Goal: Transaction & Acquisition: Purchase product/service

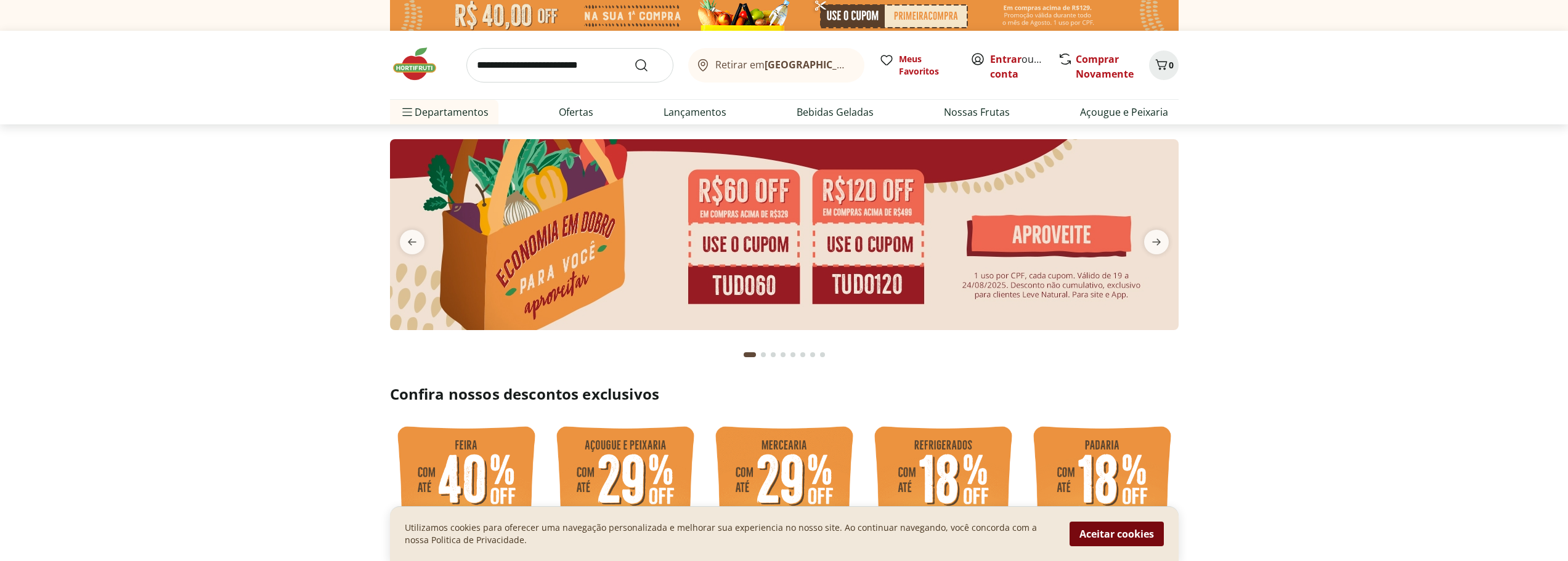
click at [1109, 533] on button "Aceitar cookies" at bounding box center [1116, 533] width 94 height 24
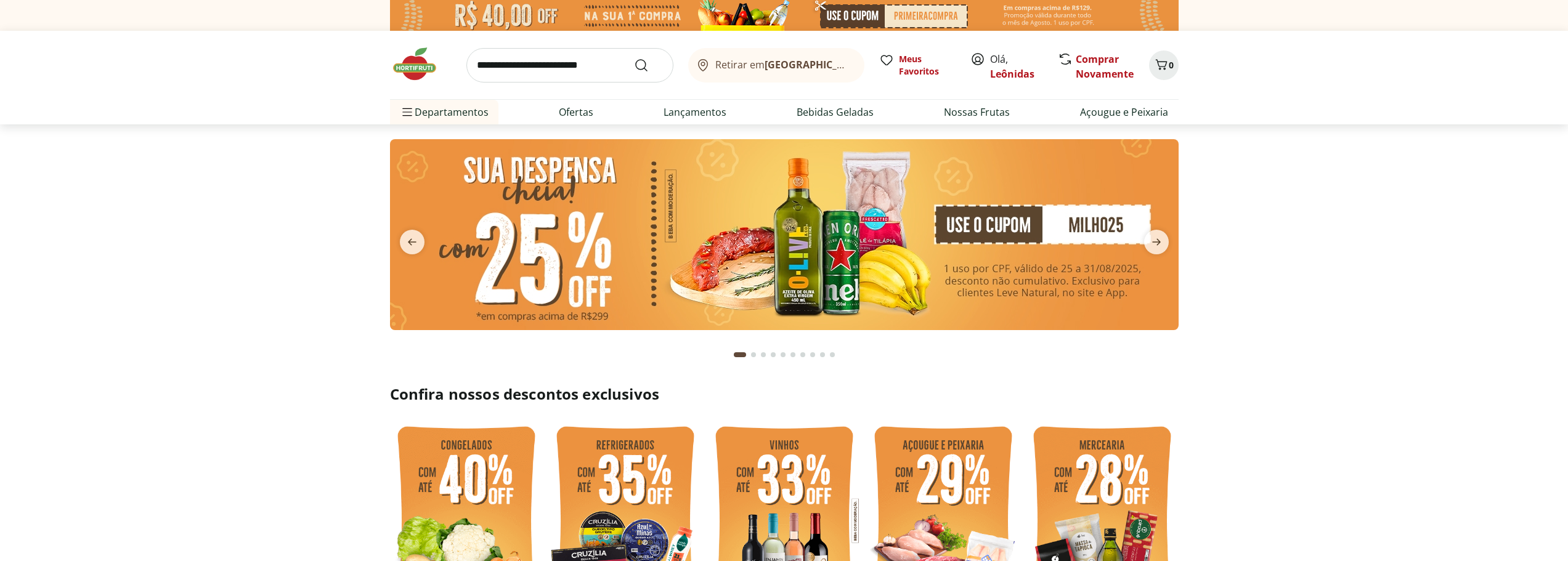
click at [759, 68] on span "Retirar em Rio de Janeiro/RJ" at bounding box center [783, 65] width 136 height 11
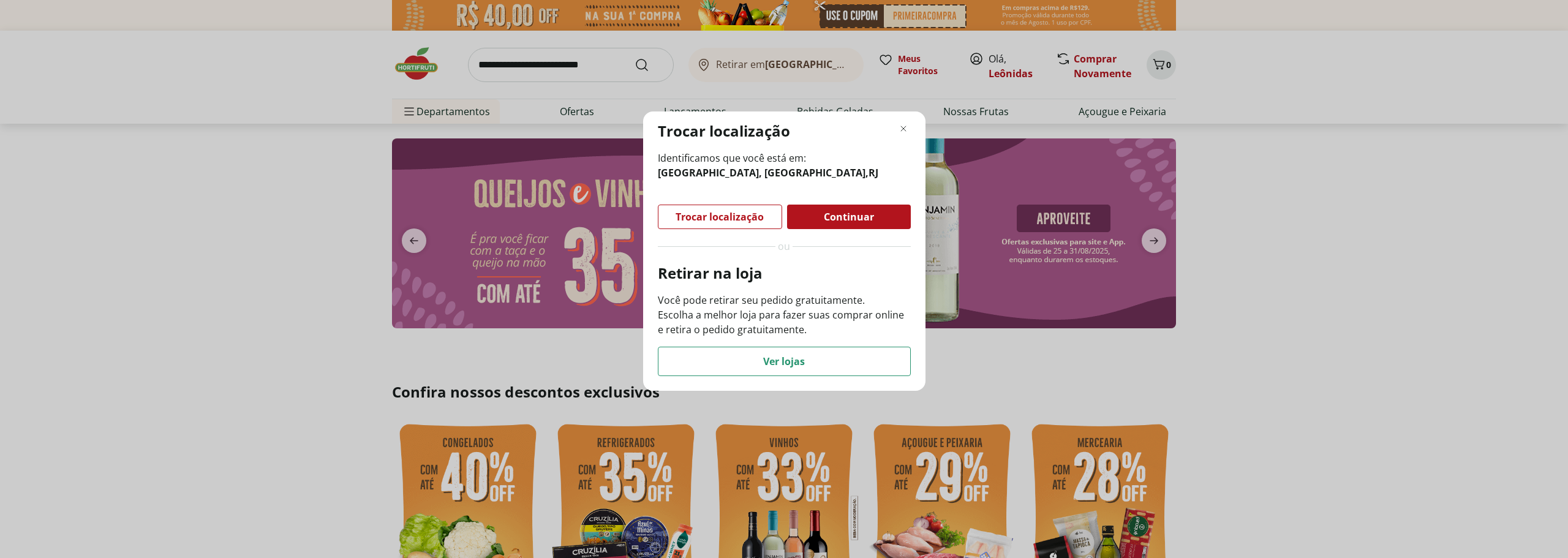
click at [831, 219] on span "Continuar" at bounding box center [849, 217] width 50 height 9
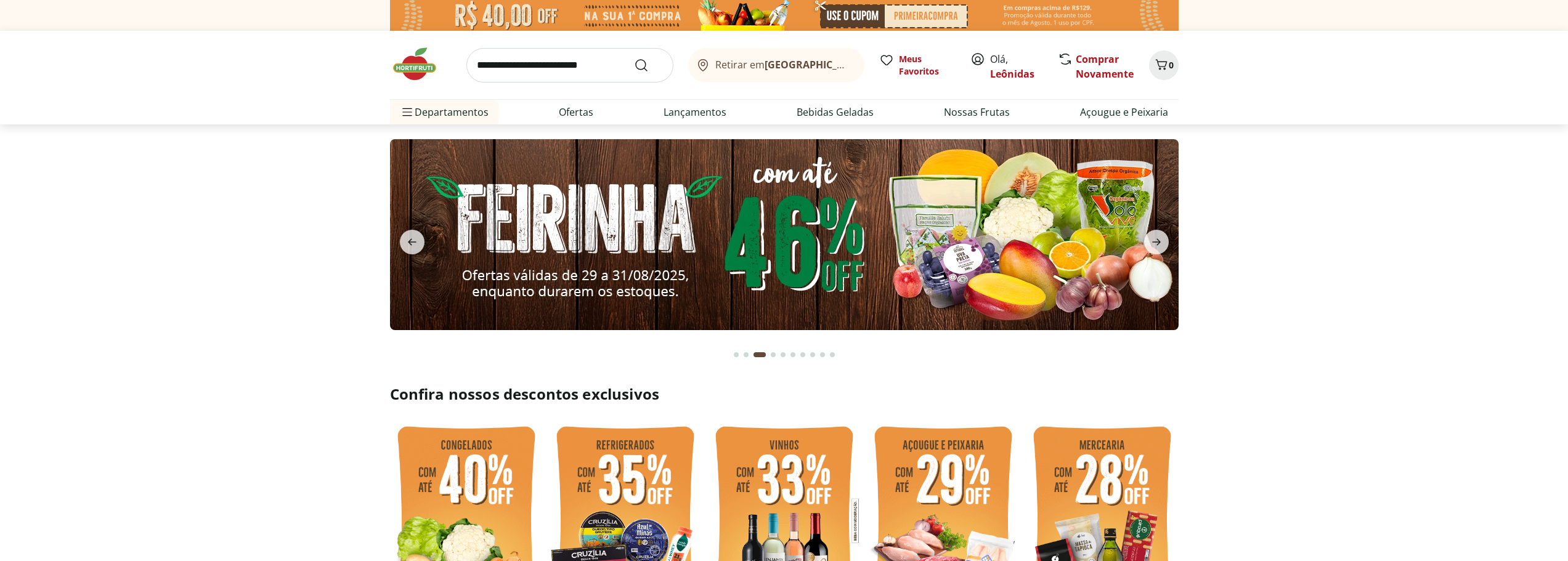
click at [805, 67] on b "Rio de Janeiro/RJ" at bounding box center [868, 64] width 208 height 13
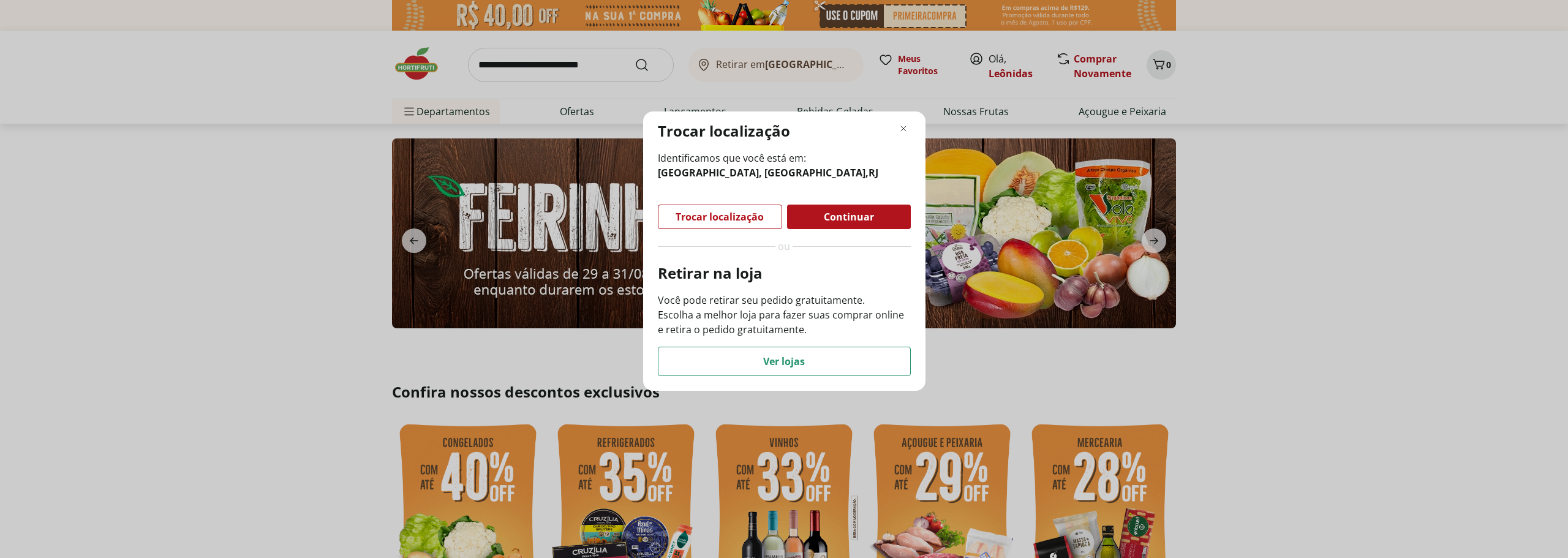
click at [751, 209] on div "Trocar localização" at bounding box center [720, 217] width 123 height 24
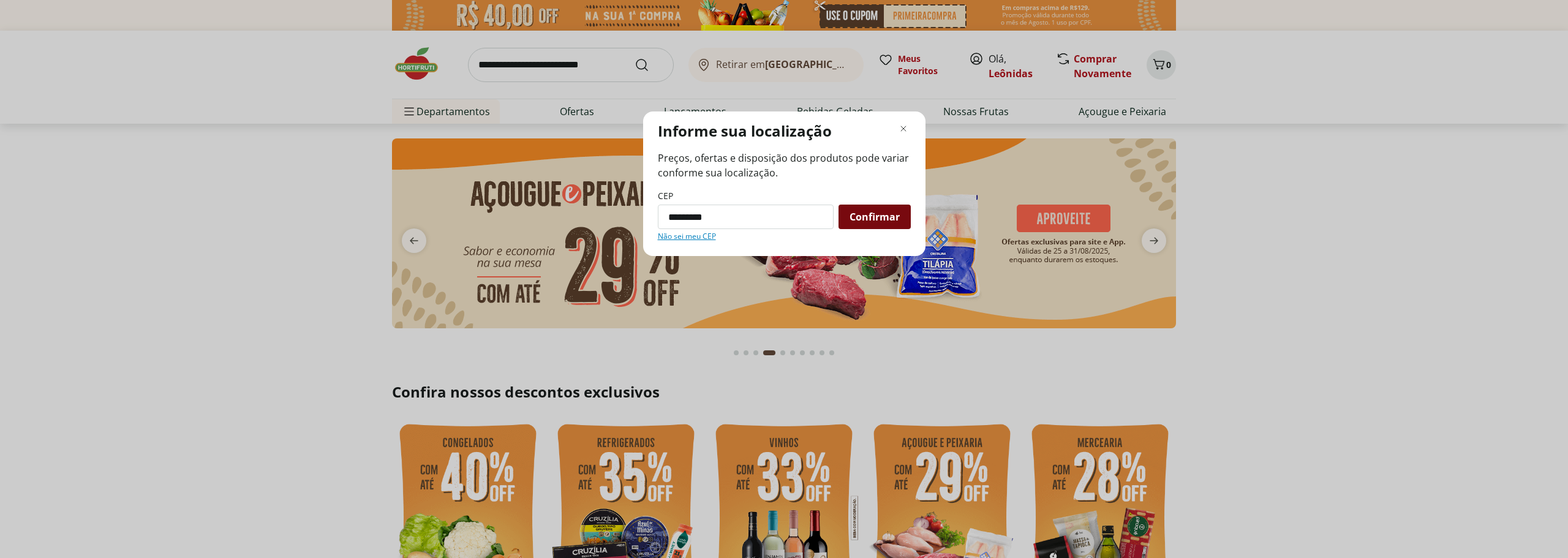
type input "*********"
click at [861, 207] on div "Confirmar" at bounding box center [875, 217] width 72 height 24
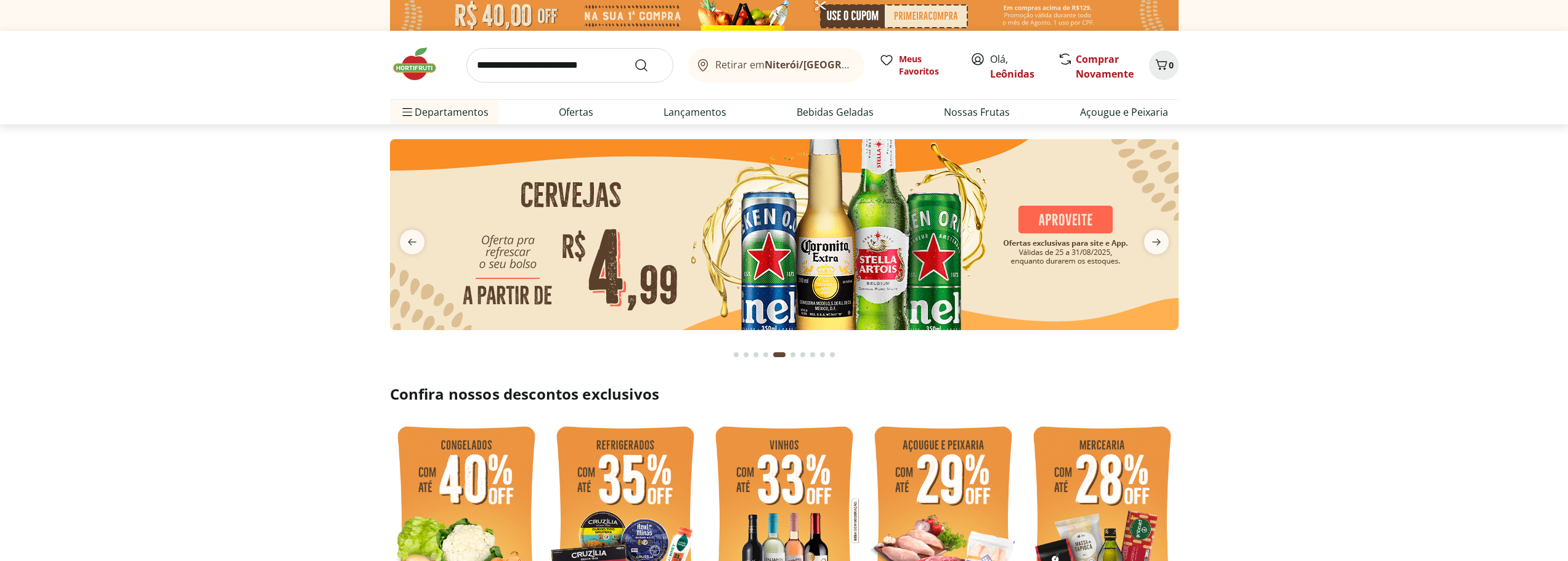
click at [733, 361] on button "Go to page 1 from fs-carousel" at bounding box center [736, 354] width 9 height 29
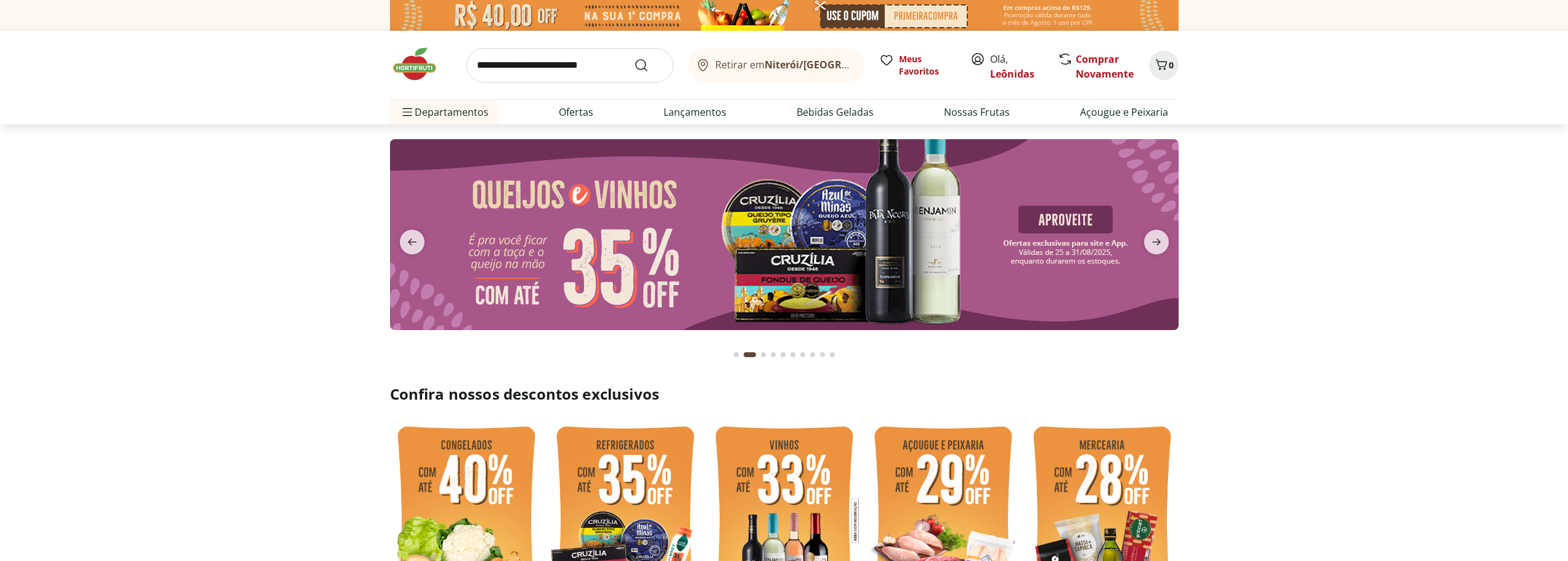
click at [739, 355] on button "Go to page 1 from fs-carousel" at bounding box center [736, 354] width 9 height 29
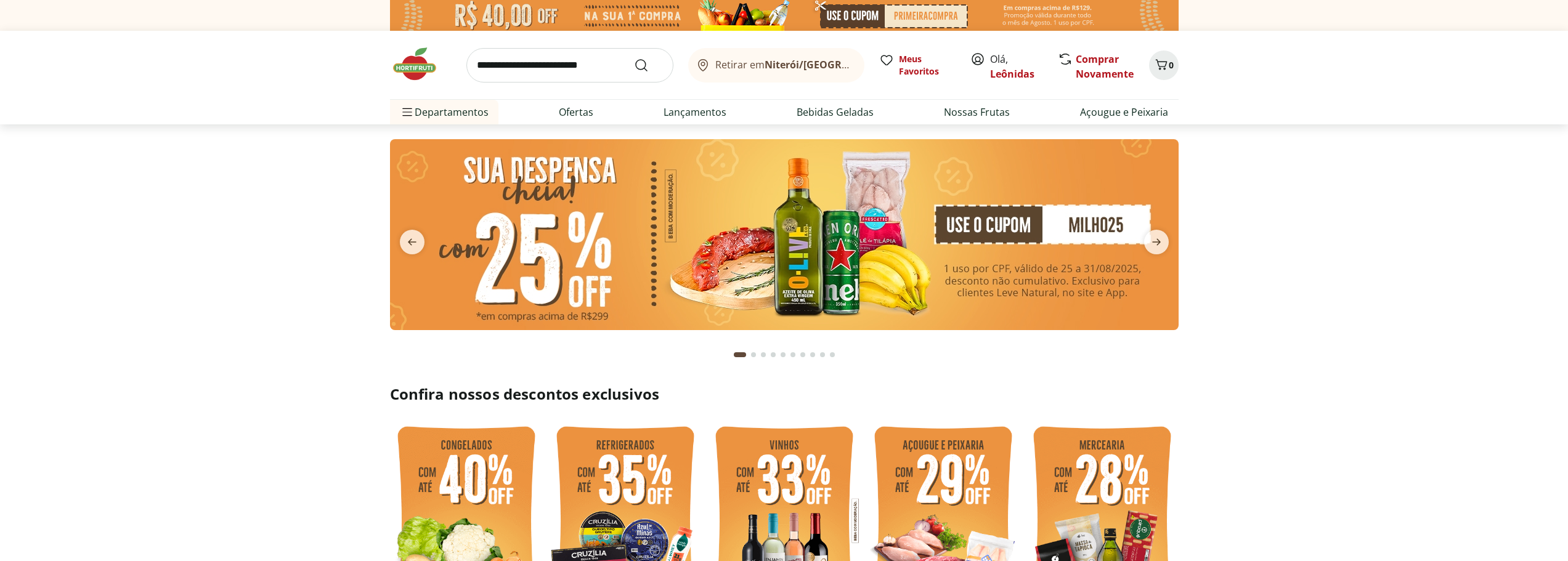
click at [778, 260] on img at bounding box center [784, 234] width 789 height 191
click at [918, 293] on img at bounding box center [784, 234] width 789 height 191
click at [1010, 239] on img at bounding box center [784, 234] width 789 height 191
click at [792, 274] on img at bounding box center [784, 234] width 789 height 191
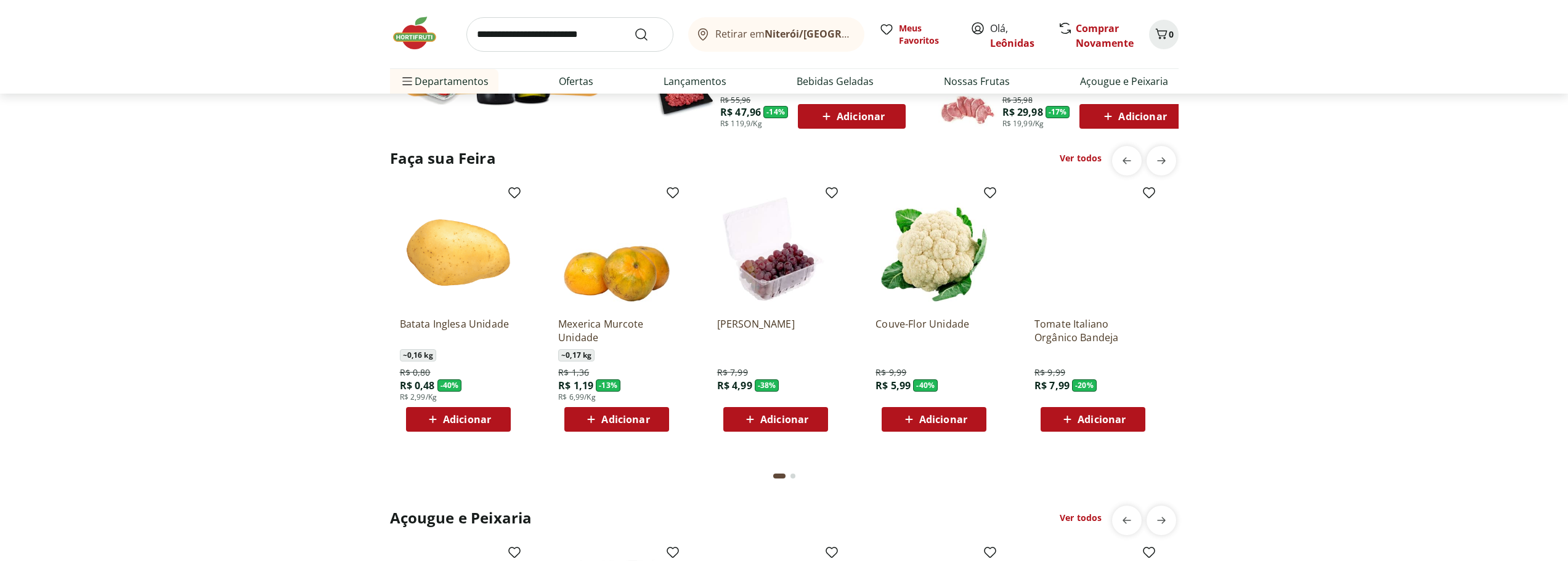
scroll to position [985, 0]
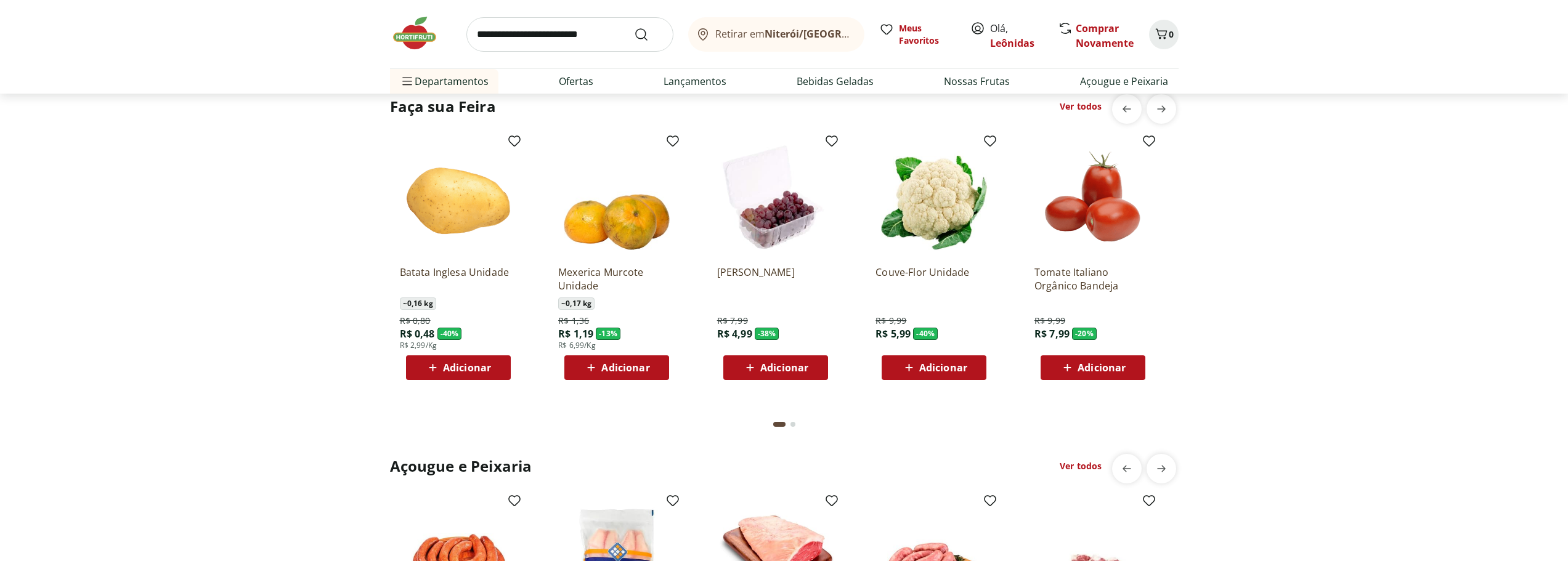
click at [933, 359] on div "Adicionar" at bounding box center [934, 368] width 85 height 22
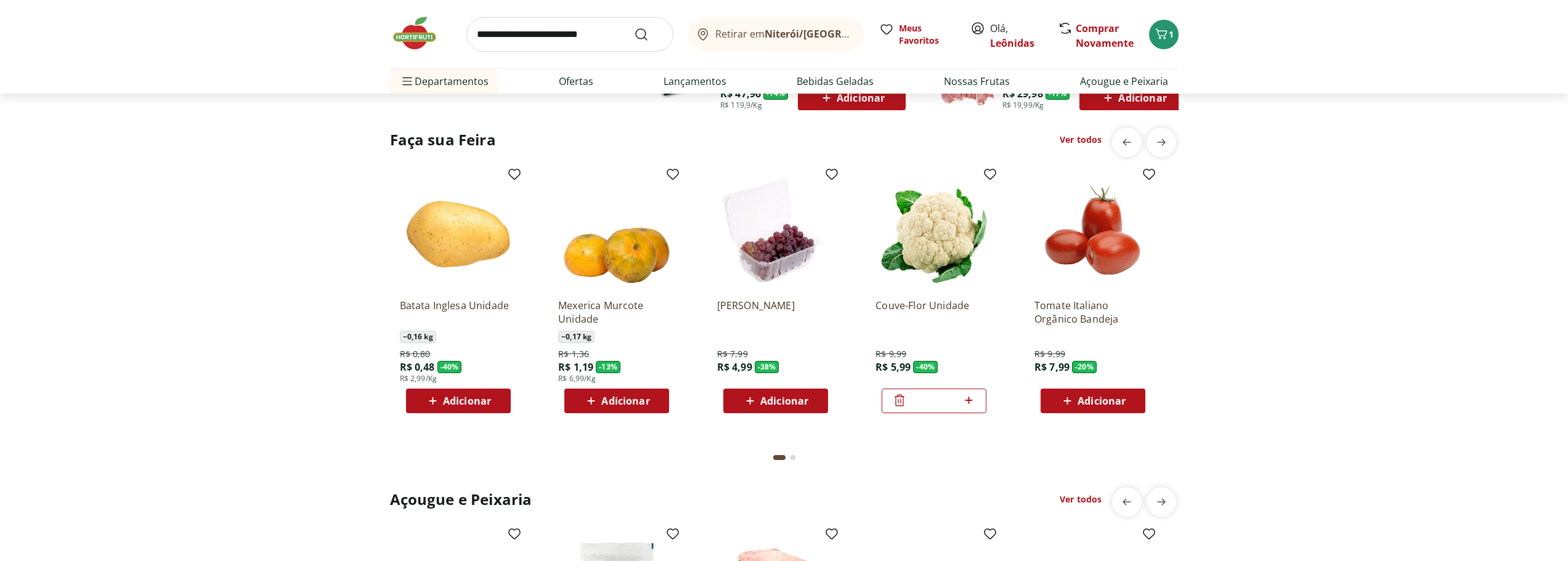
scroll to position [923, 0]
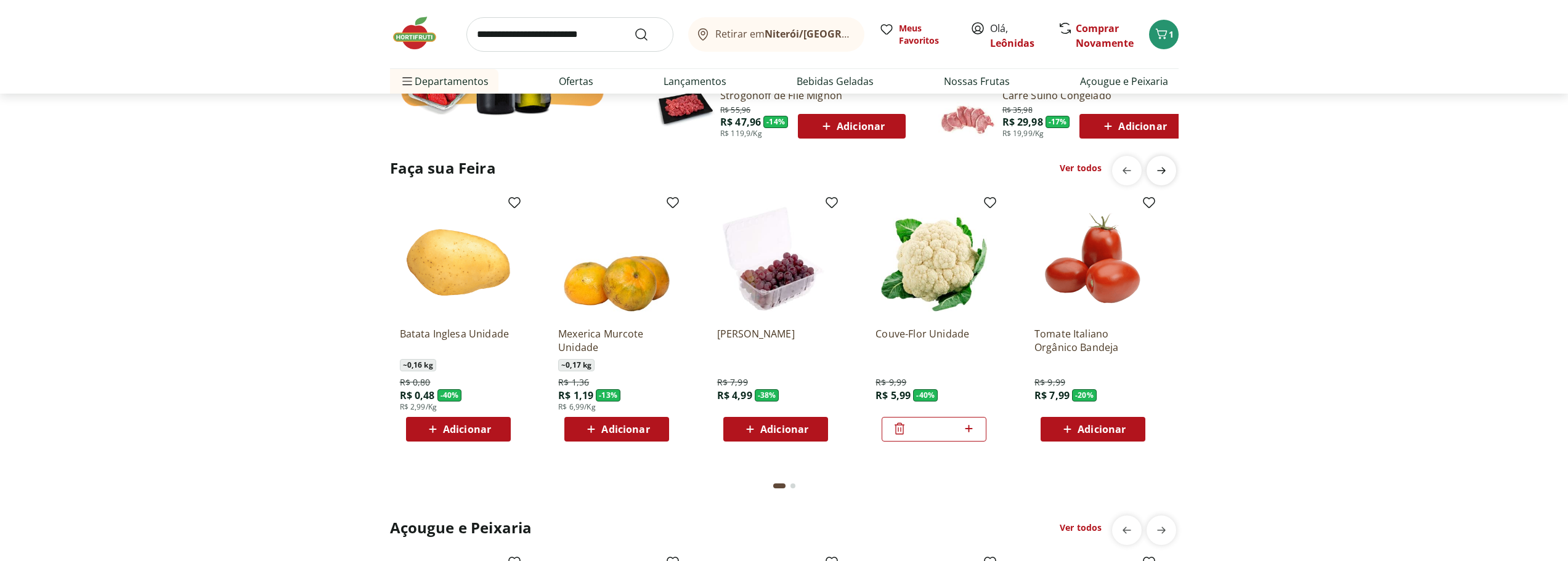
click at [1153, 169] on icon "next" at bounding box center [1161, 170] width 15 height 15
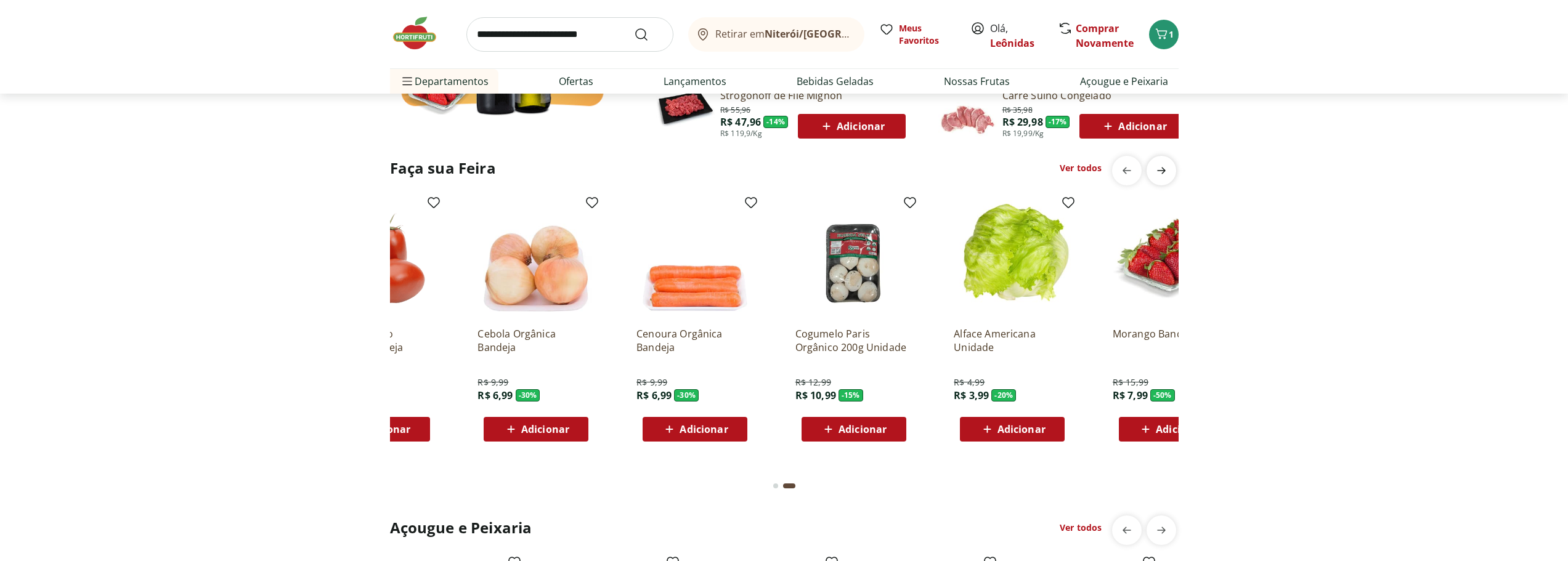
scroll to position [0, 793]
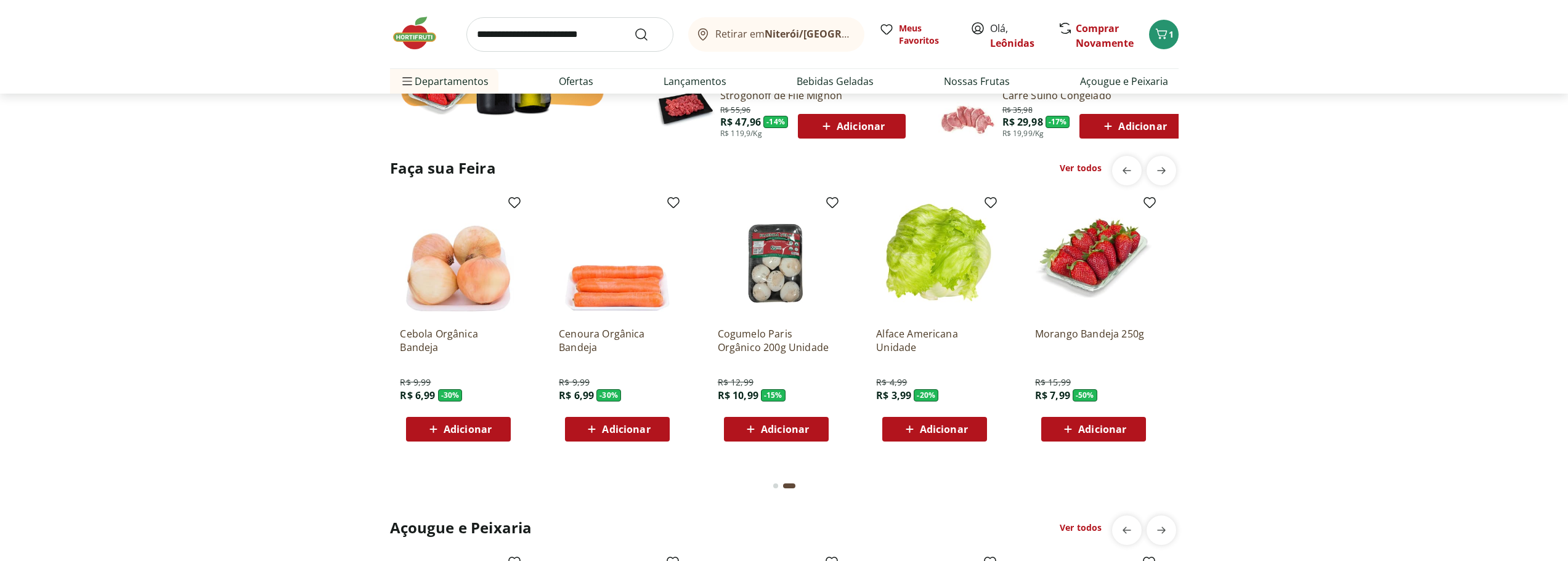
click at [940, 424] on span "Adicionar" at bounding box center [943, 429] width 48 height 9
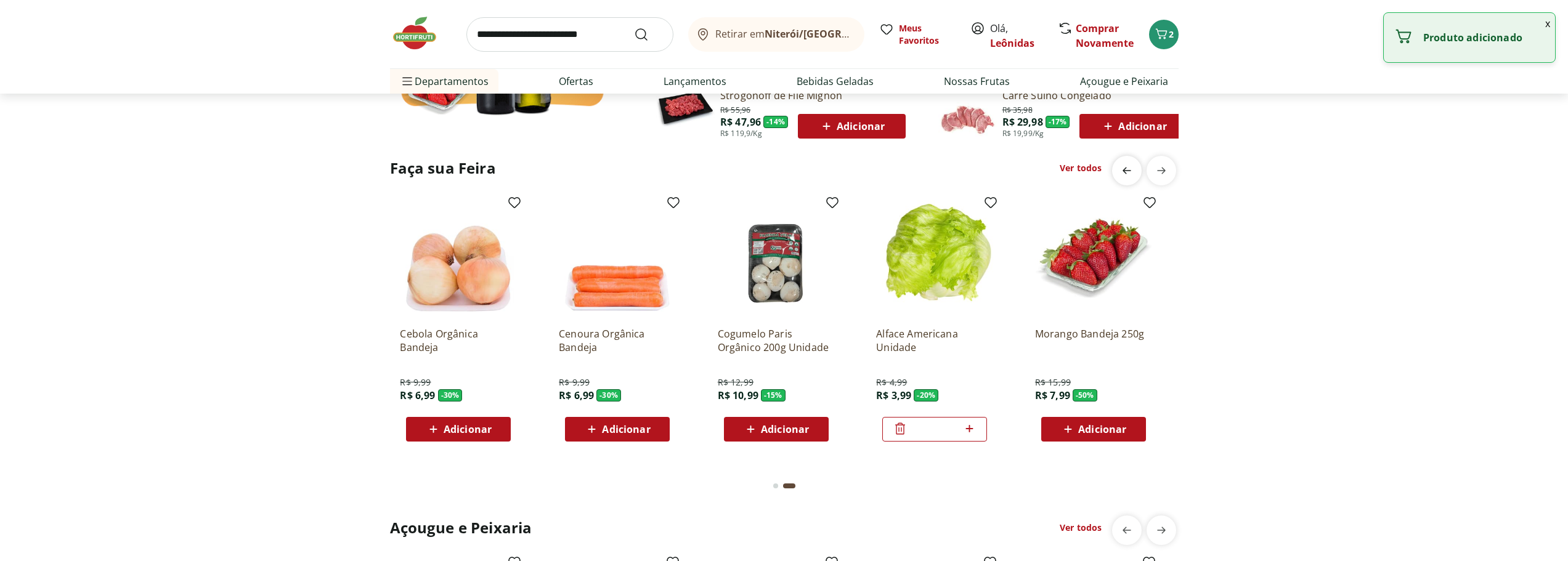
click at [1129, 167] on icon "previous" at bounding box center [1127, 170] width 15 height 15
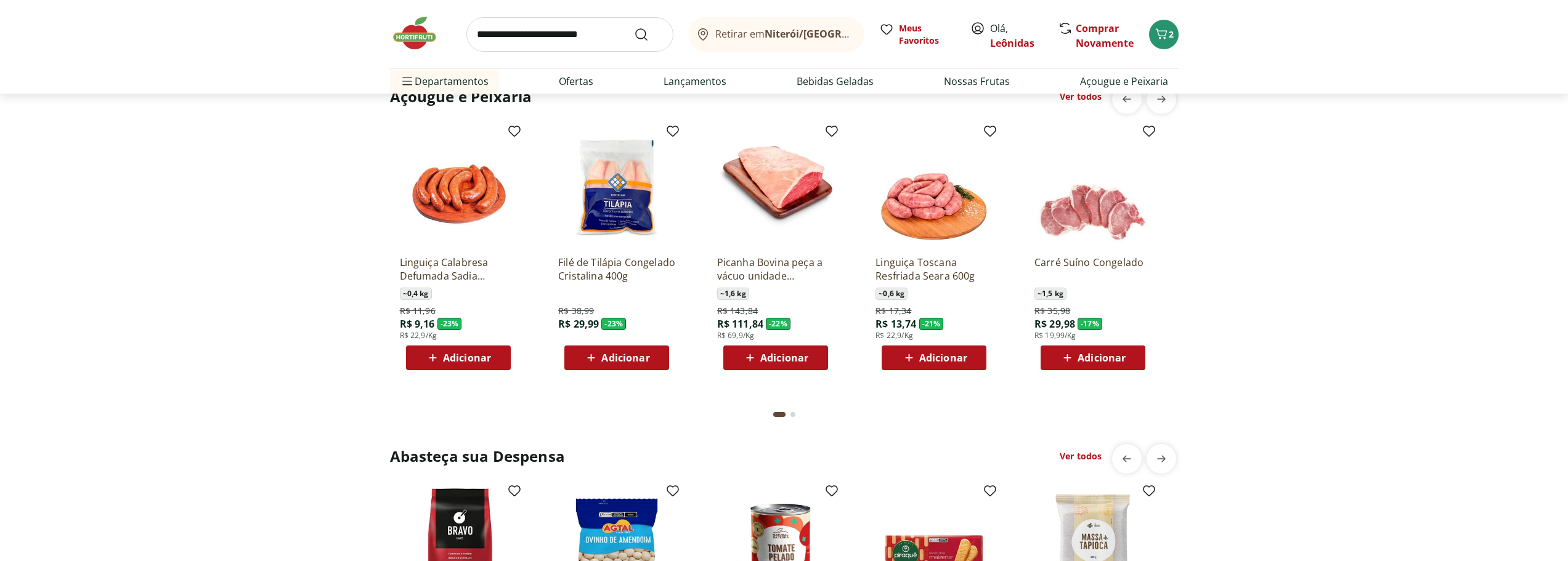
scroll to position [1292, 0]
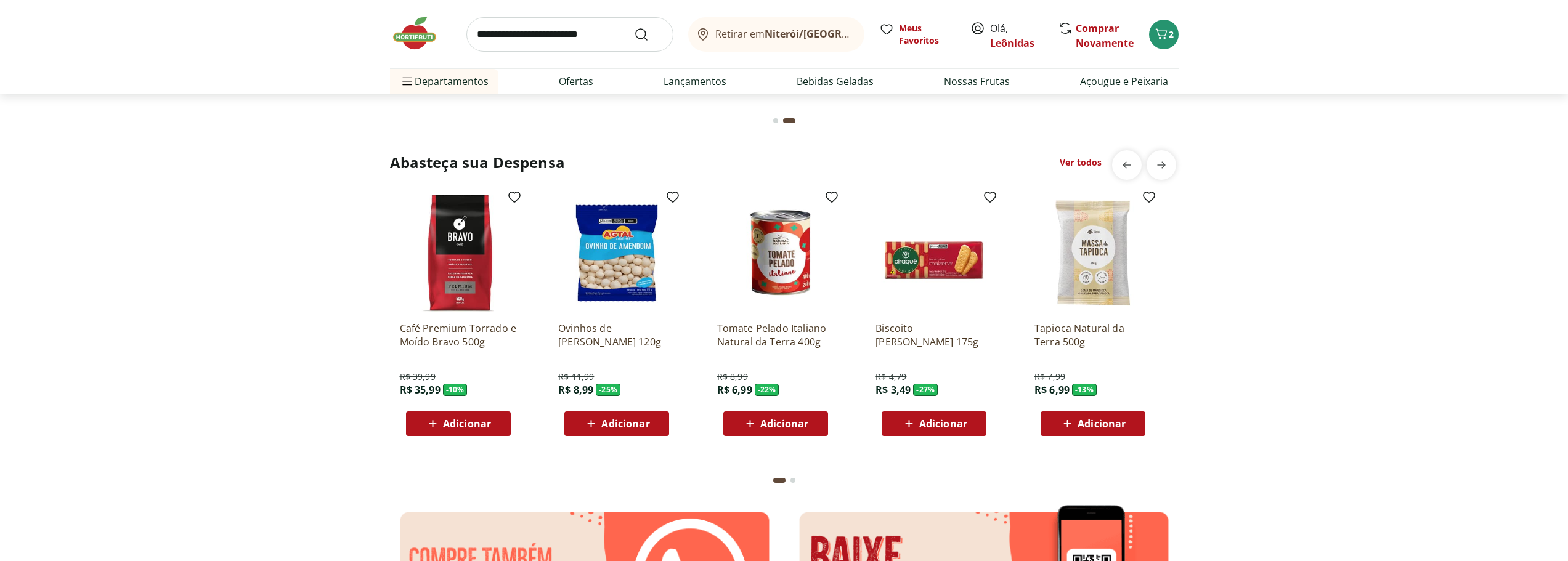
scroll to position [1662, 0]
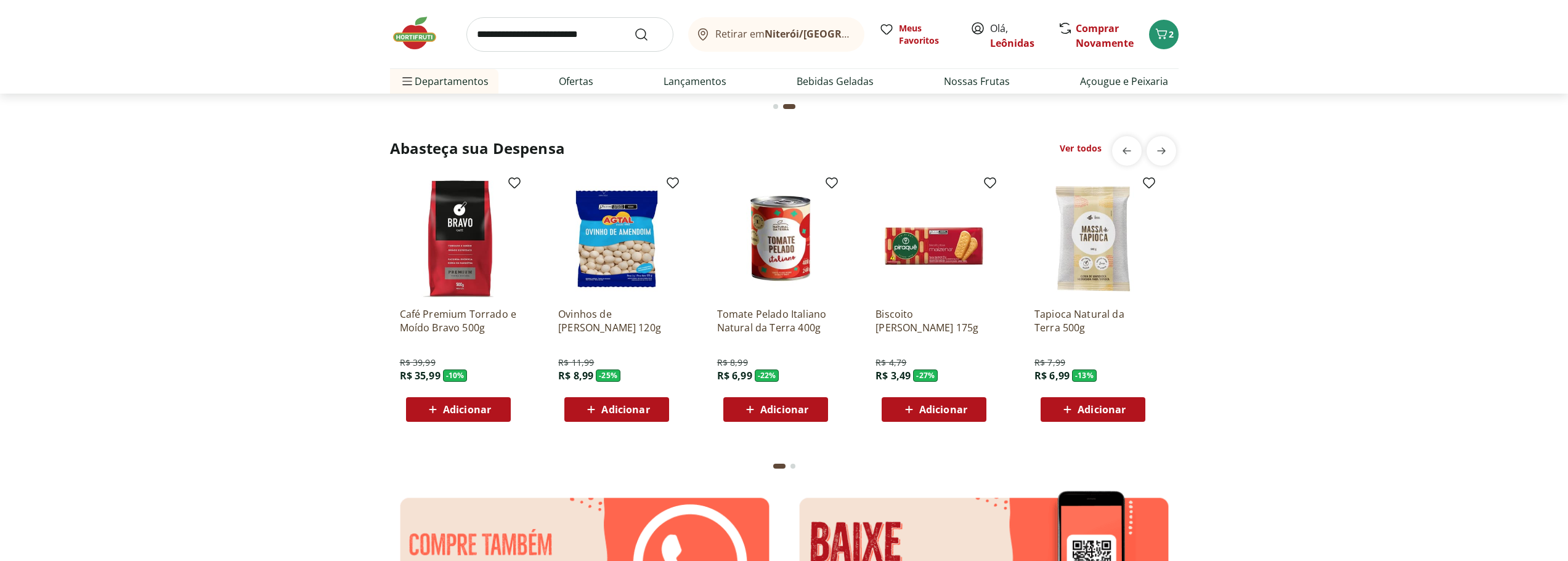
click at [174, 54] on span "Adicionar" at bounding box center [150, 50] width 48 height 9
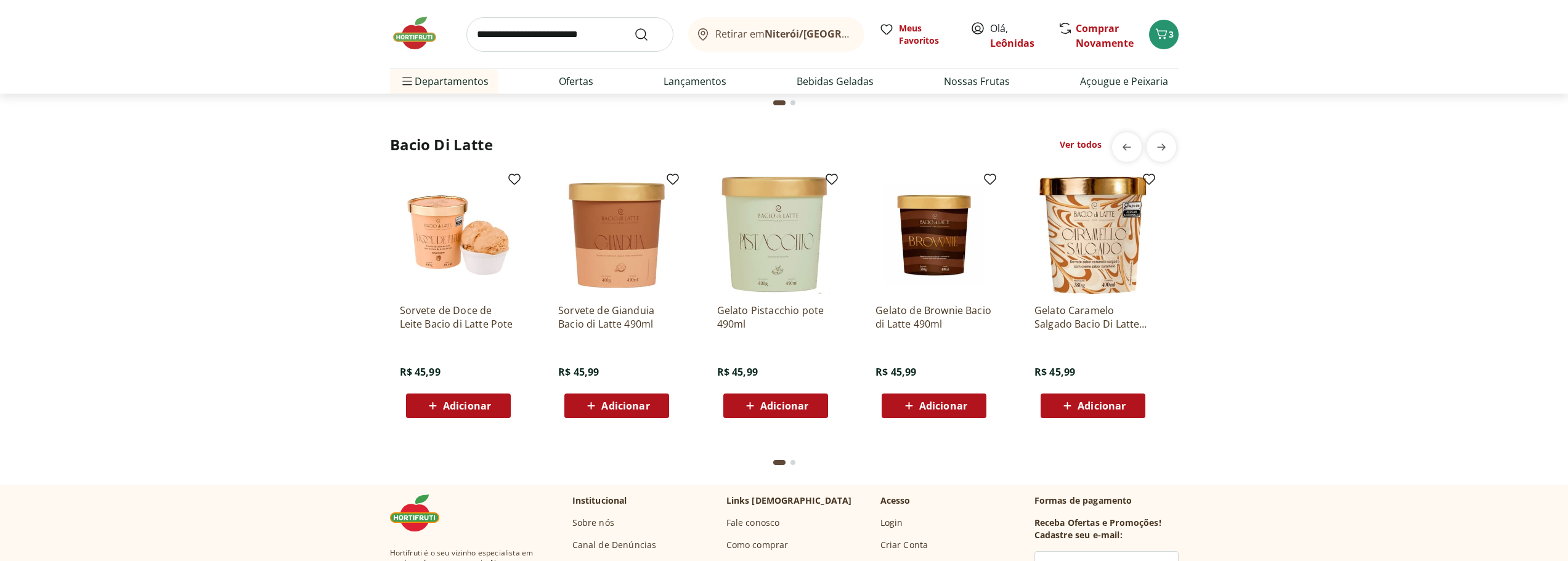
scroll to position [2524, 0]
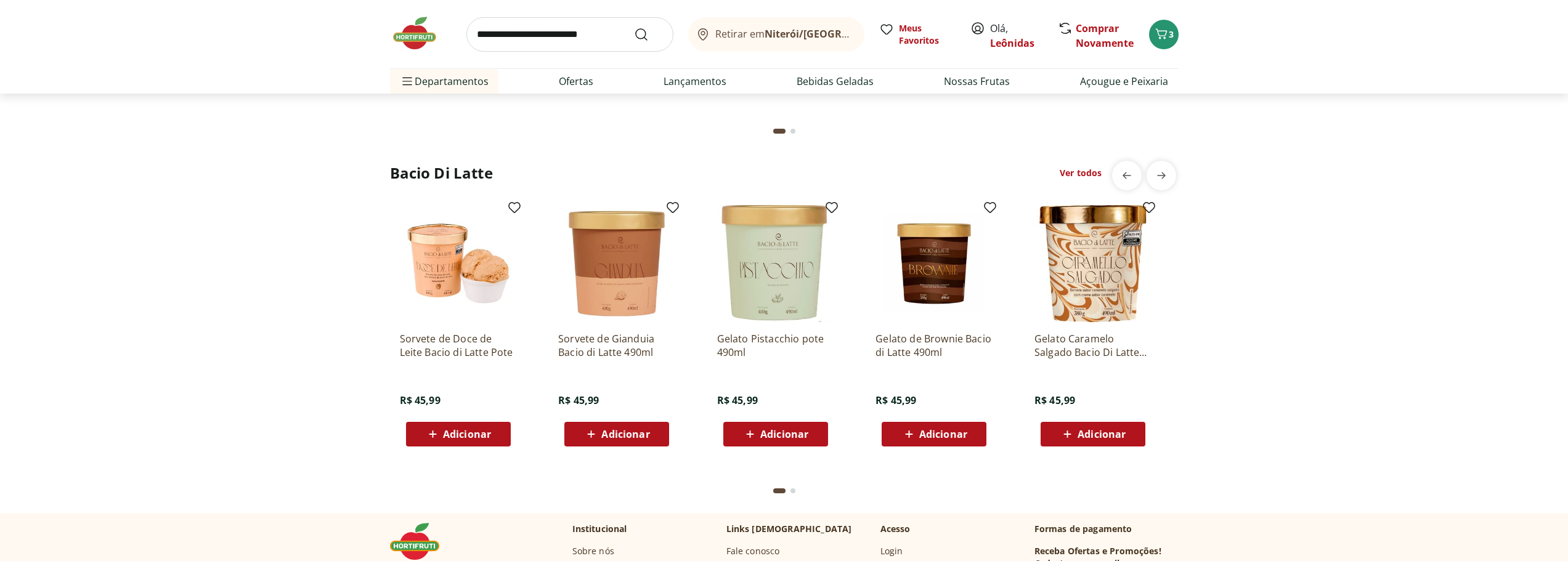
click at [1093, 172] on link "Ver todos" at bounding box center [1080, 173] width 42 height 13
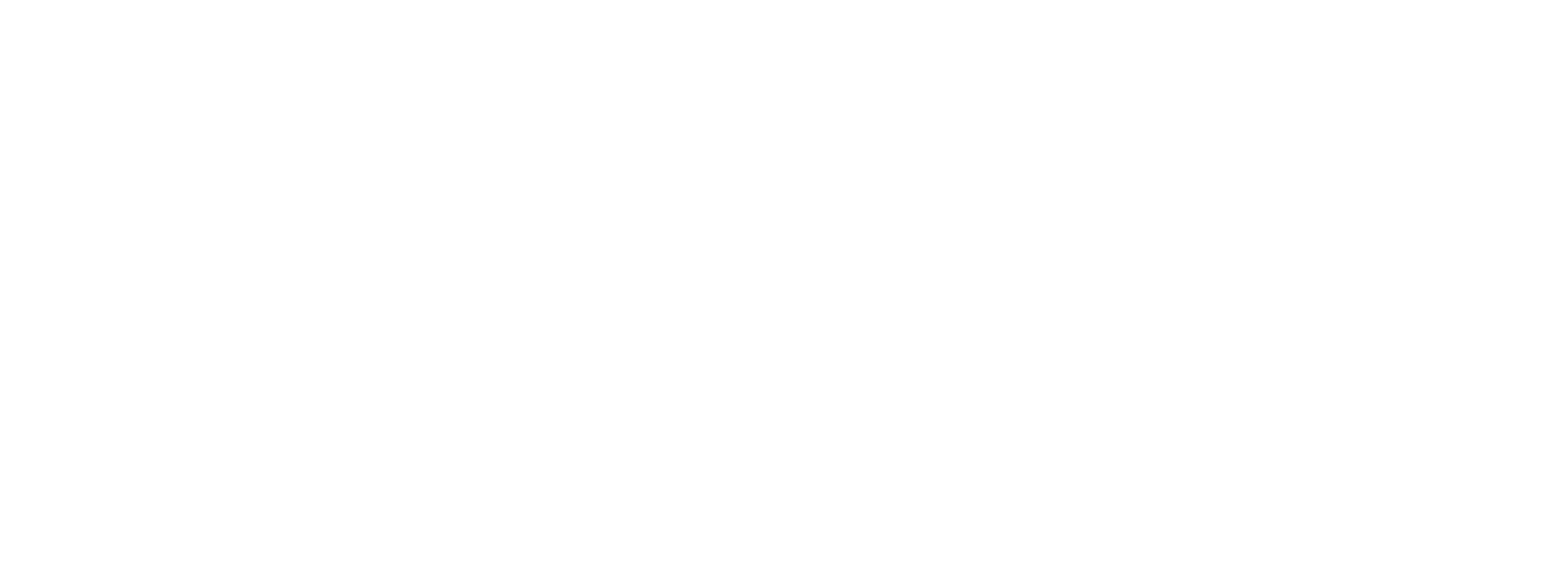
select select "**********"
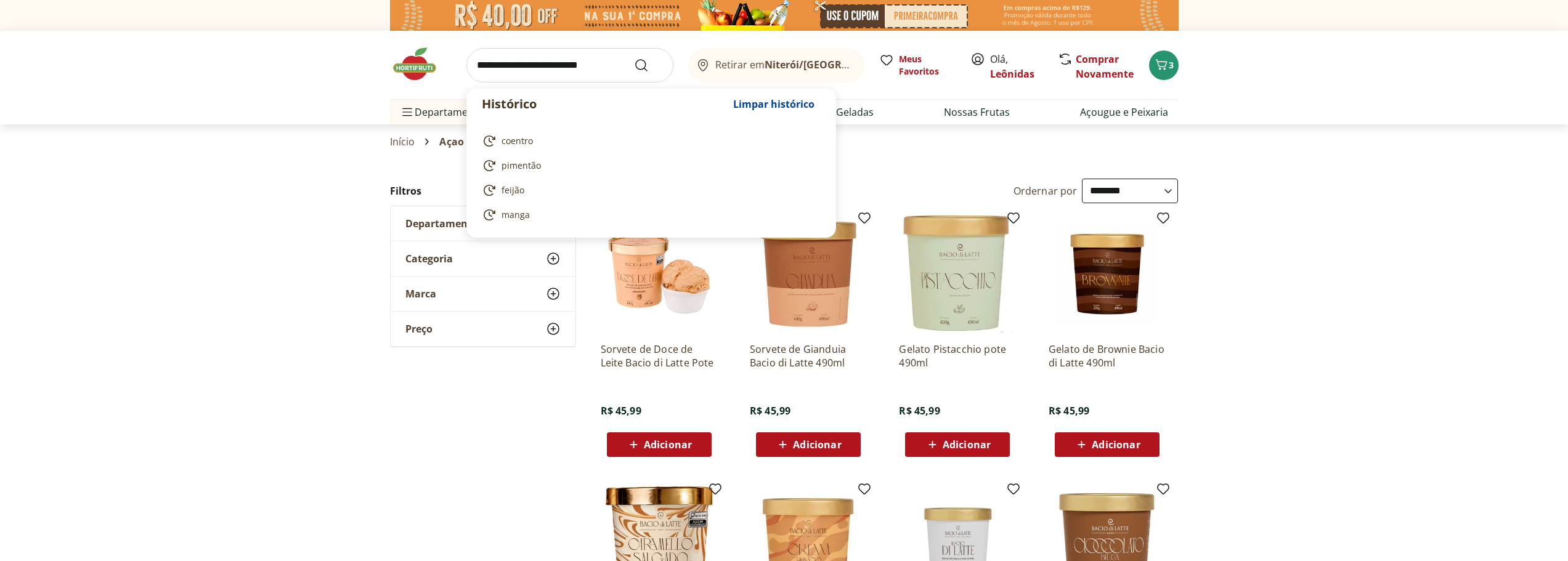
click at [593, 64] on input "search" at bounding box center [570, 65] width 207 height 35
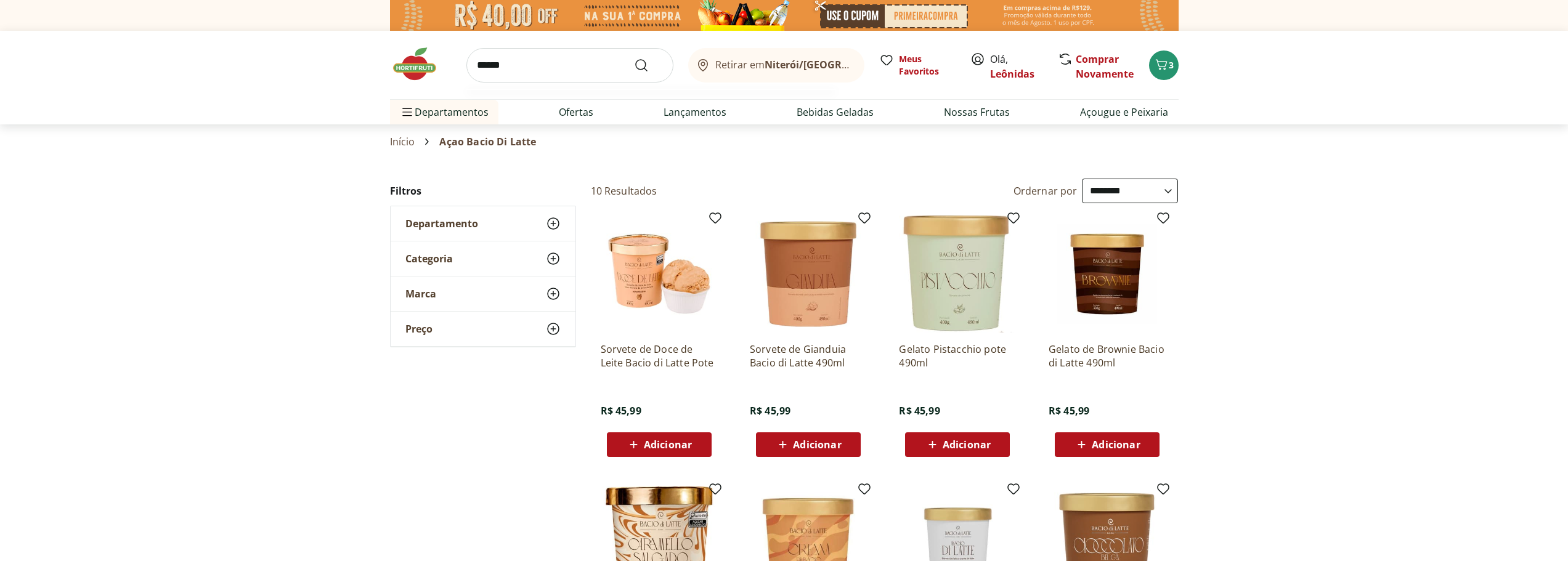
type input "******"
click at [634, 58] on button "Submit Search" at bounding box center [648, 65] width 29 height 15
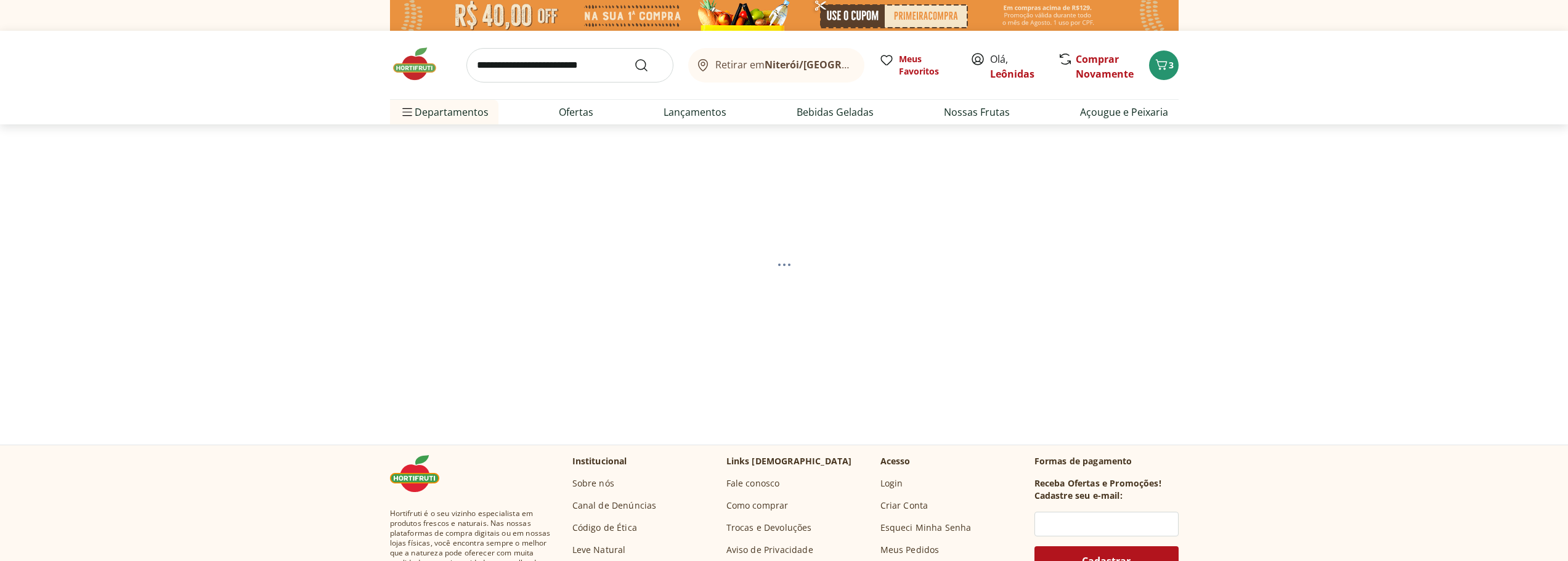
select select "**********"
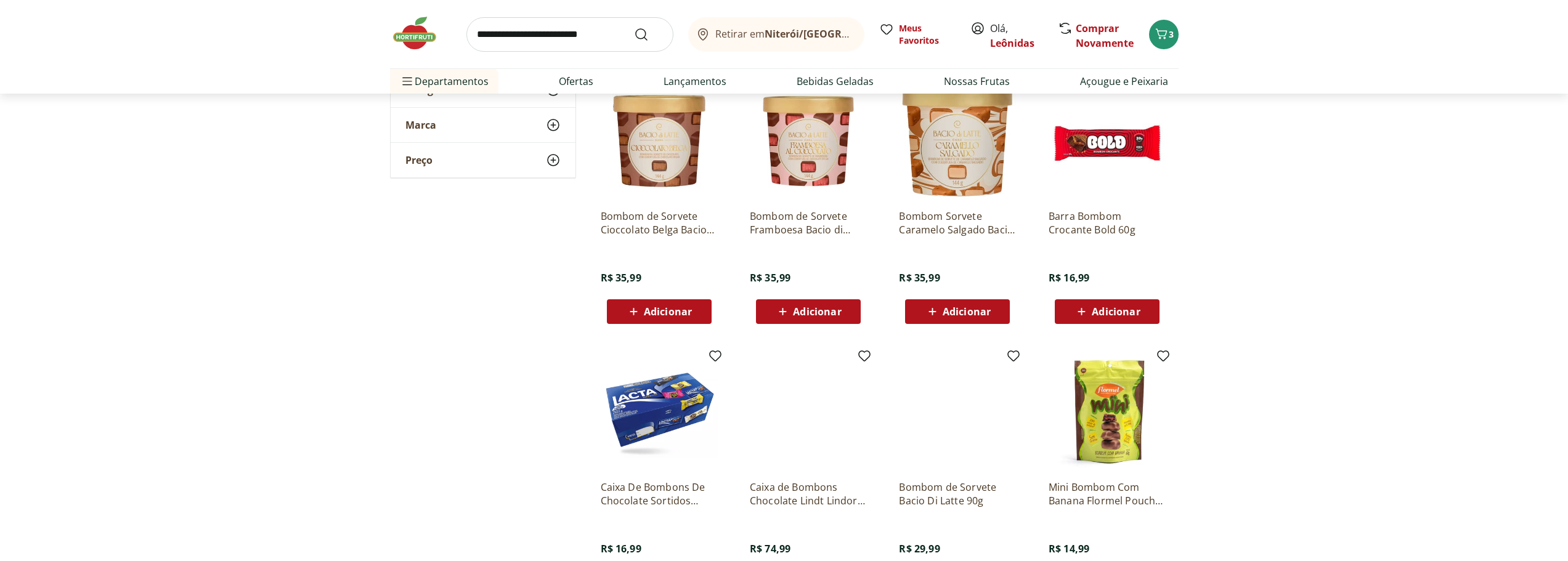
scroll to position [615, 0]
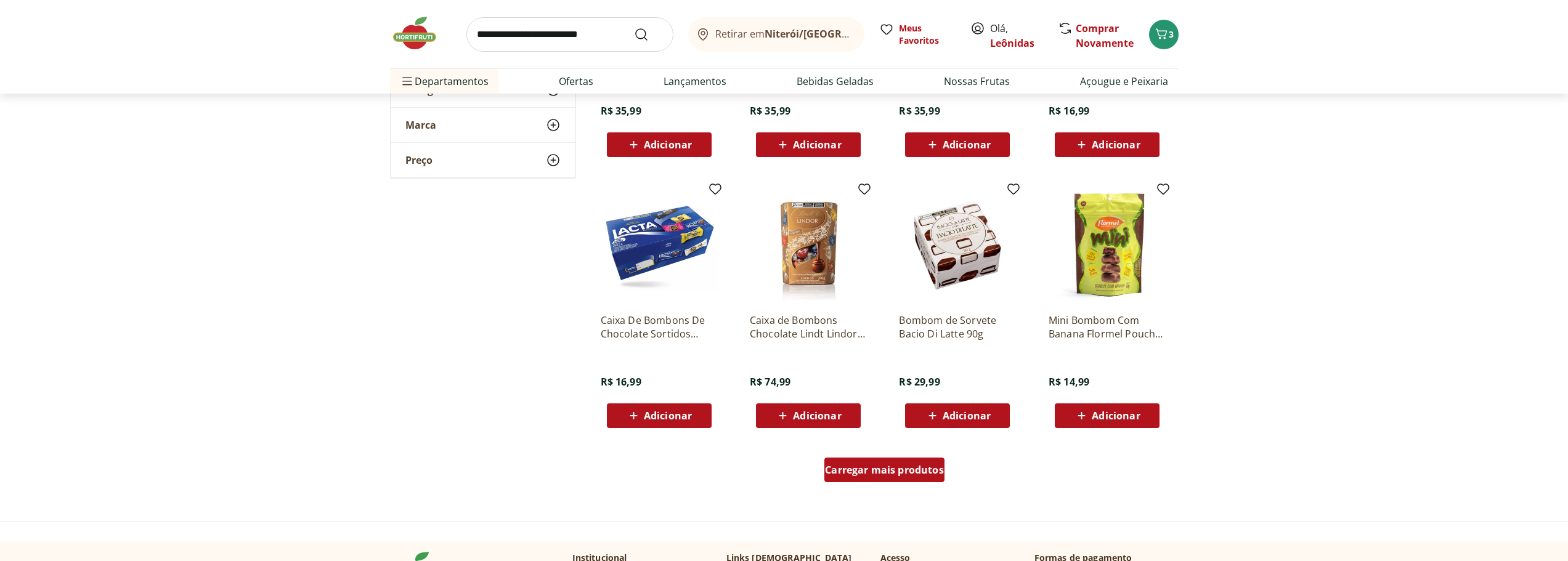
click at [845, 475] on span "Carregar mais produtos" at bounding box center [884, 469] width 119 height 9
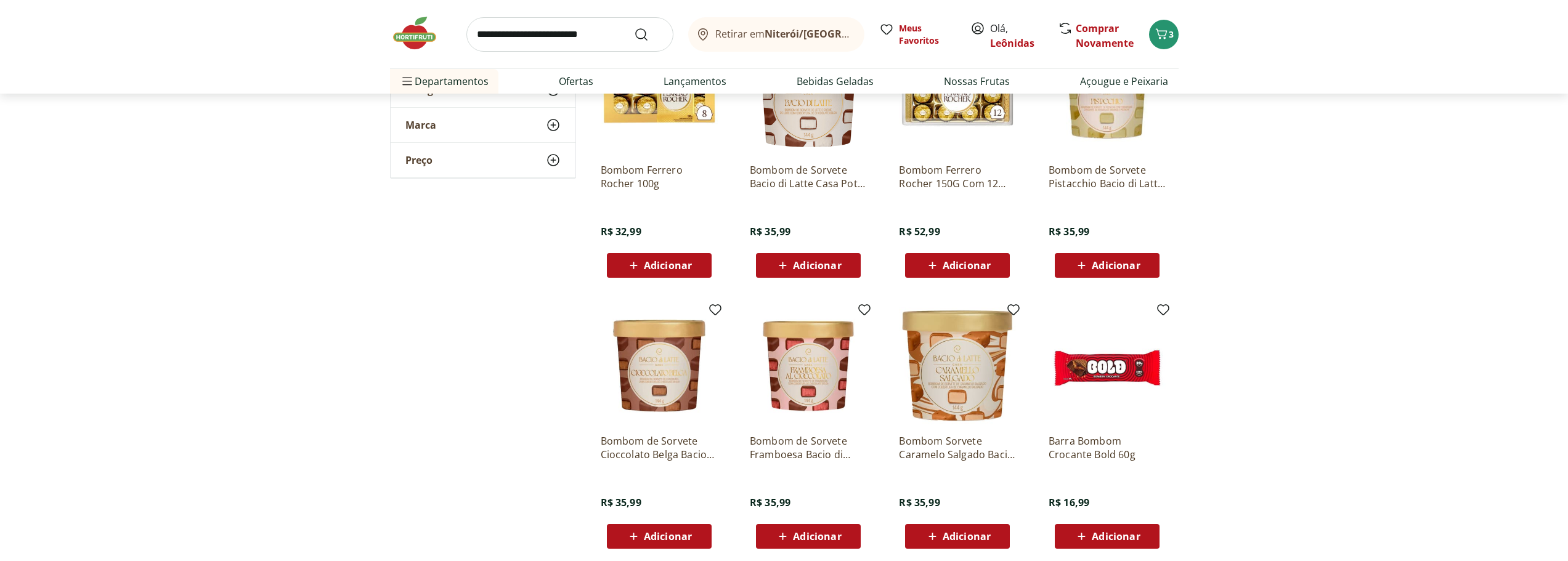
scroll to position [246, 0]
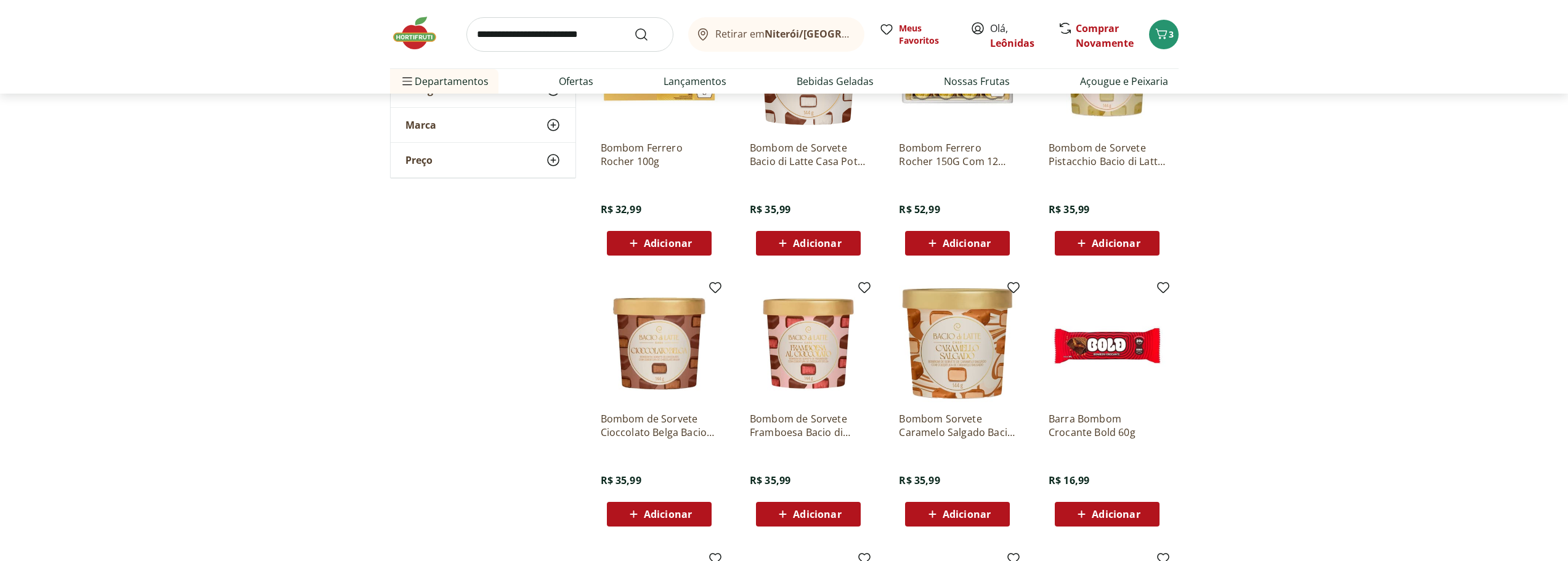
drag, startPoint x: 929, startPoint y: 422, endPoint x: 956, endPoint y: 290, distance: 134.7
click at [956, 290] on img at bounding box center [957, 343] width 117 height 117
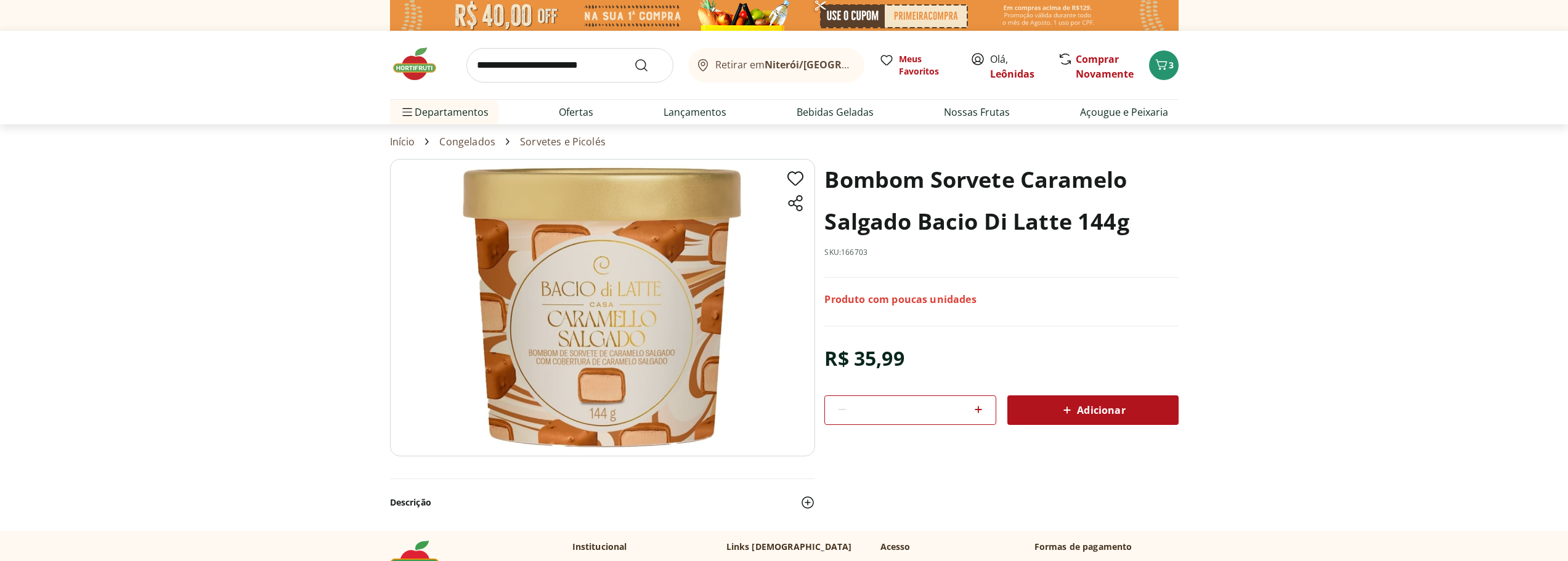
select select "**********"
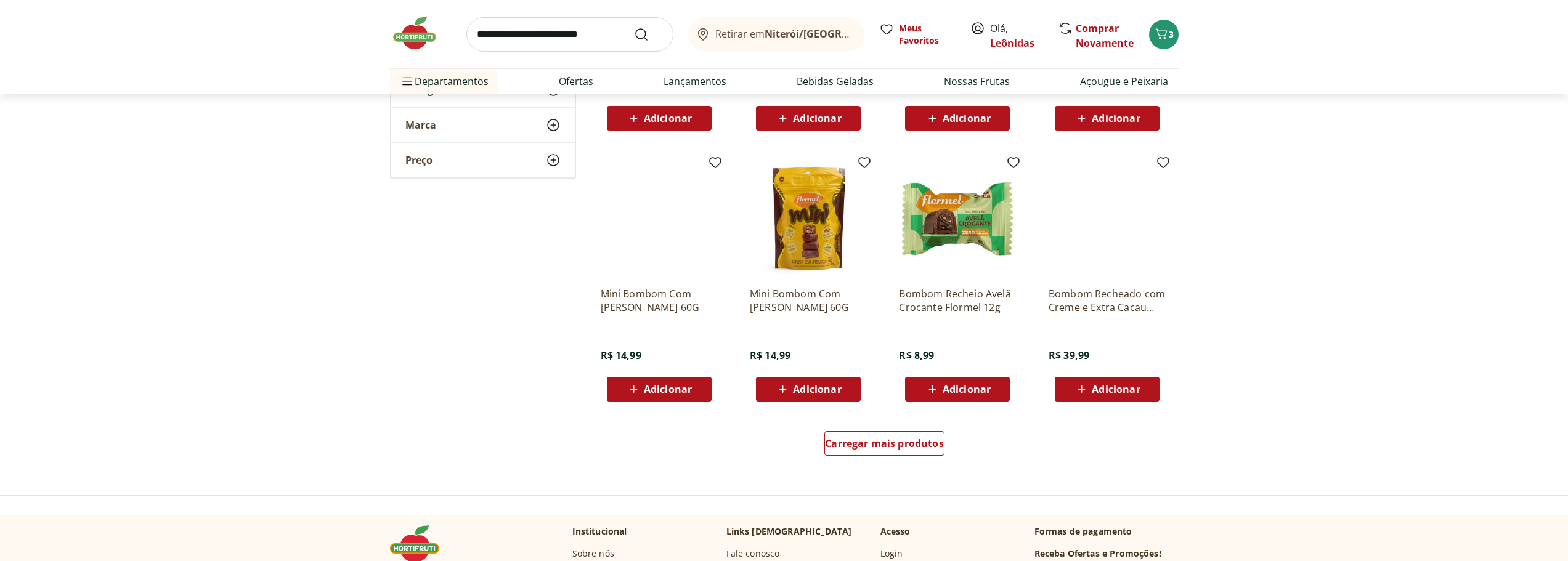
scroll to position [1477, 0]
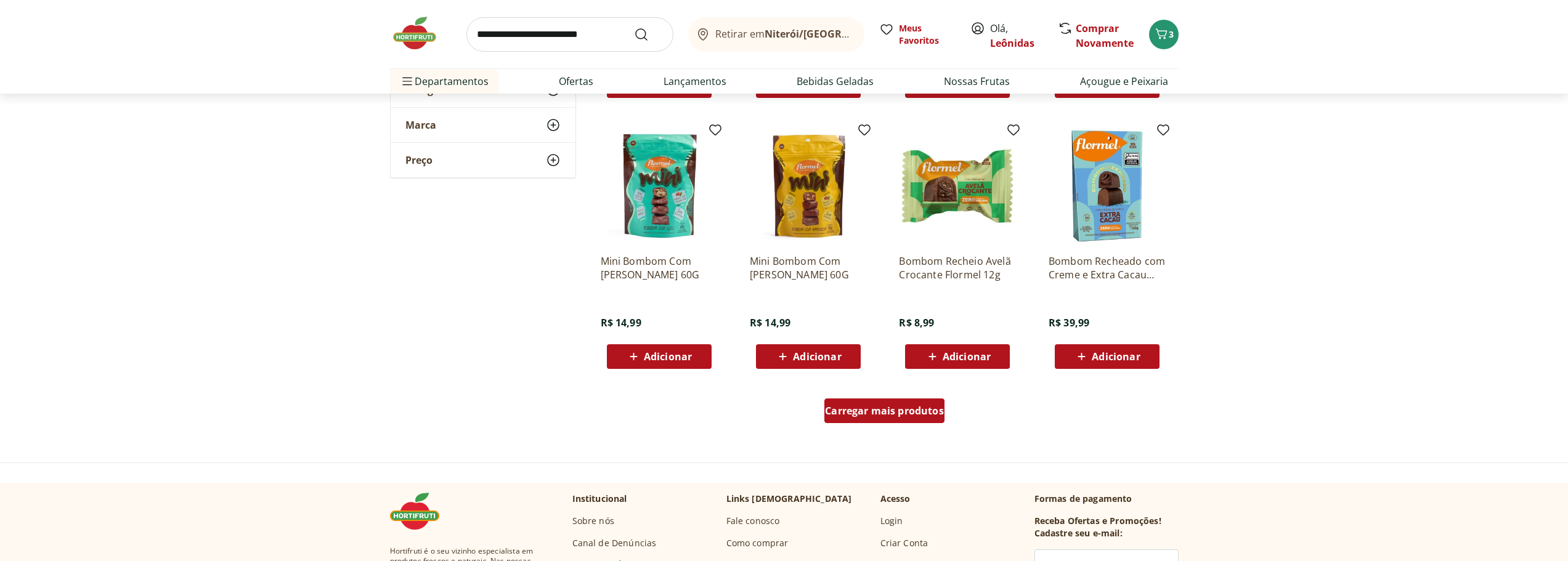
click at [883, 416] on span "Carregar mais produtos" at bounding box center [884, 410] width 119 height 9
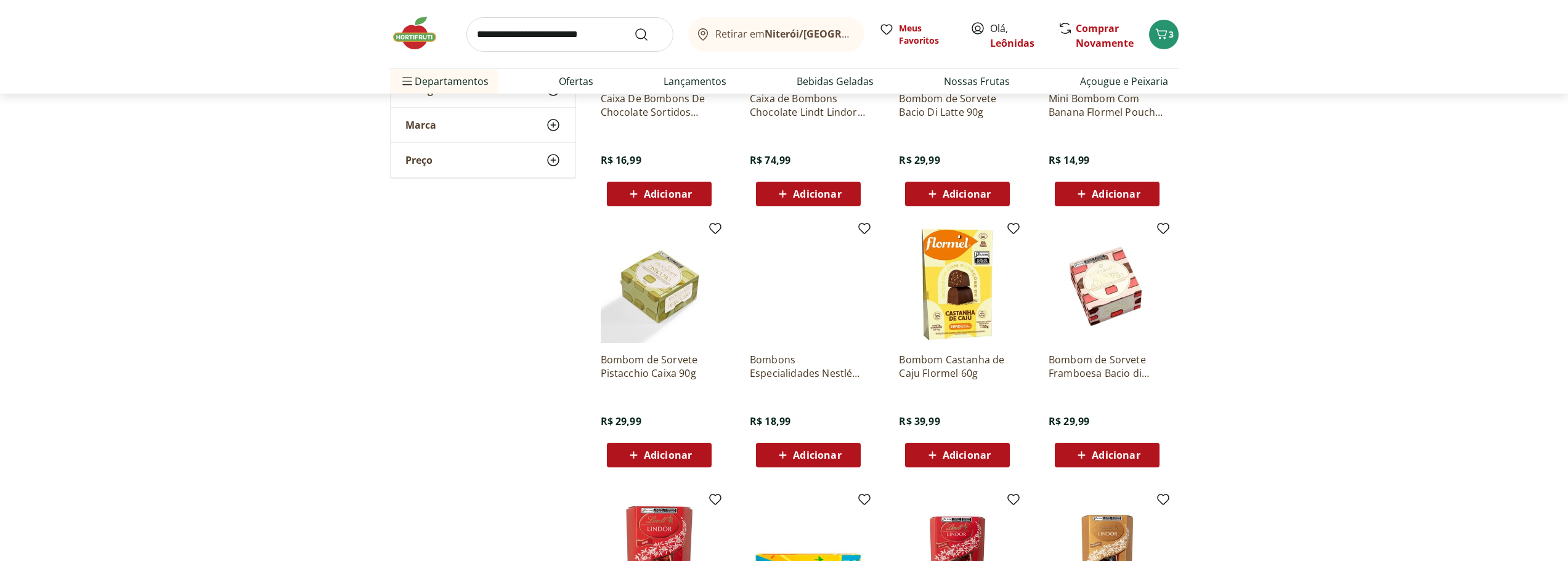
scroll to position [677, 0]
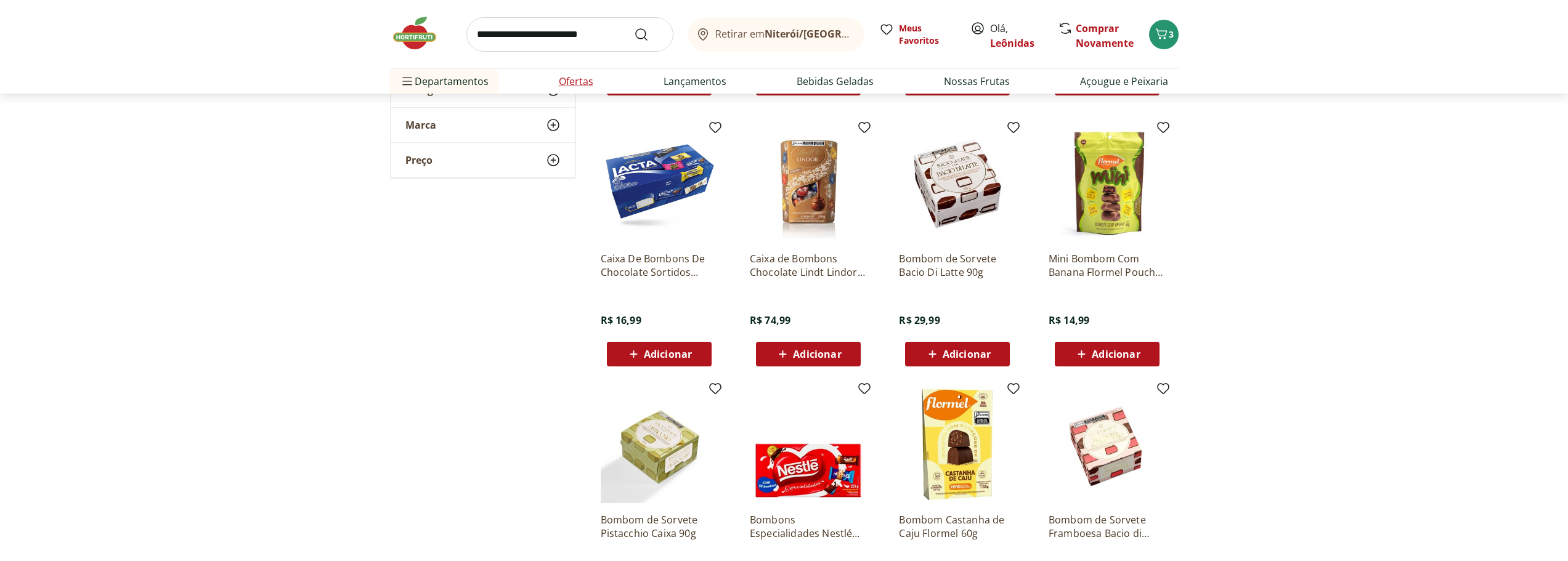
click at [578, 69] on li "Ofertas" at bounding box center [576, 80] width 54 height 24
click at [587, 83] on link "Ofertas" at bounding box center [576, 81] width 35 height 15
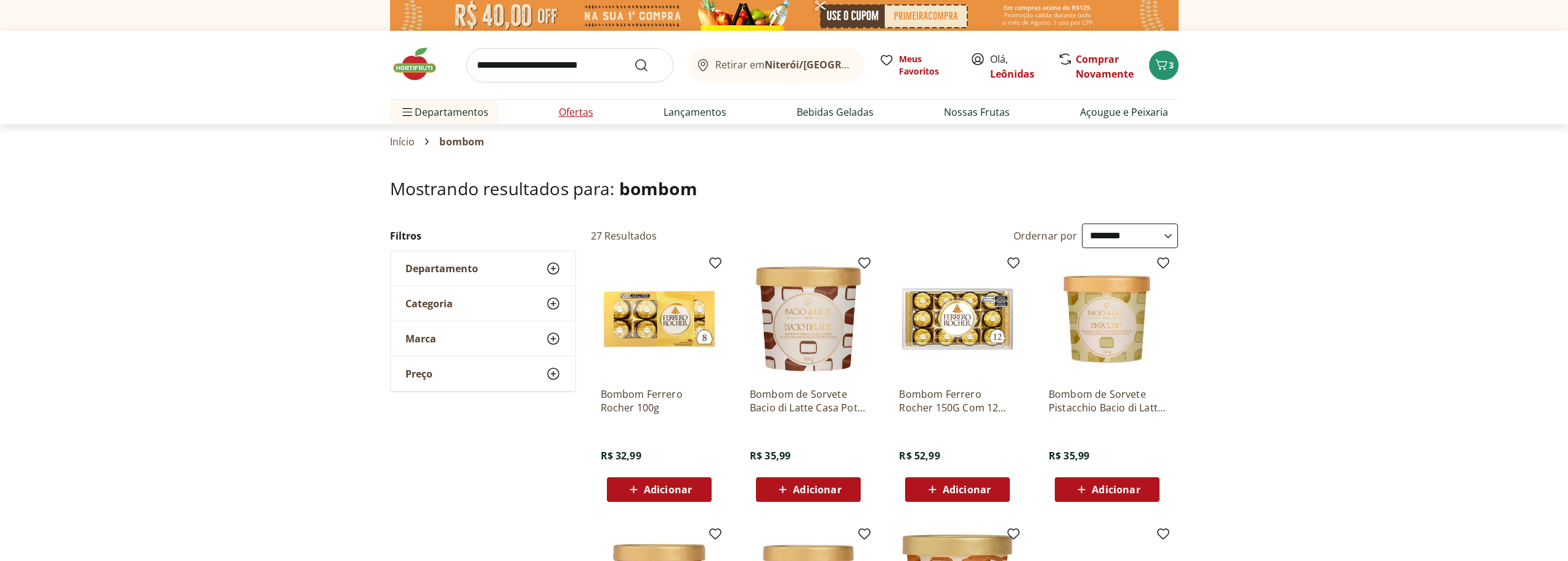
select select "**********"
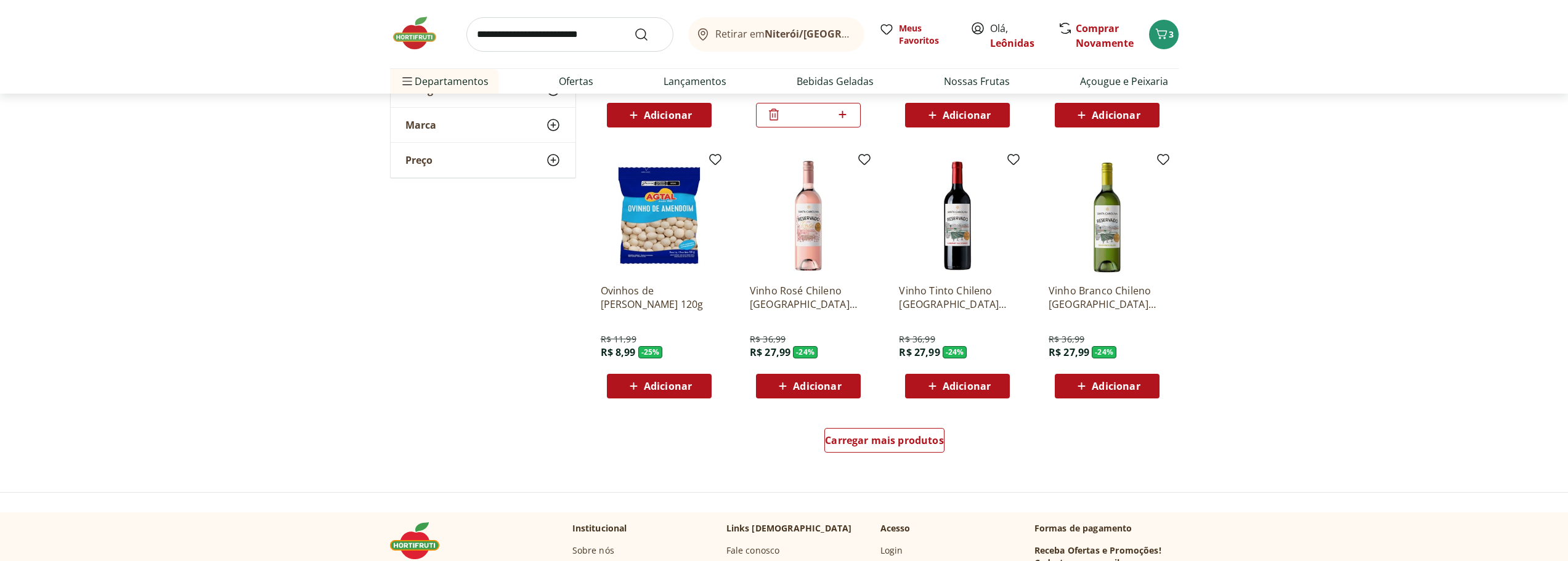
scroll to position [615, 0]
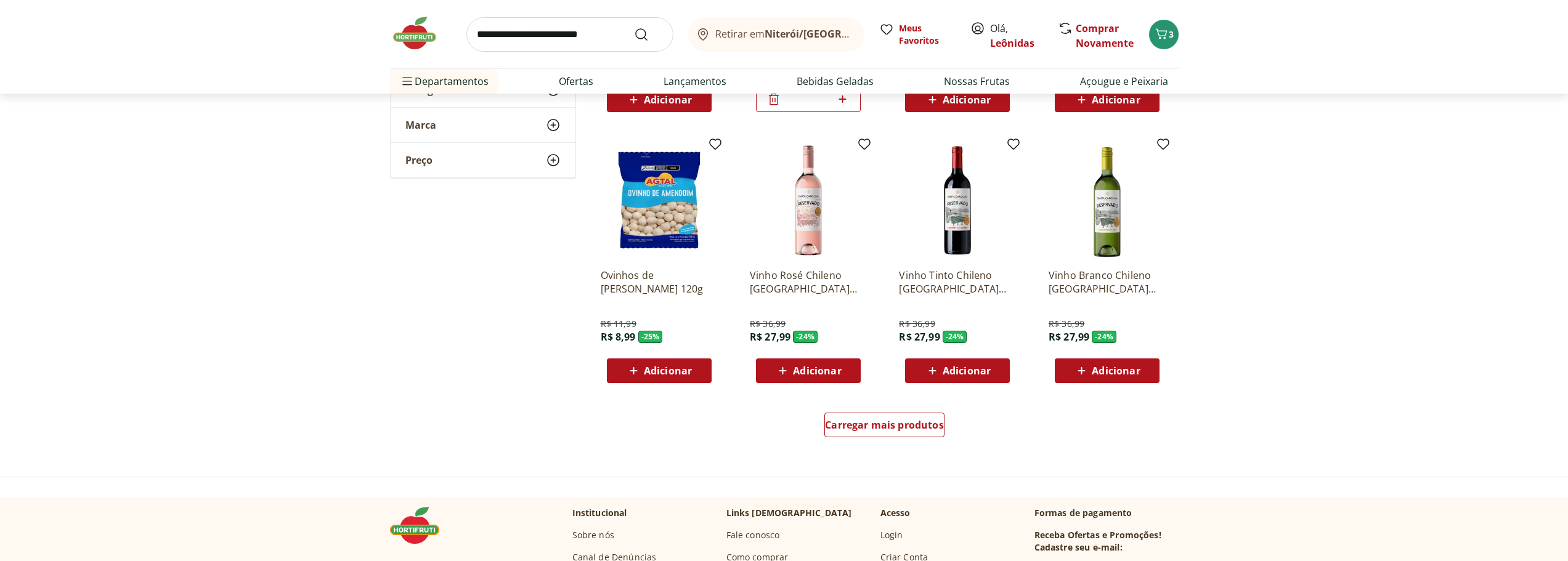
click at [906, 443] on div "Carregar mais produtos" at bounding box center [884, 427] width 598 height 59
click at [903, 425] on span "Carregar mais produtos" at bounding box center [884, 424] width 119 height 9
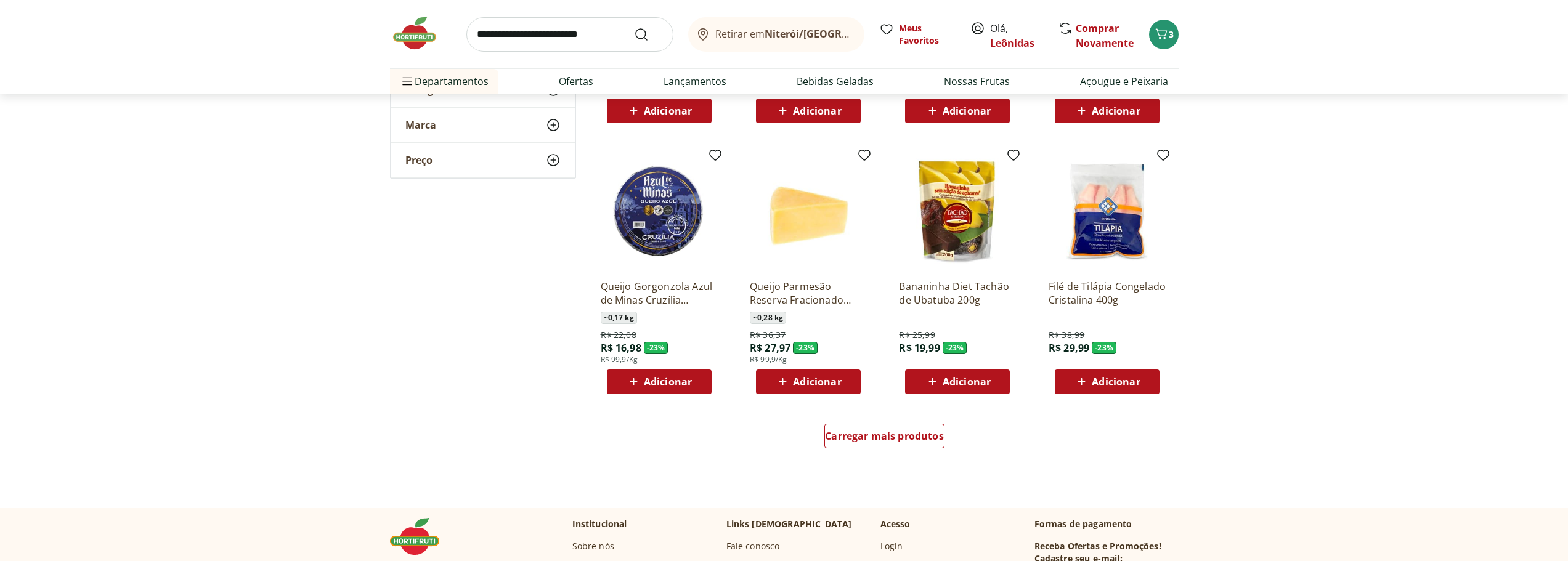
scroll to position [1416, 0]
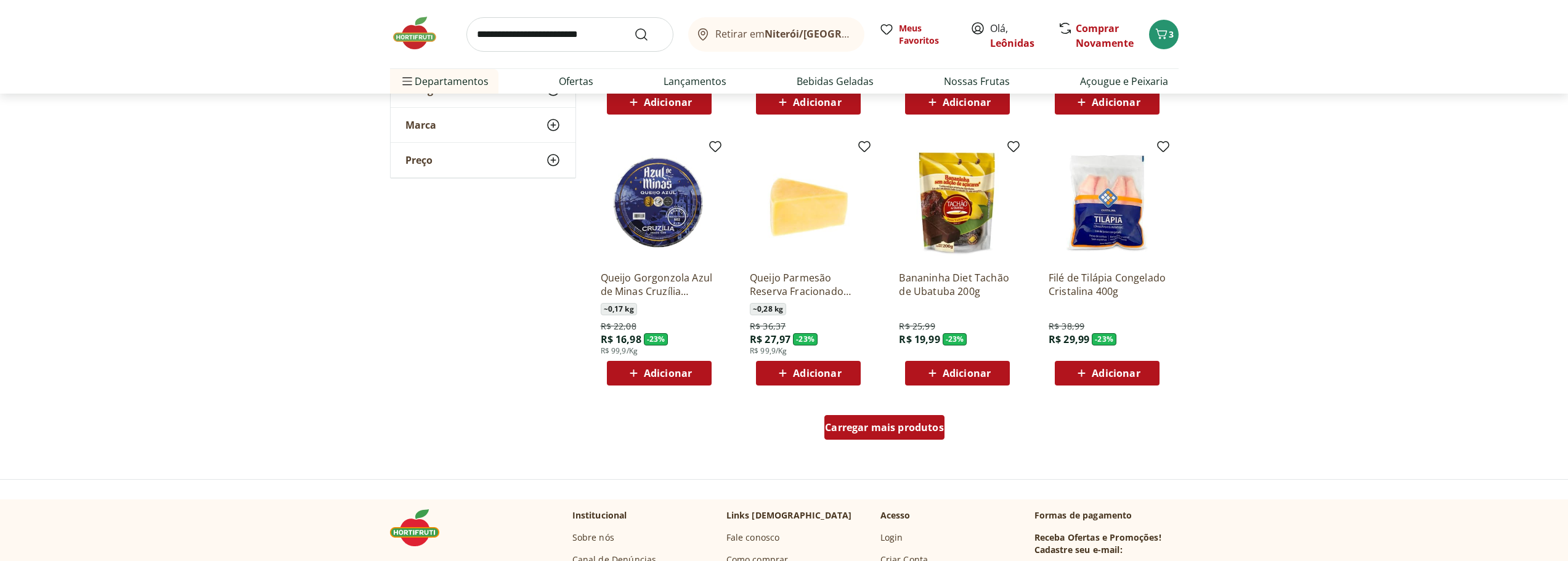
click at [885, 426] on span "Carregar mais produtos" at bounding box center [884, 427] width 119 height 9
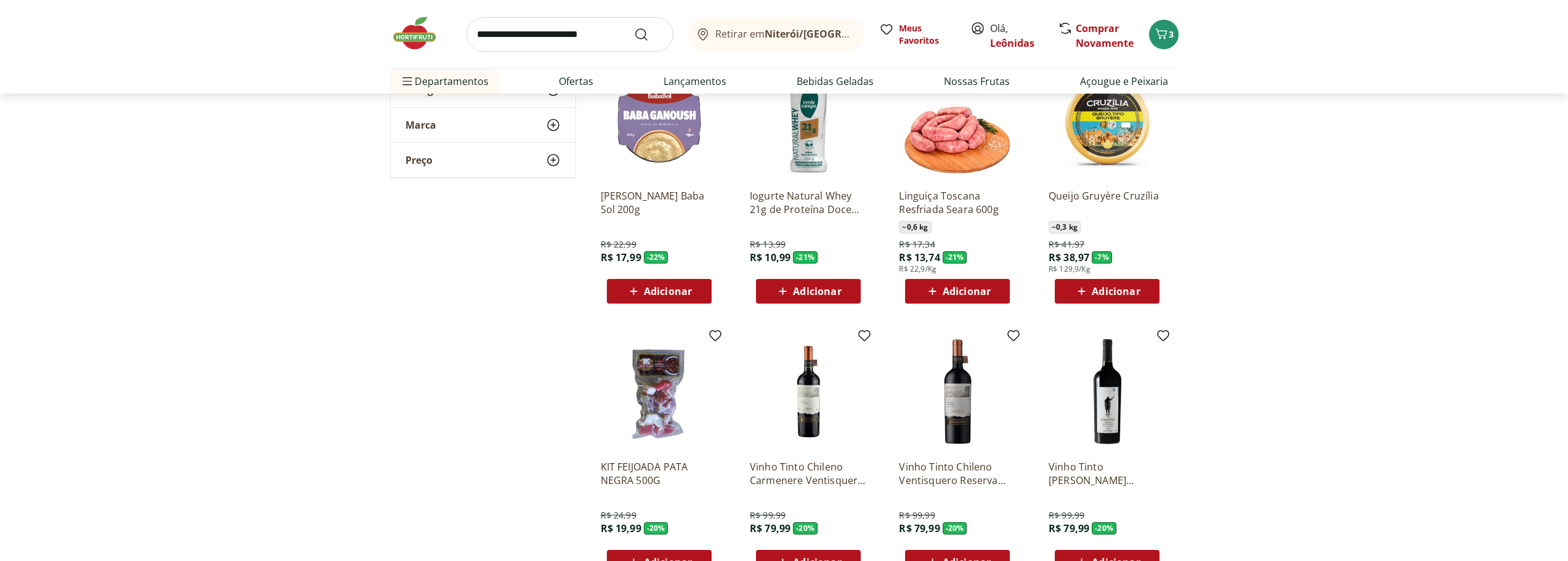
scroll to position [2216, 0]
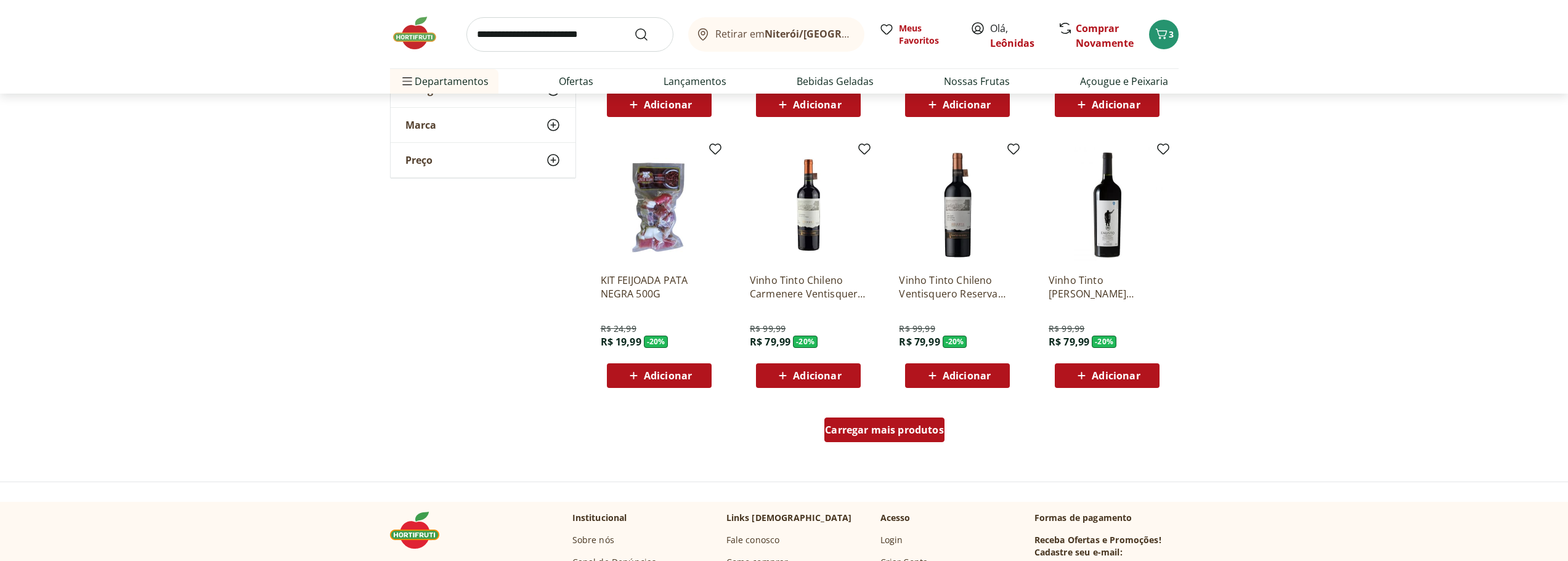
click at [929, 431] on span "Carregar mais produtos" at bounding box center [884, 429] width 119 height 9
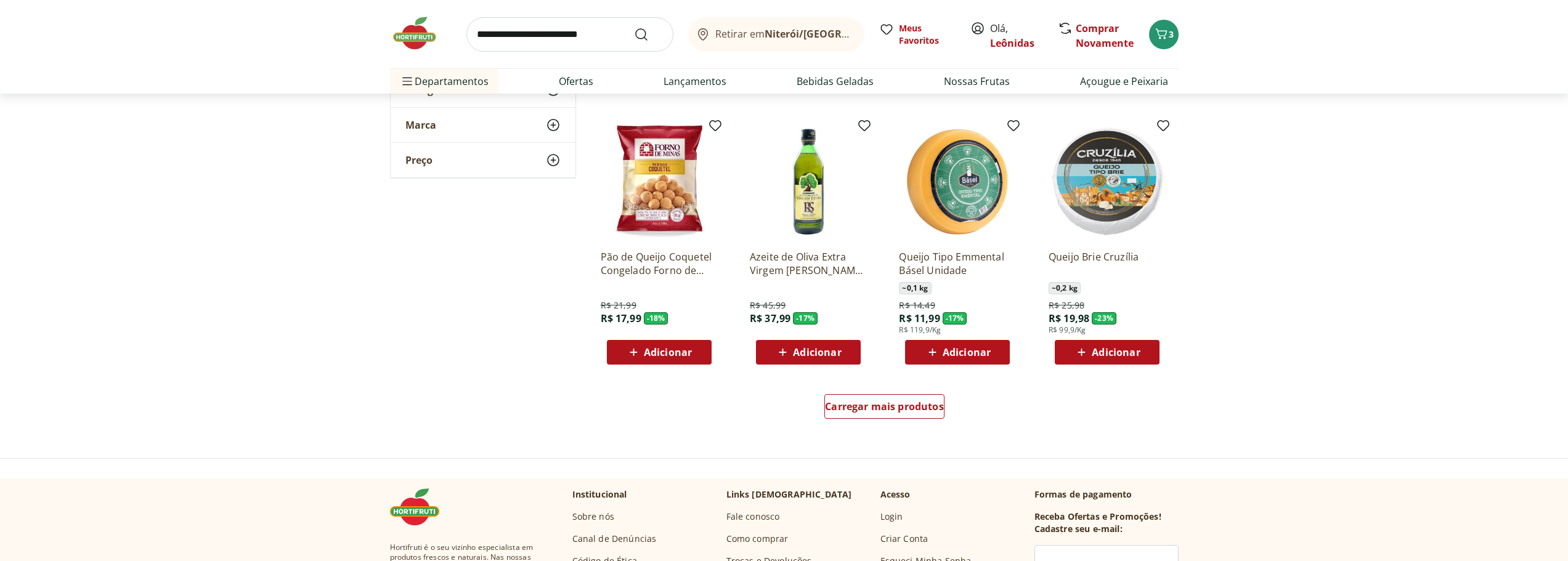
scroll to position [3078, 0]
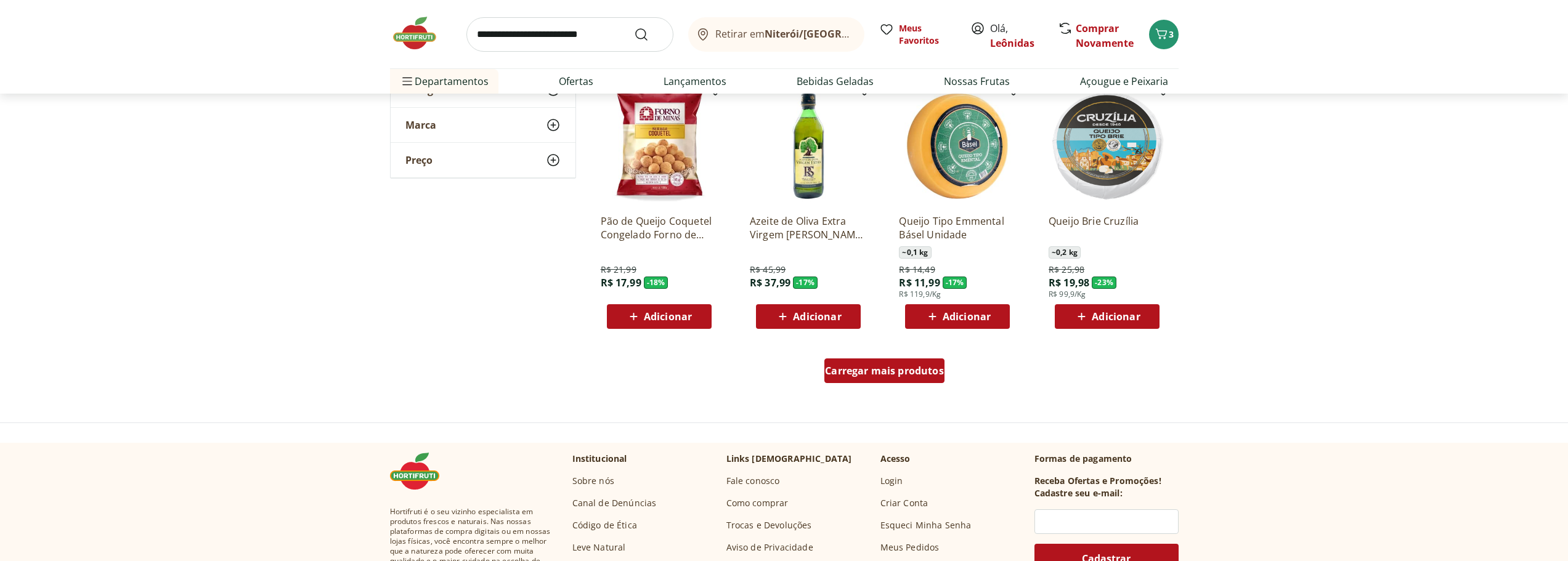
click at [870, 372] on span "Carregar mais produtos" at bounding box center [884, 370] width 119 height 9
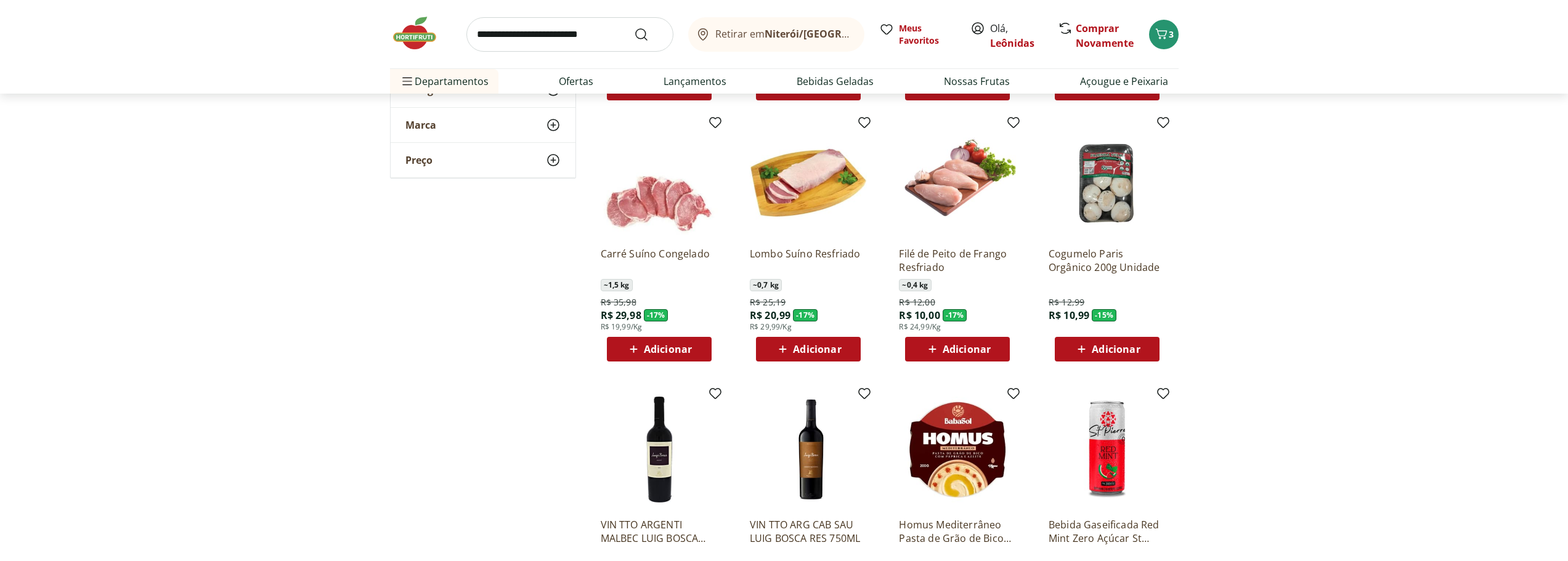
scroll to position [3263, 0]
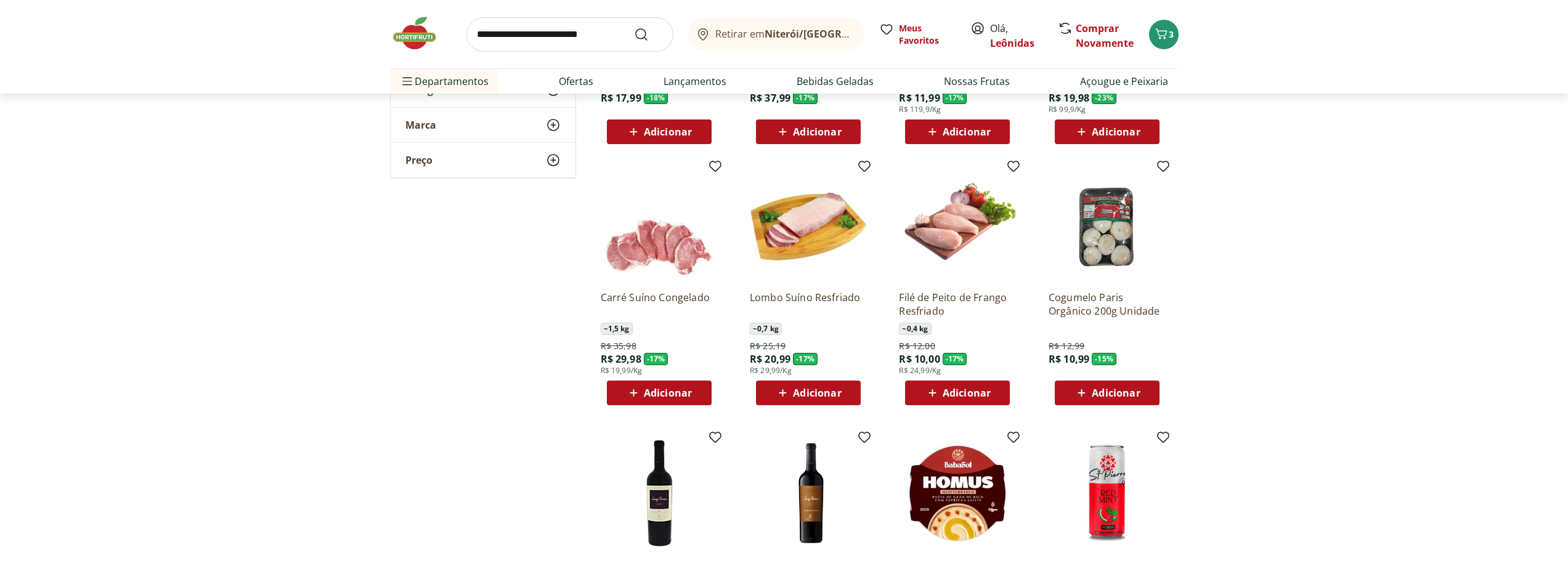
click at [1110, 388] on span "Adicionar" at bounding box center [1115, 393] width 48 height 9
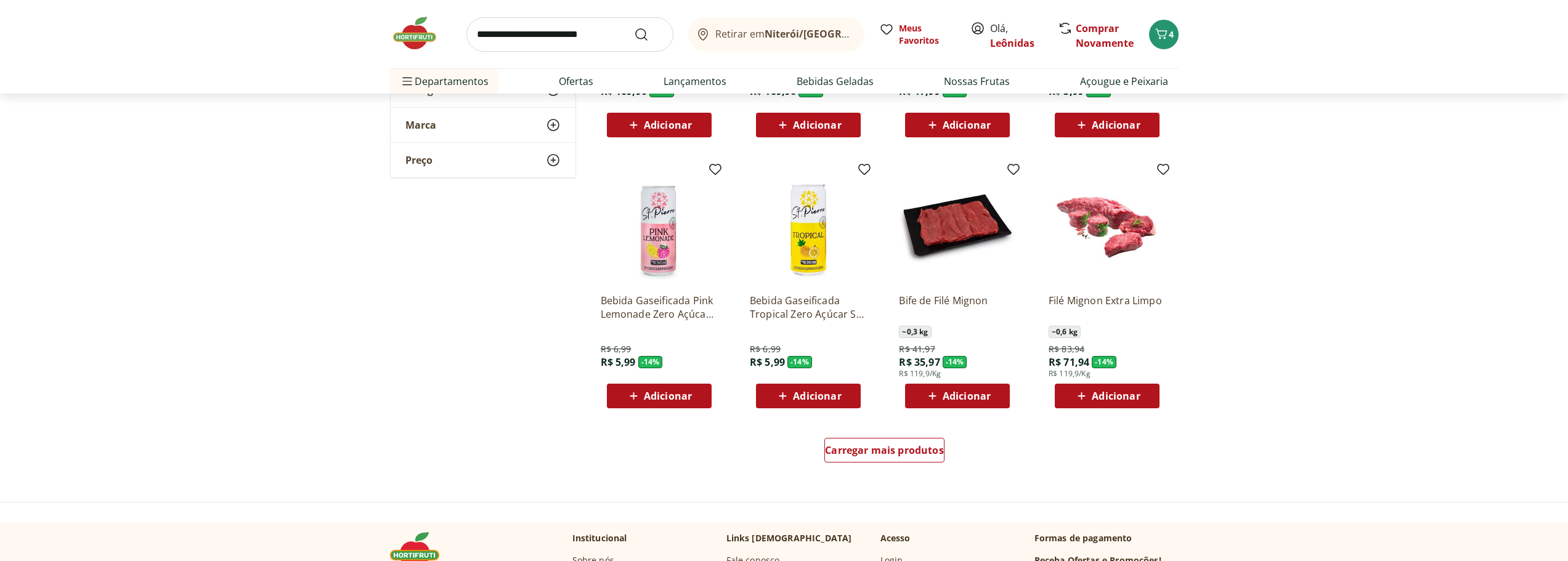
scroll to position [3817, 0]
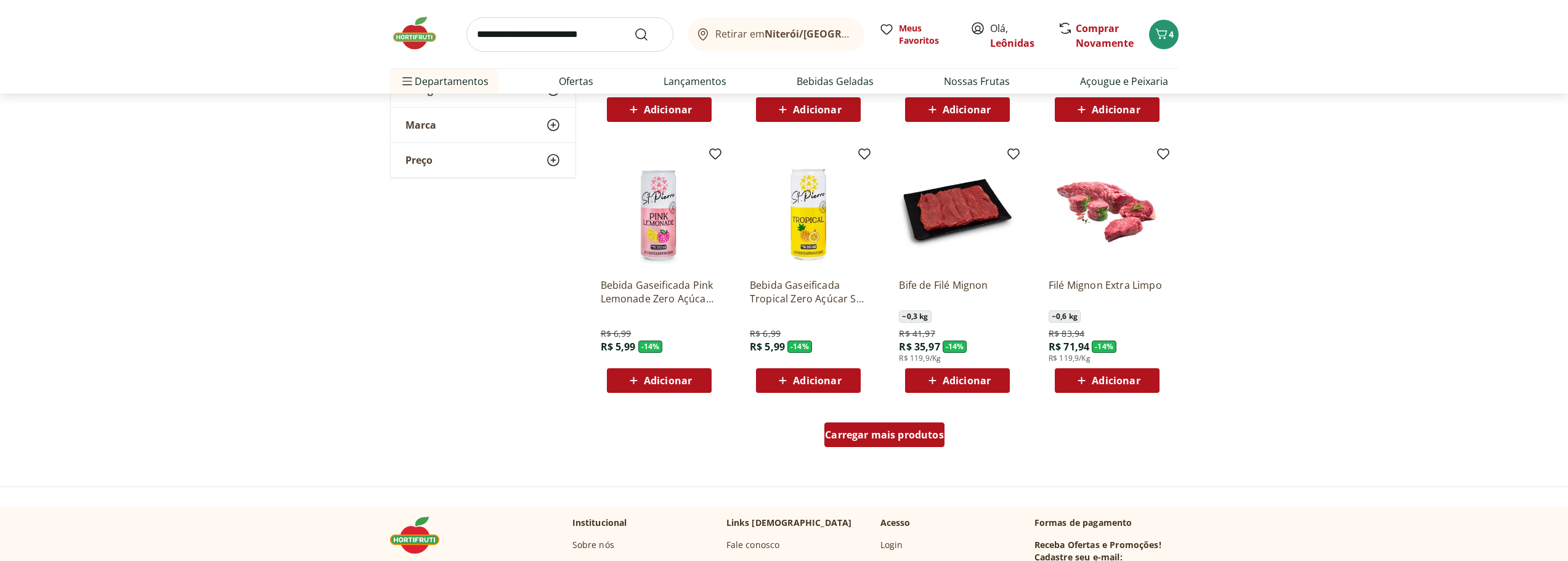
click at [873, 430] on span "Carregar mais produtos" at bounding box center [884, 435] width 119 height 9
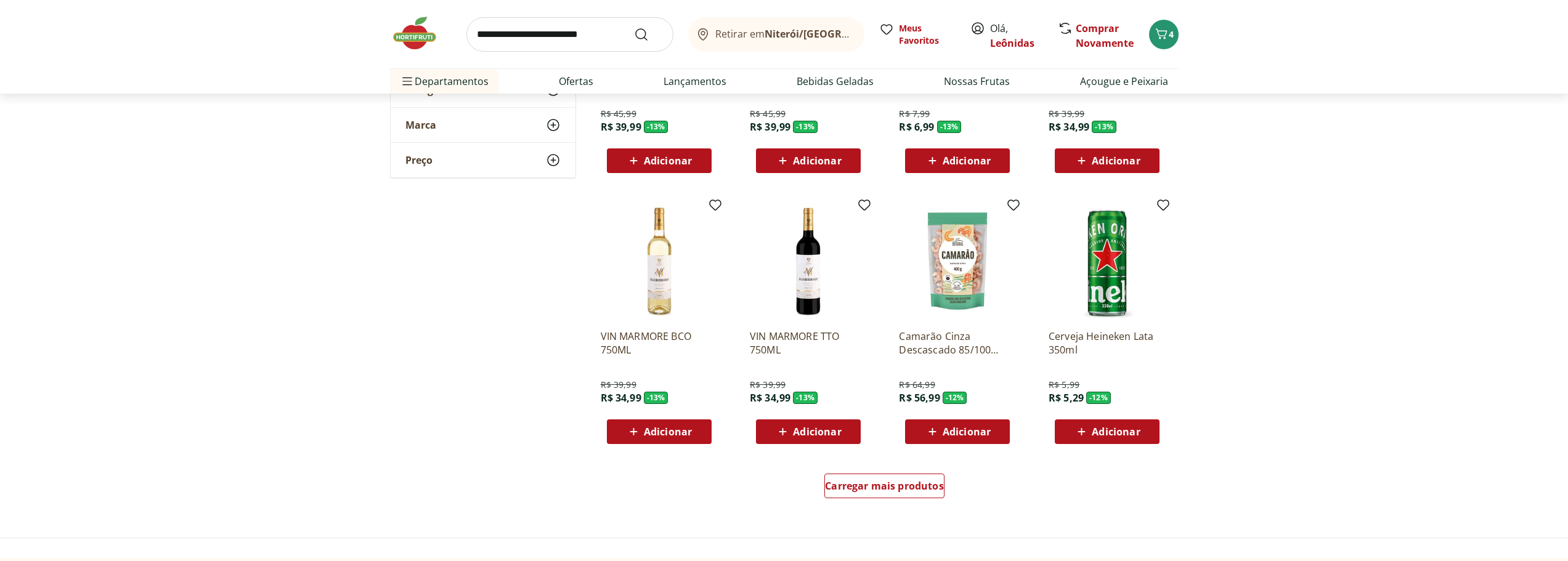
scroll to position [4678, 0]
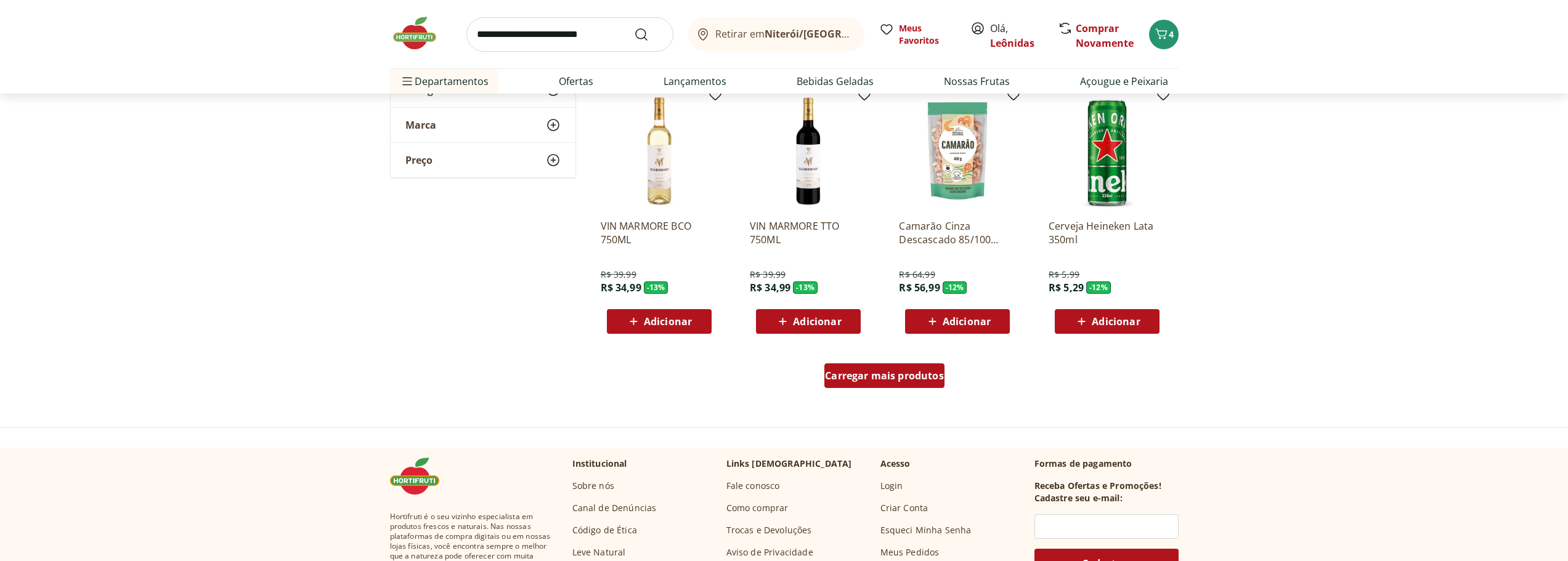
click at [865, 373] on span "Carregar mais produtos" at bounding box center [884, 376] width 119 height 9
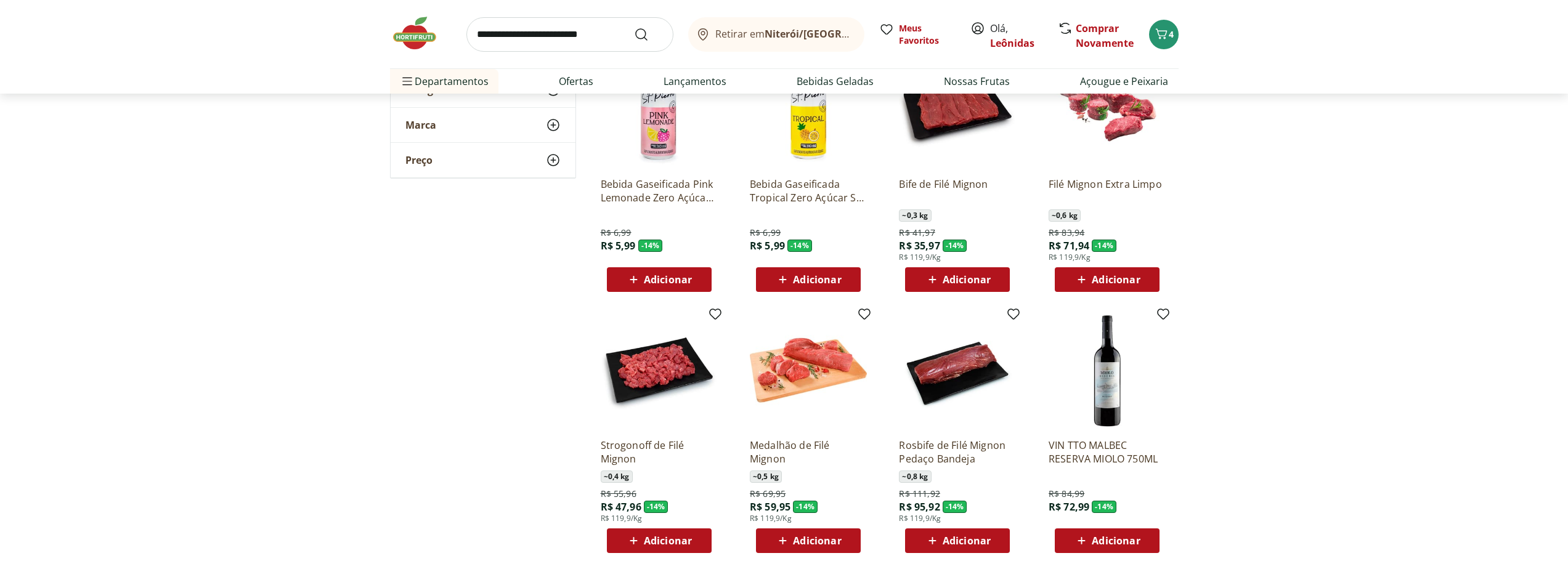
scroll to position [3940, 0]
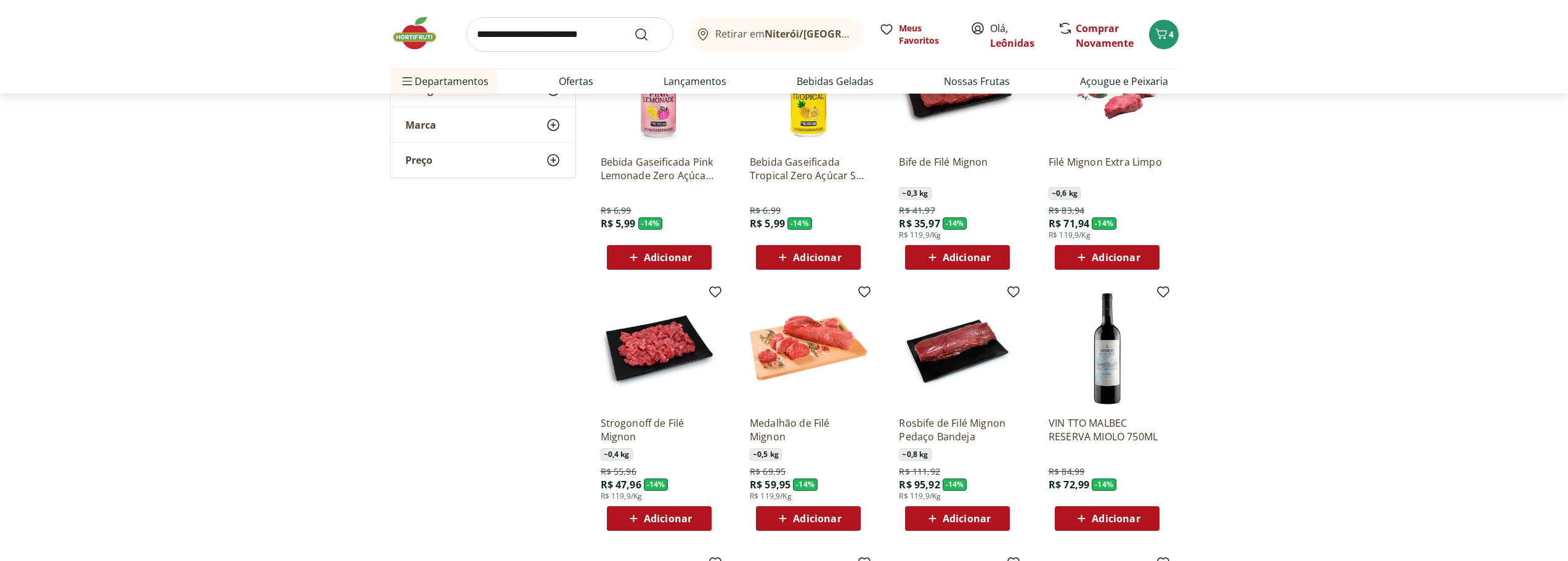
click at [862, 519] on div "Medalhão de Filé Mignon ~ 0,5 kg R$ 69,95 R$ 59,95 - 14 % R$ 119,9/Kg Adicionar" at bounding box center [808, 469] width 117 height 125
click at [845, 522] on div "Adicionar" at bounding box center [808, 518] width 85 height 22
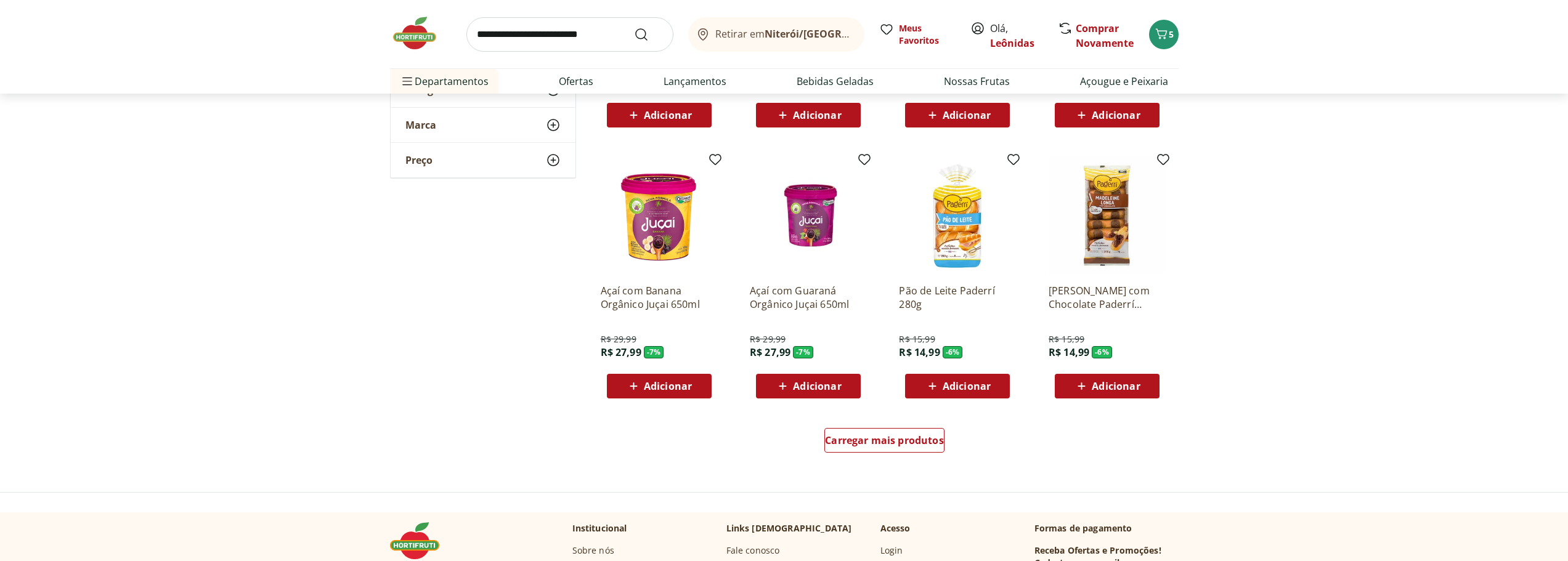
scroll to position [5417, 0]
click at [894, 443] on span "Carregar mais produtos" at bounding box center [884, 439] width 119 height 9
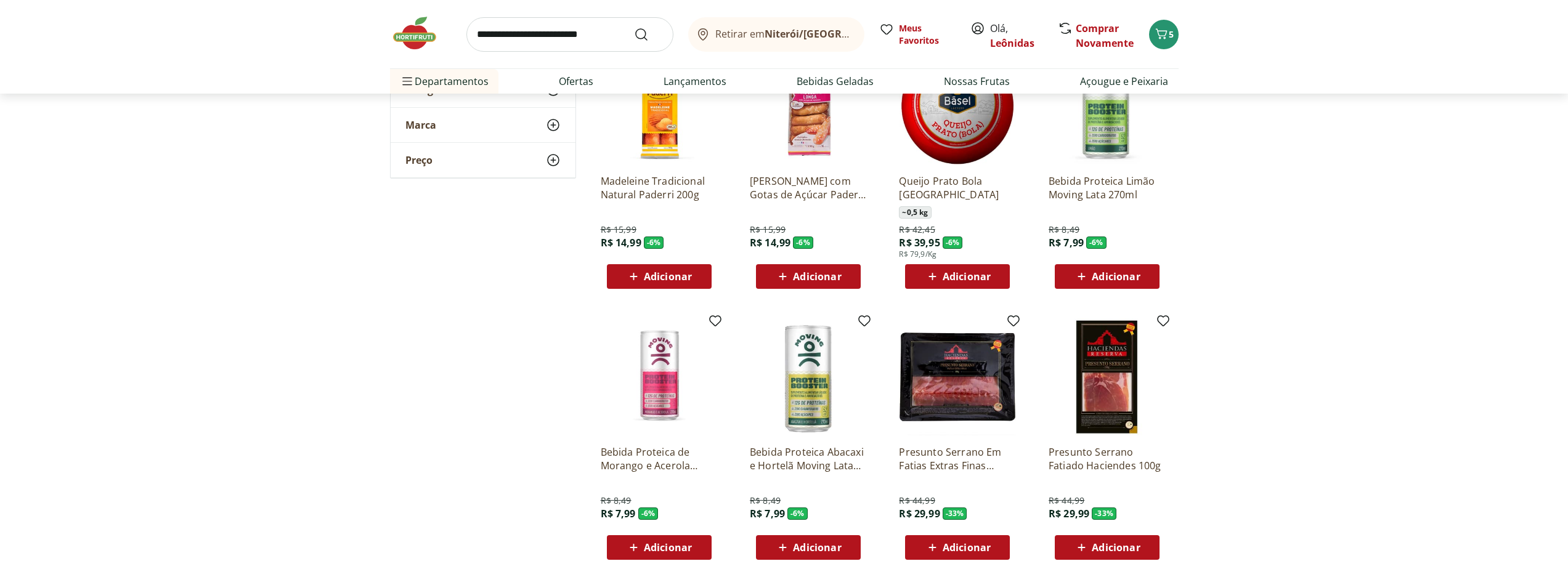
scroll to position [5787, 0]
click at [700, 85] on link "Lançamentos" at bounding box center [695, 81] width 63 height 15
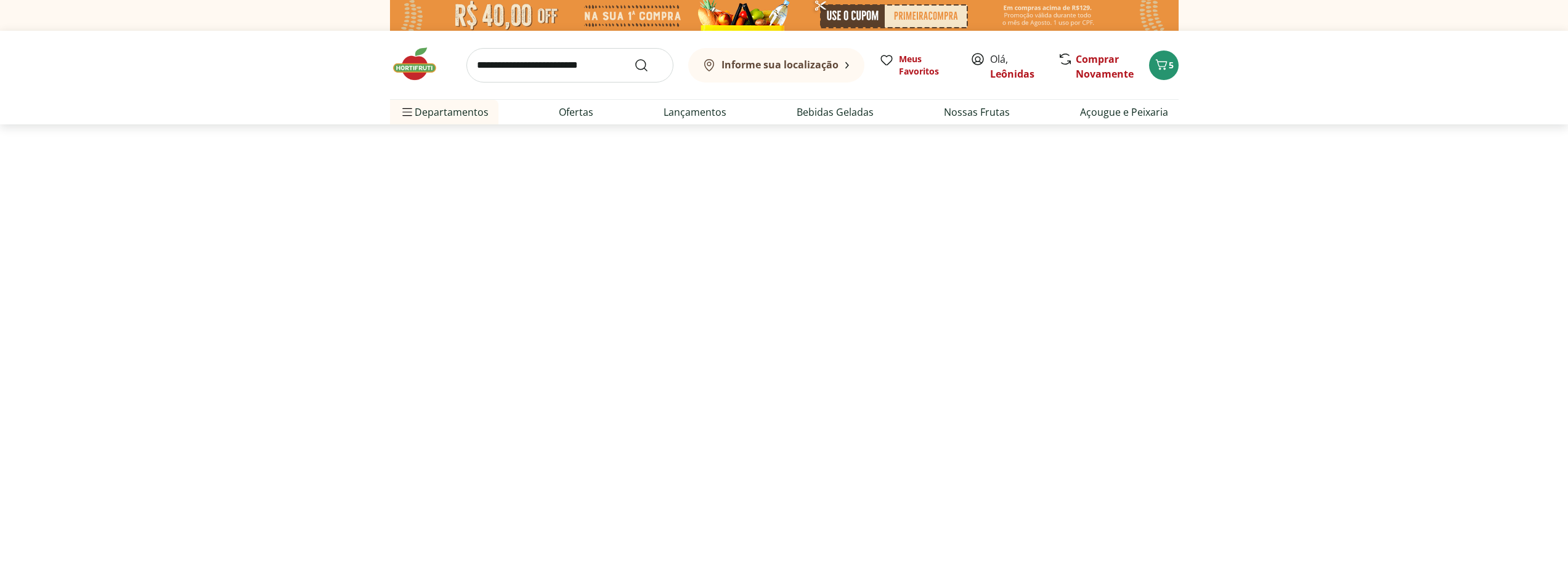
select select "**********"
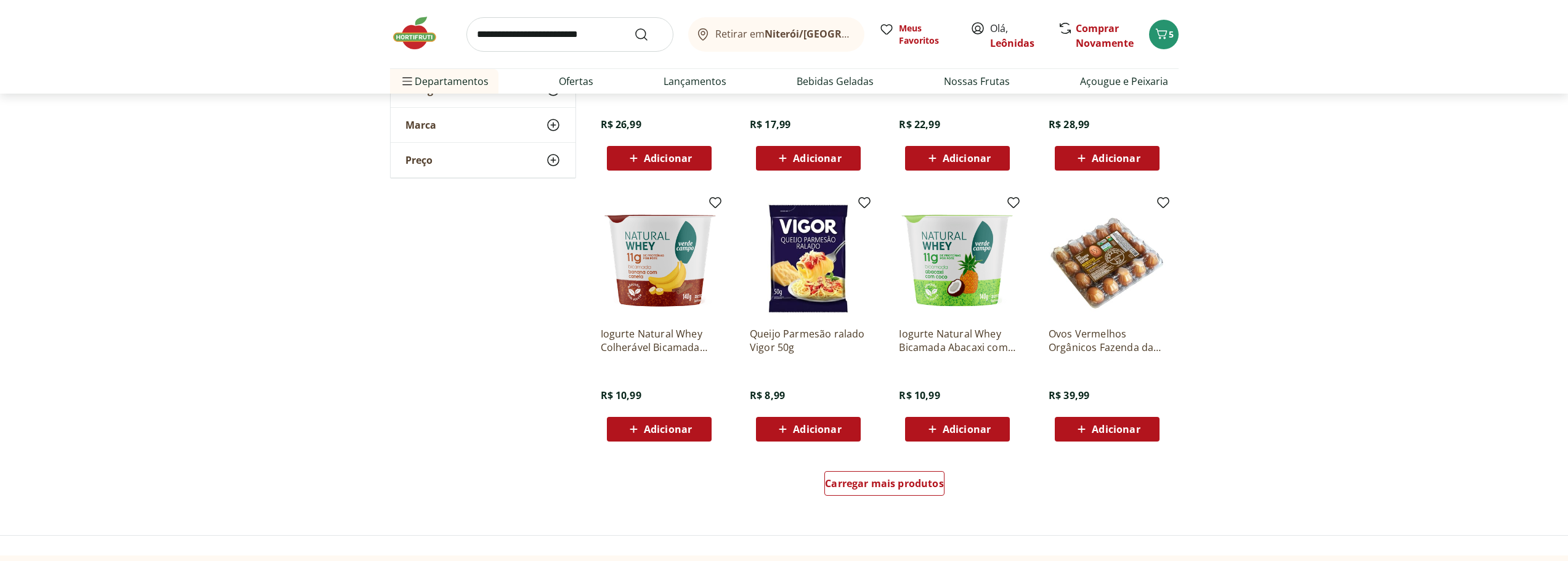
scroll to position [554, 0]
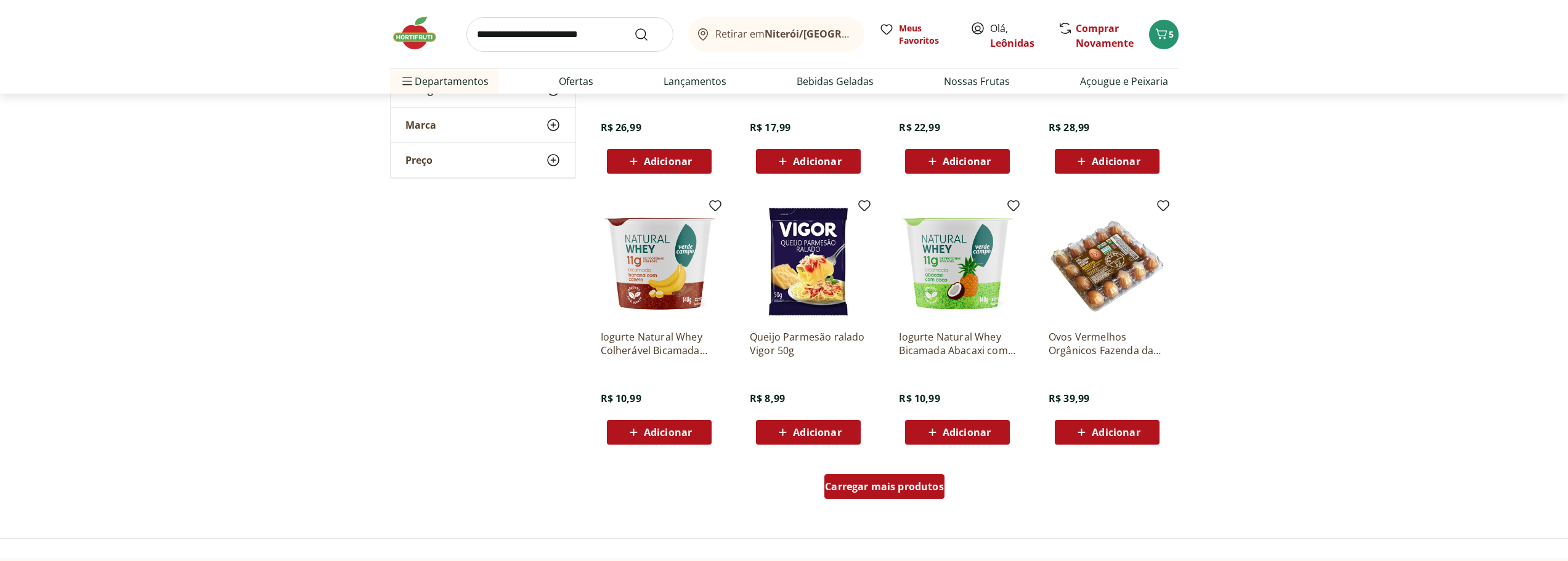
click at [869, 491] on span "Carregar mais produtos" at bounding box center [884, 486] width 119 height 9
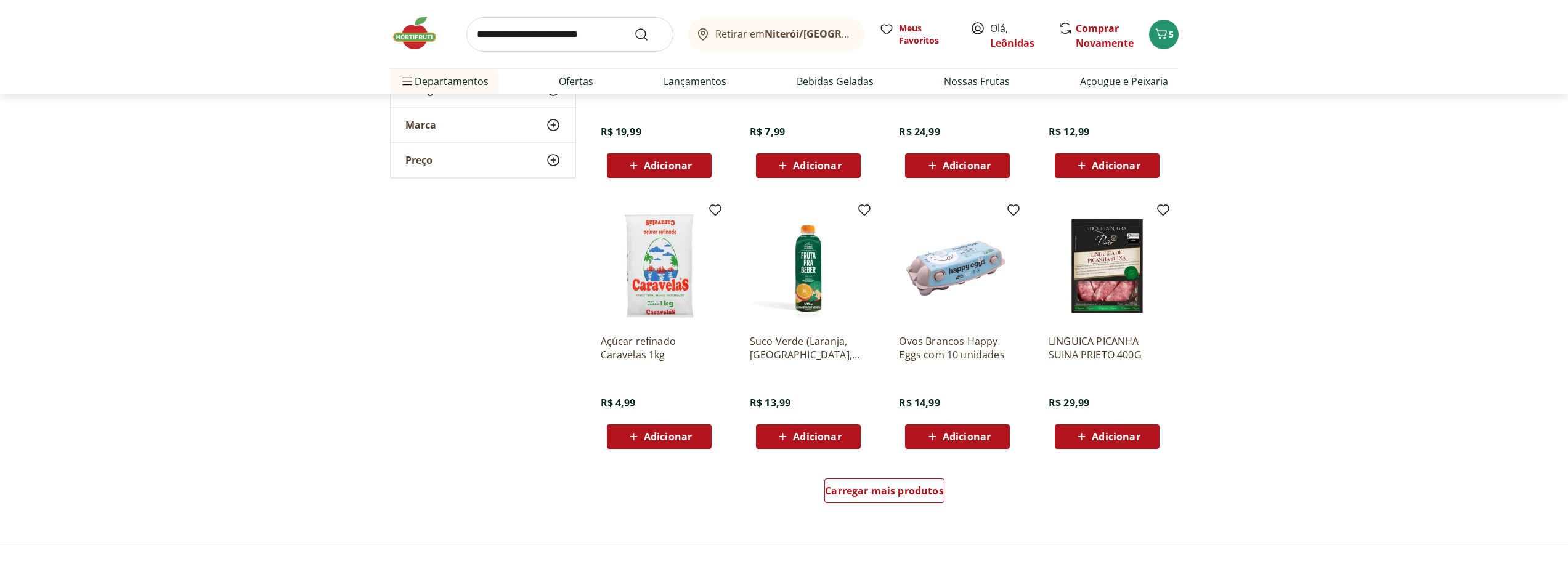
scroll to position [1354, 0]
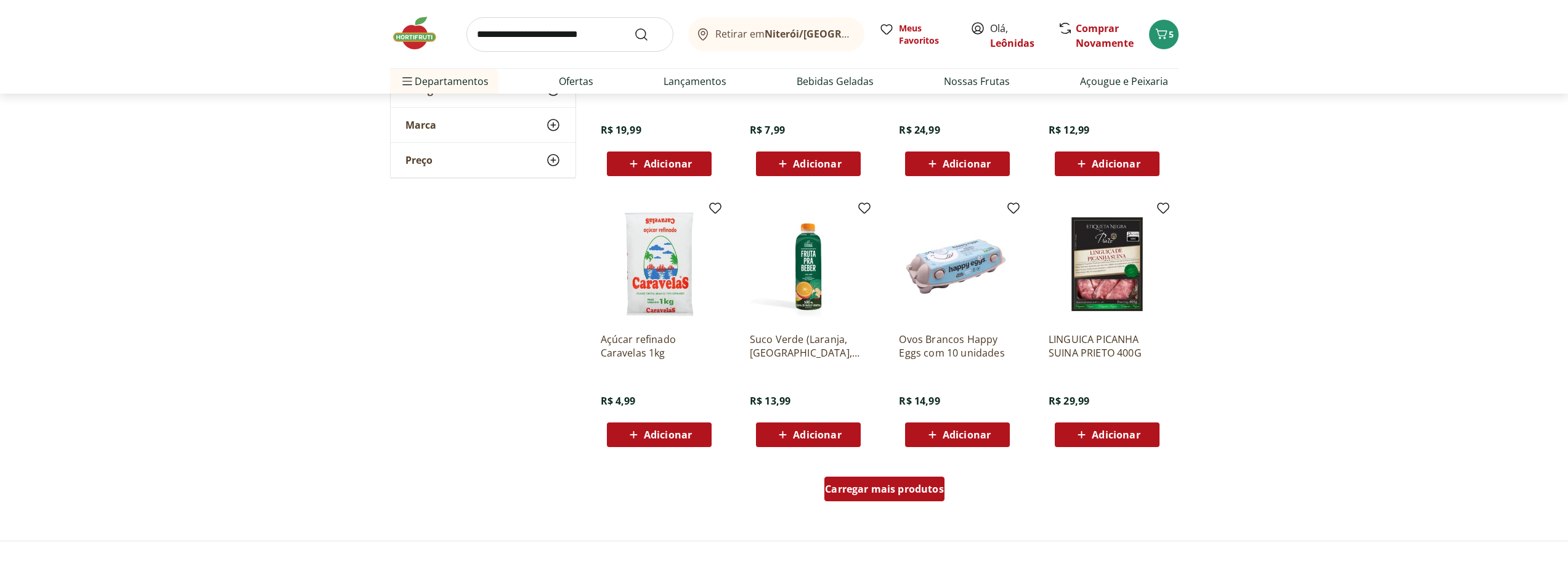
click at [883, 494] on span "Carregar mais produtos" at bounding box center [884, 488] width 119 height 9
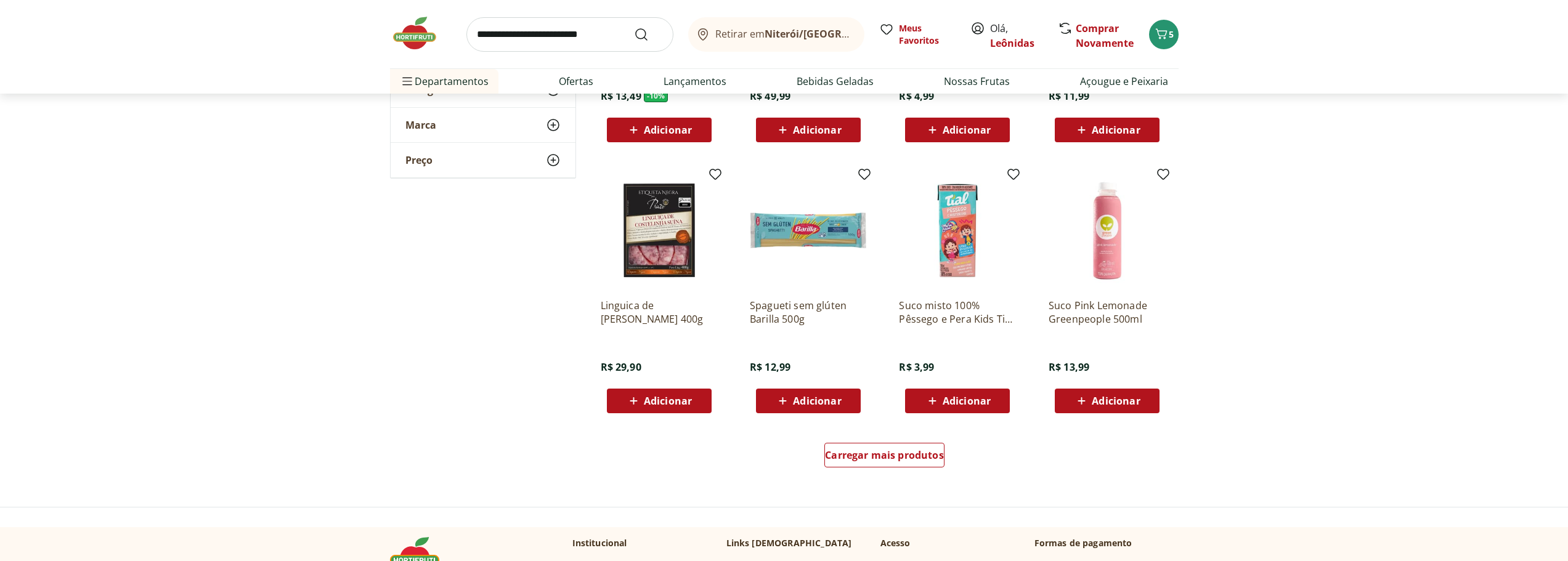
scroll to position [2216, 0]
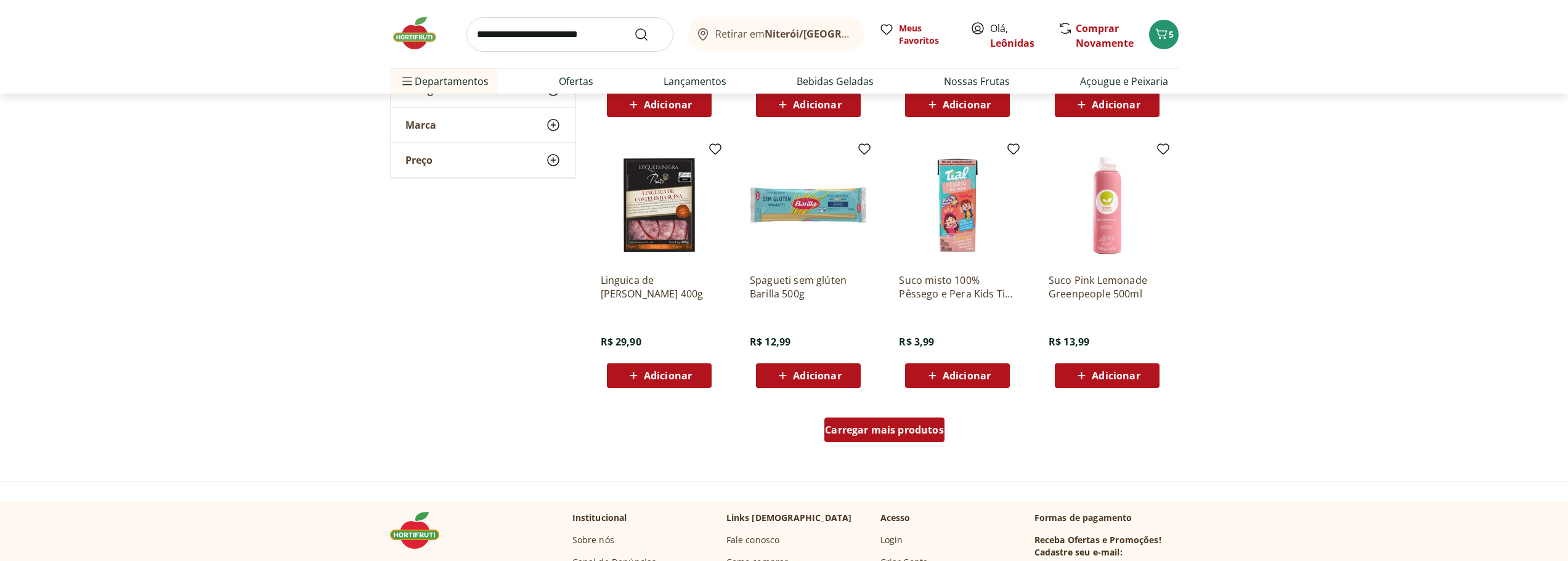
click at [859, 421] on div "Carregar mais produtos" at bounding box center [884, 429] width 120 height 24
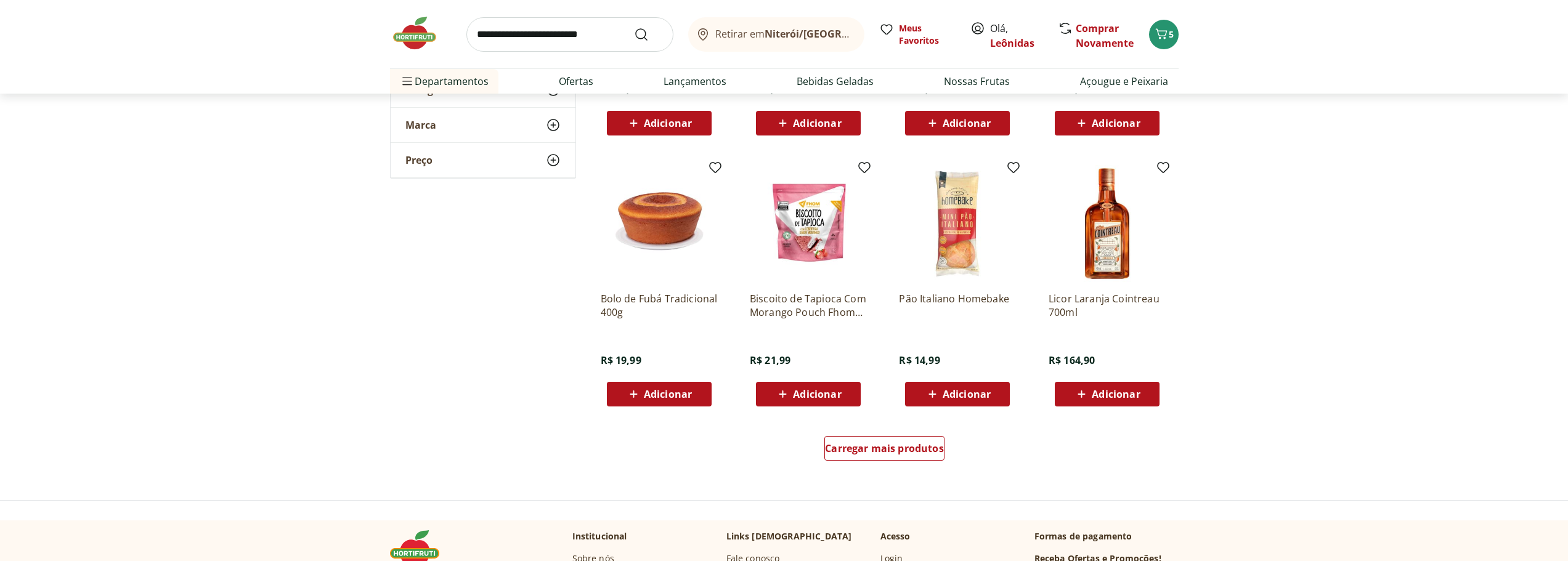
scroll to position [3016, 0]
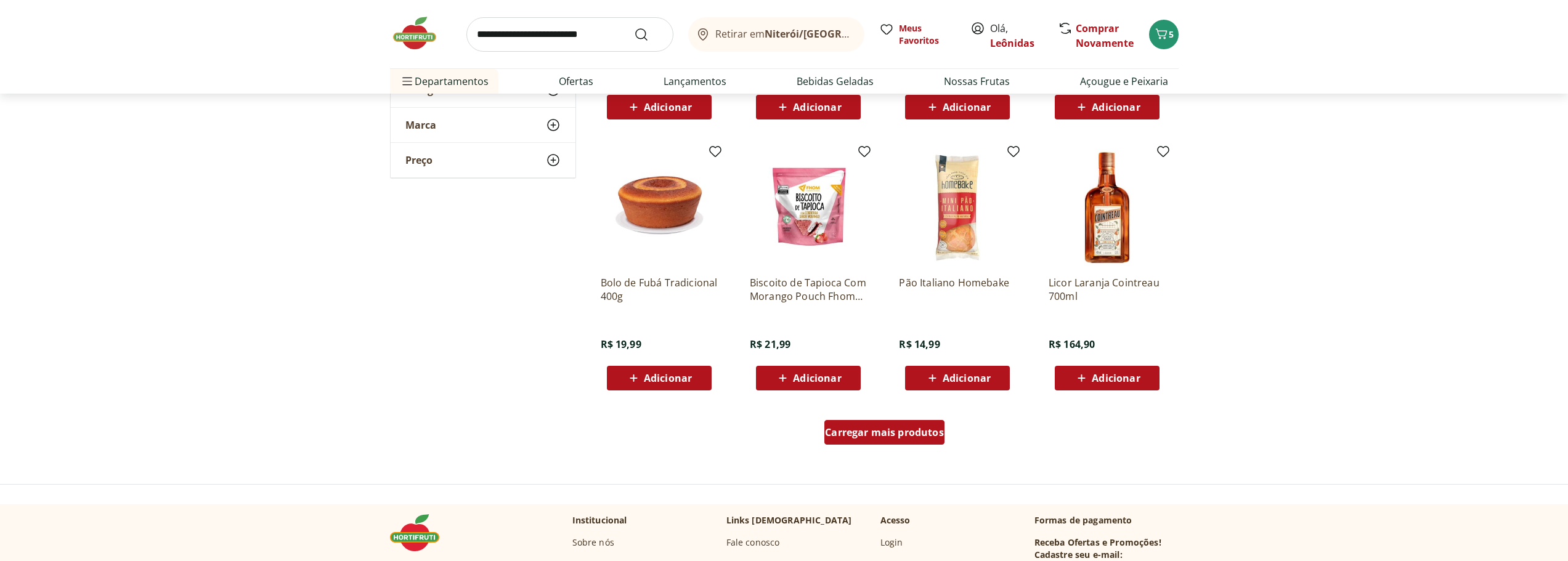
click at [881, 434] on span "Carregar mais produtos" at bounding box center [884, 432] width 119 height 9
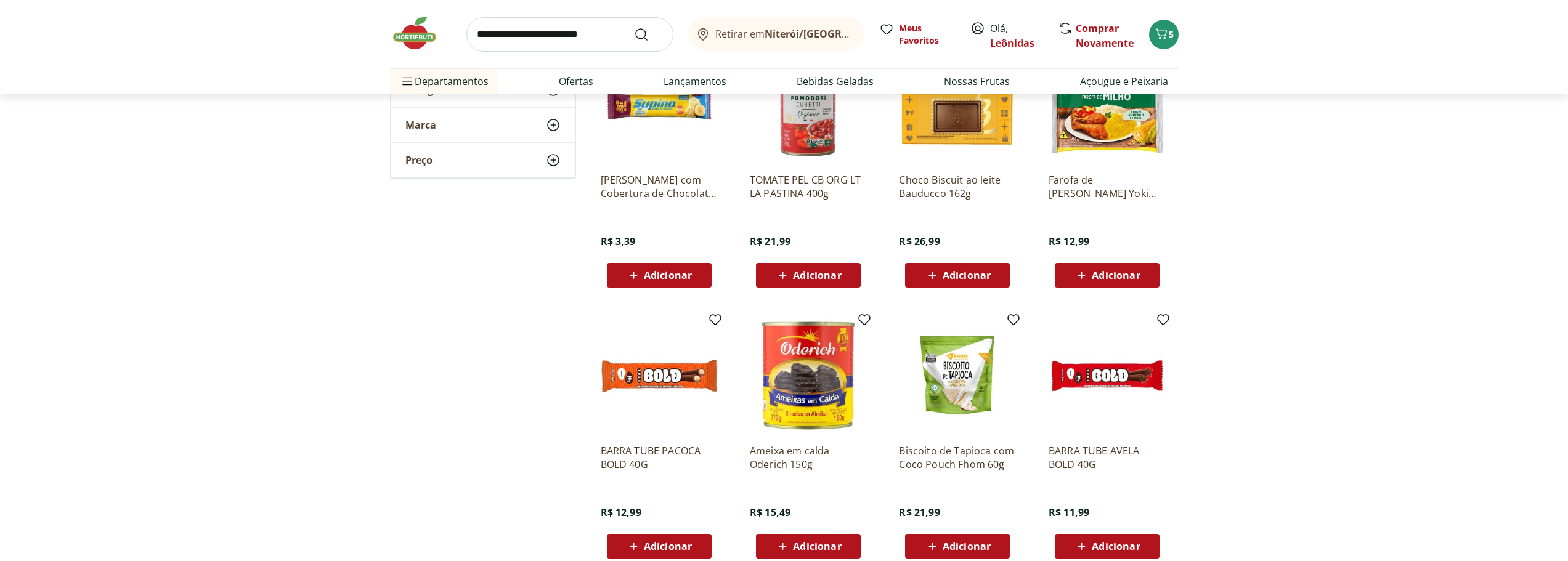
scroll to position [3817, 0]
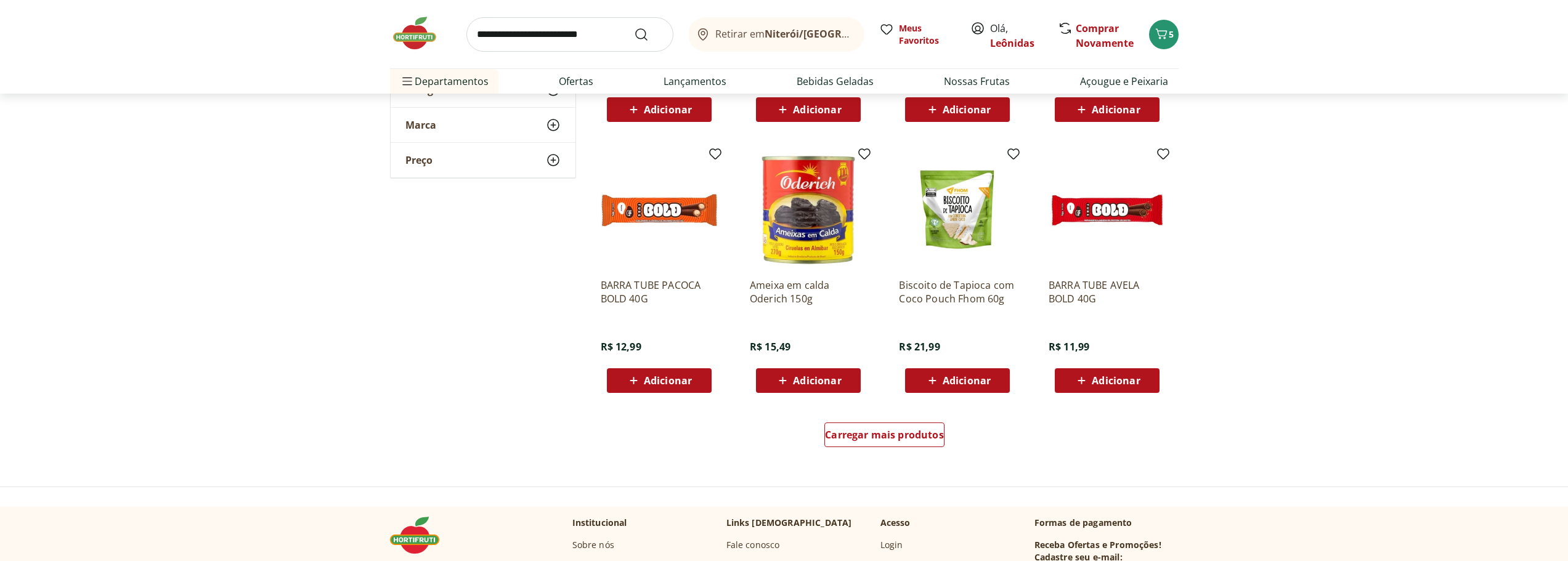
click at [880, 418] on div "Carregar mais produtos" at bounding box center [884, 436] width 598 height 59
click at [879, 426] on div "Carregar mais produtos" at bounding box center [884, 434] width 120 height 24
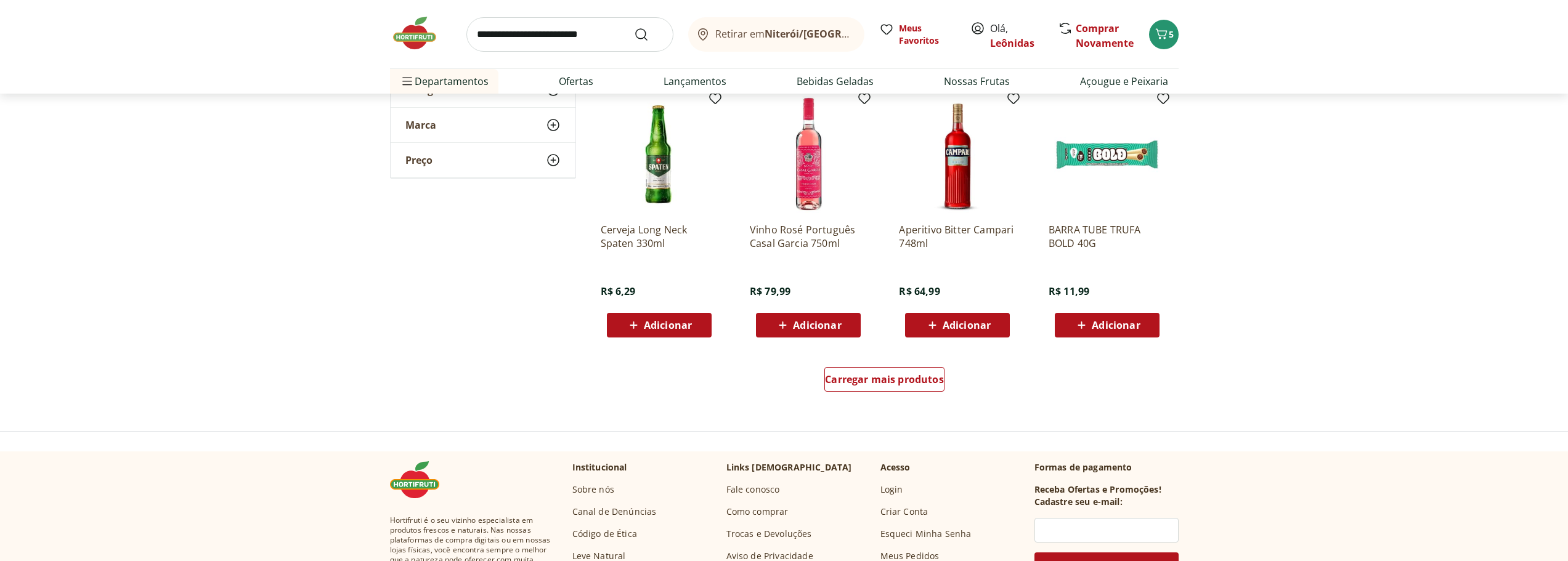
scroll to position [4678, 0]
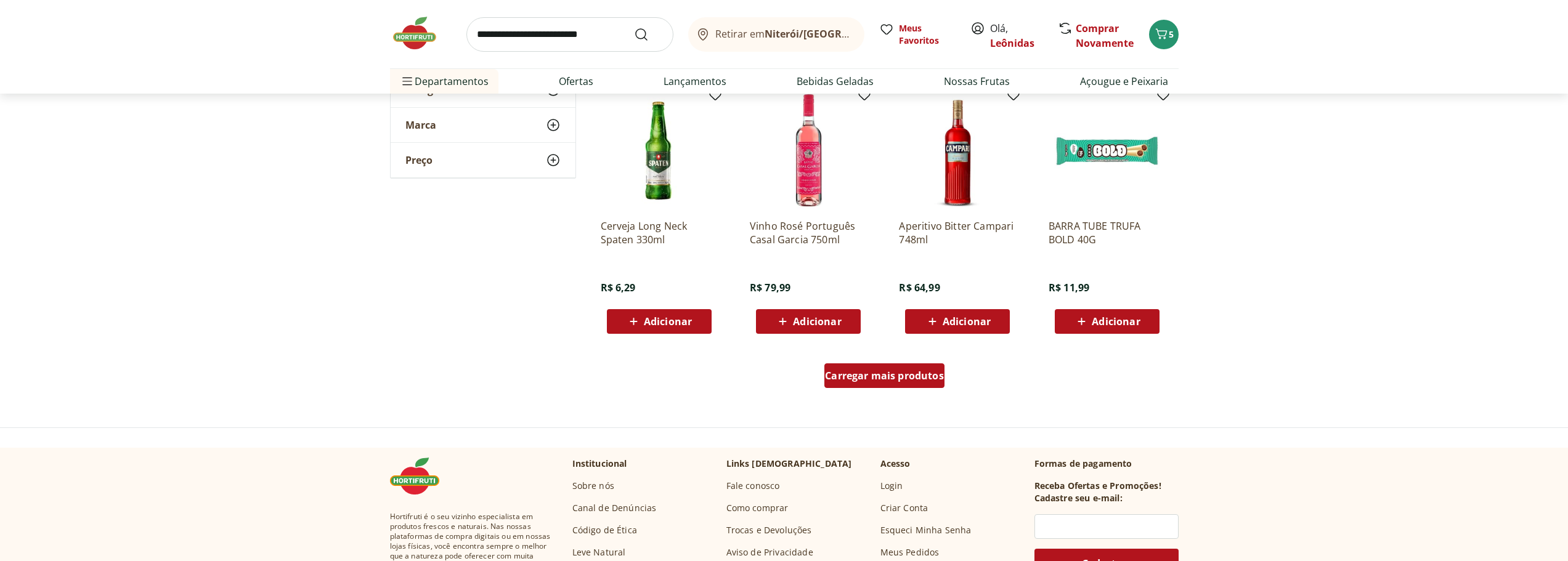
click at [874, 373] on span "Carregar mais produtos" at bounding box center [884, 376] width 119 height 9
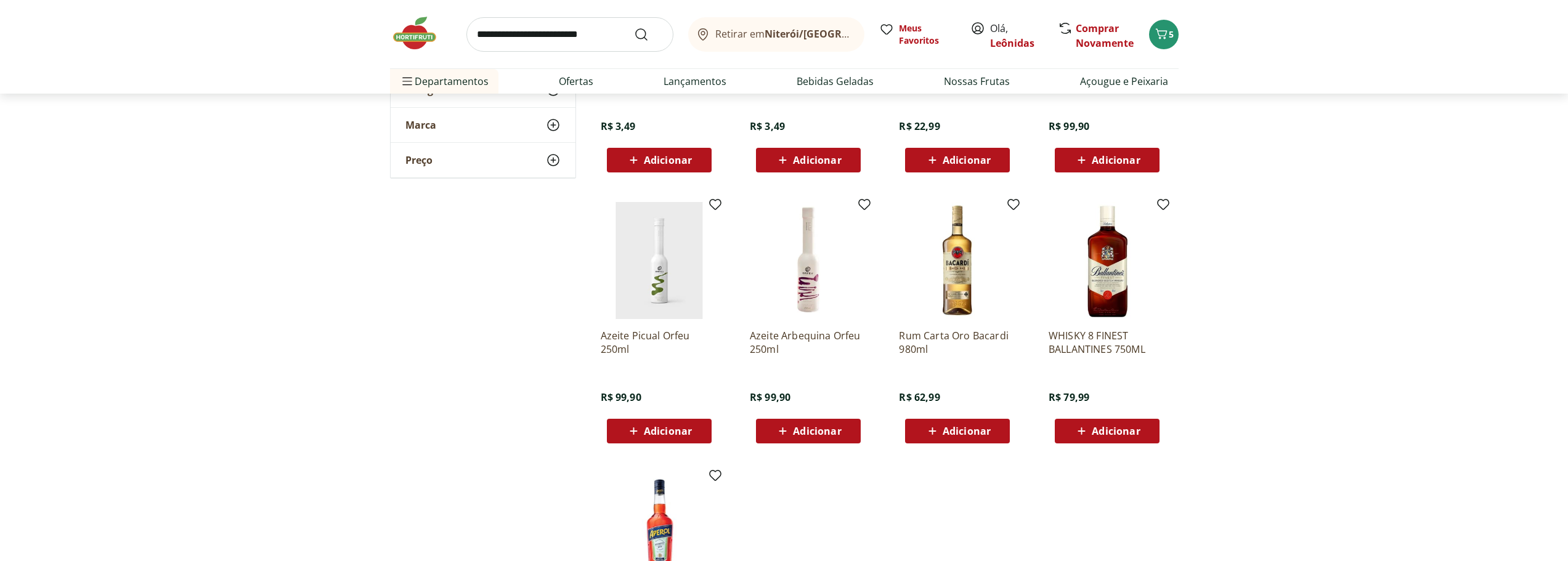
scroll to position [4924, 0]
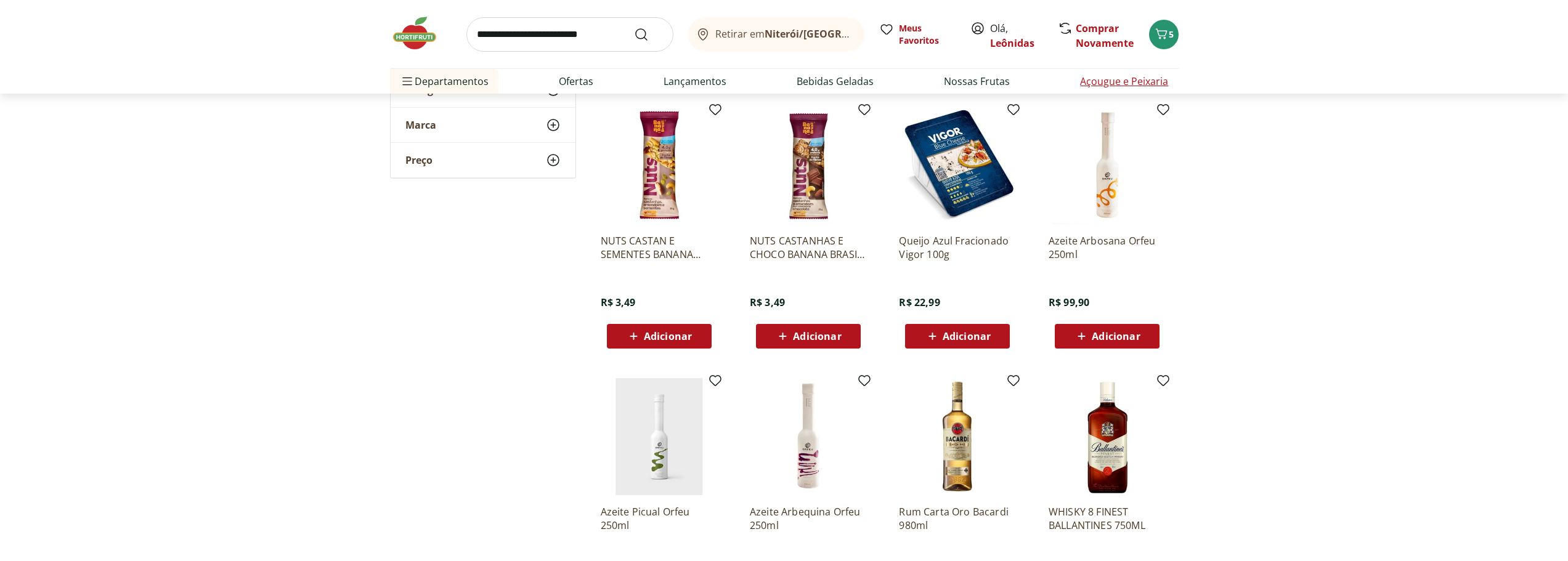
click at [1142, 82] on link "Açougue e Peixaria" at bounding box center [1124, 81] width 88 height 15
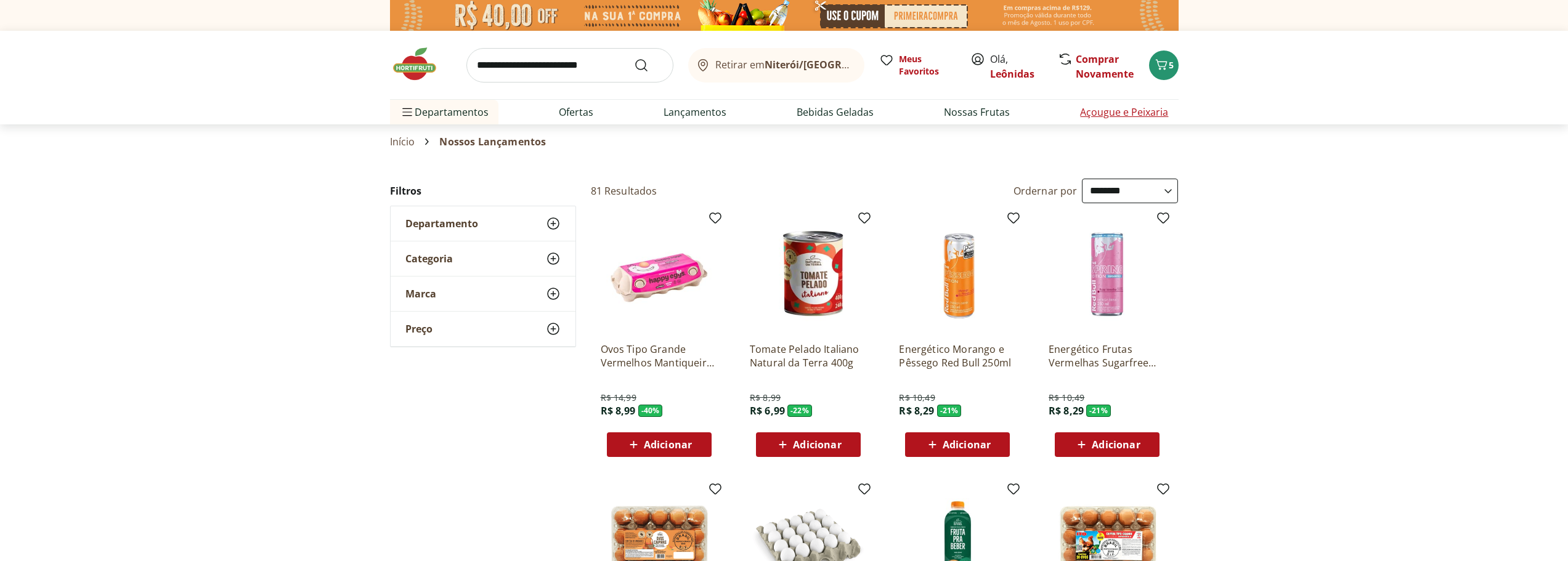
select select "**********"
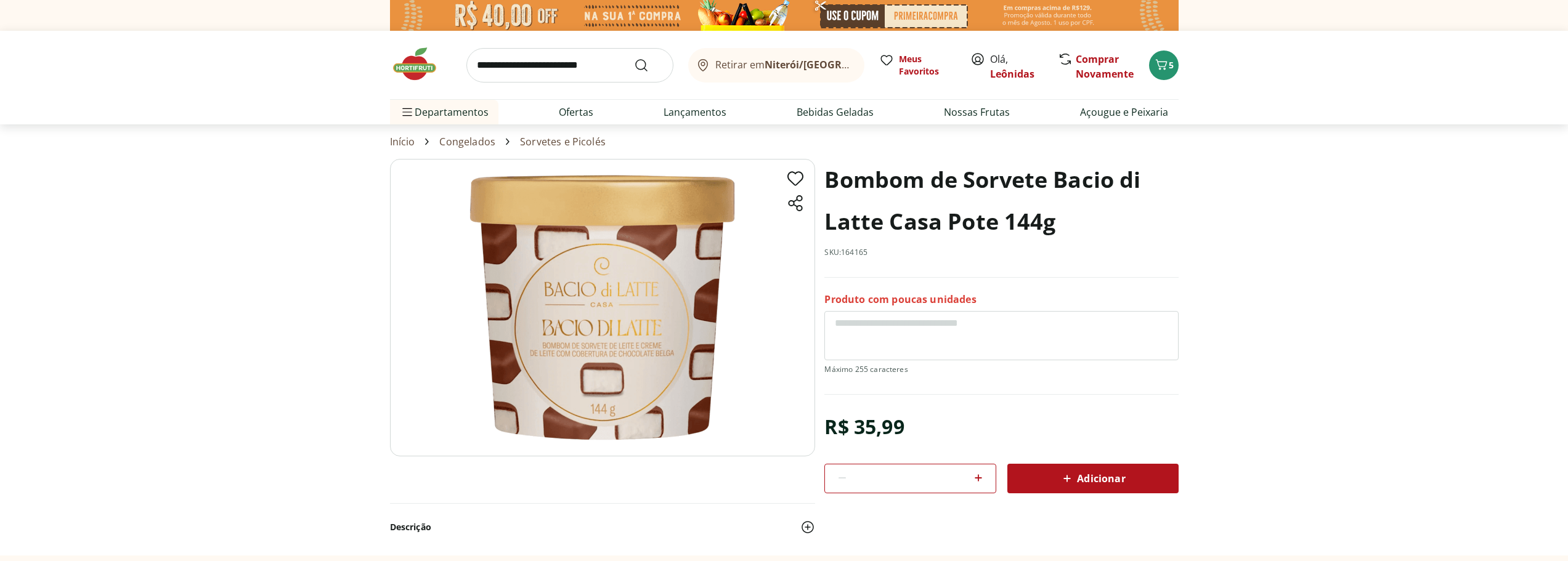
click at [1116, 474] on span "Adicionar" at bounding box center [1092, 478] width 66 height 15
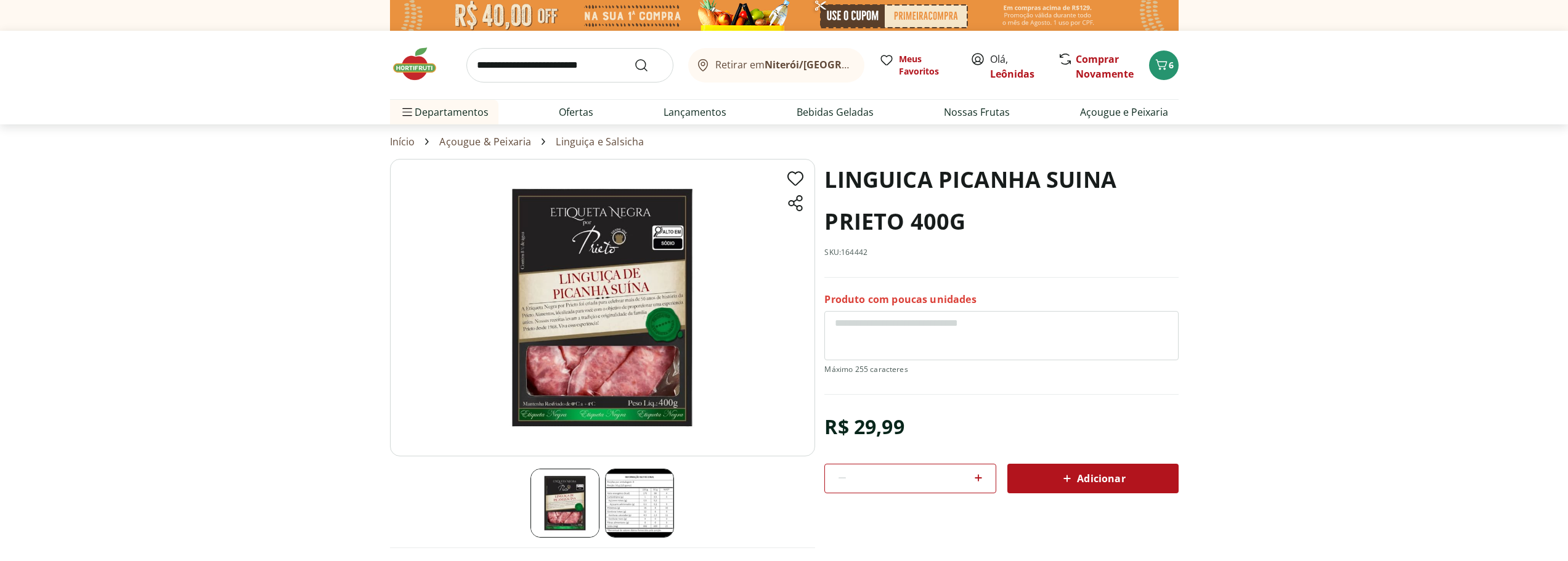
click at [650, 320] on img at bounding box center [602, 307] width 425 height 297
click at [636, 288] on img at bounding box center [602, 307] width 425 height 297
click at [609, 503] on img at bounding box center [639, 503] width 69 height 69
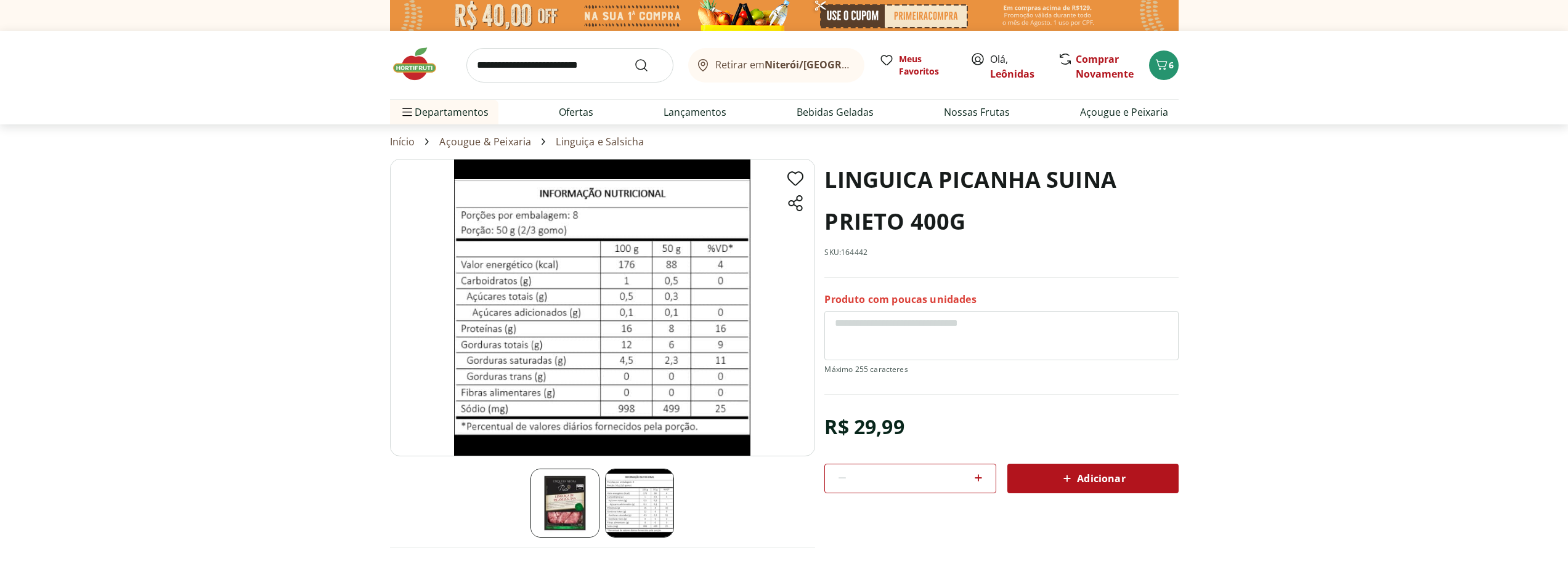
click at [625, 494] on img at bounding box center [639, 503] width 69 height 69
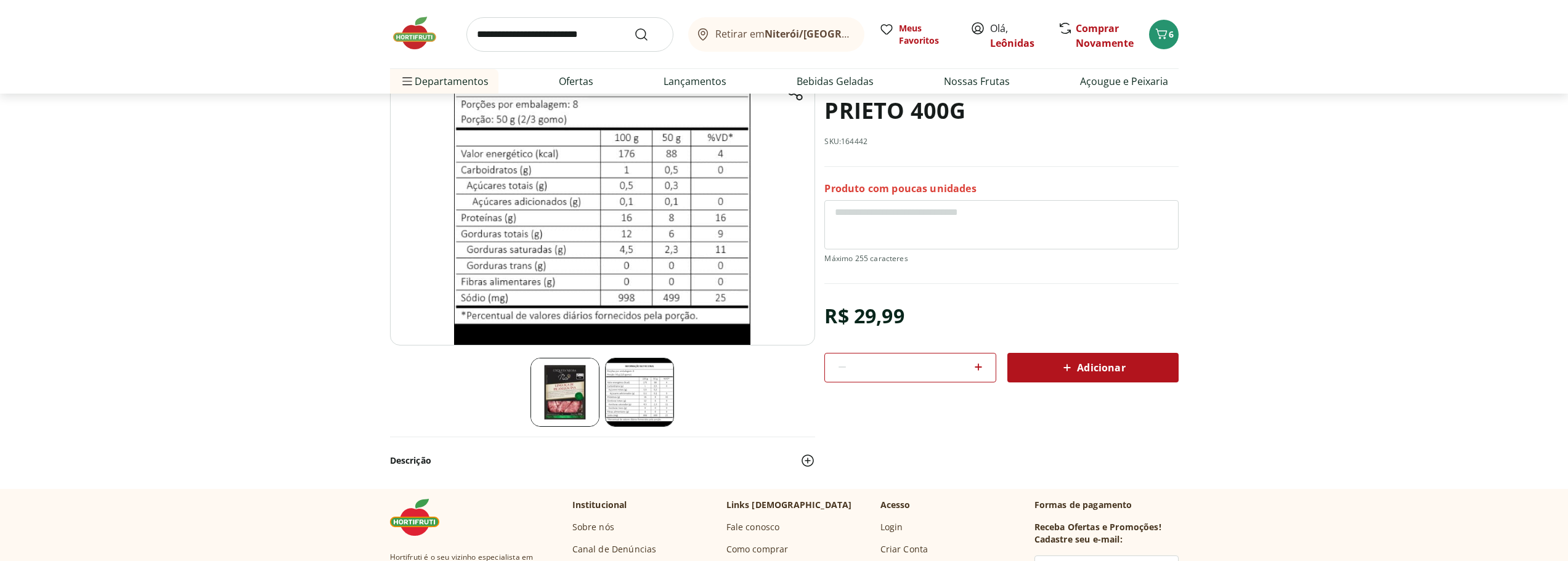
scroll to position [21, 0]
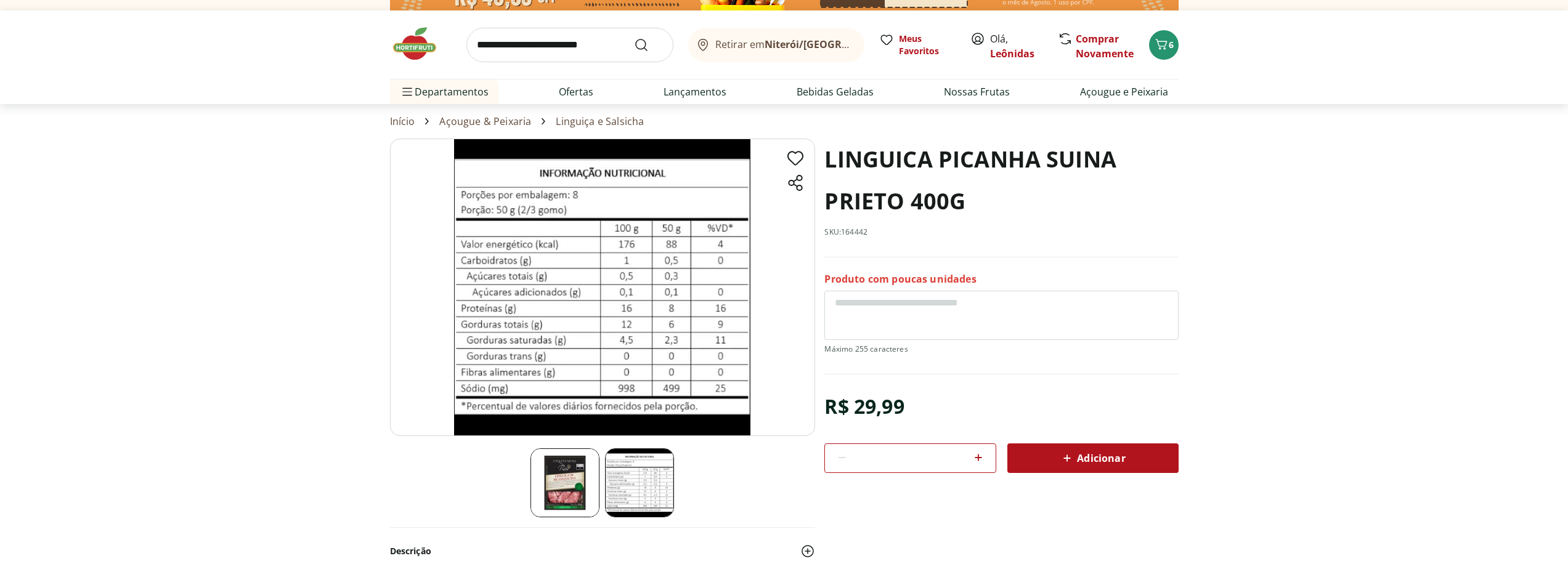
click at [1082, 450] on div "Adicionar" at bounding box center [1093, 458] width 152 height 22
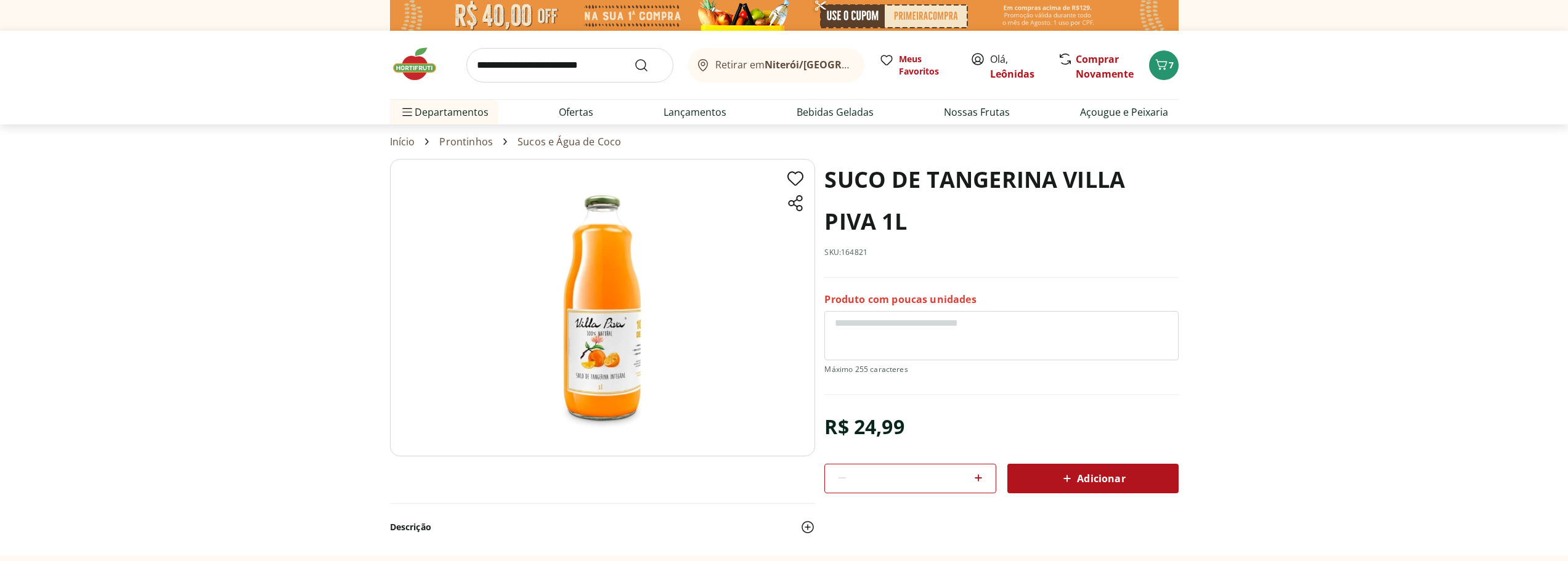
click at [1083, 481] on span "Adicionar" at bounding box center [1092, 478] width 66 height 15
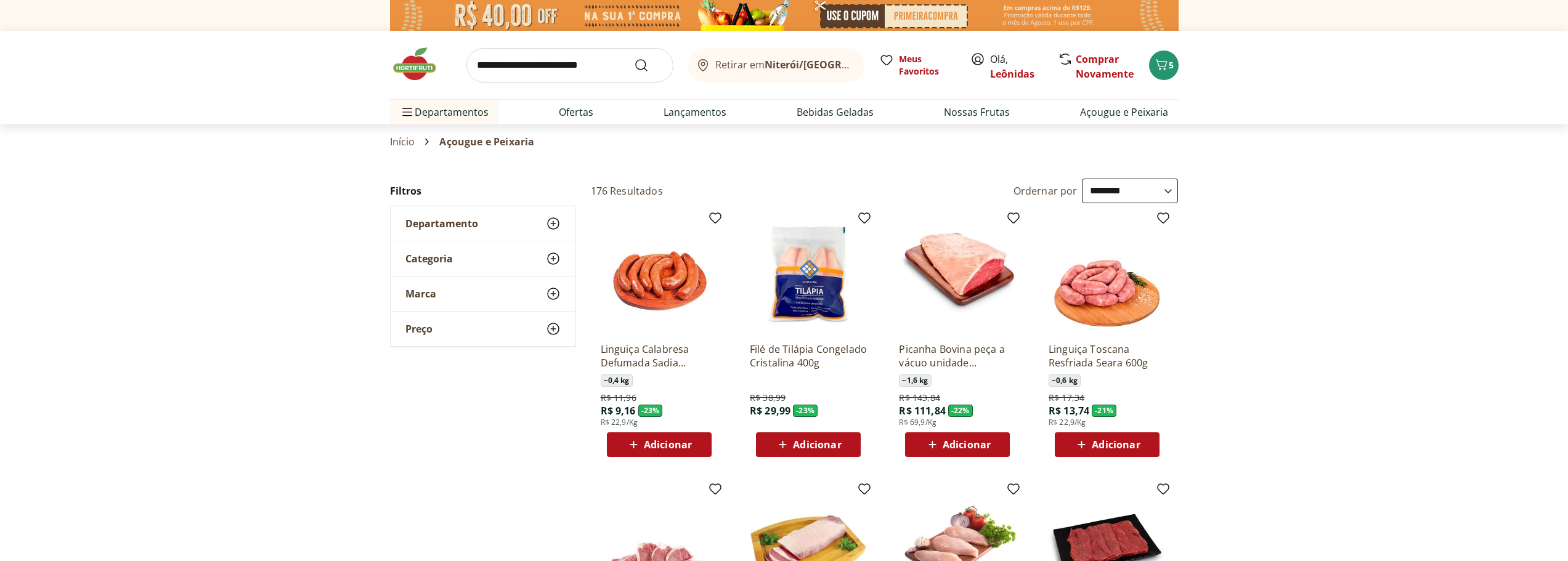
select select "**********"
click at [1048, 195] on label "Ordernar por" at bounding box center [1045, 190] width 64 height 13
click at [1082, 195] on select "**********" at bounding box center [1130, 190] width 96 height 24
click at [1092, 192] on select "**********" at bounding box center [1130, 190] width 96 height 24
click at [1024, 187] on label "Ordernar por" at bounding box center [1045, 190] width 64 height 13
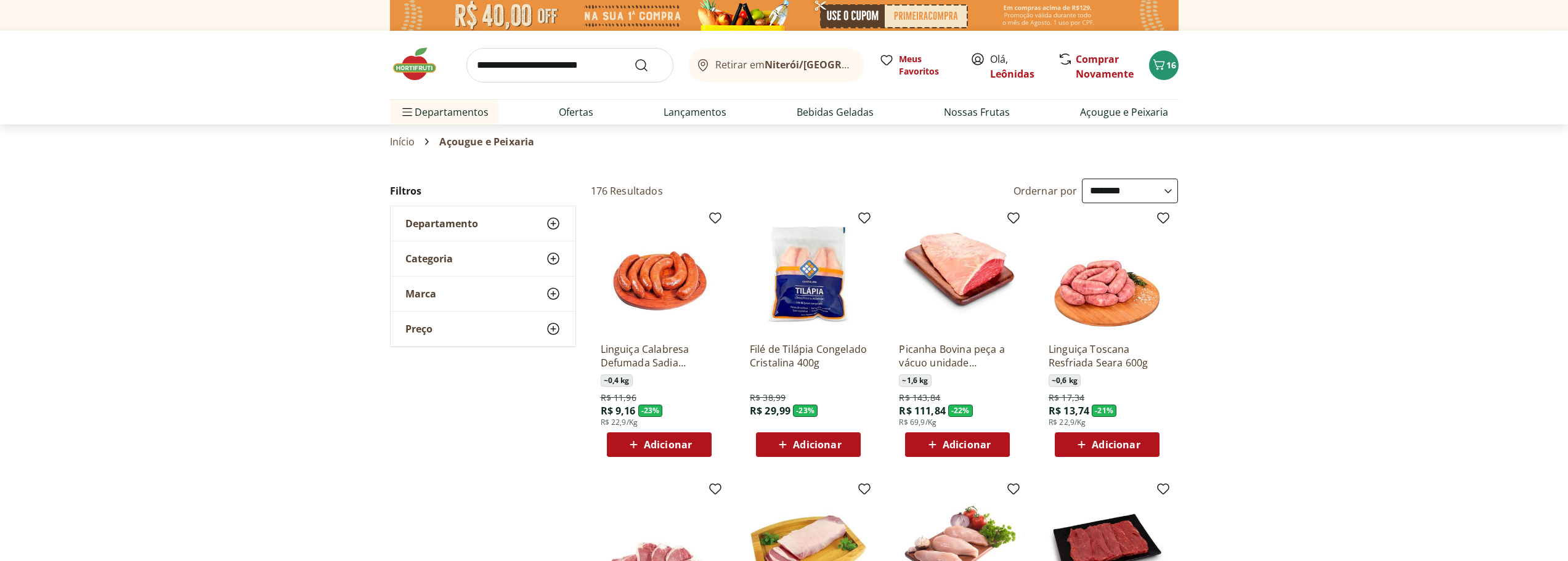
click at [1082, 187] on select "**********" at bounding box center [1130, 190] width 96 height 24
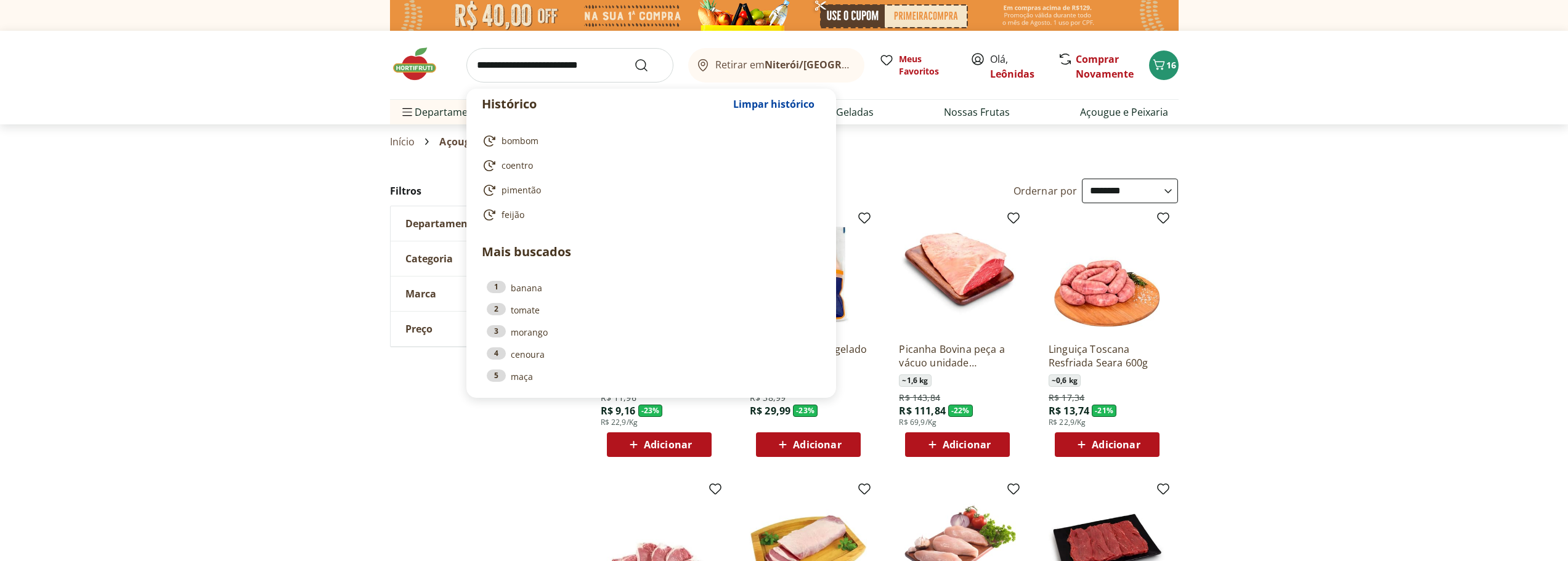
click at [521, 72] on input "search" at bounding box center [570, 65] width 207 height 35
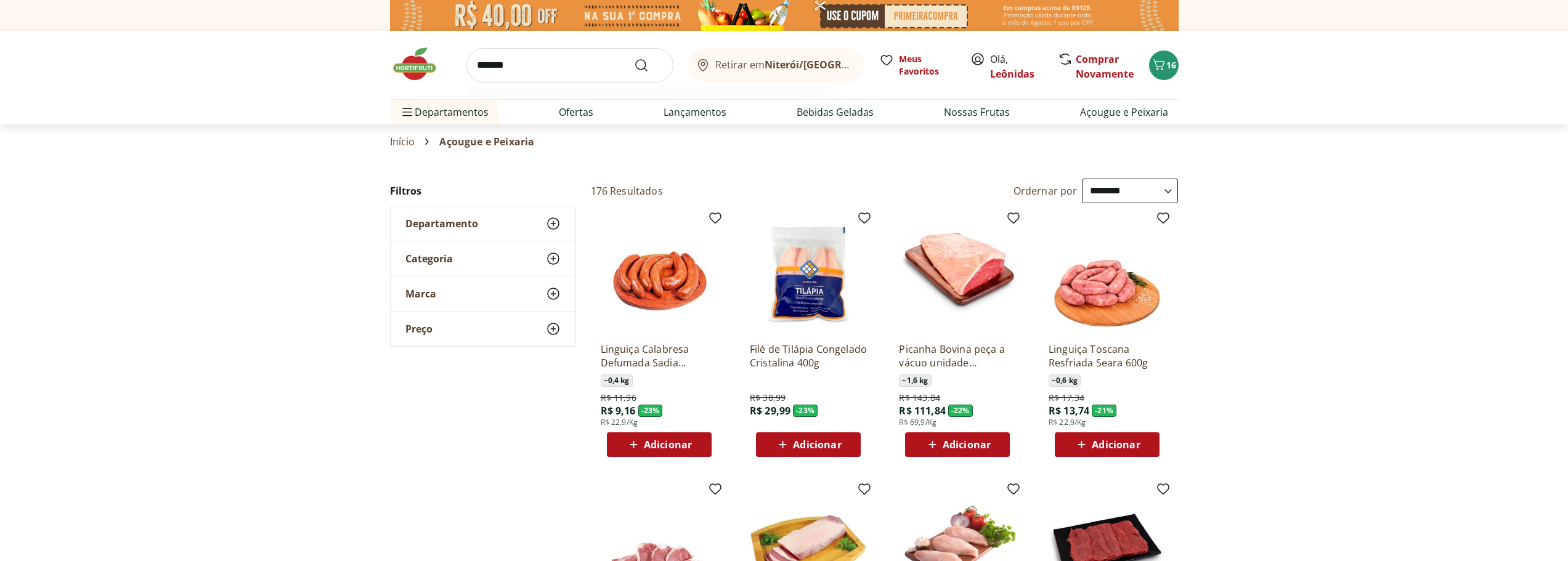
type input "*******"
click at [634, 58] on button "Submit Search" at bounding box center [648, 65] width 29 height 15
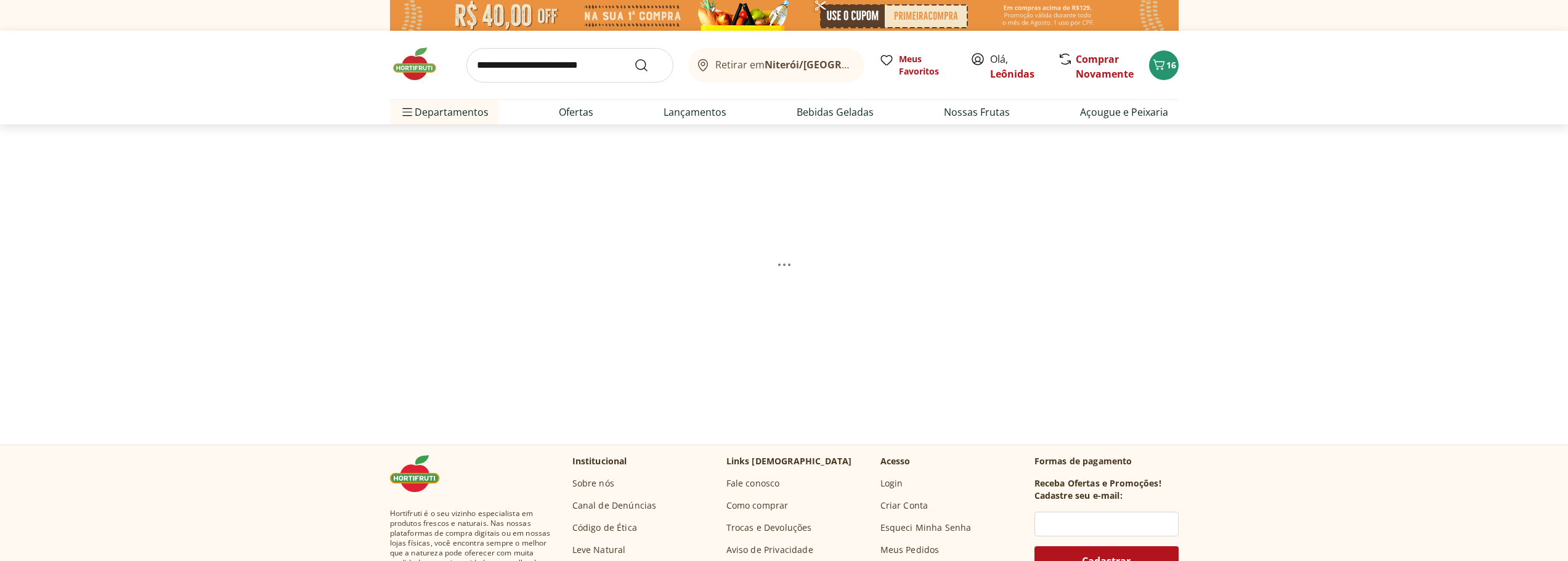
select select "**********"
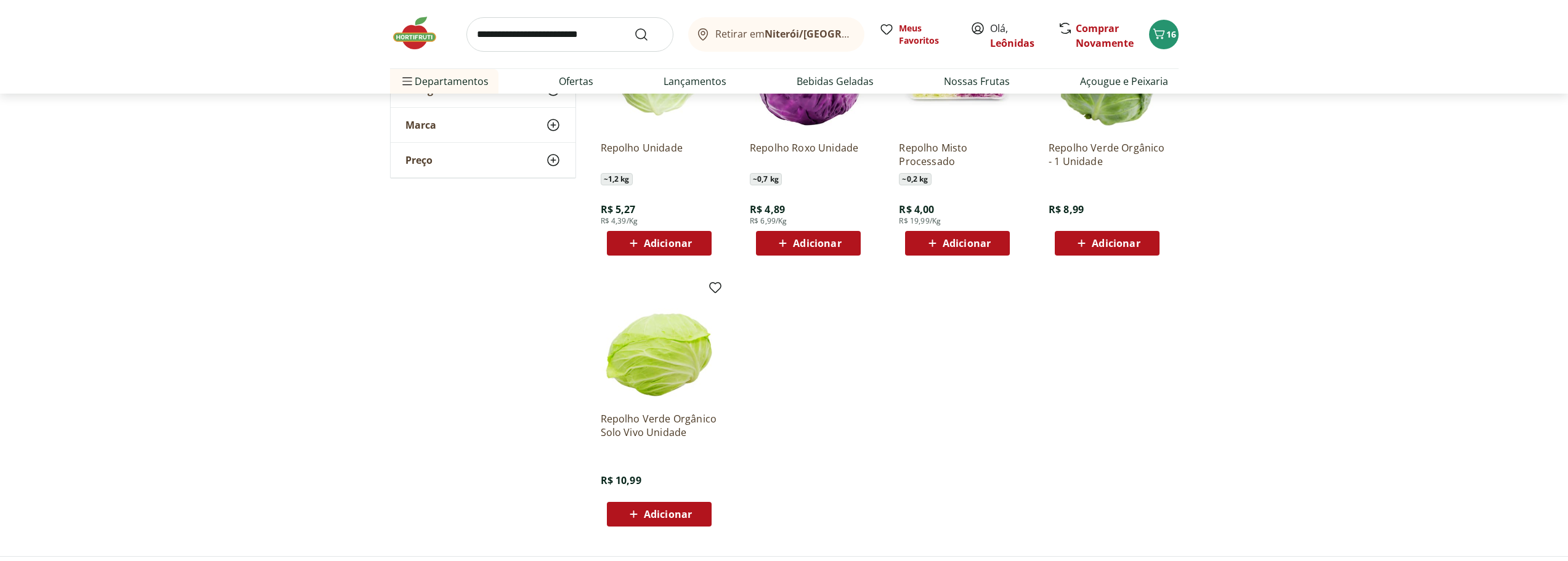
scroll to position [185, 0]
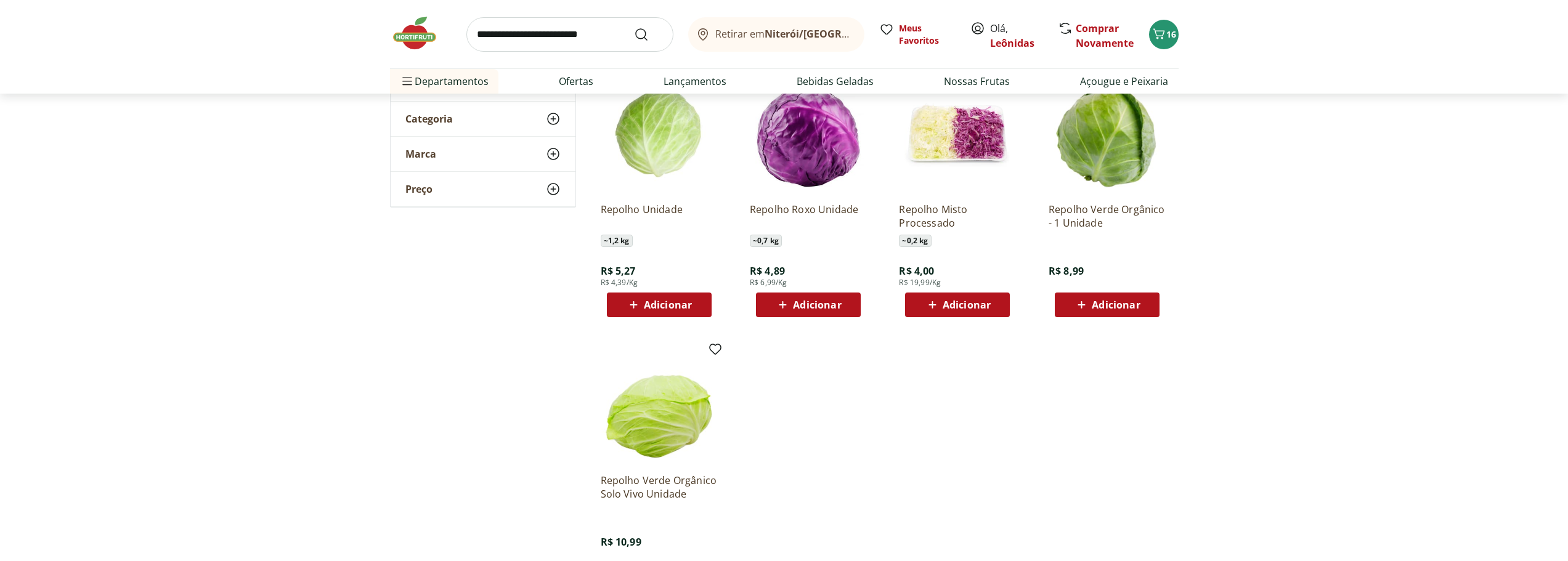
click at [793, 323] on div "Repolho Roxo Unidade ~ 0,7 kg R$ 4,89 R$ 6,99/Kg Adicionar" at bounding box center [808, 196] width 137 height 261
click at [805, 304] on span "Adicionar" at bounding box center [816, 305] width 48 height 9
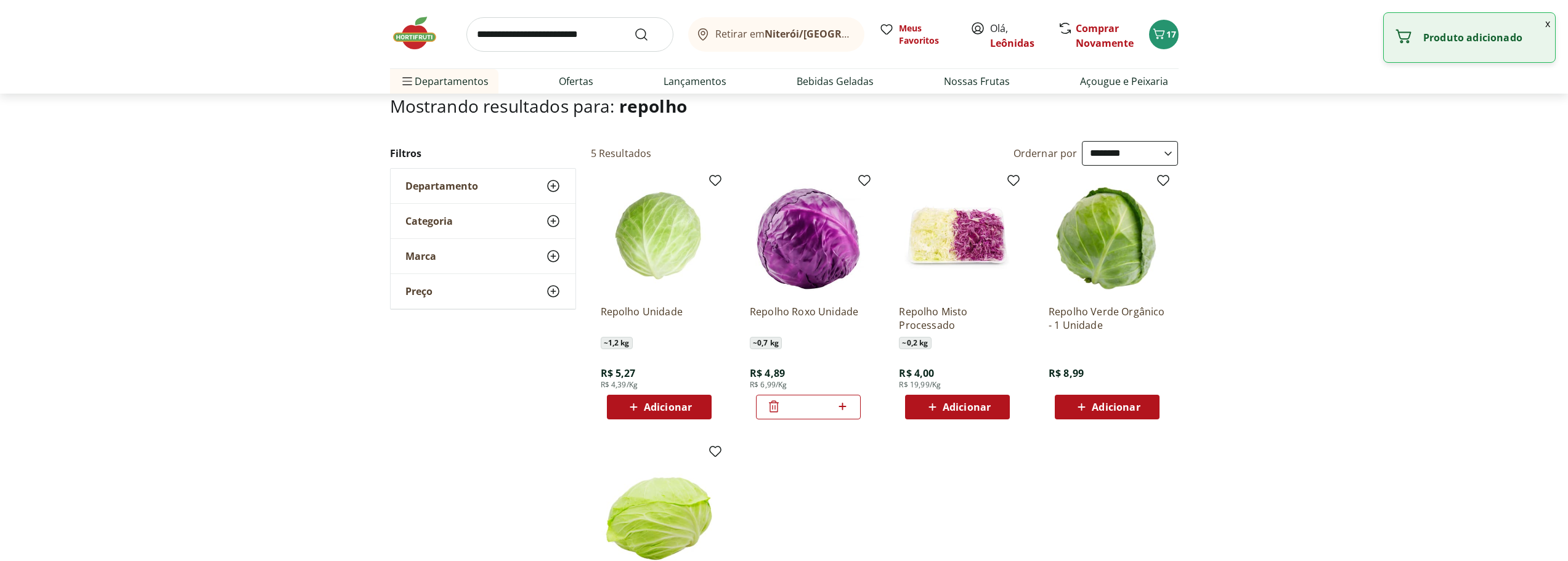
scroll to position [0, 0]
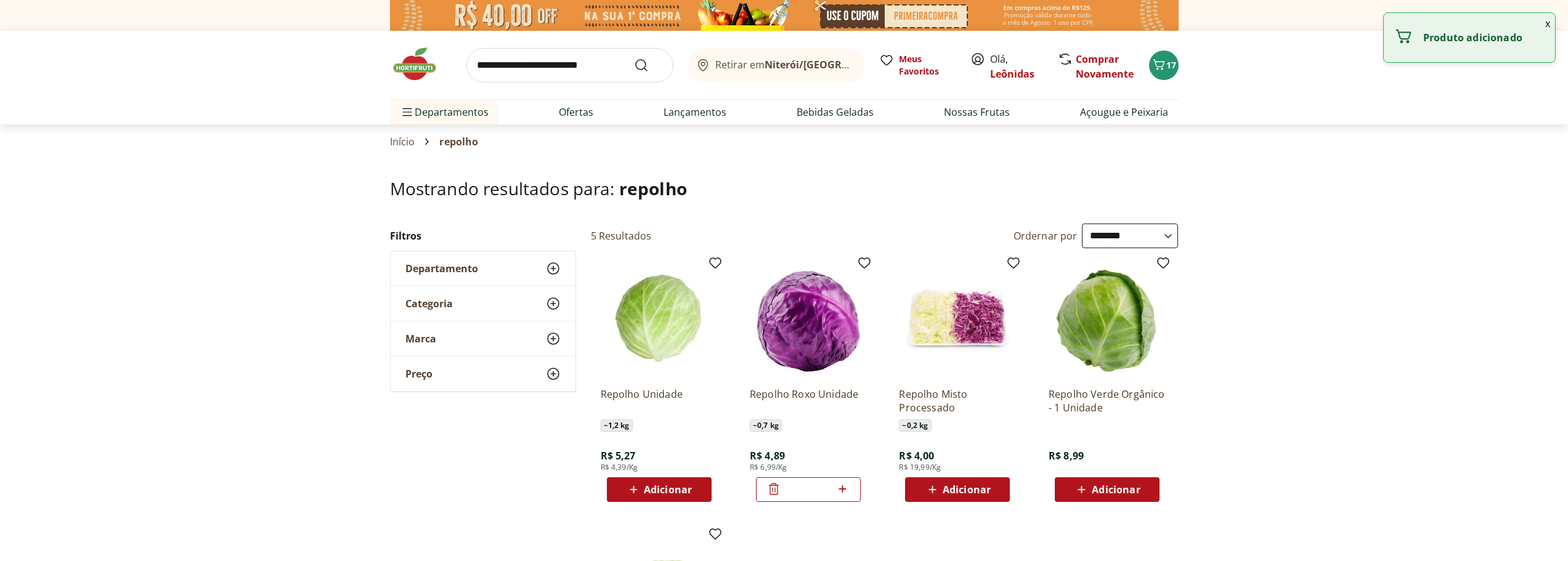
click at [571, 73] on input "search" at bounding box center [570, 65] width 207 height 35
type input "******"
click at [634, 58] on button "Submit Search" at bounding box center [648, 65] width 29 height 15
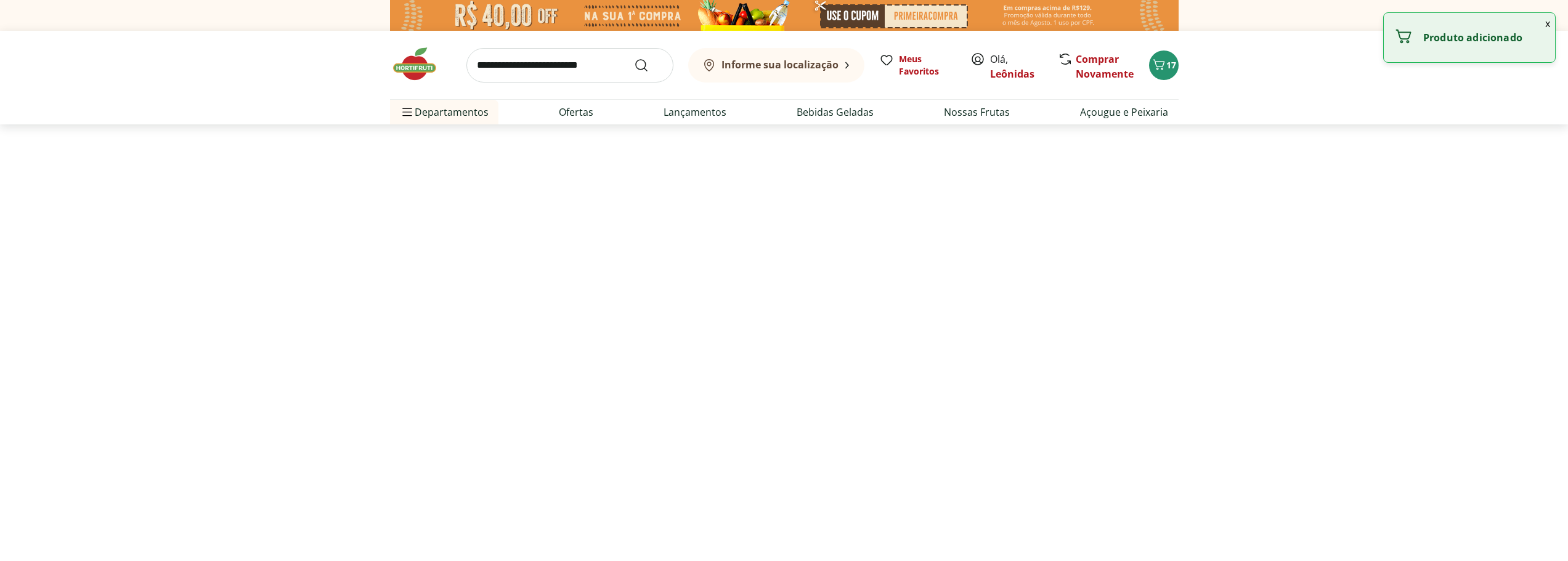
select select "**********"
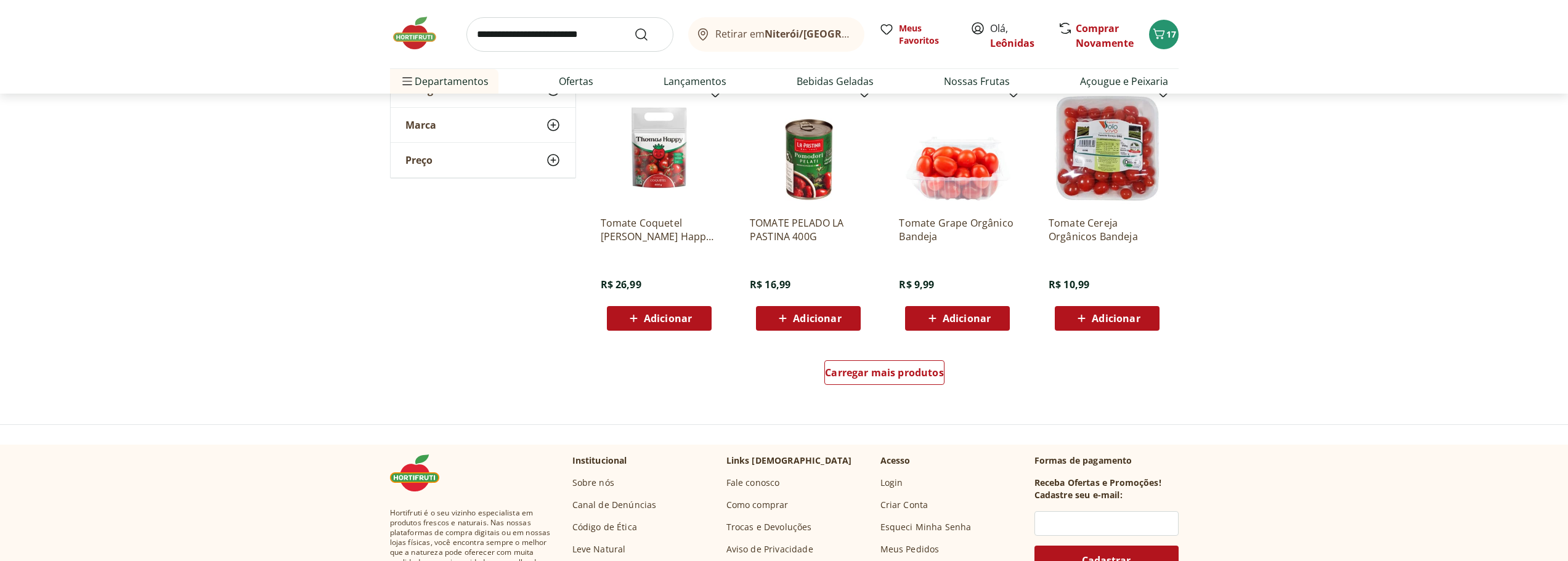
scroll to position [615, 0]
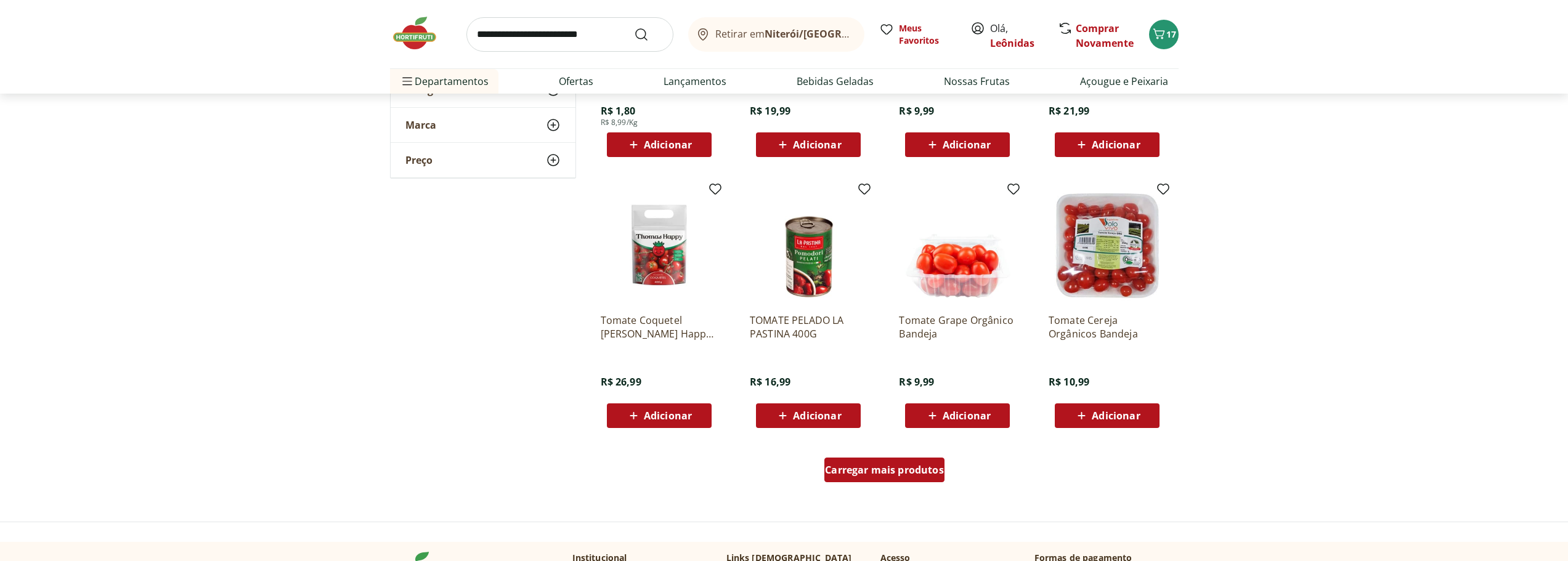
click at [916, 475] on span "Carregar mais produtos" at bounding box center [884, 469] width 119 height 9
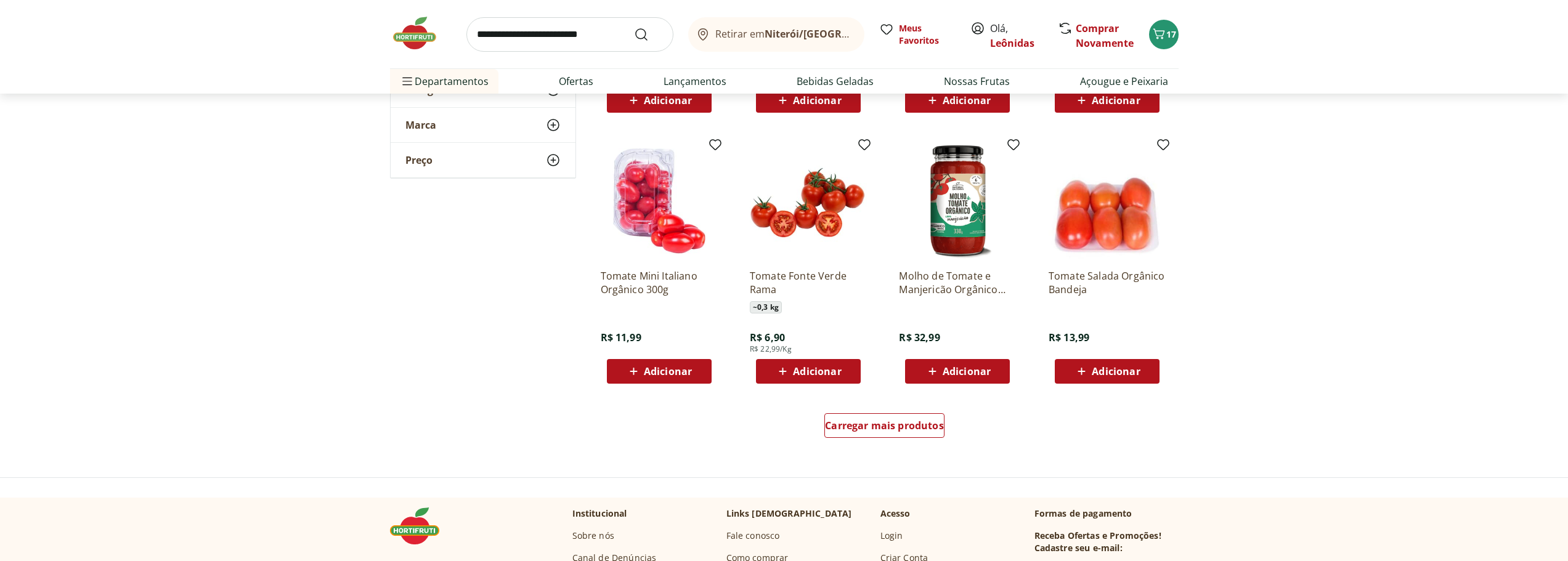
scroll to position [1477, 0]
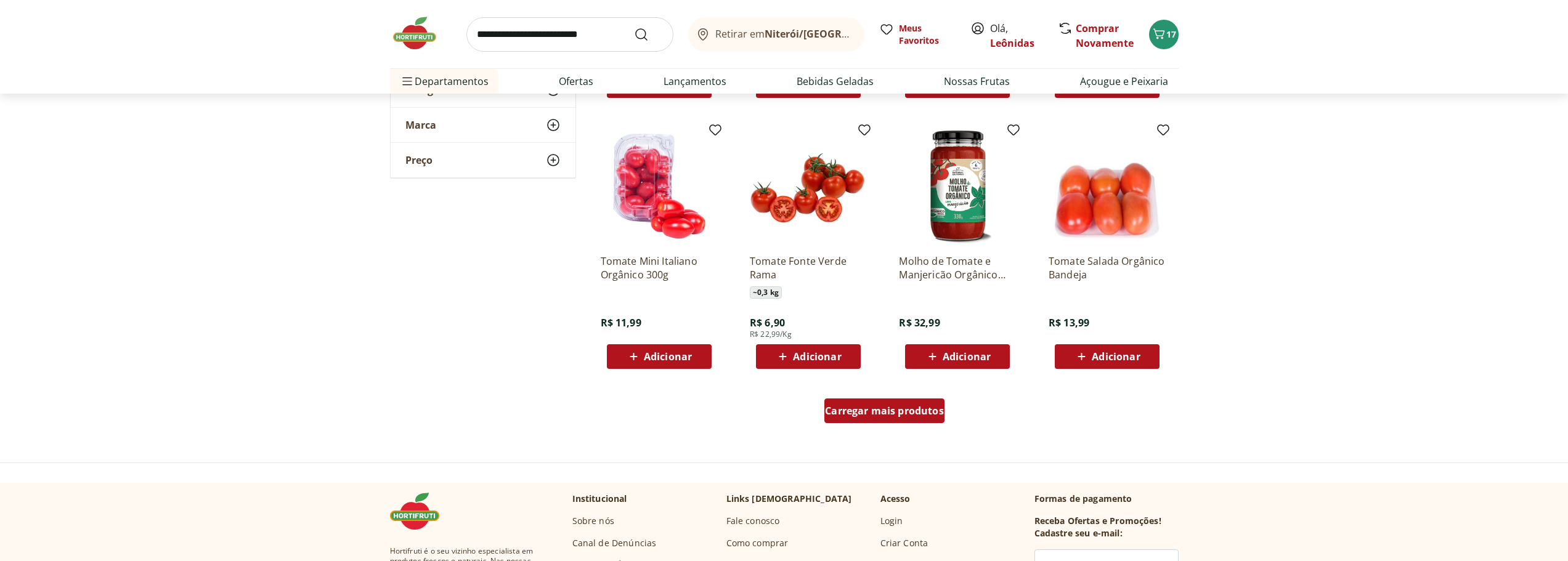
click at [895, 409] on span "Carregar mais produtos" at bounding box center [884, 410] width 119 height 9
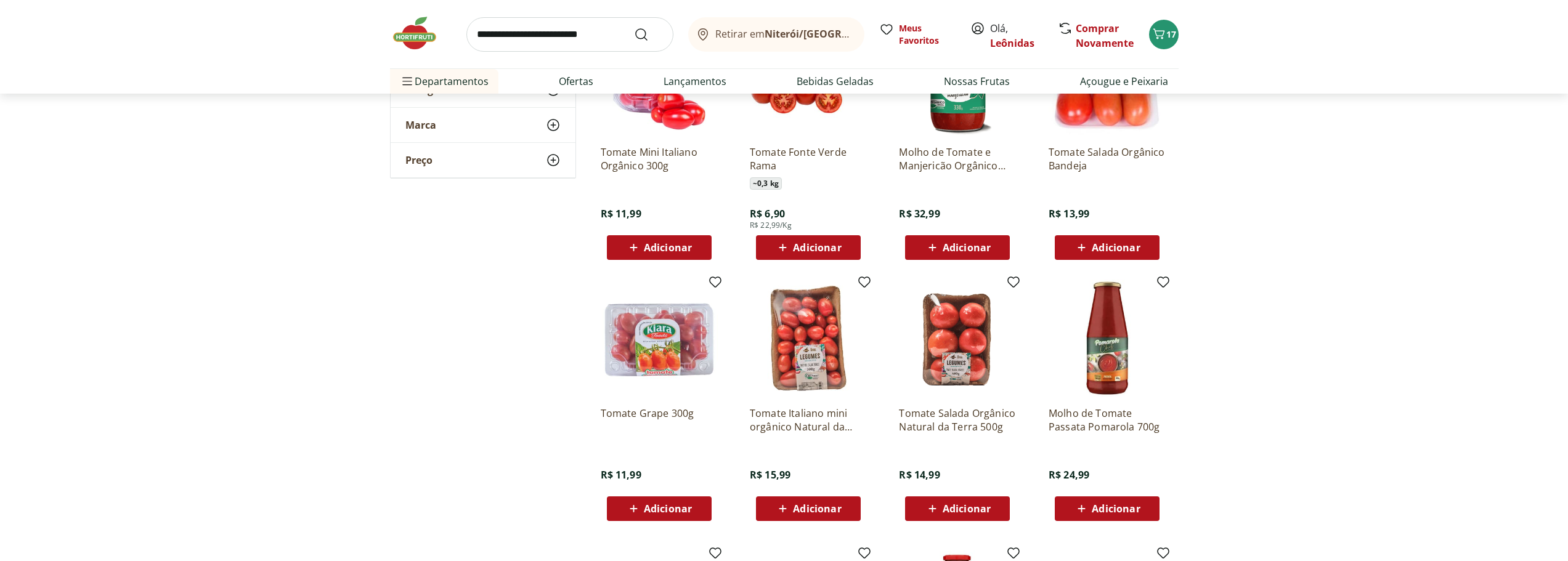
scroll to position [1662, 0]
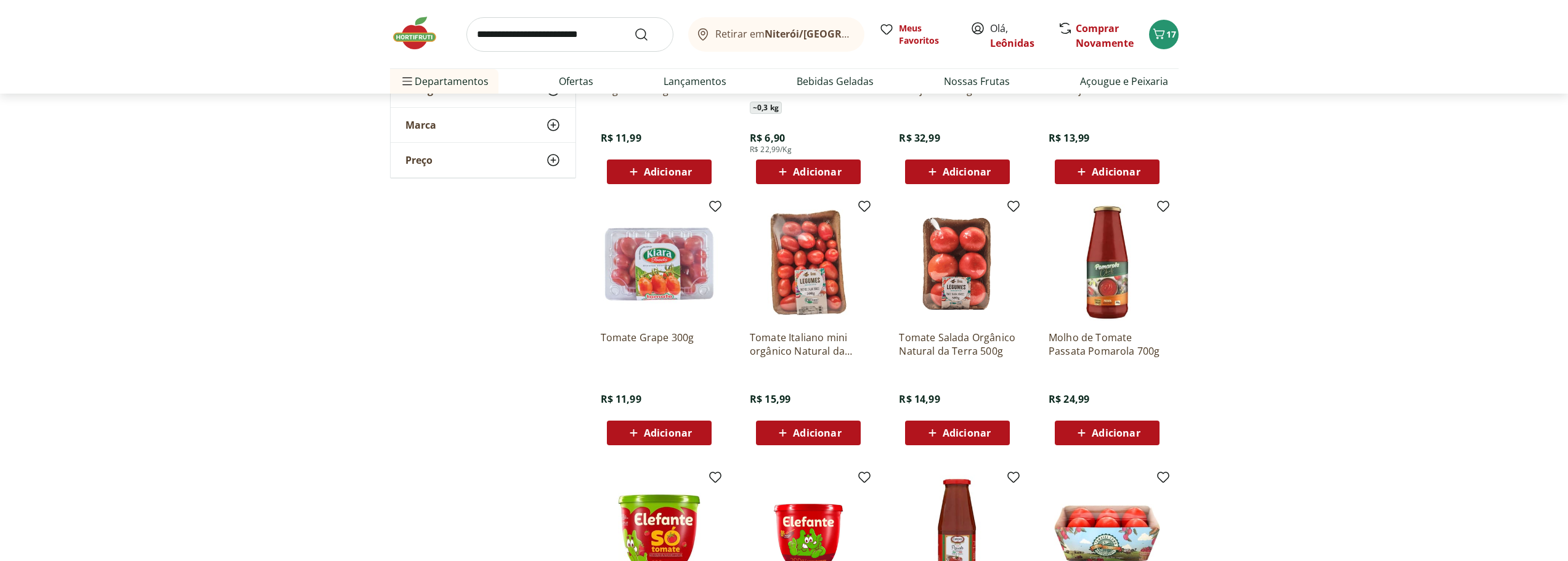
click at [943, 432] on span "Adicionar" at bounding box center [966, 432] width 48 height 9
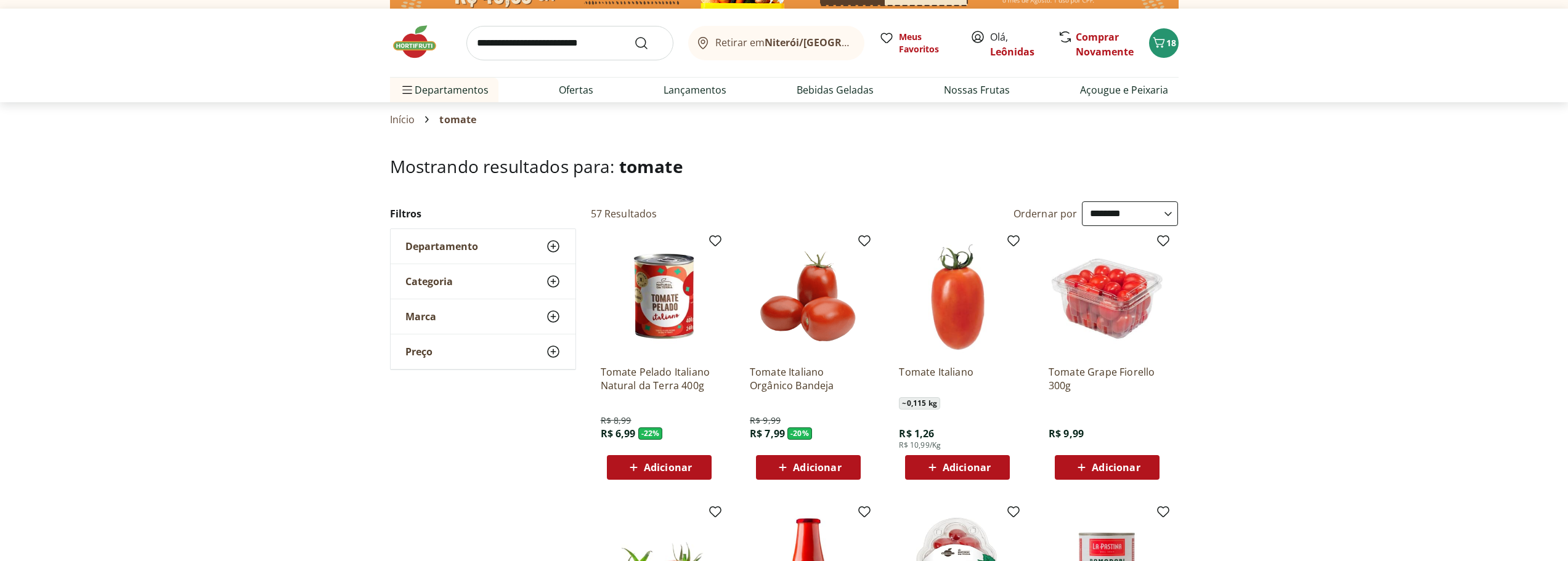
scroll to position [0, 0]
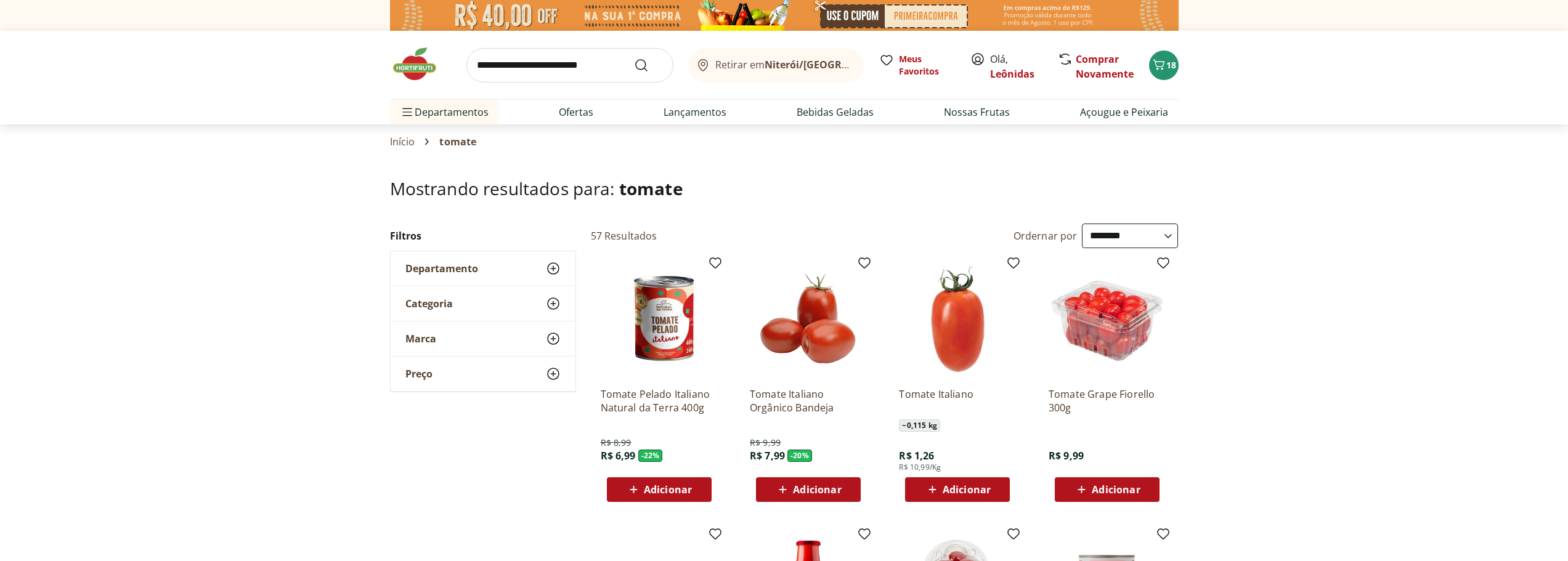
click at [533, 47] on div "Retirar em Niterói/RJ Meus Favoritos Olá, Leônidas Comprar Novamente 18" at bounding box center [784, 65] width 789 height 69
click at [538, 70] on input "search" at bounding box center [570, 65] width 207 height 35
type input "***"
click at [634, 58] on button "Submit Search" at bounding box center [648, 65] width 29 height 15
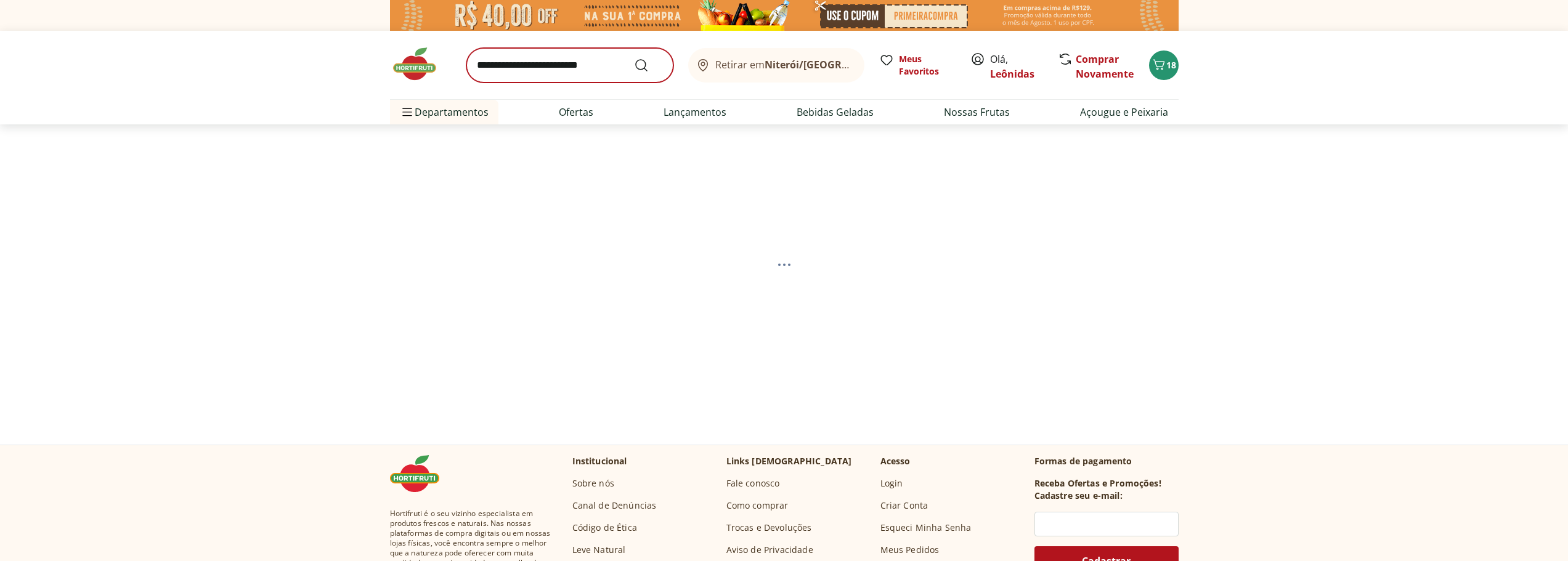
select select "**********"
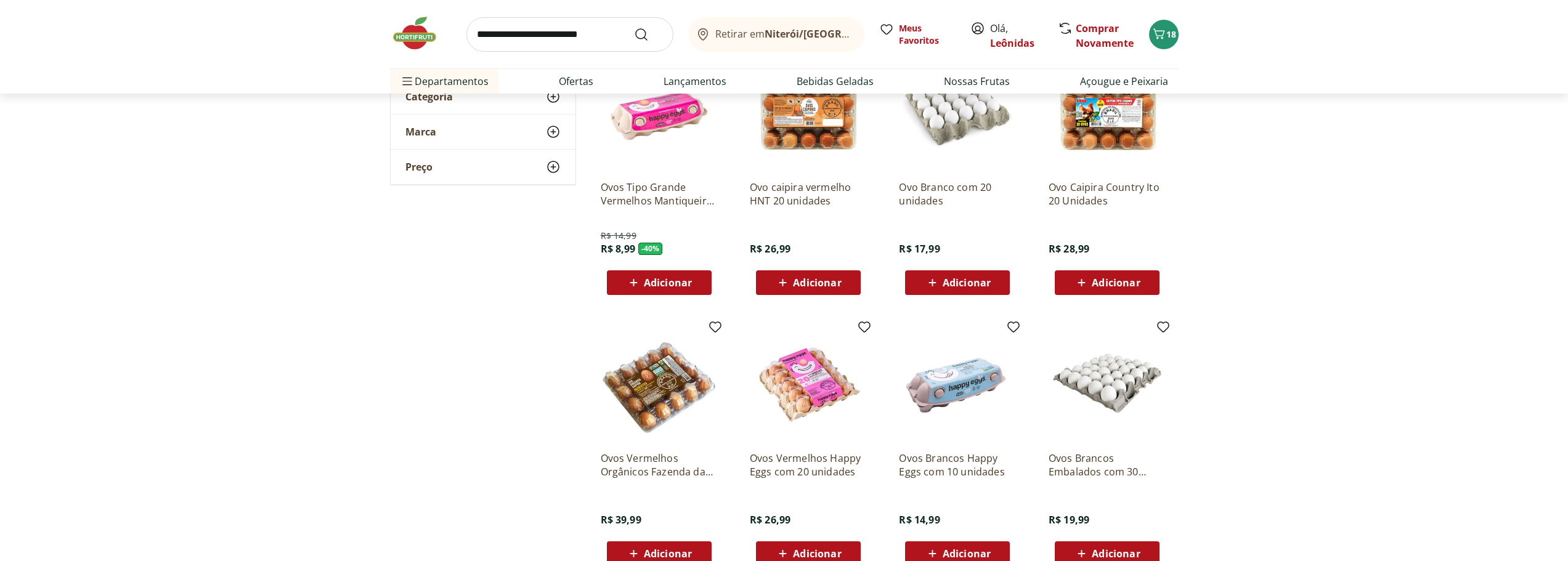
scroll to position [185, 0]
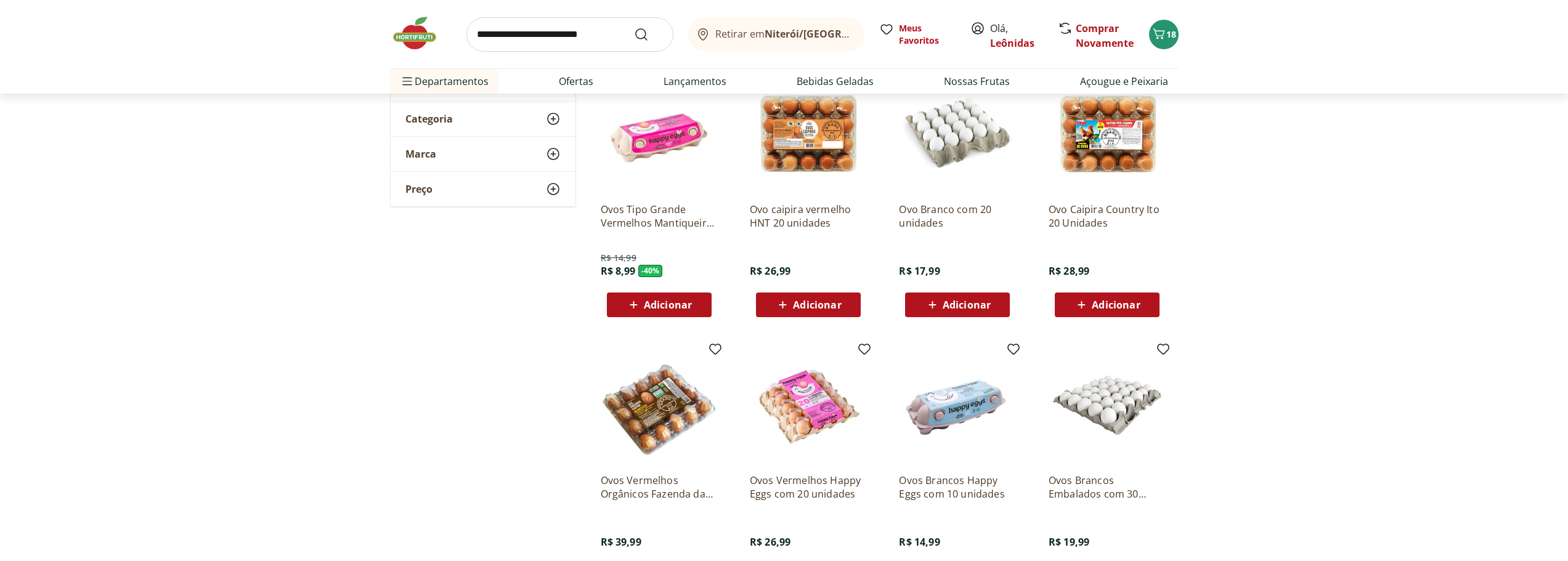
click at [673, 295] on div "Adicionar" at bounding box center [659, 305] width 85 height 22
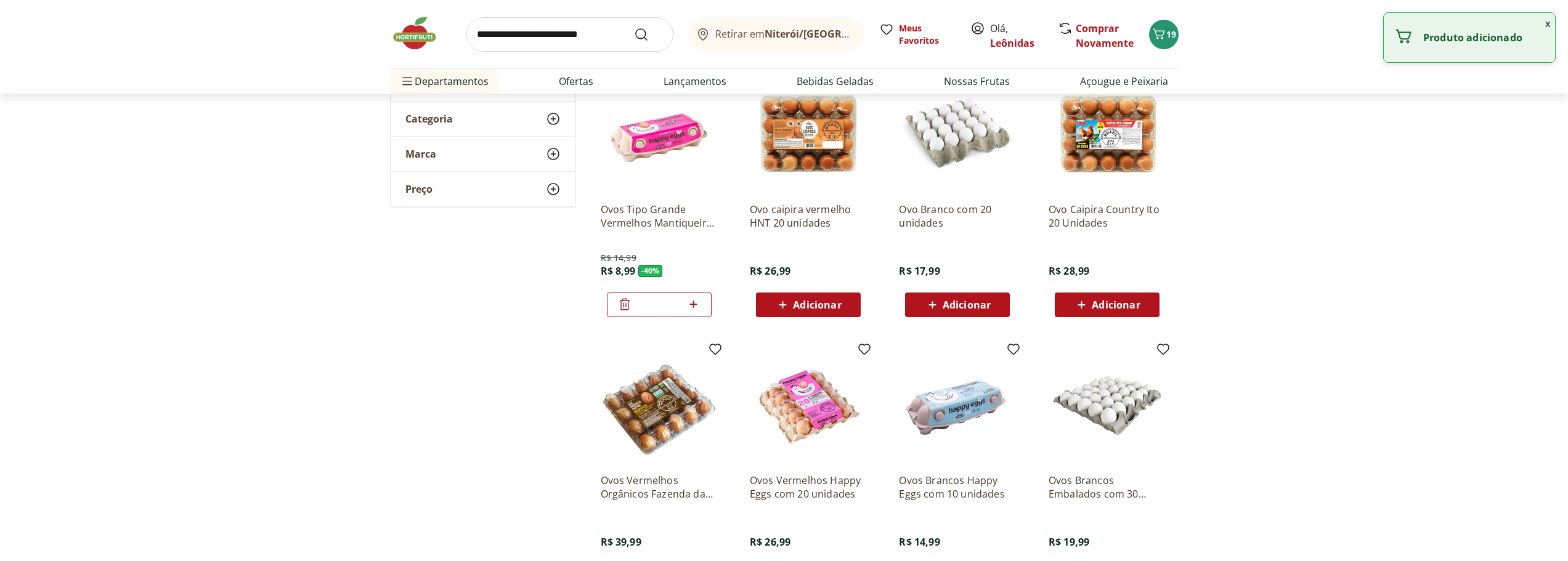
click at [696, 304] on icon at bounding box center [693, 304] width 7 height 7
type input "*"
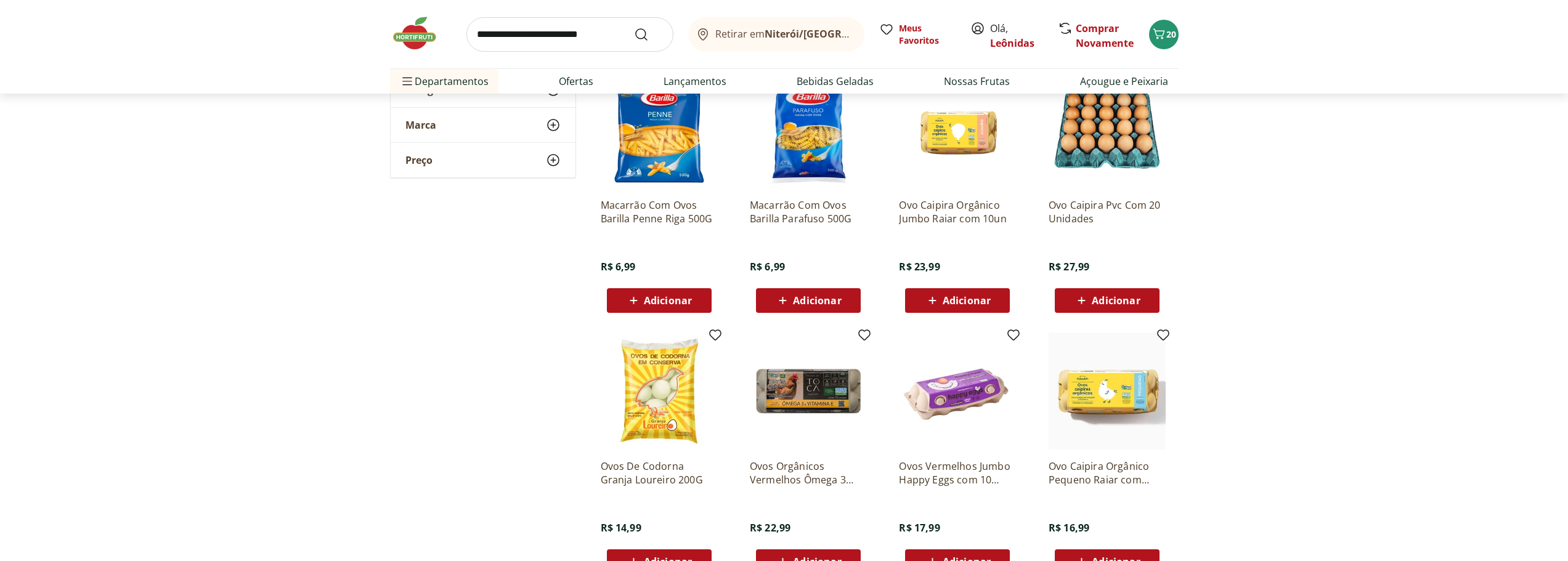
scroll to position [1539, 0]
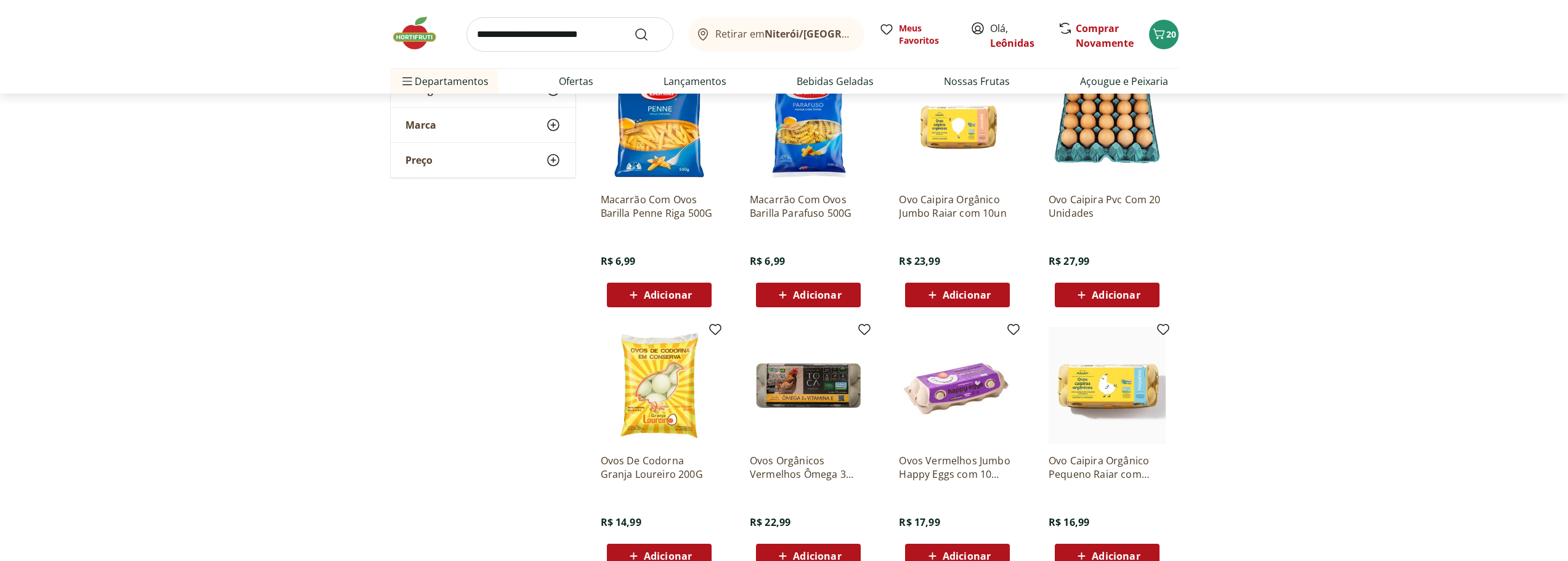
drag, startPoint x: 529, startPoint y: 376, endPoint x: 430, endPoint y: 367, distance: 99.4
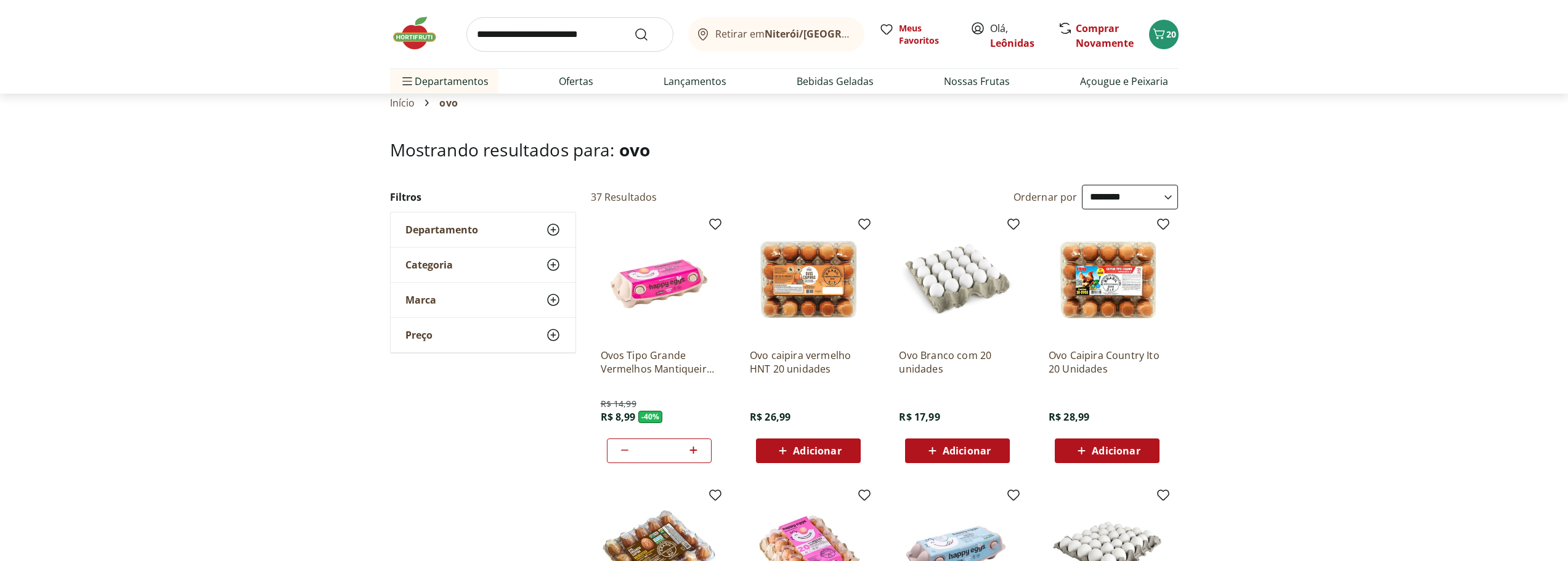
scroll to position [0, 0]
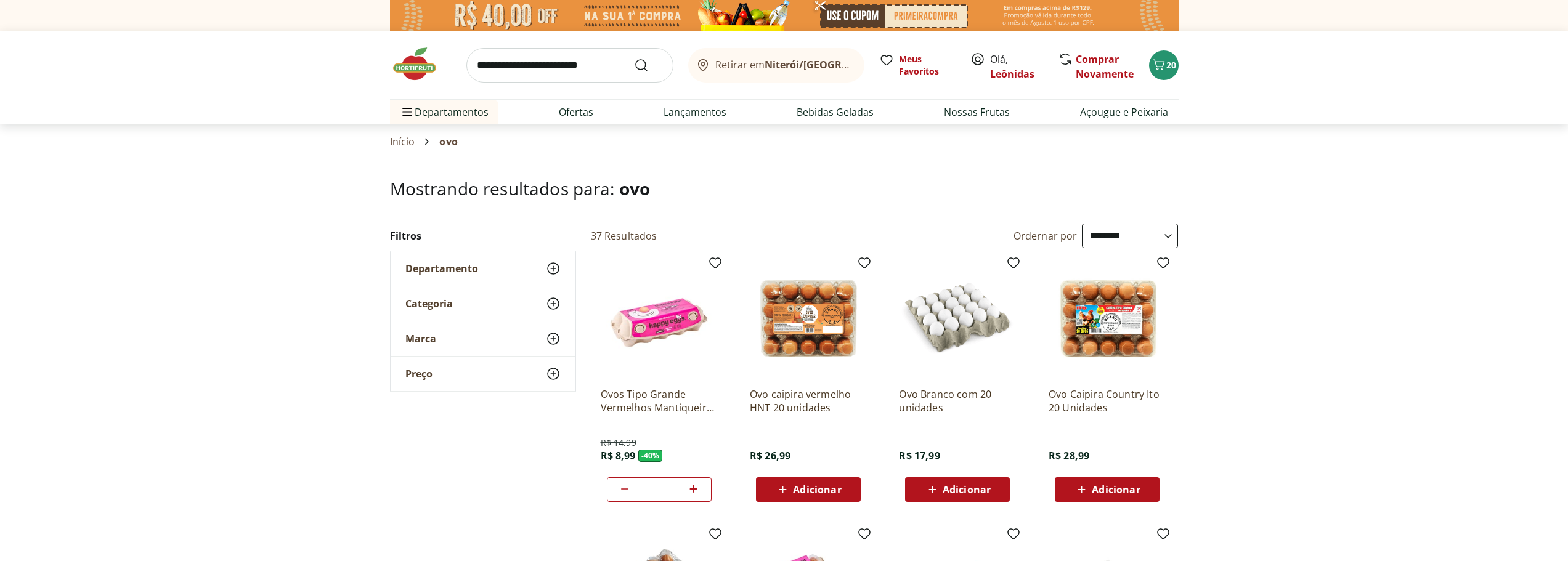
click at [597, 58] on input "search" at bounding box center [570, 65] width 207 height 35
type input "****"
click at [634, 58] on button "Submit Search" at bounding box center [648, 65] width 29 height 15
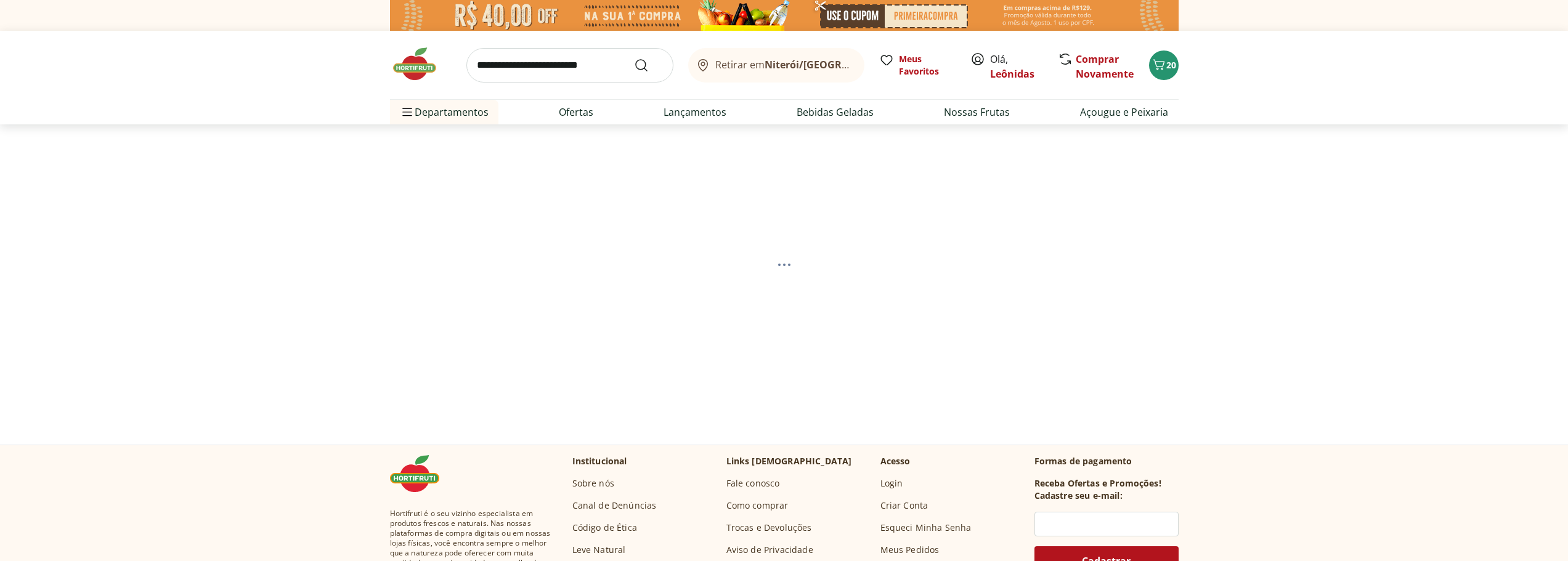
select select "**********"
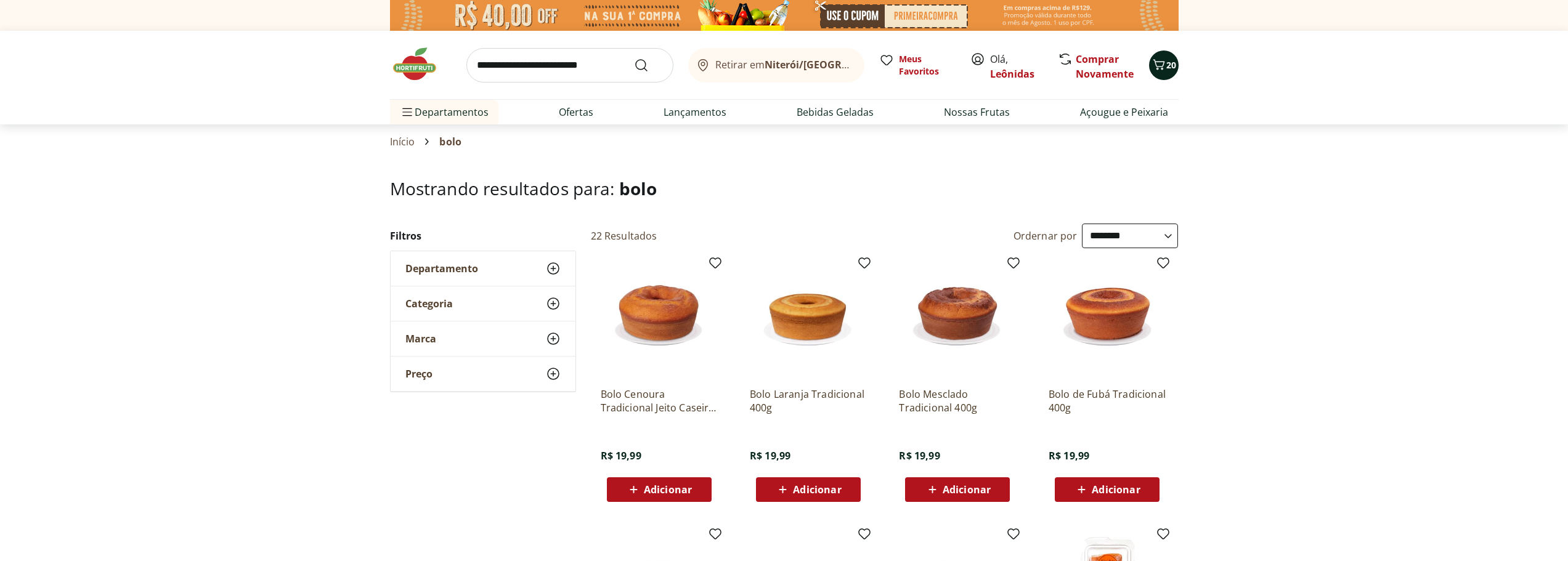
click at [1158, 58] on icon "Carrinho" at bounding box center [1158, 65] width 15 height 15
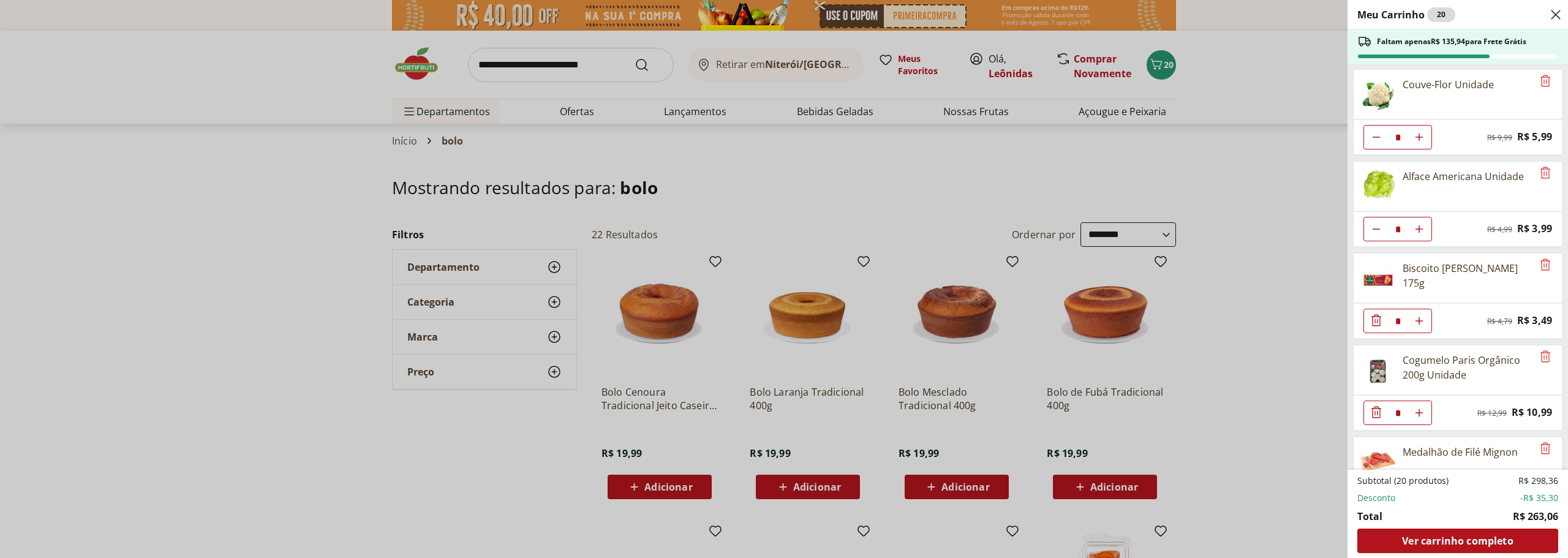
click at [1417, 142] on icon "Aumentar Quantidade" at bounding box center [1419, 137] width 9 height 9
type input "*"
click at [1260, 305] on div "Meu Carrinho 21 Faltam apenas R$ 132,45 para Frete Grátis Couve-Flor Unidade * …" at bounding box center [784, 279] width 1568 height 558
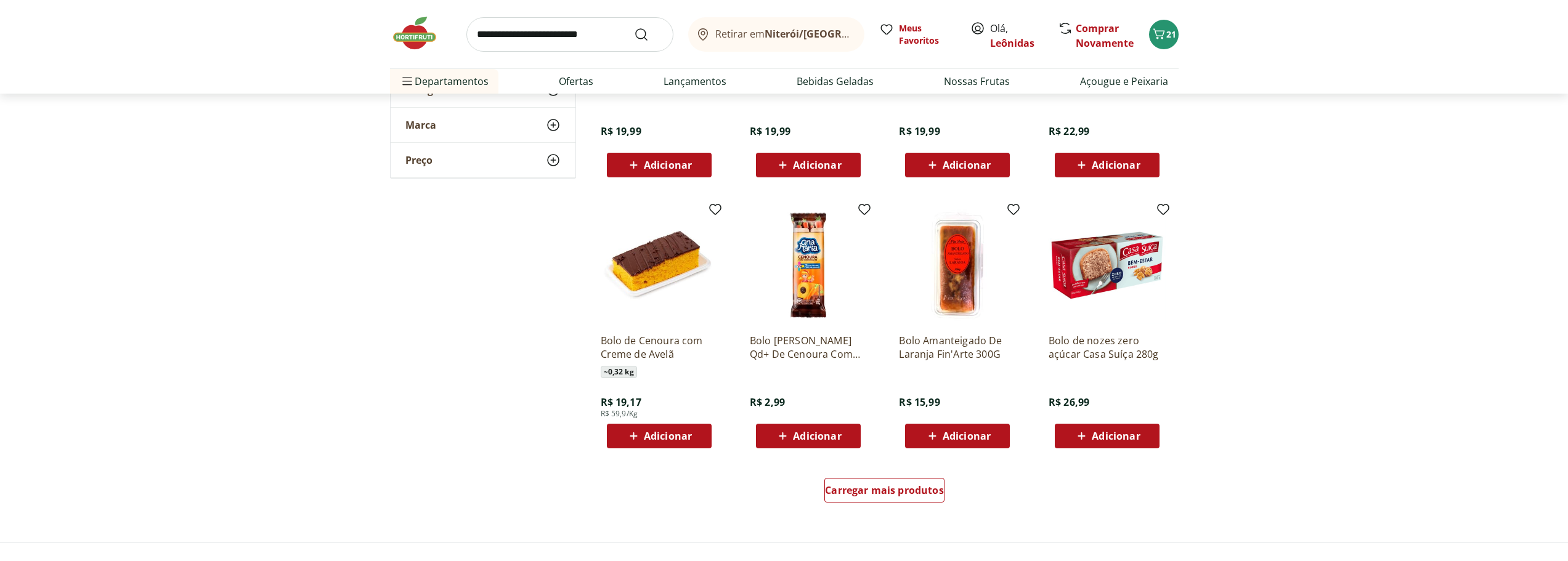
scroll to position [615, 0]
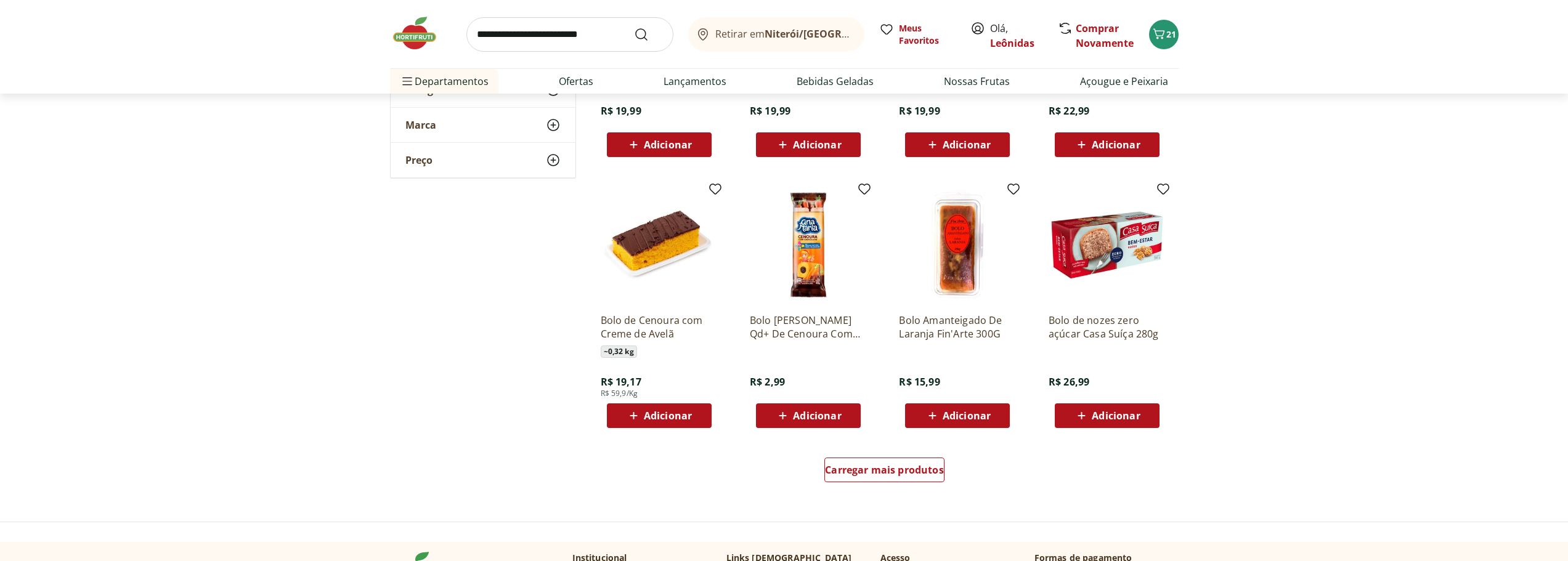
click at [683, 410] on span "Adicionar" at bounding box center [667, 415] width 48 height 9
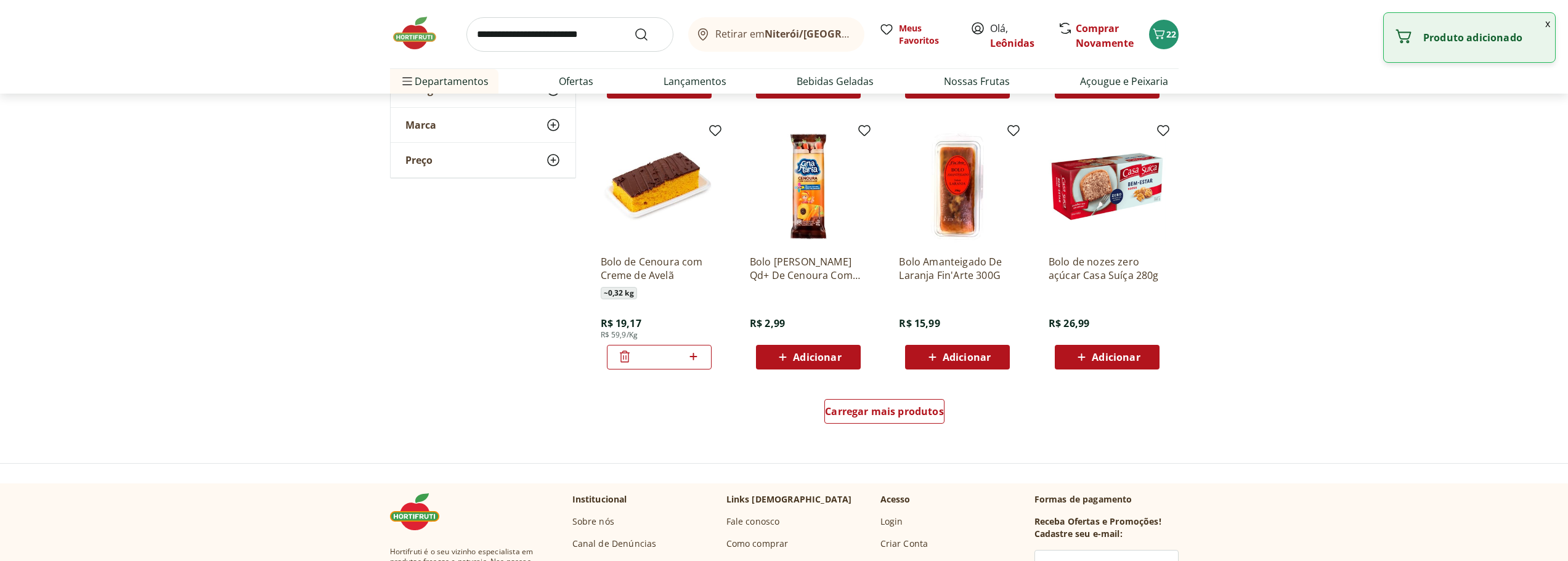
scroll to position [677, 0]
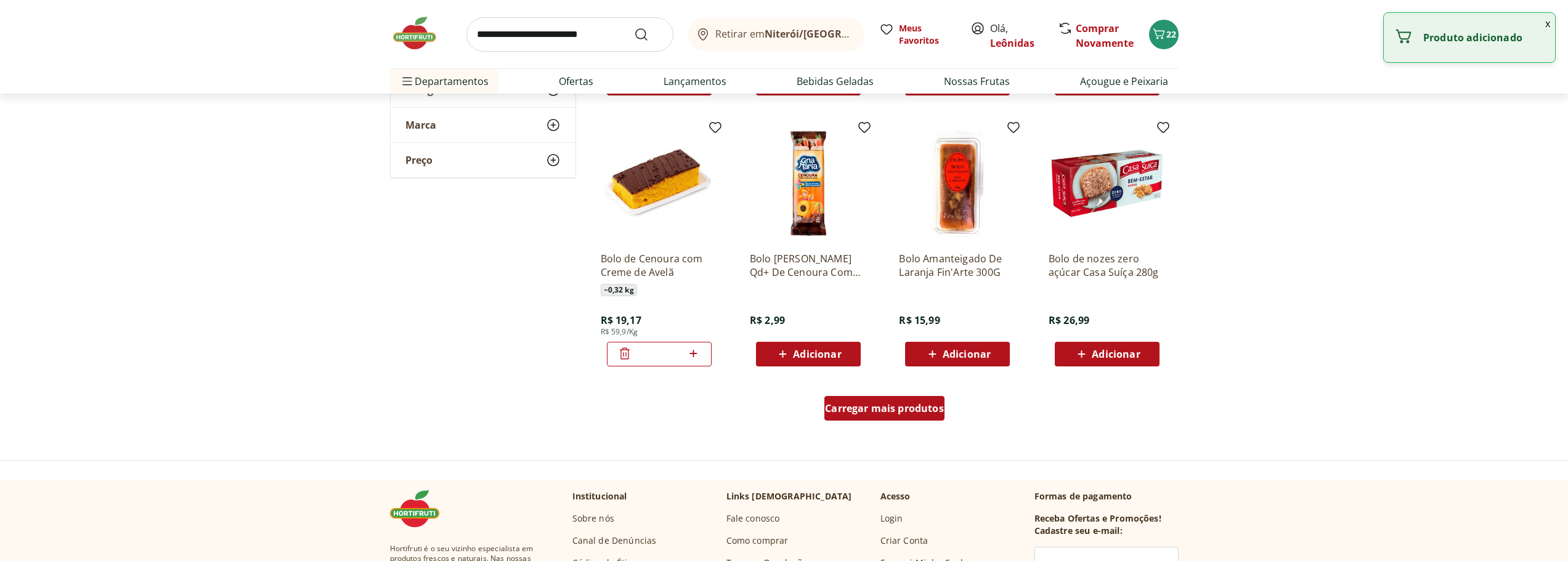
click at [864, 399] on div "Carregar mais produtos" at bounding box center [884, 408] width 120 height 24
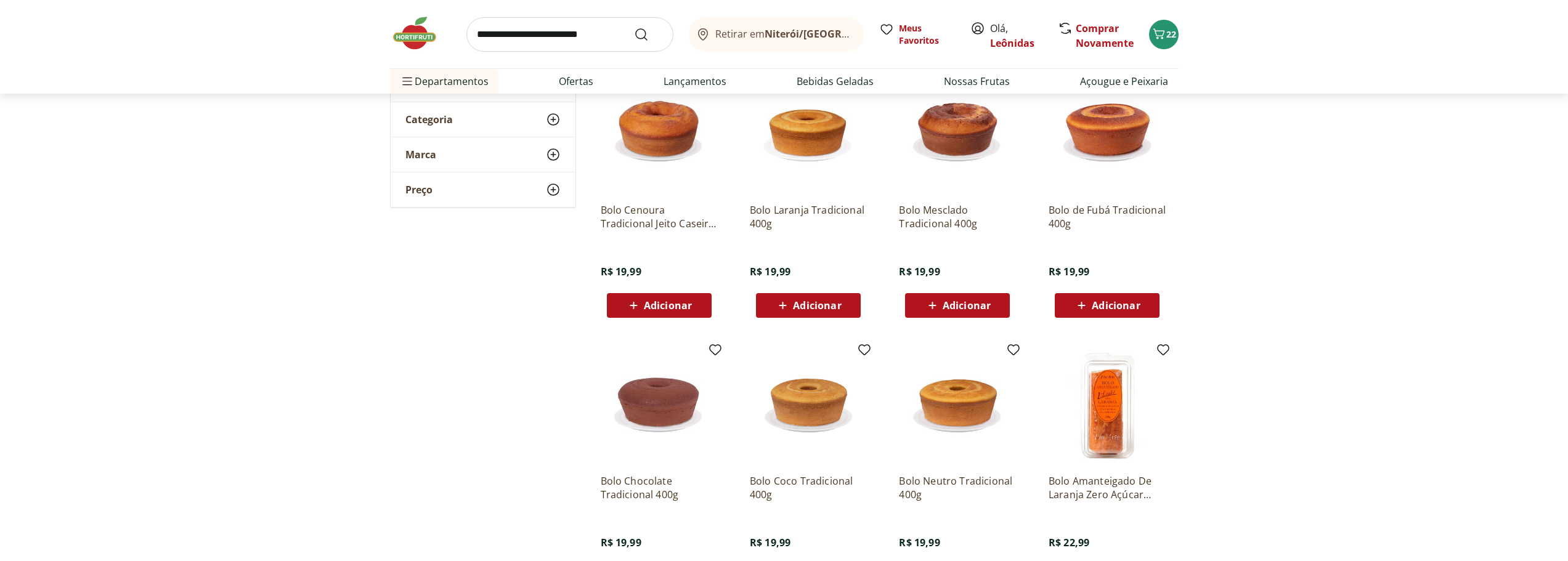
scroll to position [0, 0]
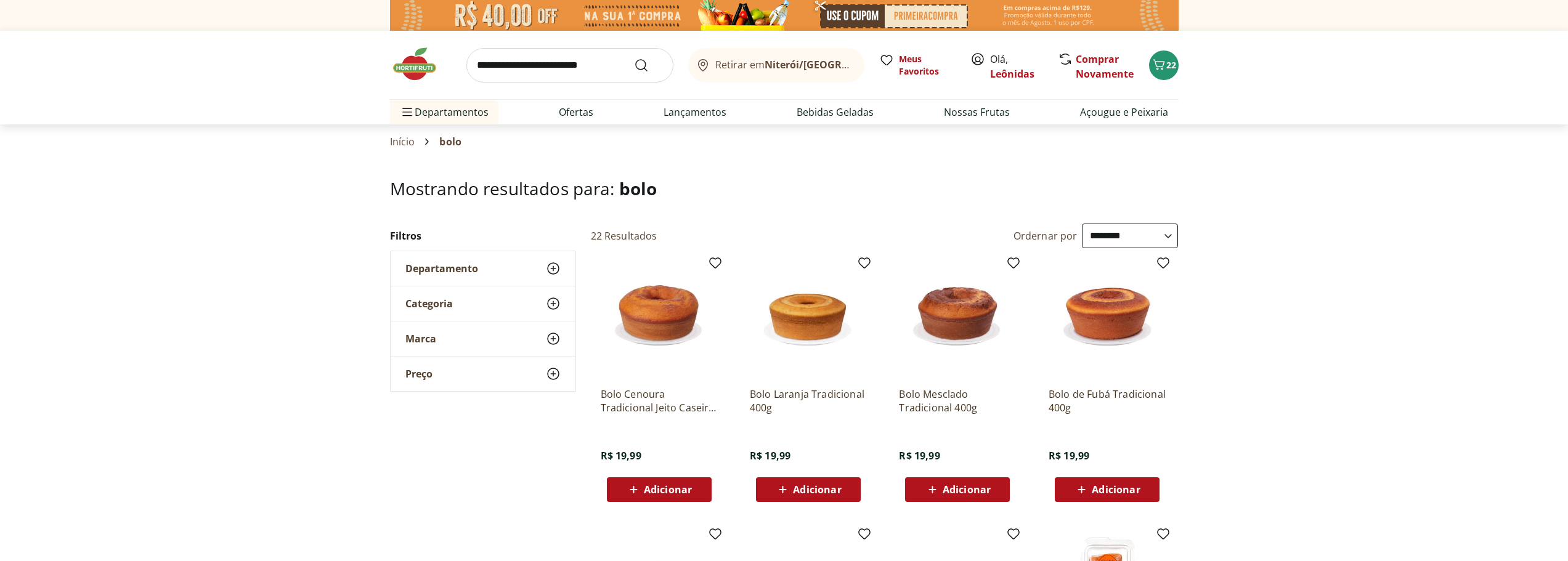
click at [412, 69] on img at bounding box center [421, 64] width 62 height 37
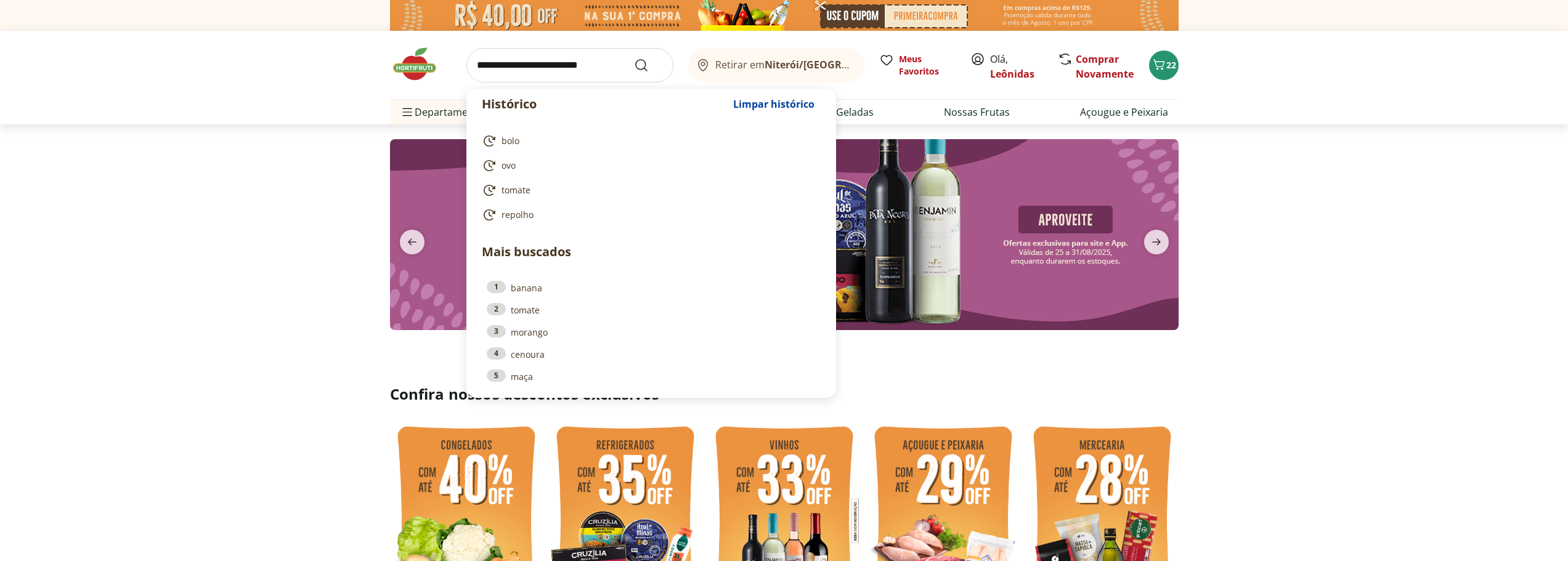
click at [527, 73] on input "search" at bounding box center [570, 65] width 207 height 35
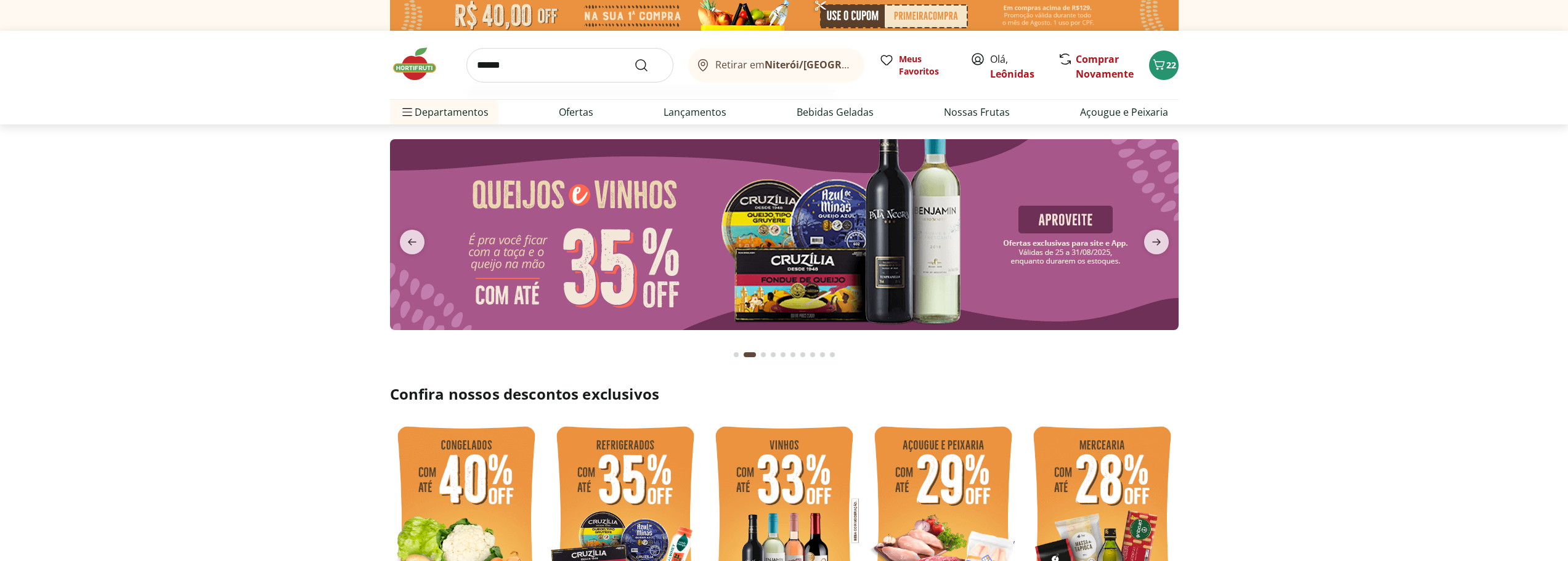
type input "******"
click at [634, 58] on button "Submit Search" at bounding box center [648, 65] width 29 height 15
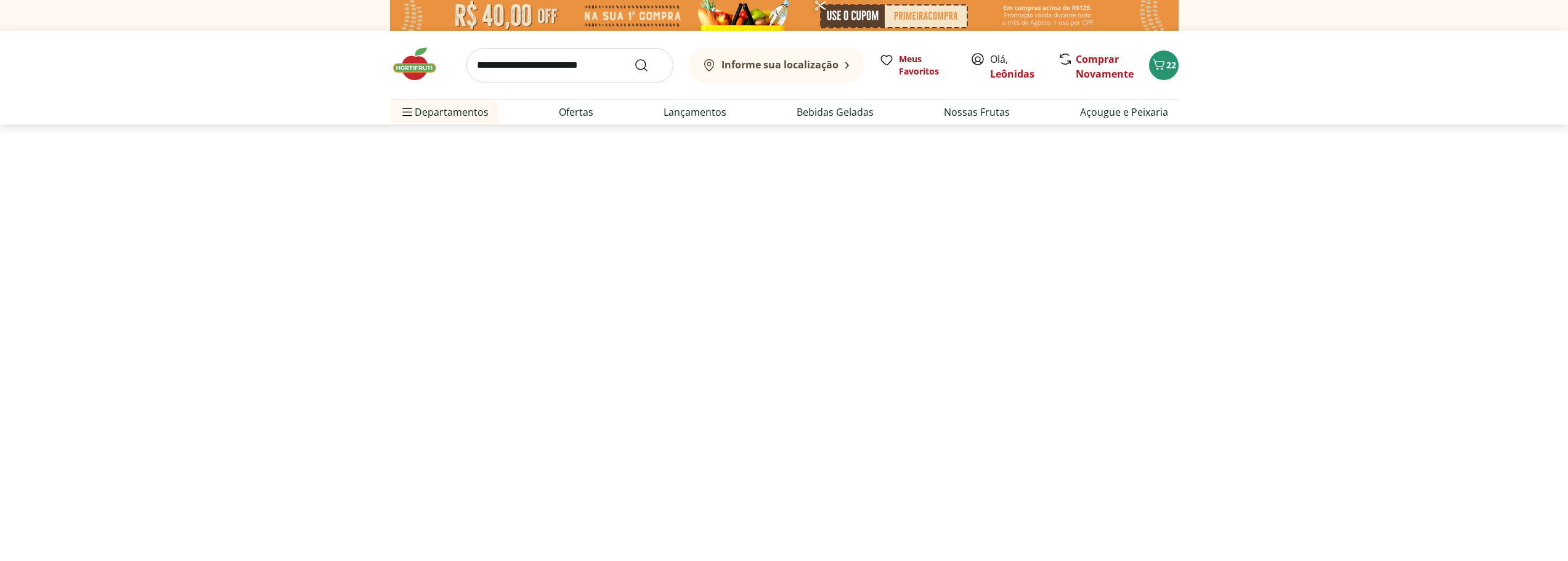
select select "**********"
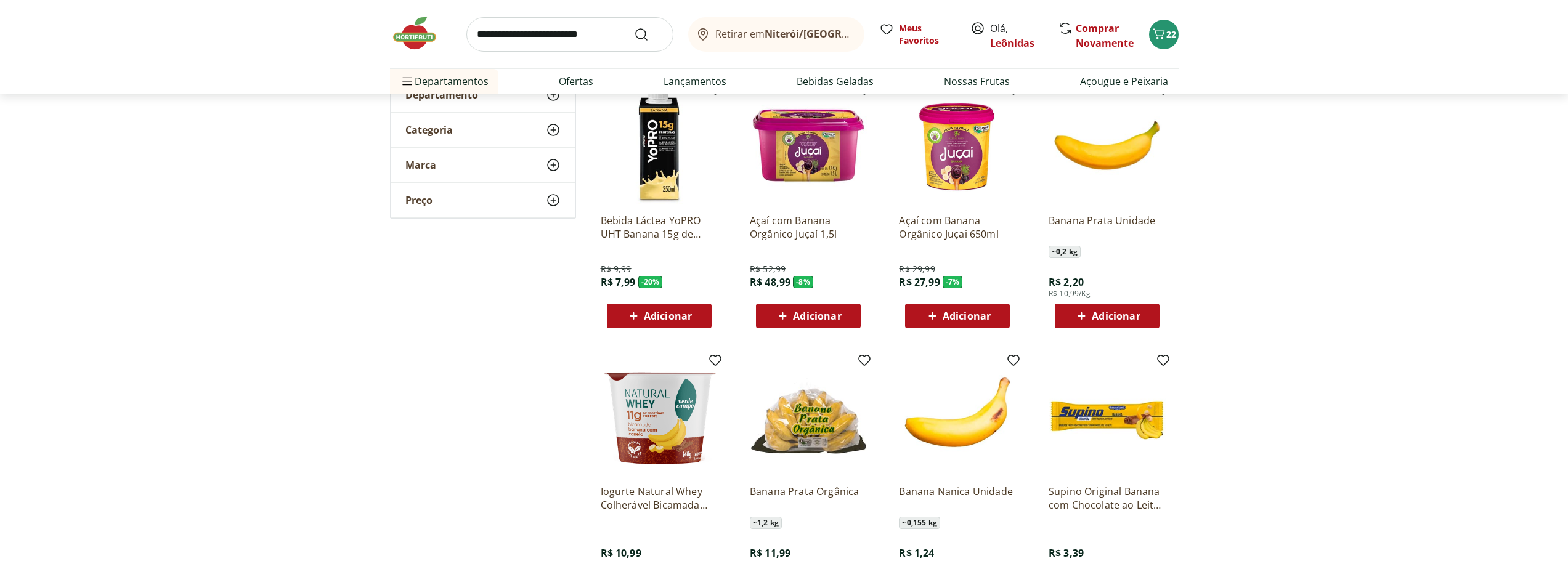
scroll to position [185, 0]
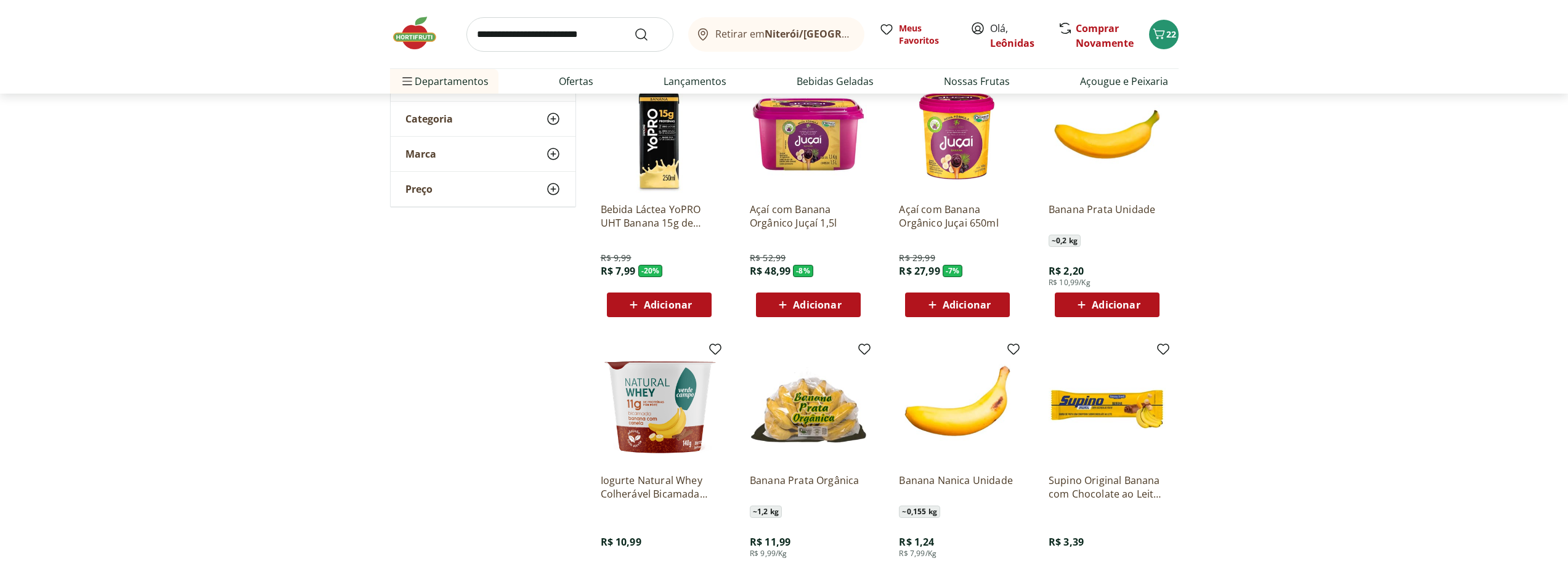
click at [1107, 290] on div "Banana Prata Unidade ~ 0,2 kg R$ 2,20 R$ 10,99/Kg Adicionar" at bounding box center [1107, 255] width 117 height 125
click at [1110, 301] on span "Adicionar" at bounding box center [1115, 305] width 48 height 9
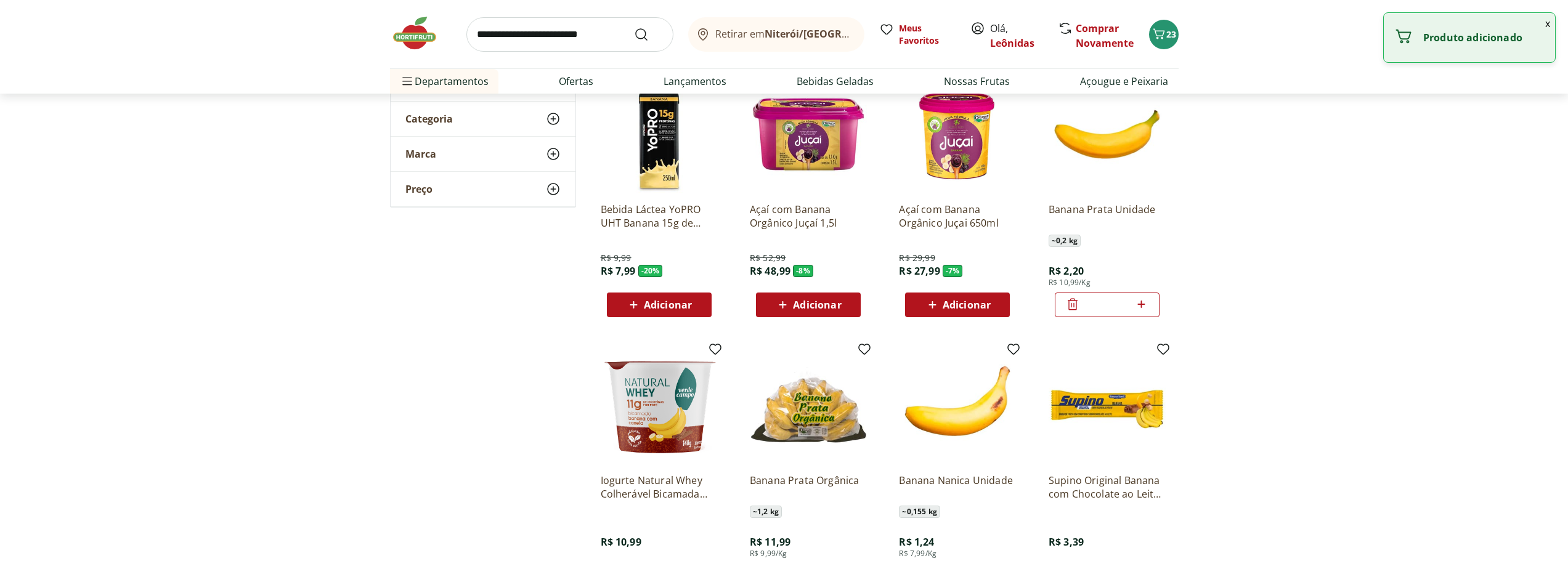
click at [1140, 306] on icon at bounding box center [1142, 304] width 16 height 15
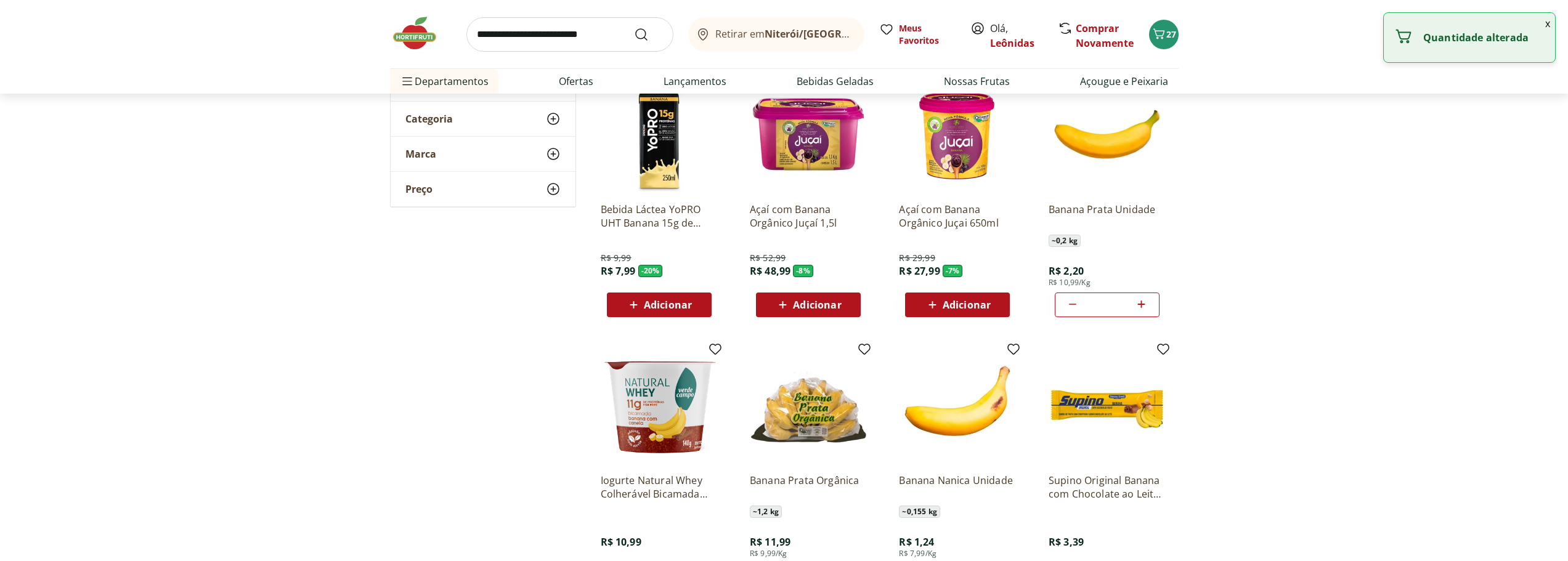
type input "*"
click at [1209, 259] on section "**********" at bounding box center [784, 462] width 1568 height 938
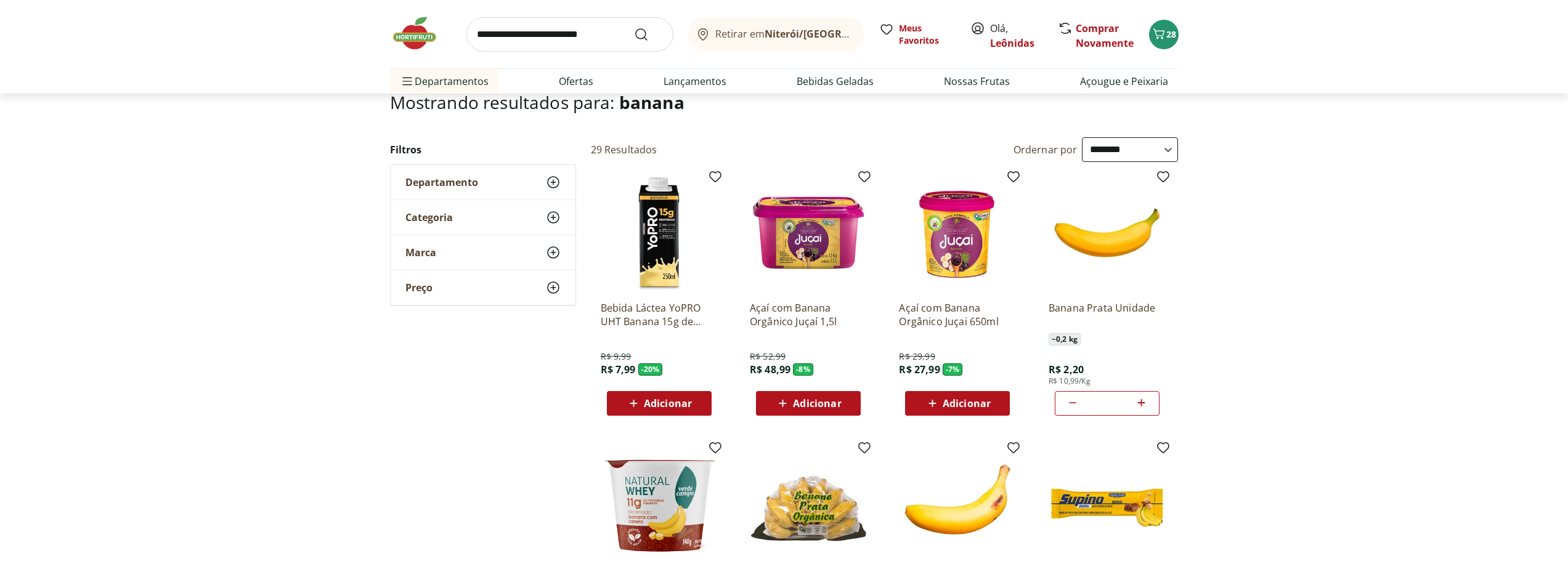
scroll to position [0, 0]
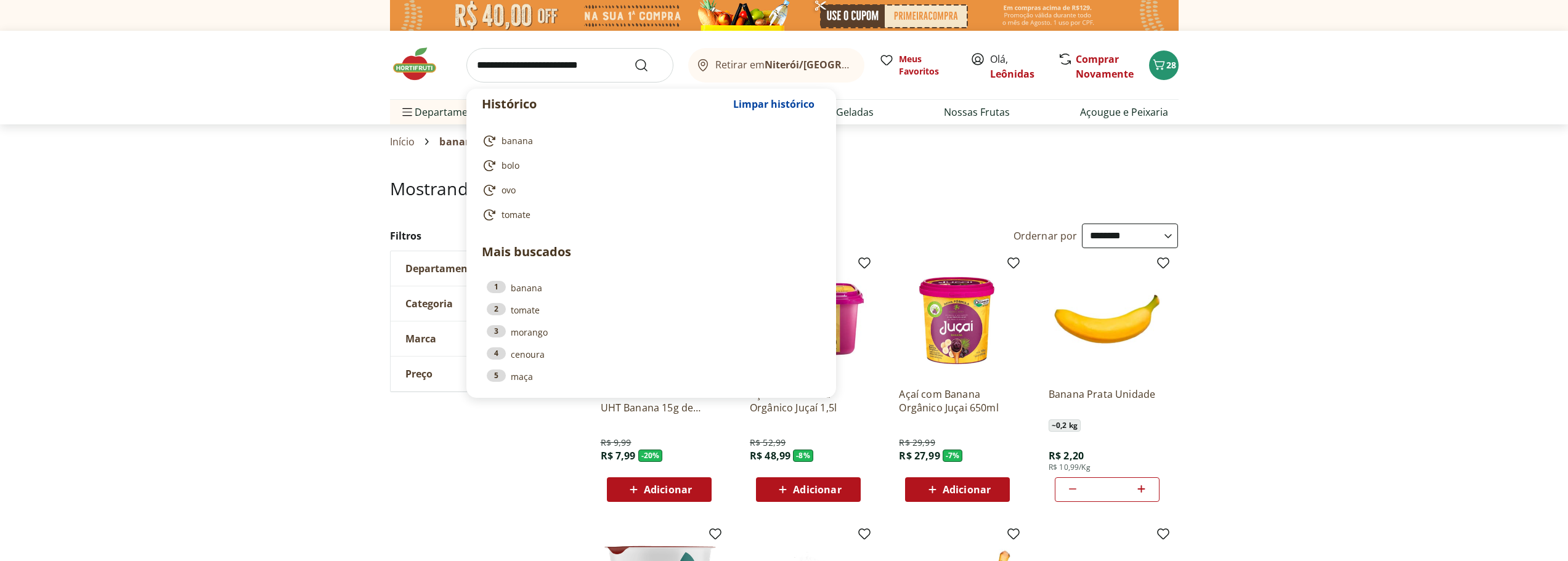
click at [580, 74] on input "search" at bounding box center [570, 65] width 207 height 35
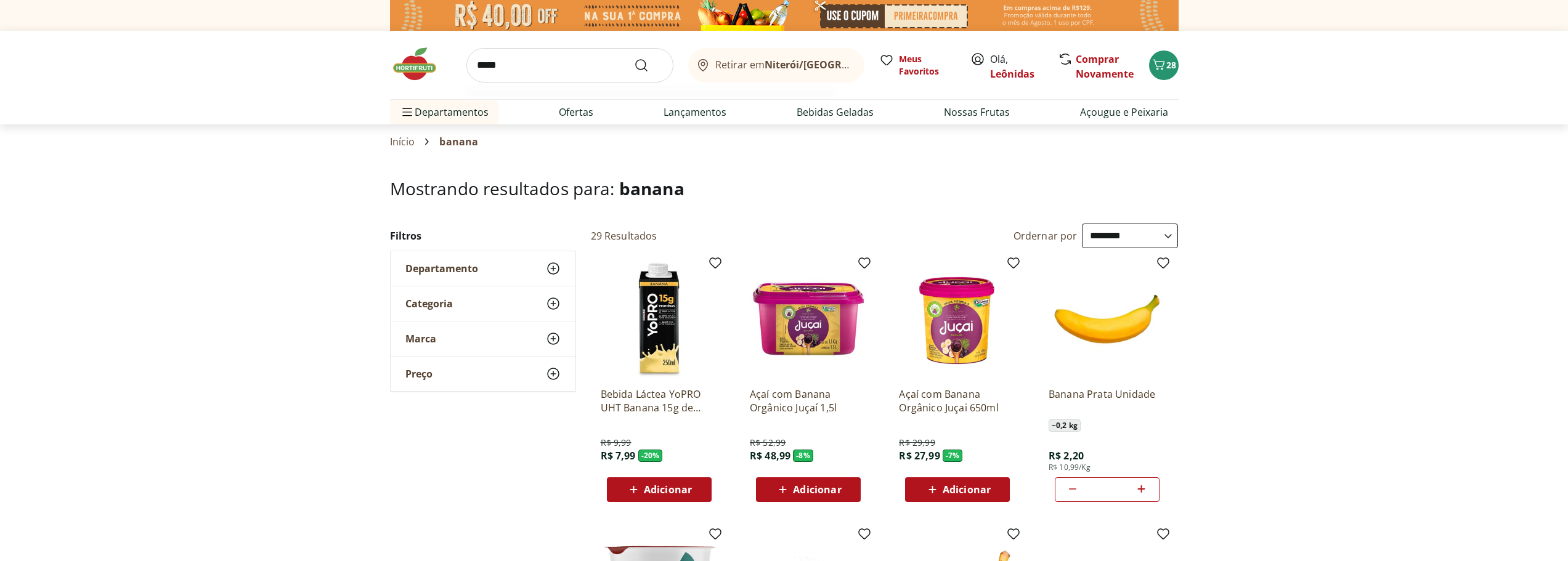
type input "******"
click button "Submit Search" at bounding box center [648, 65] width 29 height 15
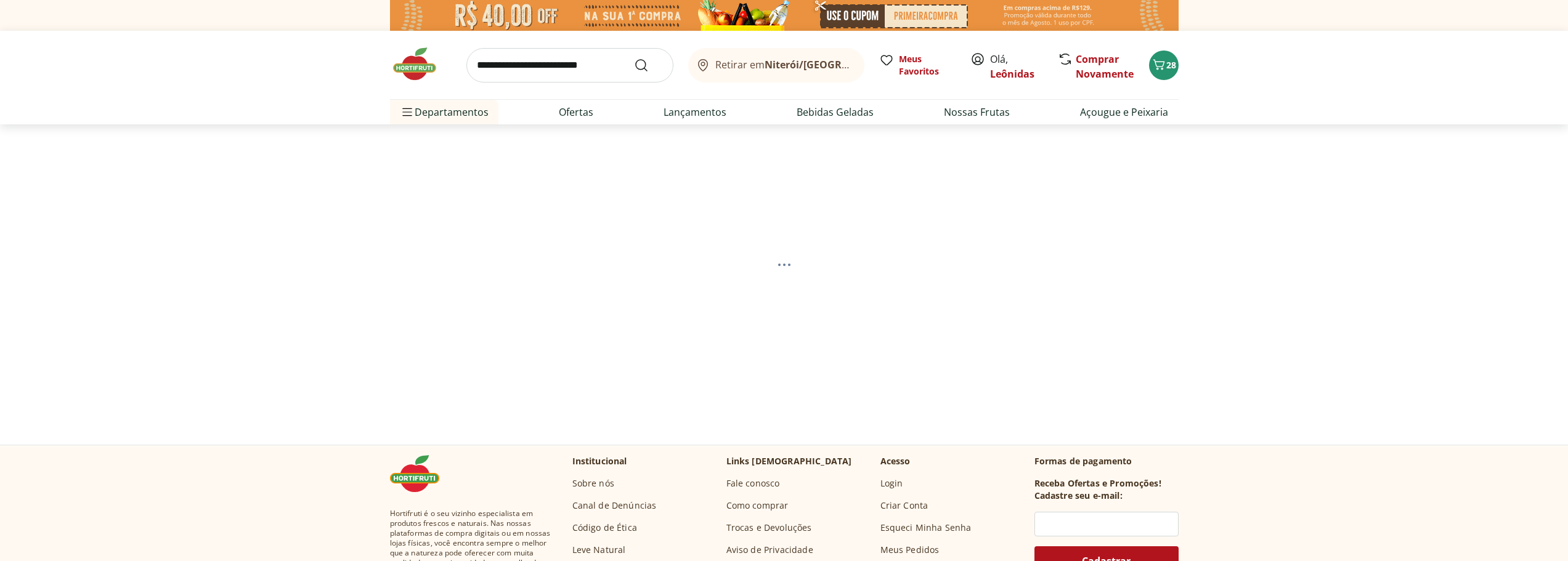
select select "**********"
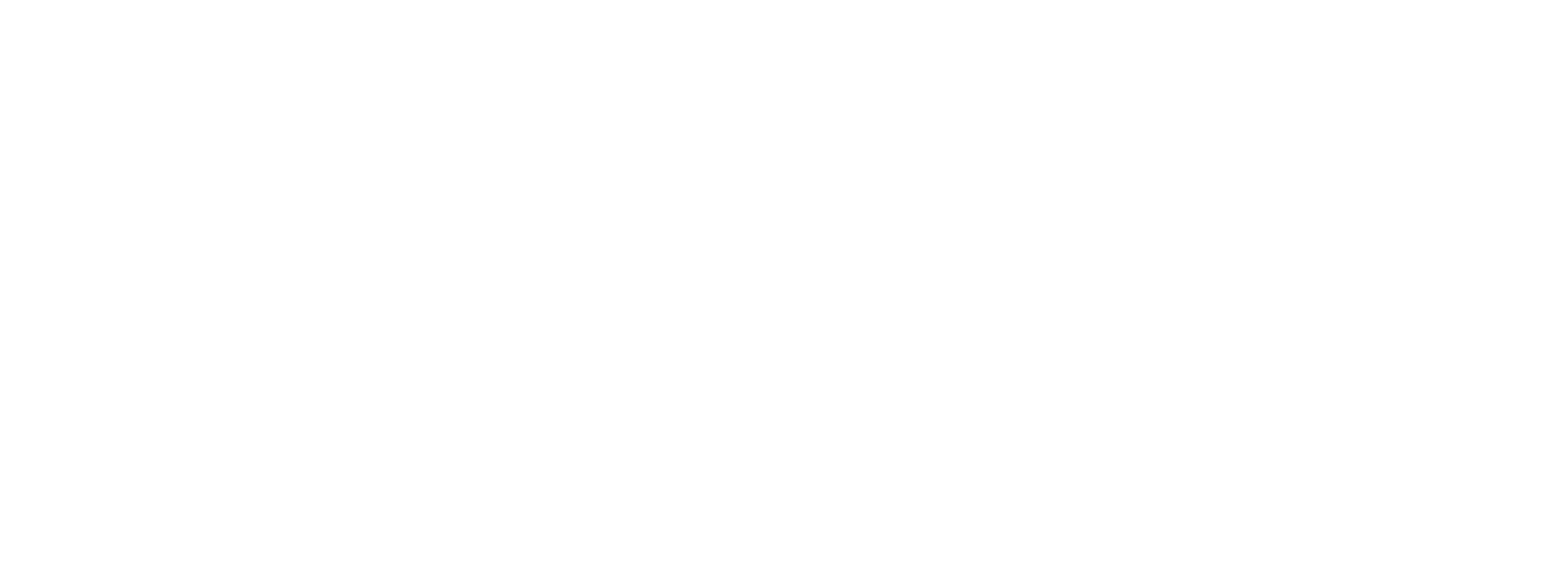
select select "**********"
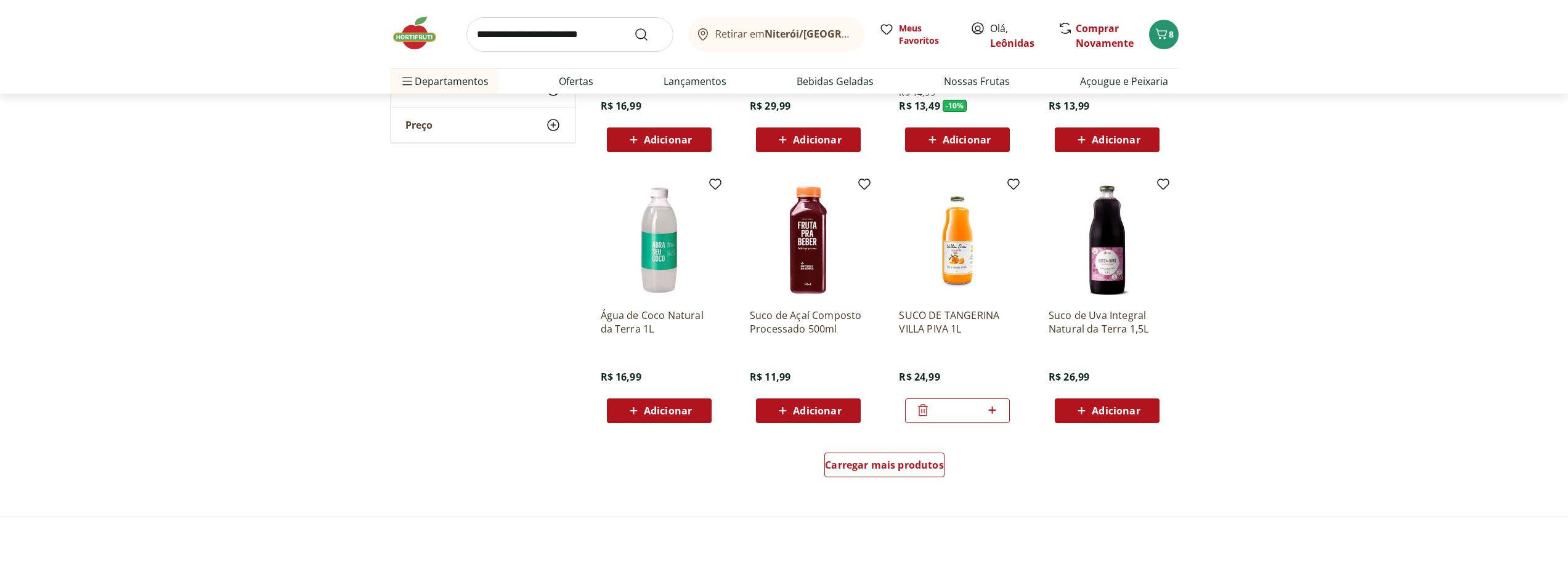
scroll to position [615, 0]
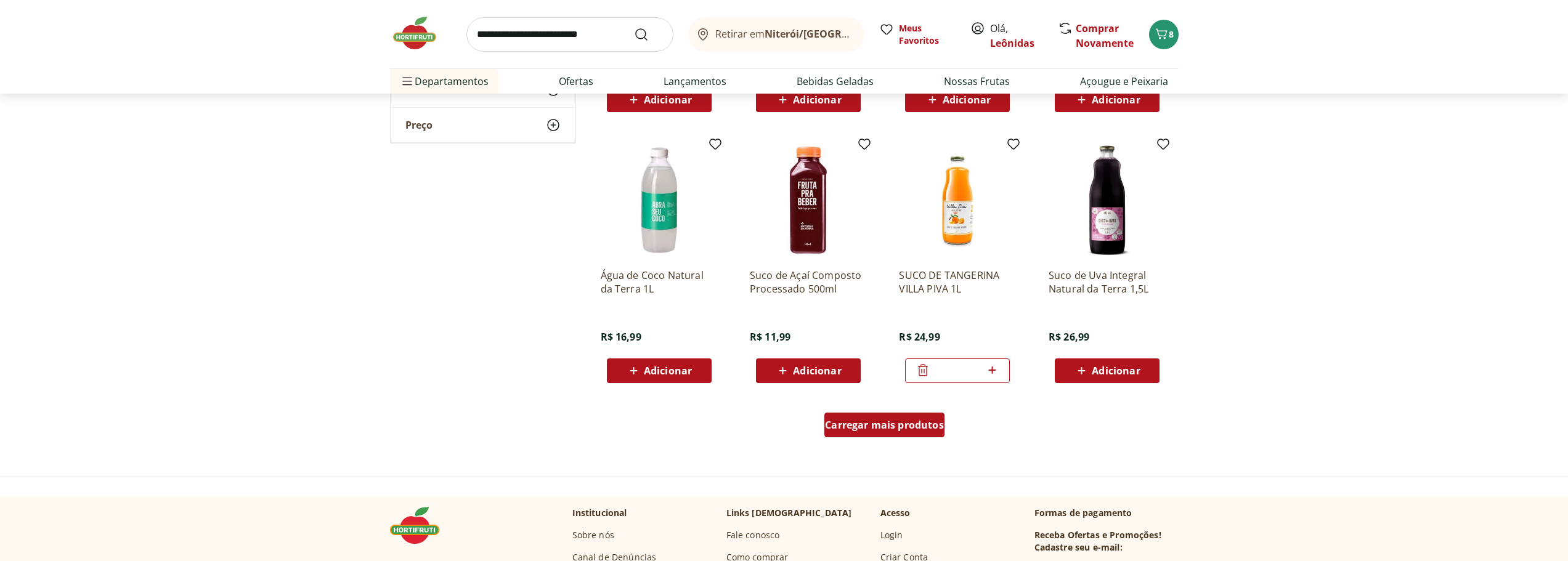
click at [918, 433] on div "Carregar mais produtos" at bounding box center [884, 424] width 120 height 24
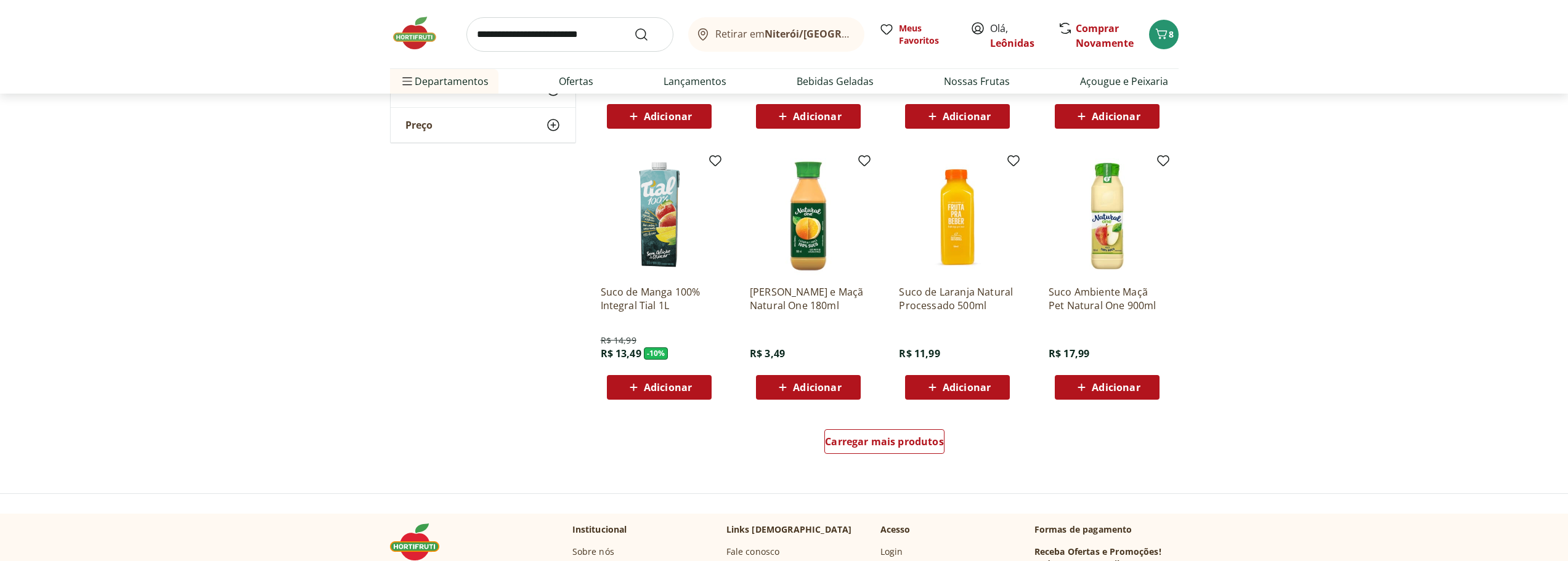
scroll to position [1477, 0]
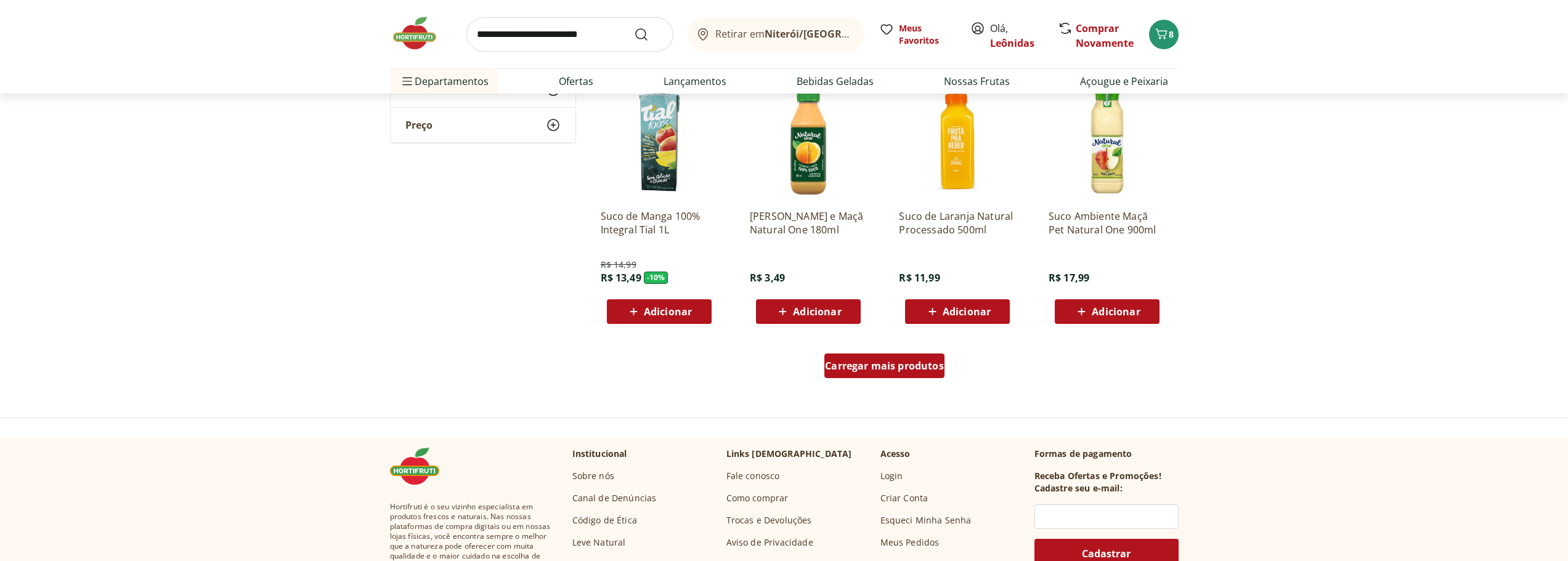
click at [901, 371] on span "Carregar mais produtos" at bounding box center [884, 365] width 119 height 9
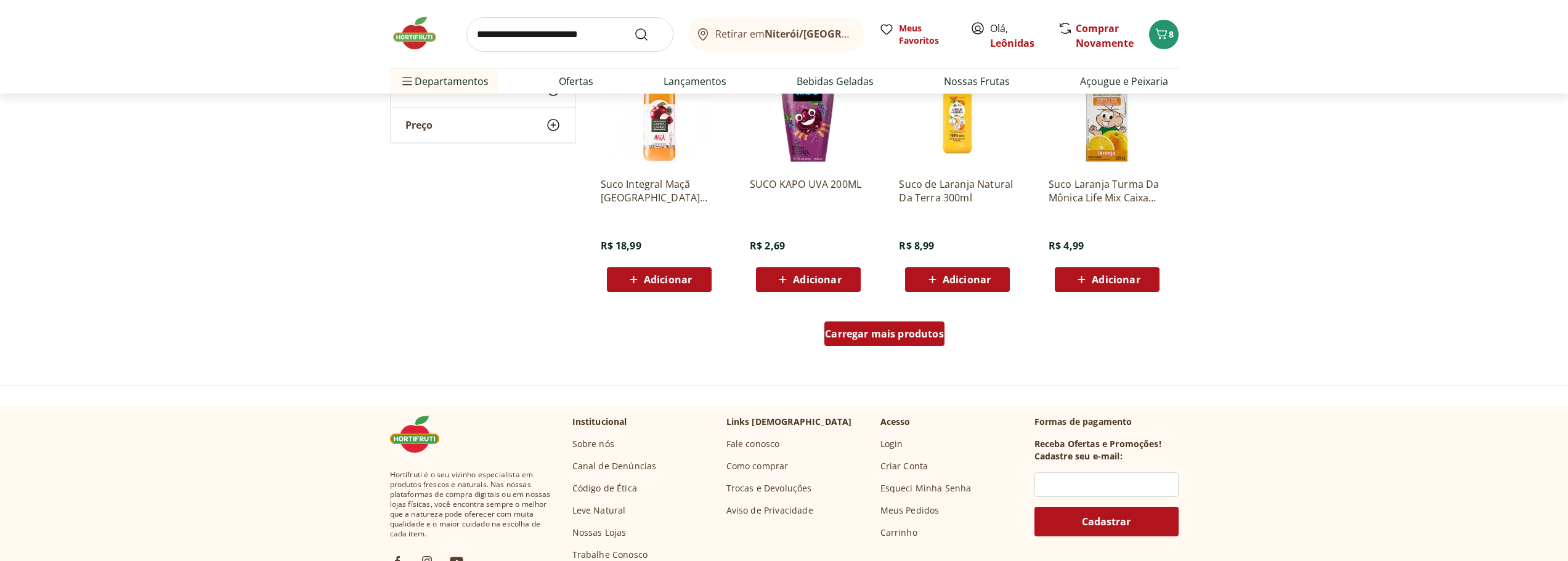
scroll to position [2216, 0]
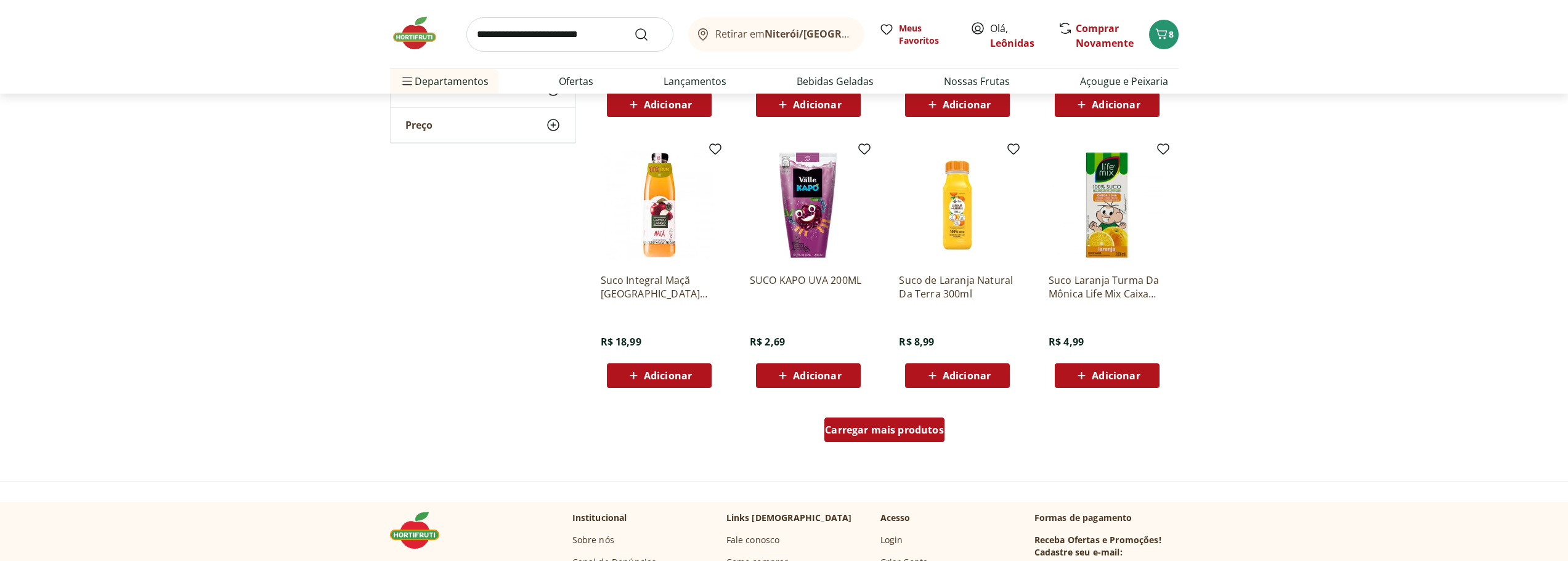
click at [883, 424] on span "Carregar mais produtos" at bounding box center [884, 429] width 119 height 9
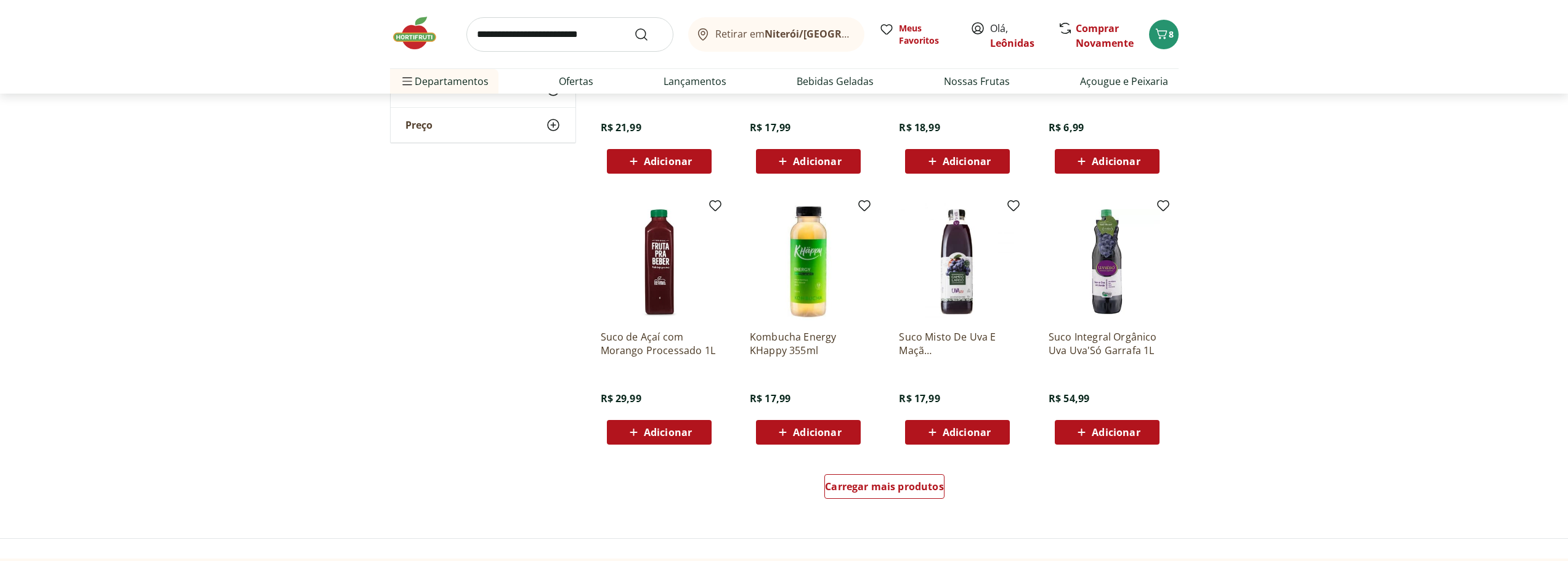
scroll to position [3016, 0]
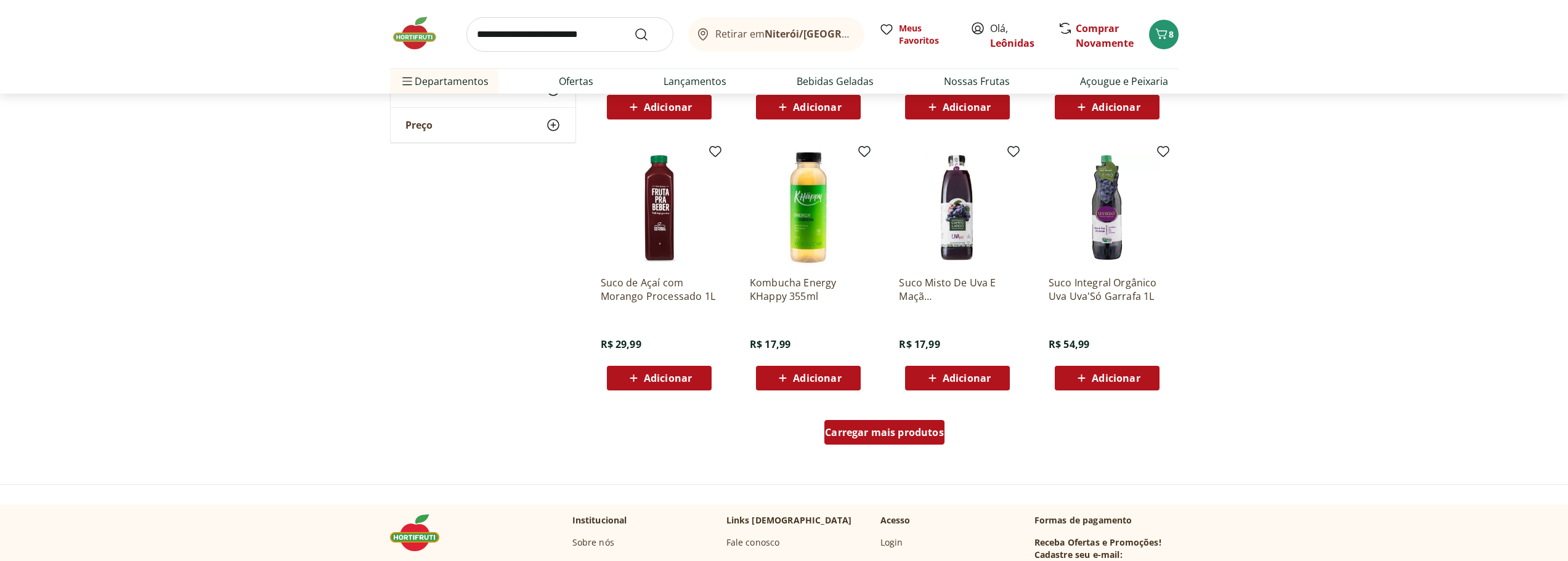
click at [880, 430] on span "Carregar mais produtos" at bounding box center [884, 432] width 119 height 9
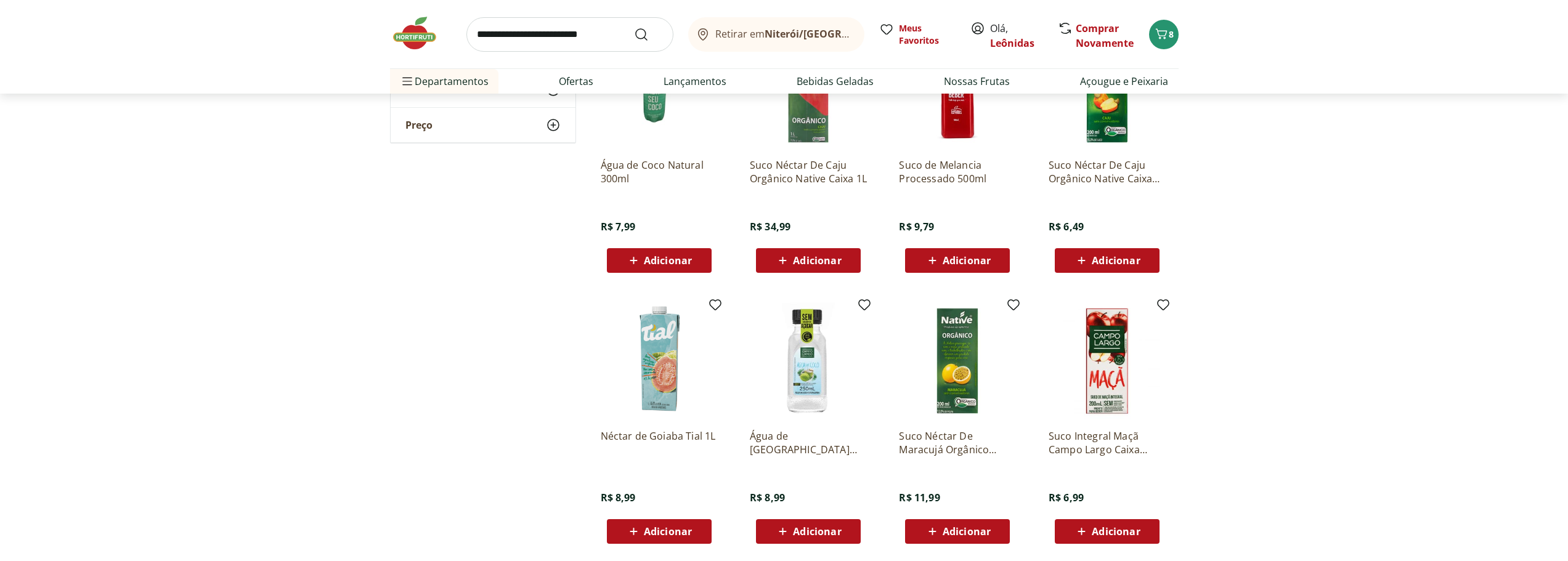
scroll to position [3755, 0]
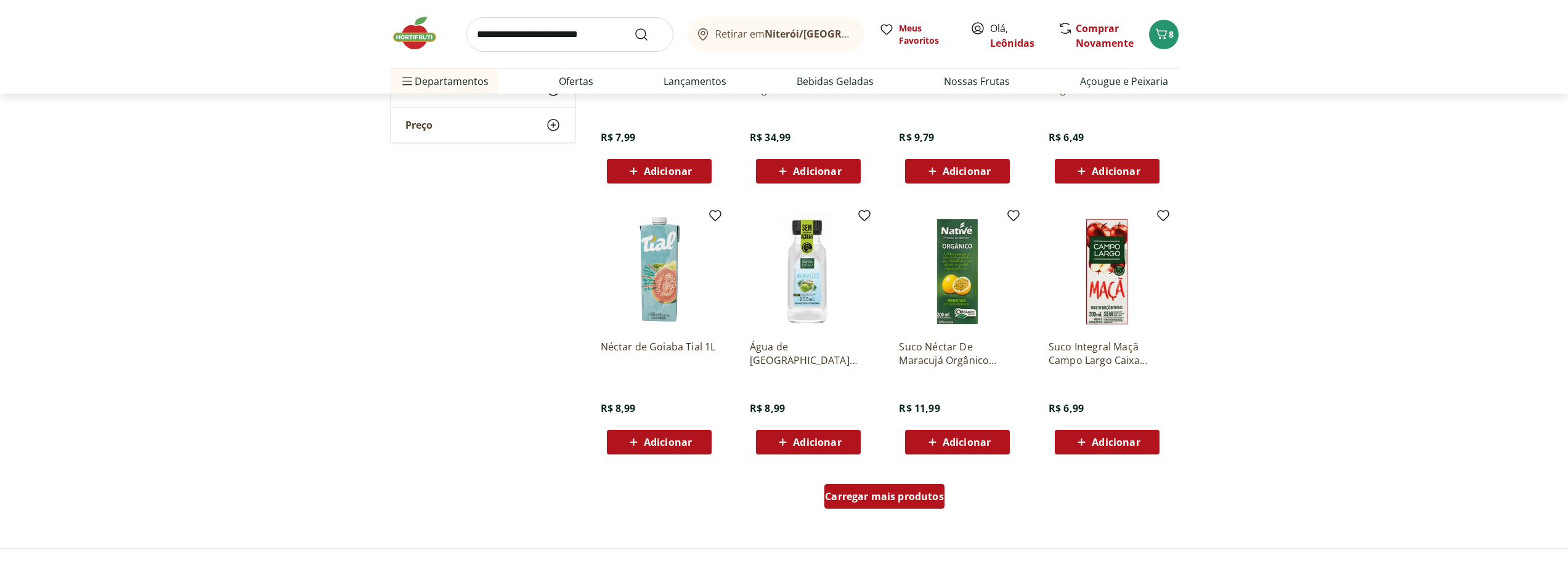
click at [898, 492] on span "Carregar mais produtos" at bounding box center [884, 496] width 119 height 9
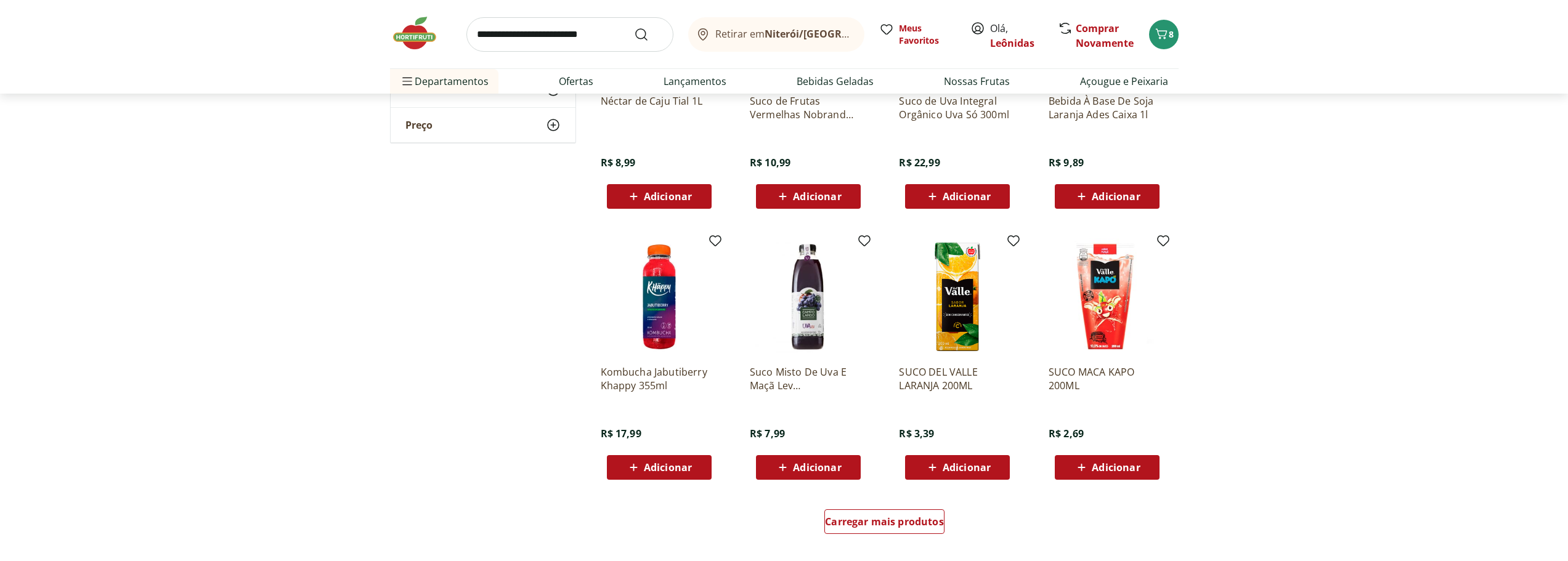
scroll to position [4555, 0]
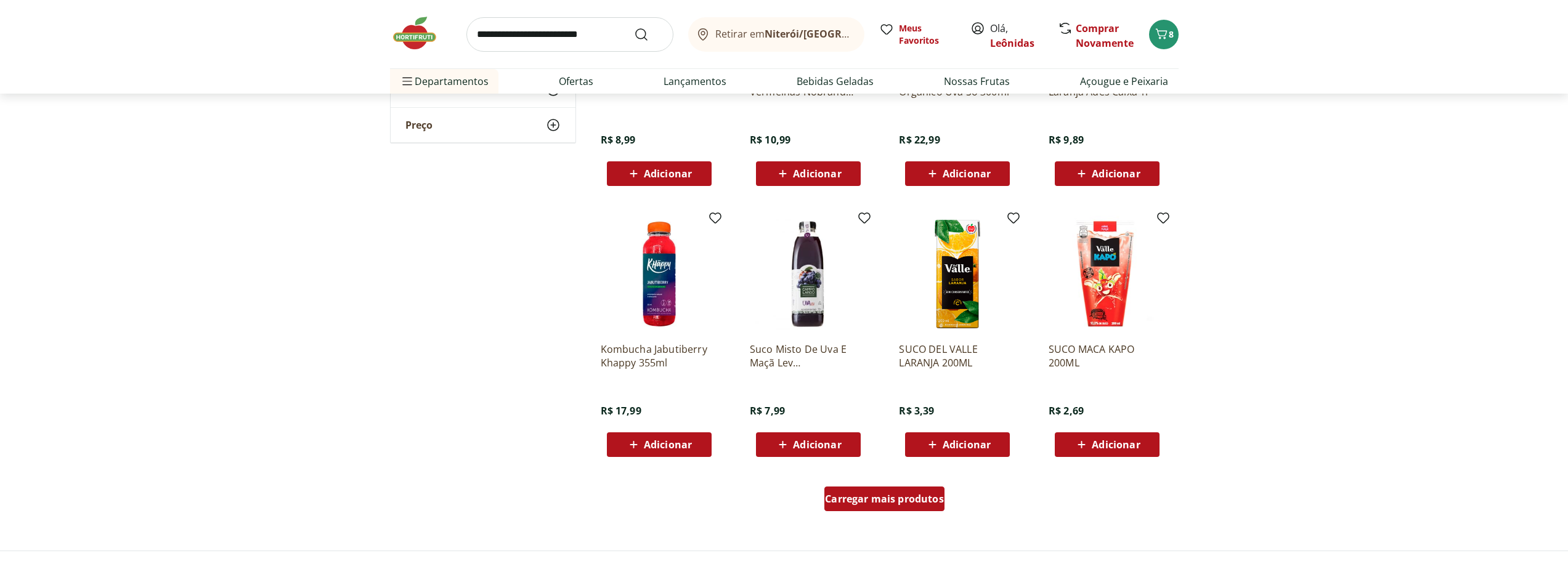
click at [910, 491] on div "Carregar mais produtos" at bounding box center [884, 498] width 120 height 24
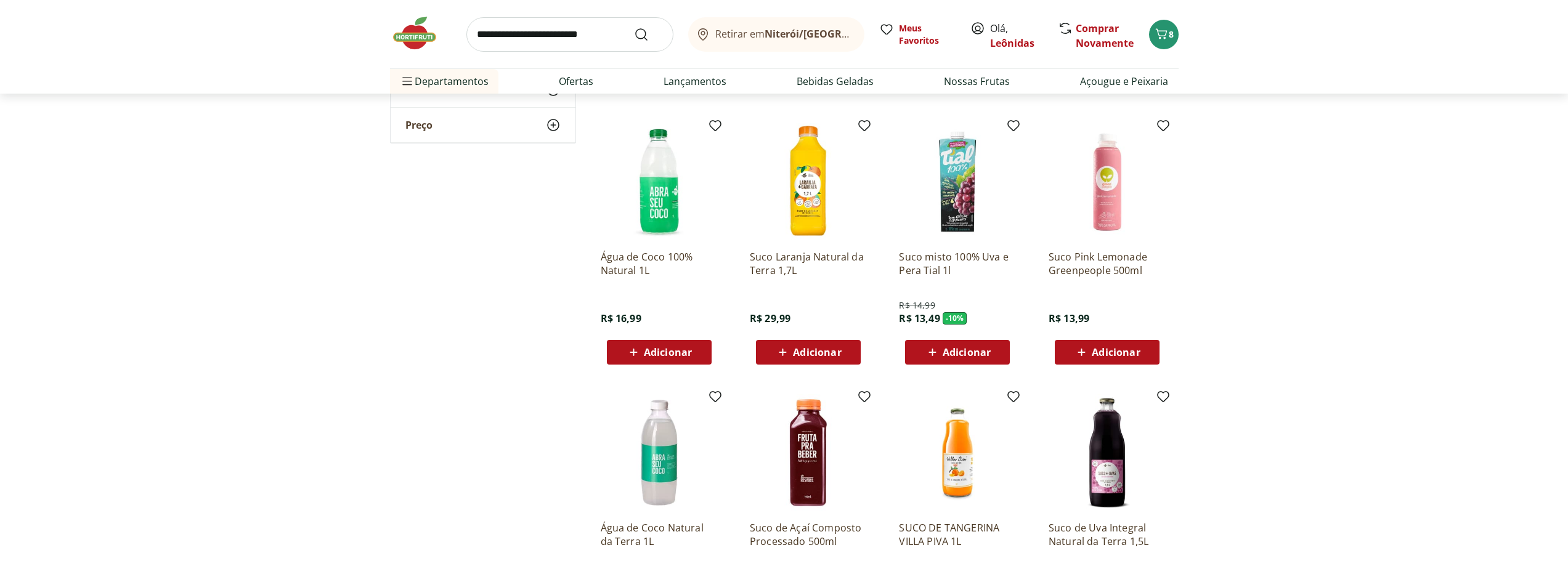
scroll to position [0, 0]
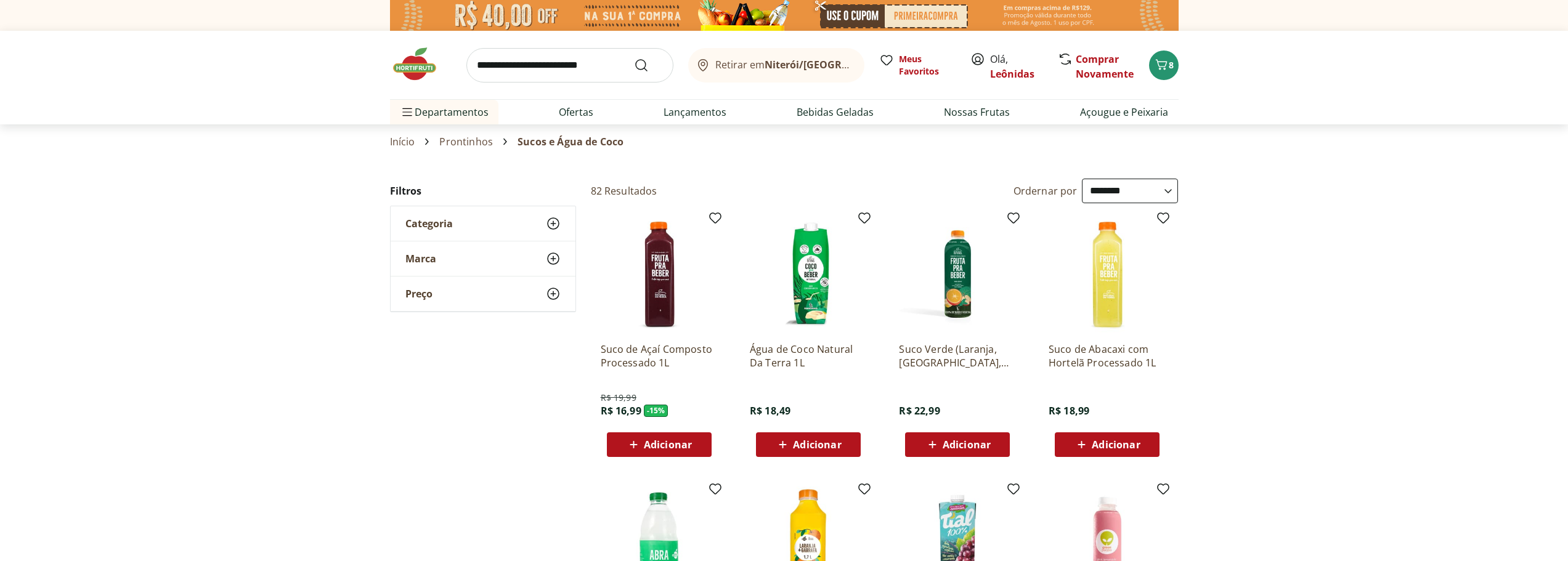
click at [436, 69] on img at bounding box center [421, 64] width 62 height 37
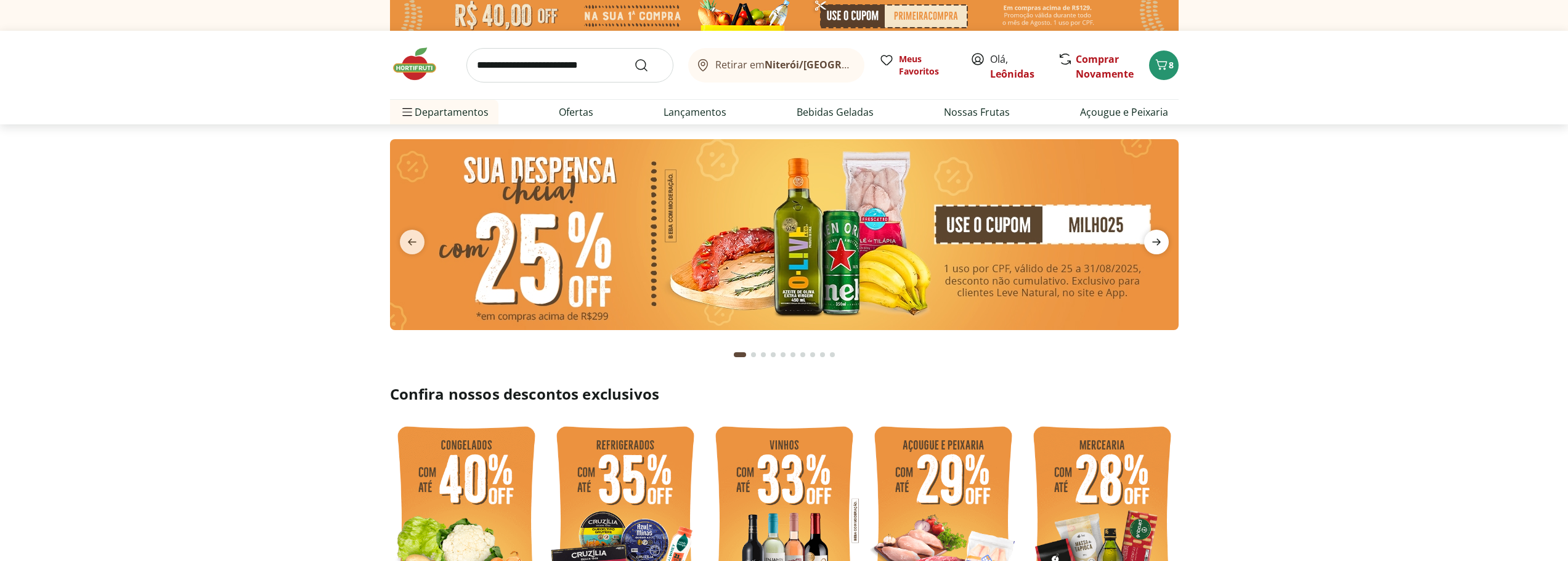
click at [1157, 231] on span "next" at bounding box center [1156, 241] width 24 height 24
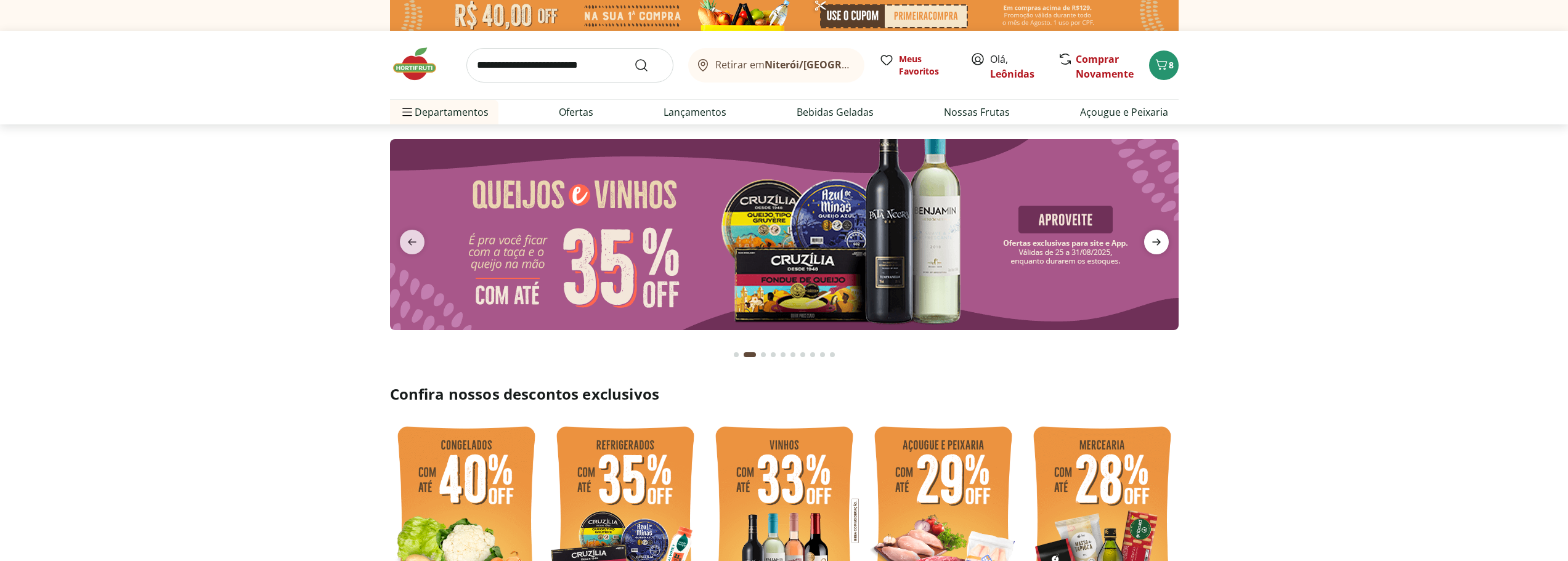
click at [1157, 231] on span "next" at bounding box center [1156, 241] width 24 height 24
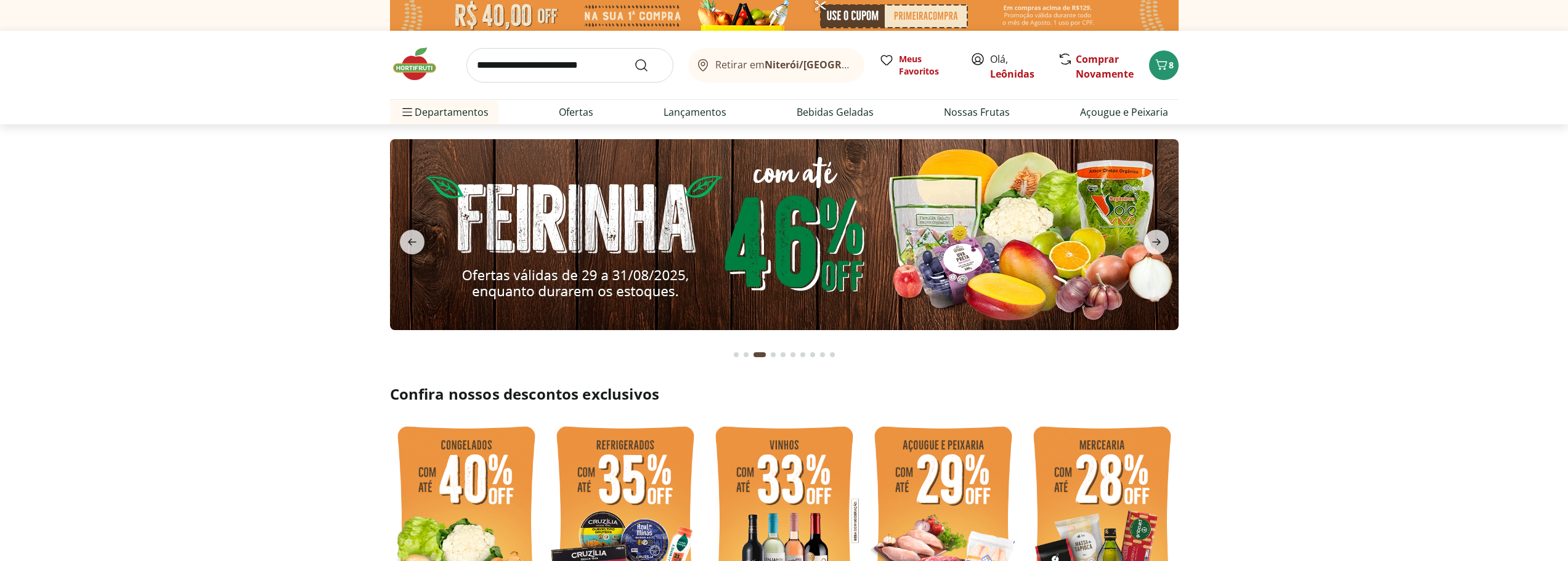
click at [870, 256] on img at bounding box center [784, 234] width 789 height 191
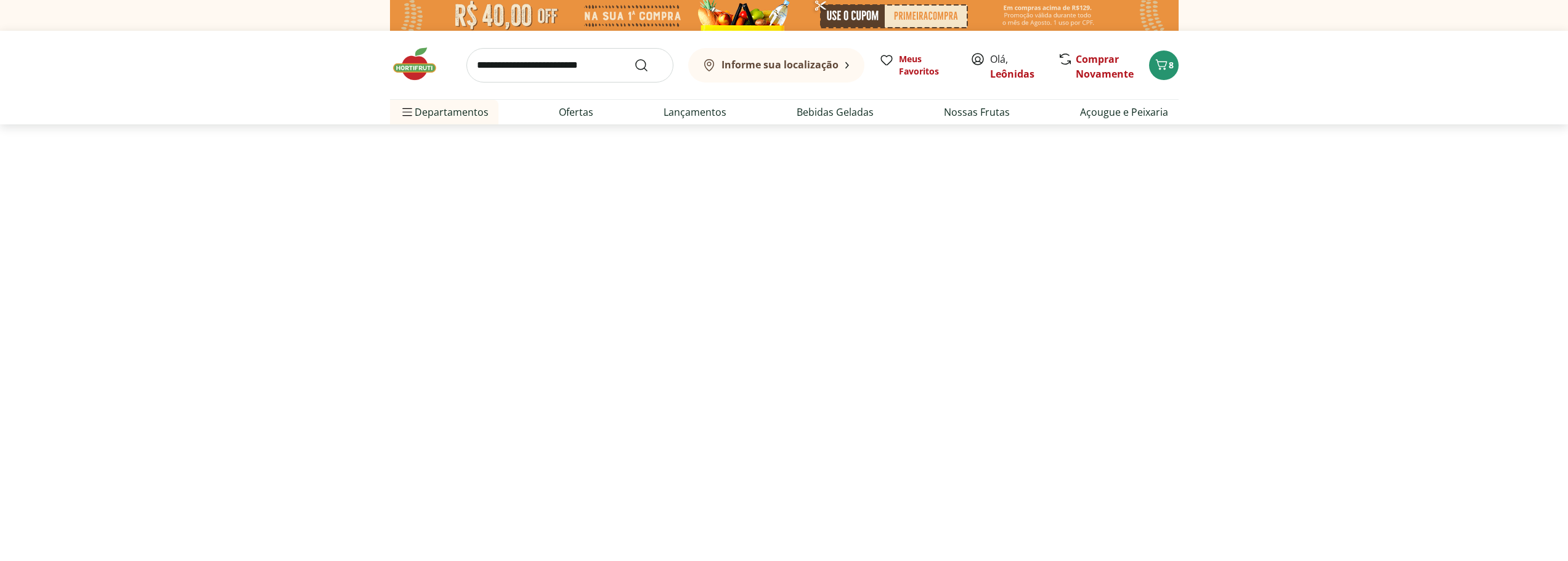
select select "**********"
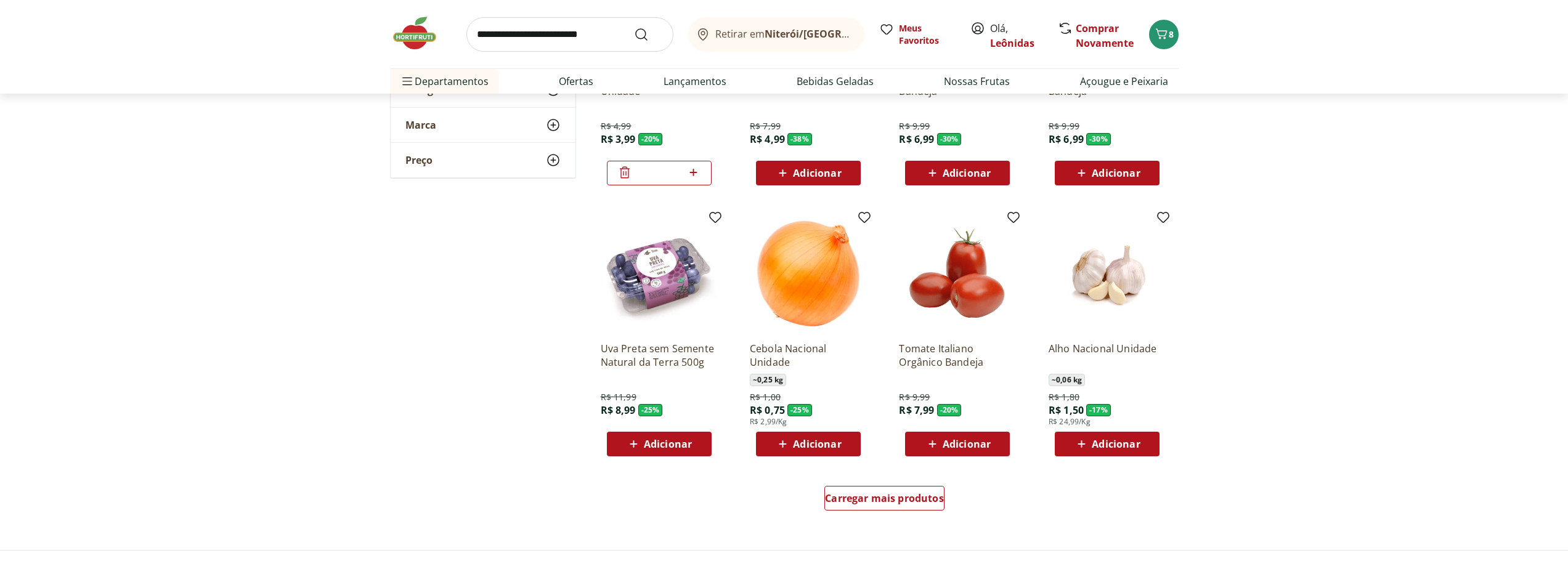
scroll to position [554, 0]
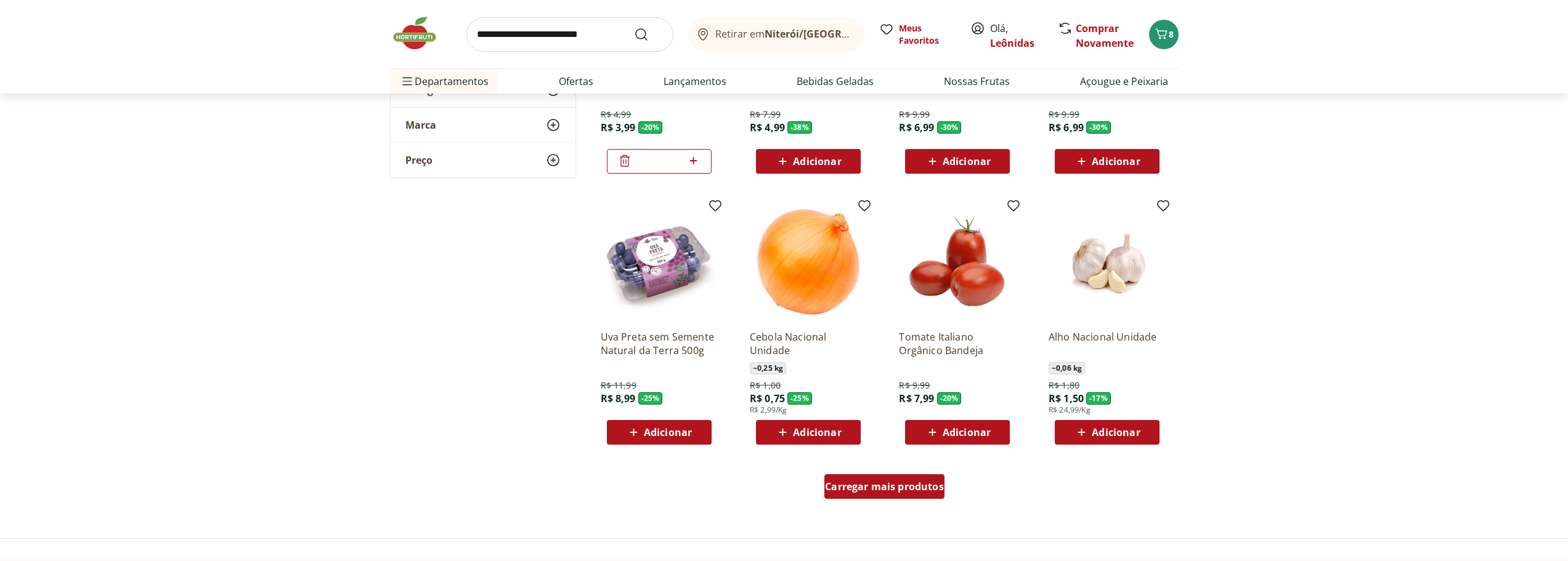
click at [870, 492] on span "Carregar mais produtos" at bounding box center [884, 486] width 119 height 9
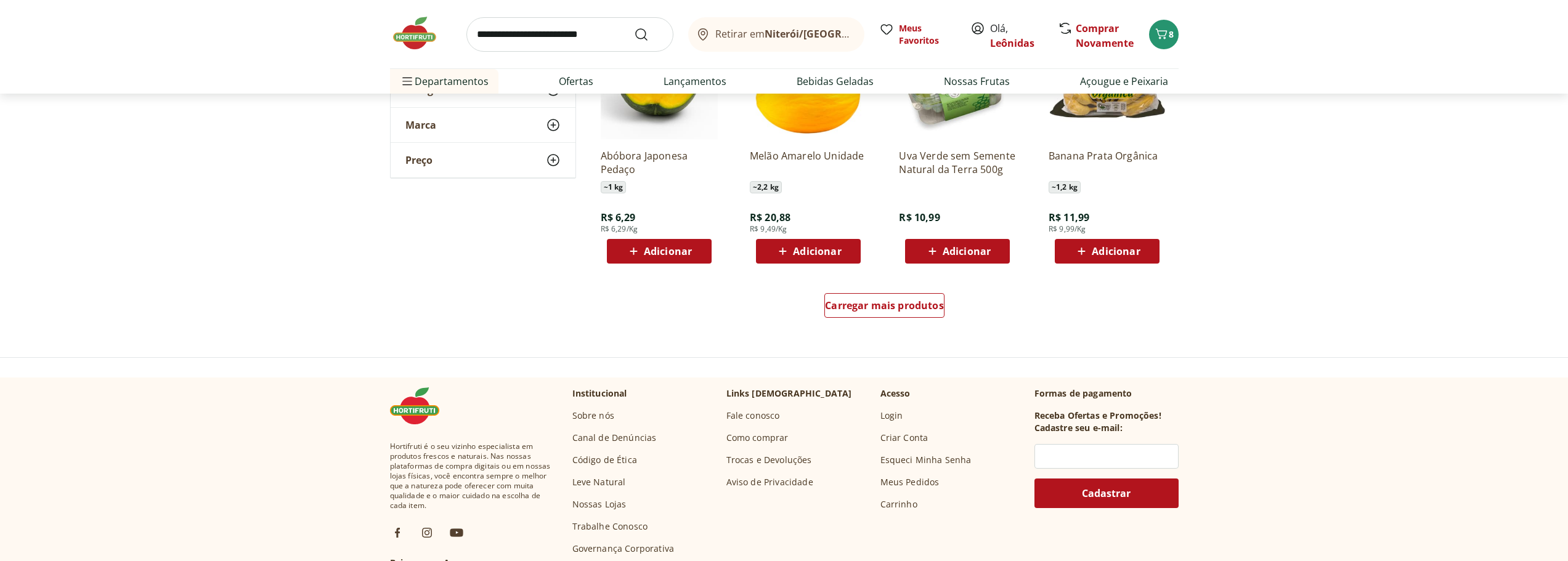
scroll to position [1539, 0]
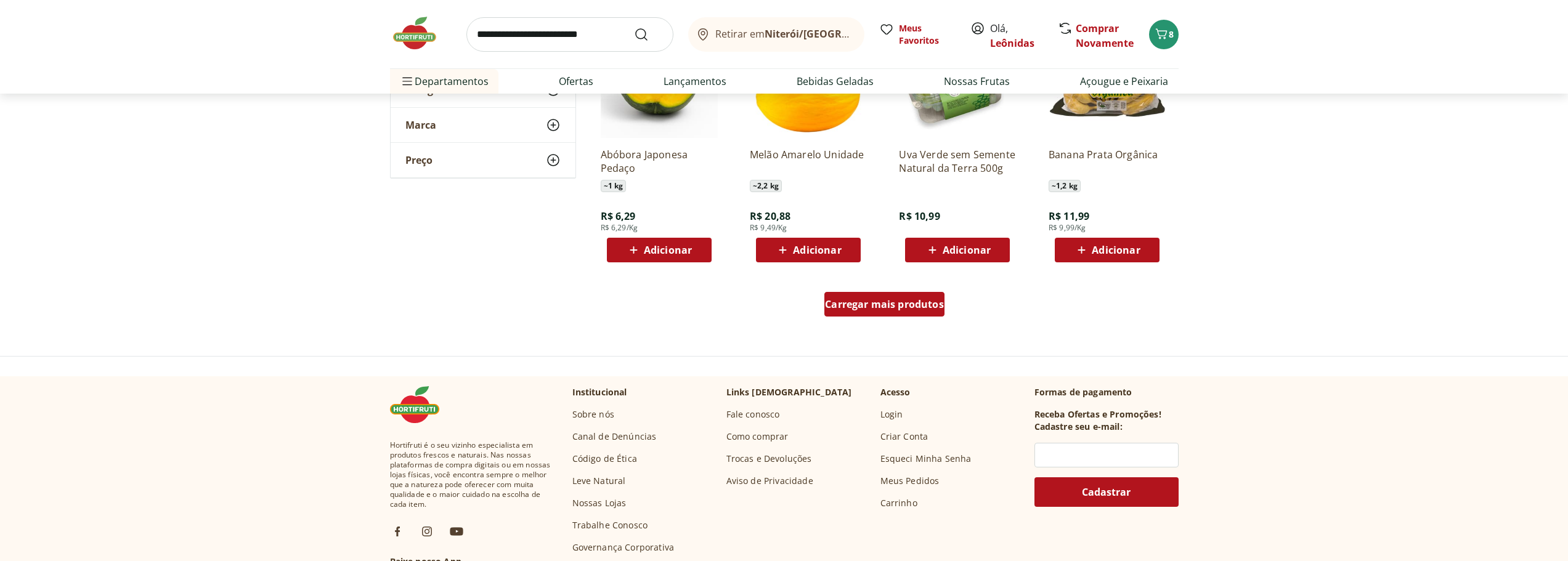
click at [908, 309] on span "Carregar mais produtos" at bounding box center [884, 304] width 119 height 9
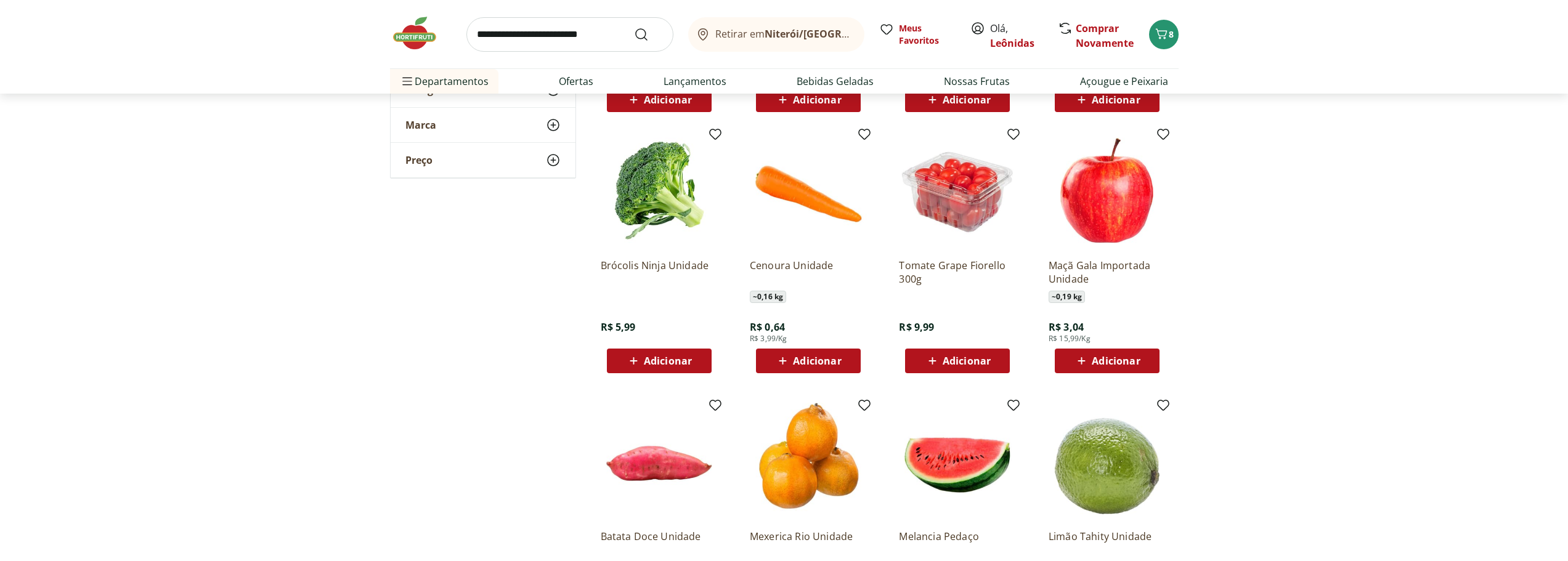
scroll to position [1723, 0]
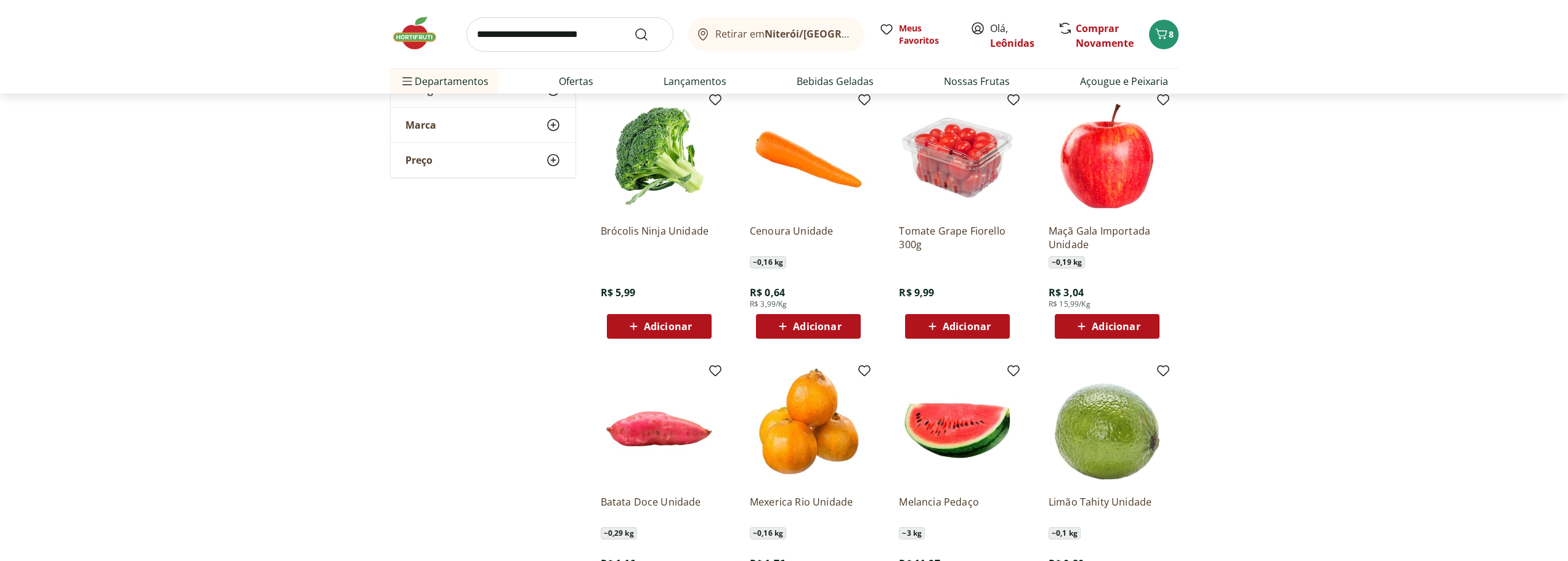
click at [610, 333] on button "Adicionar" at bounding box center [658, 326] width 105 height 24
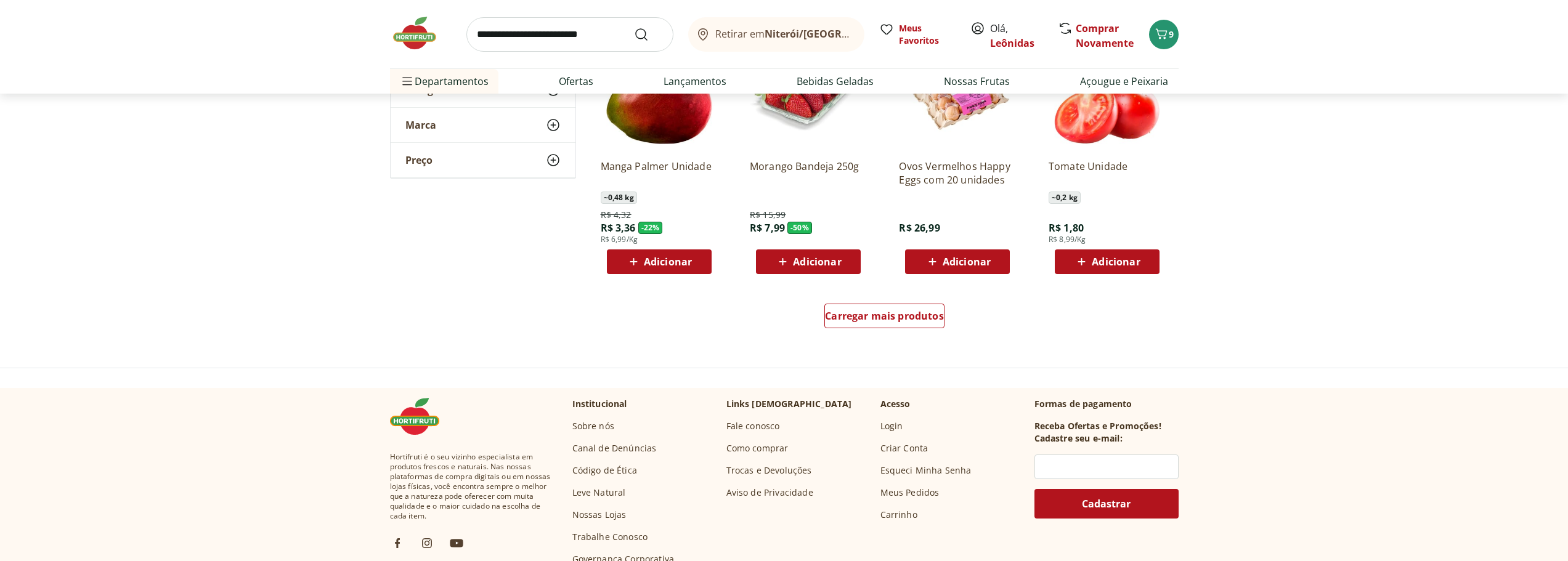
scroll to position [2339, 0]
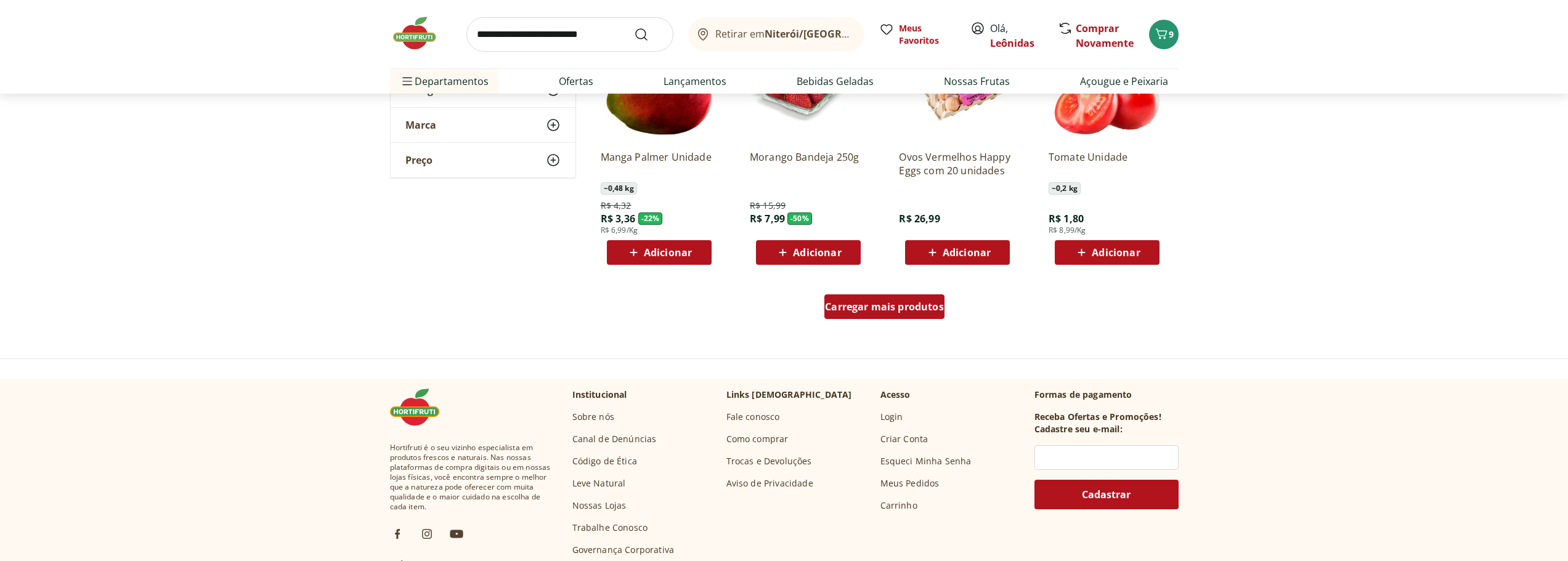
click at [879, 315] on div "Carregar mais produtos" at bounding box center [884, 306] width 120 height 24
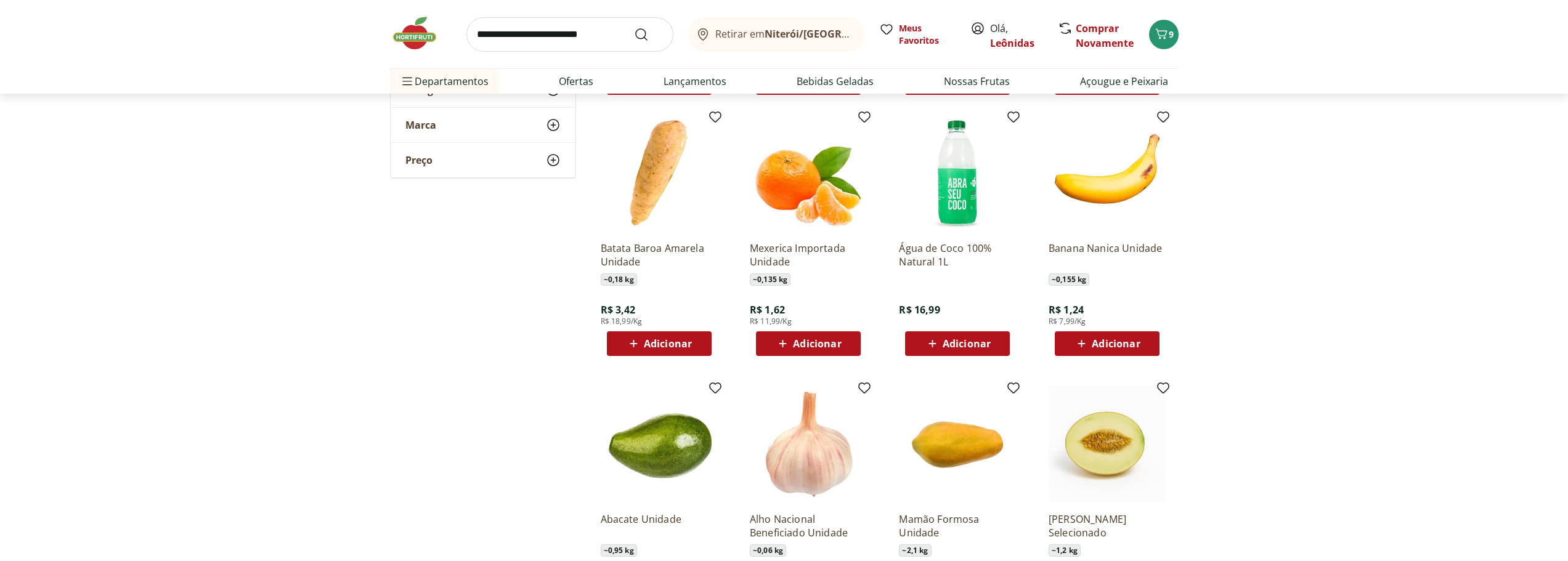
scroll to position [2524, 0]
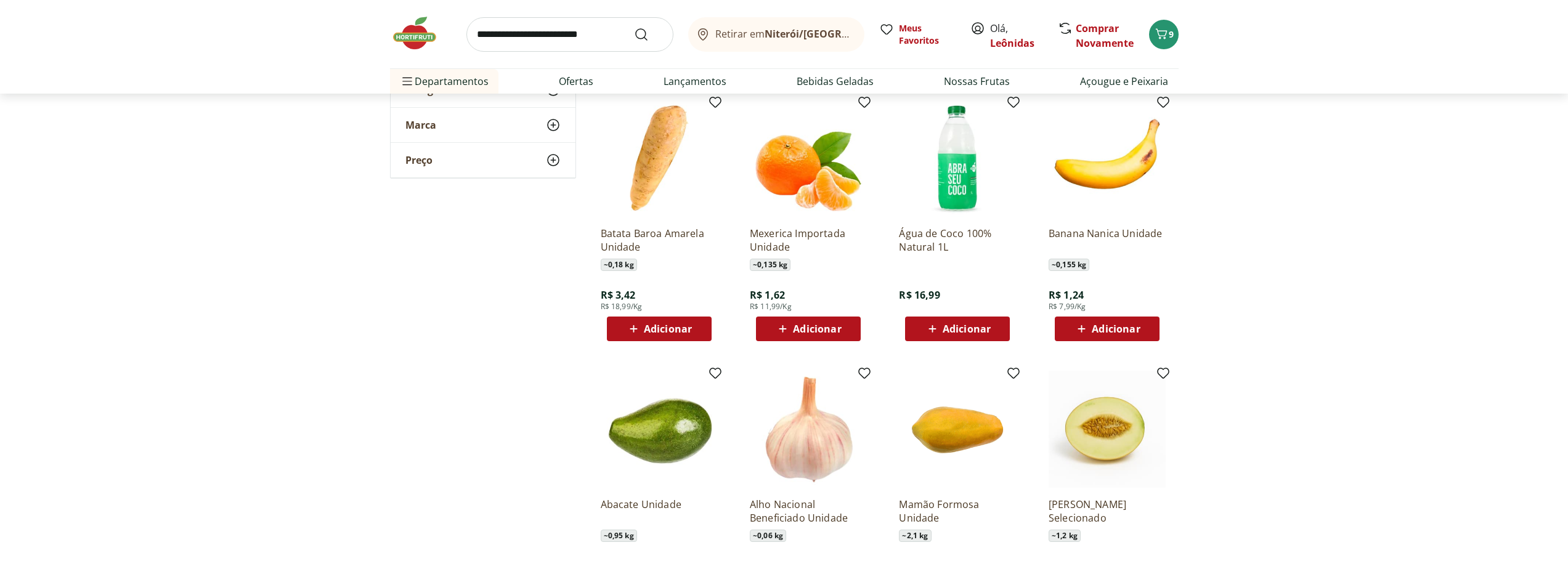
drag, startPoint x: 384, startPoint y: 363, endPoint x: 292, endPoint y: 405, distance: 101.1
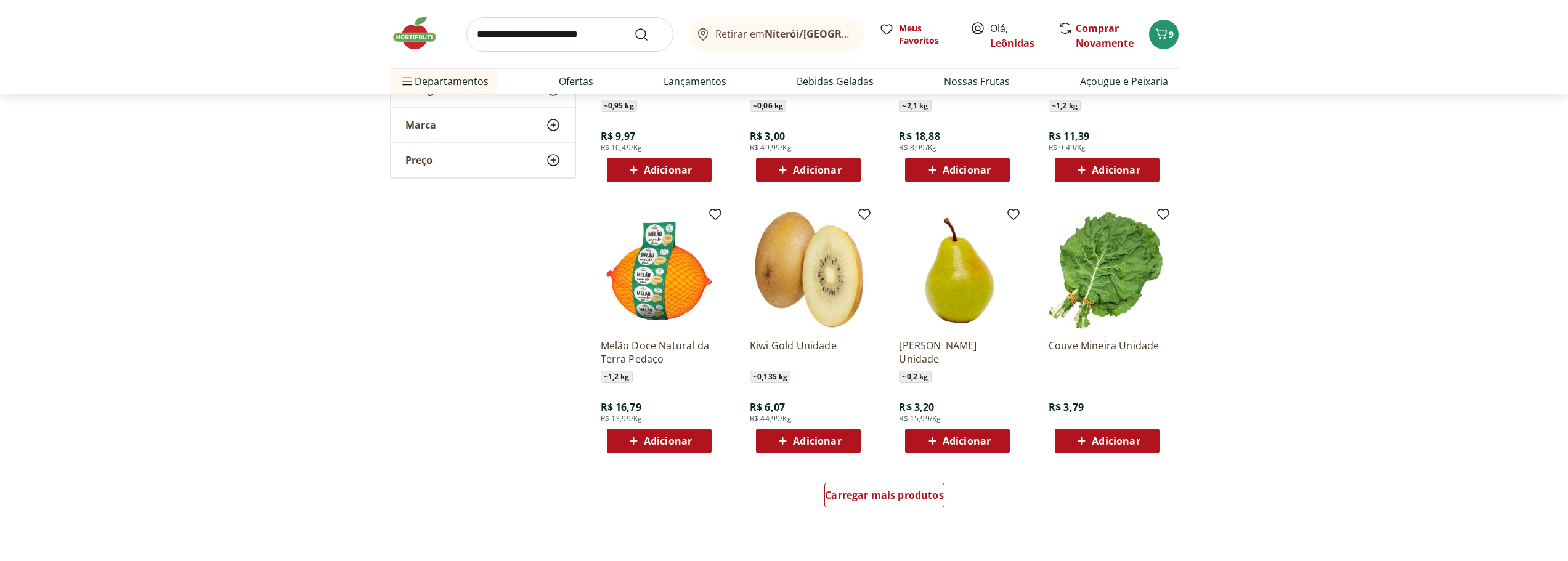
scroll to position [2955, 0]
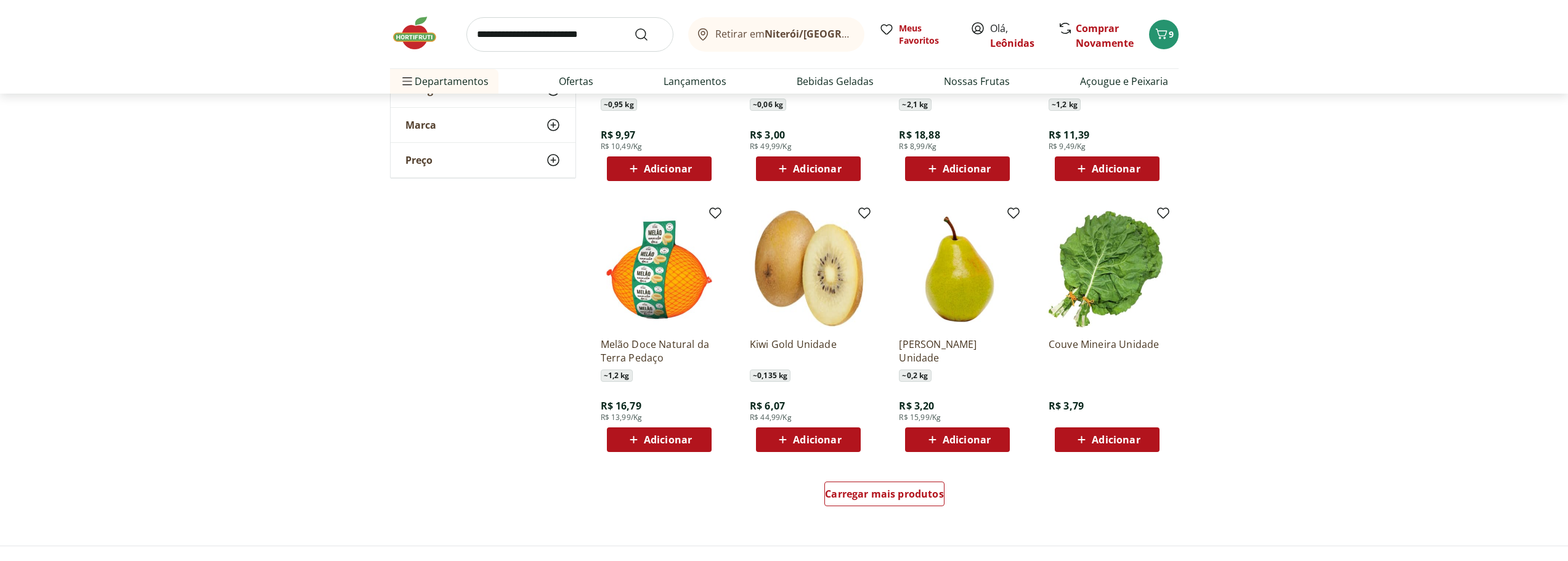
click at [1090, 433] on span "Adicionar" at bounding box center [1106, 439] width 66 height 15
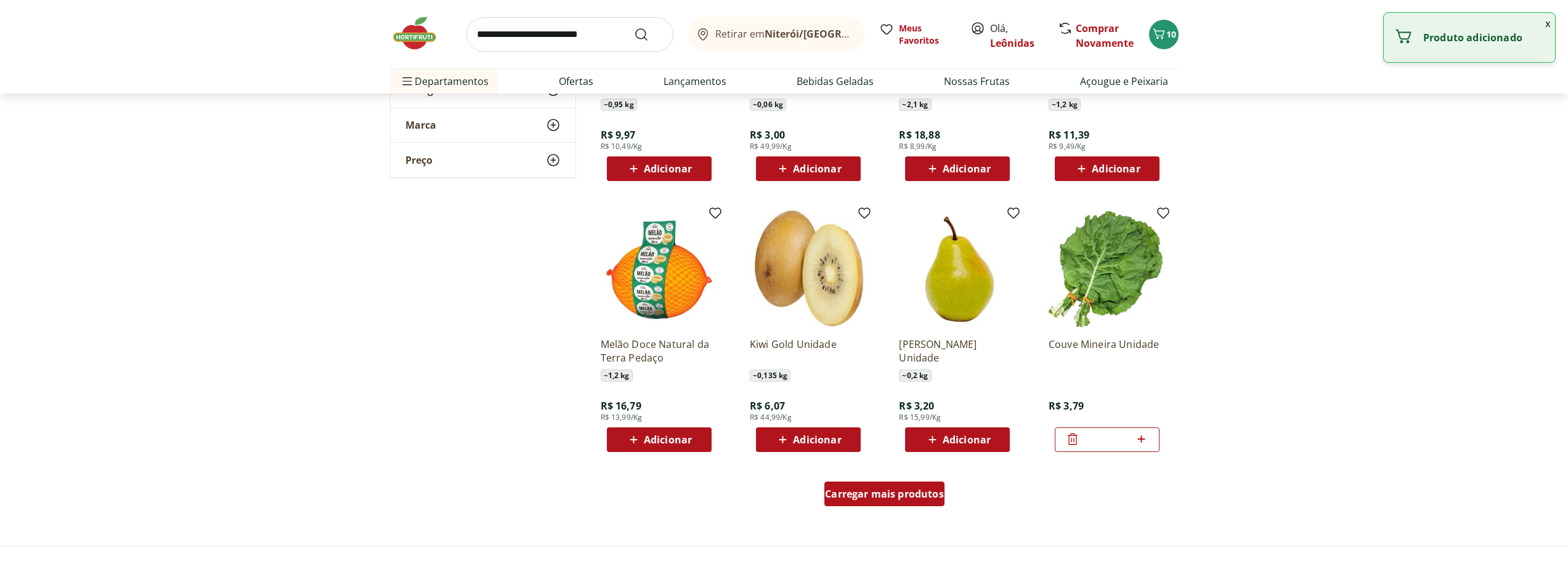
click at [887, 485] on div "Carregar mais produtos" at bounding box center [884, 493] width 120 height 24
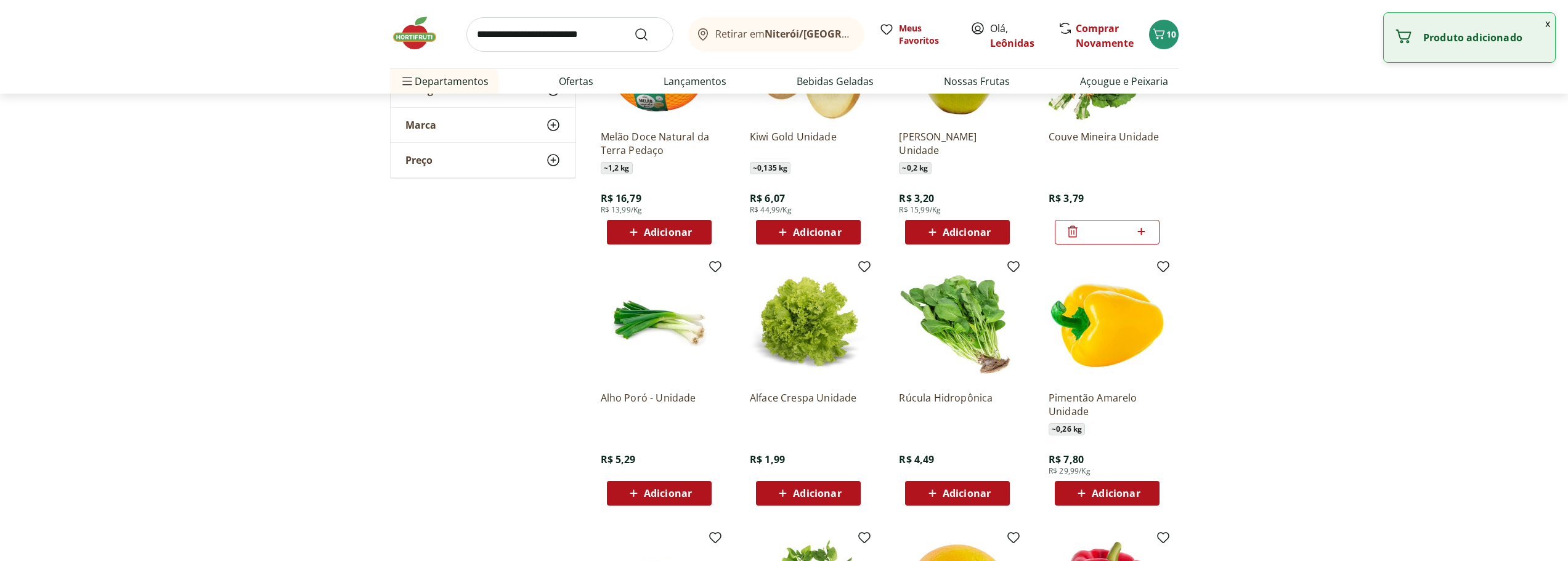
scroll to position [3201, 0]
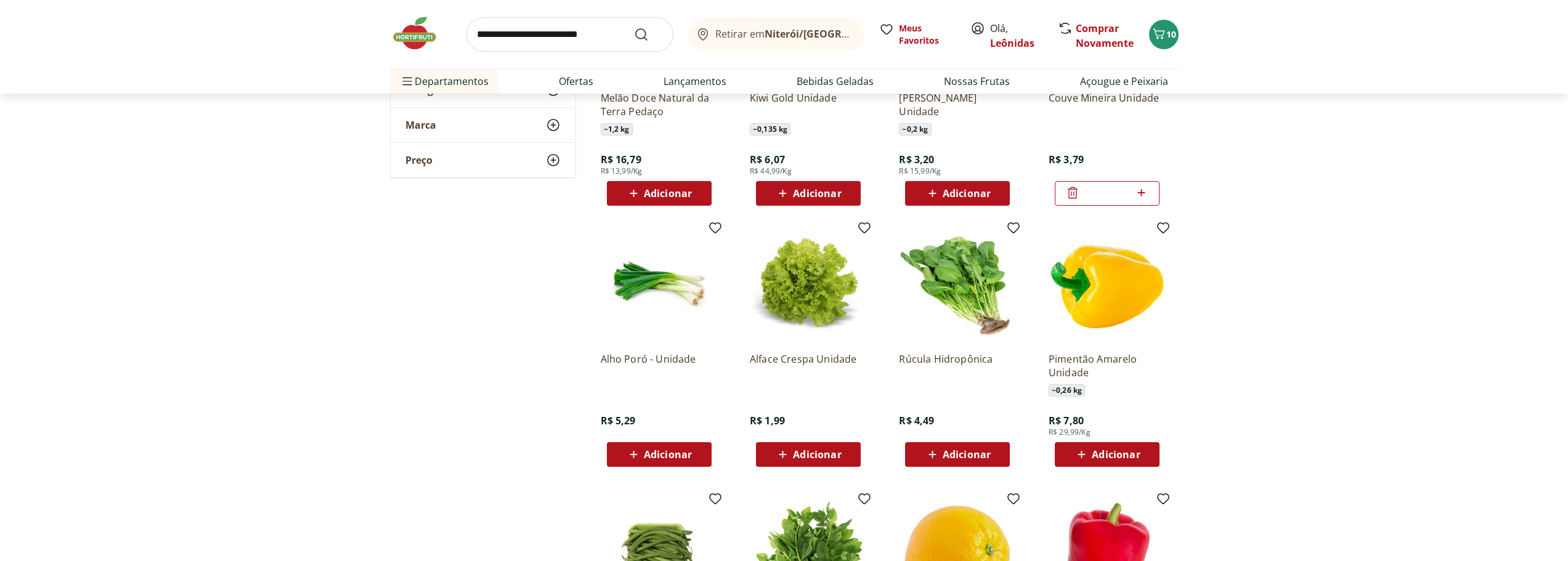
click at [674, 450] on span "Adicionar" at bounding box center [667, 454] width 48 height 9
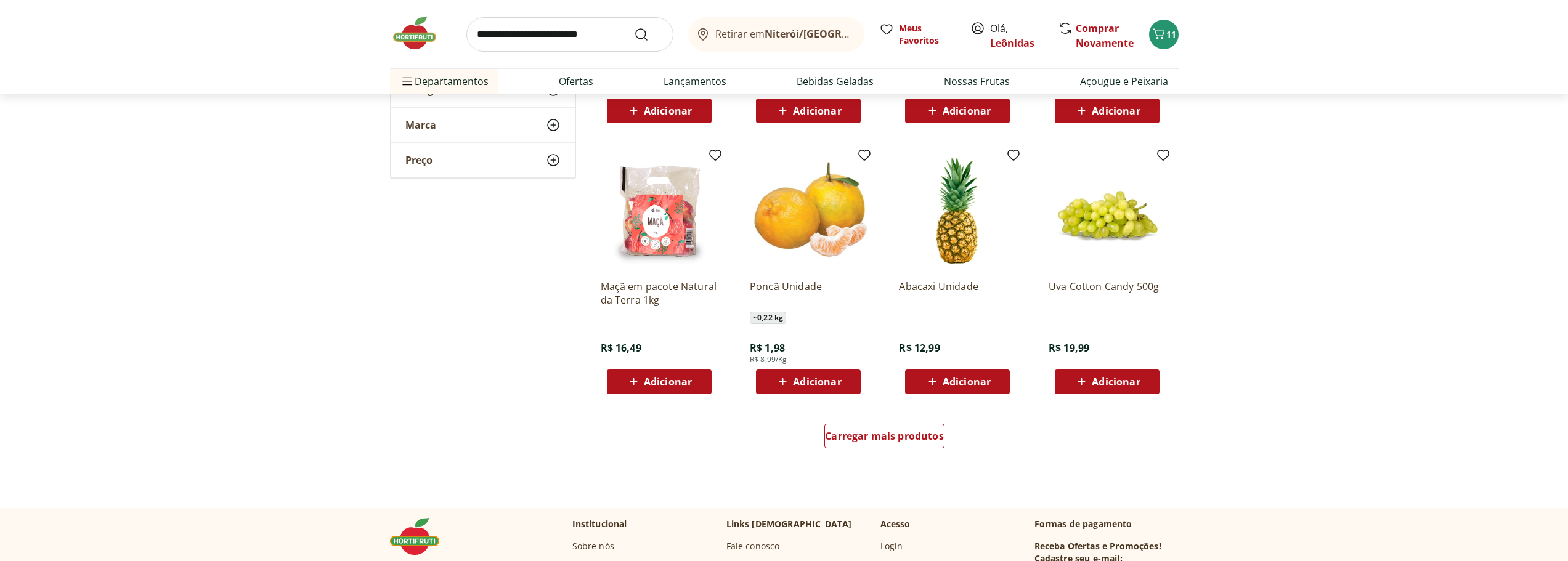
scroll to position [3817, 0]
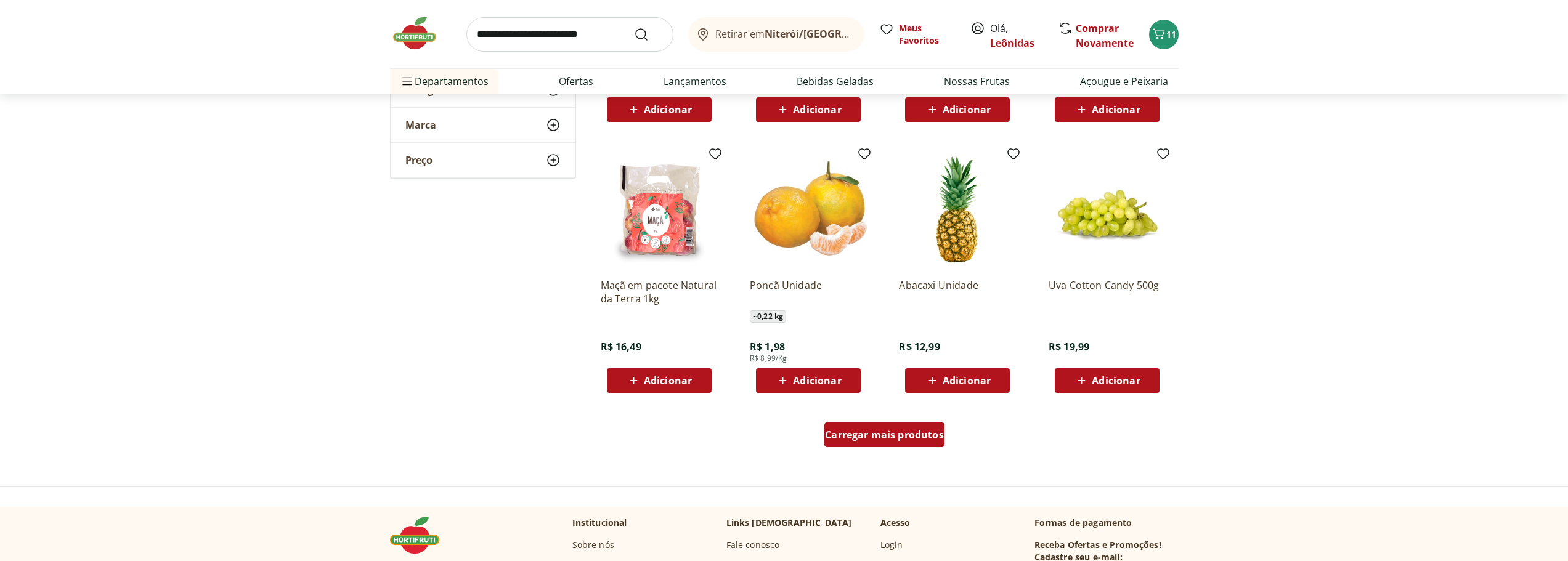
click at [870, 450] on link "Carregar mais produtos" at bounding box center [884, 436] width 120 height 29
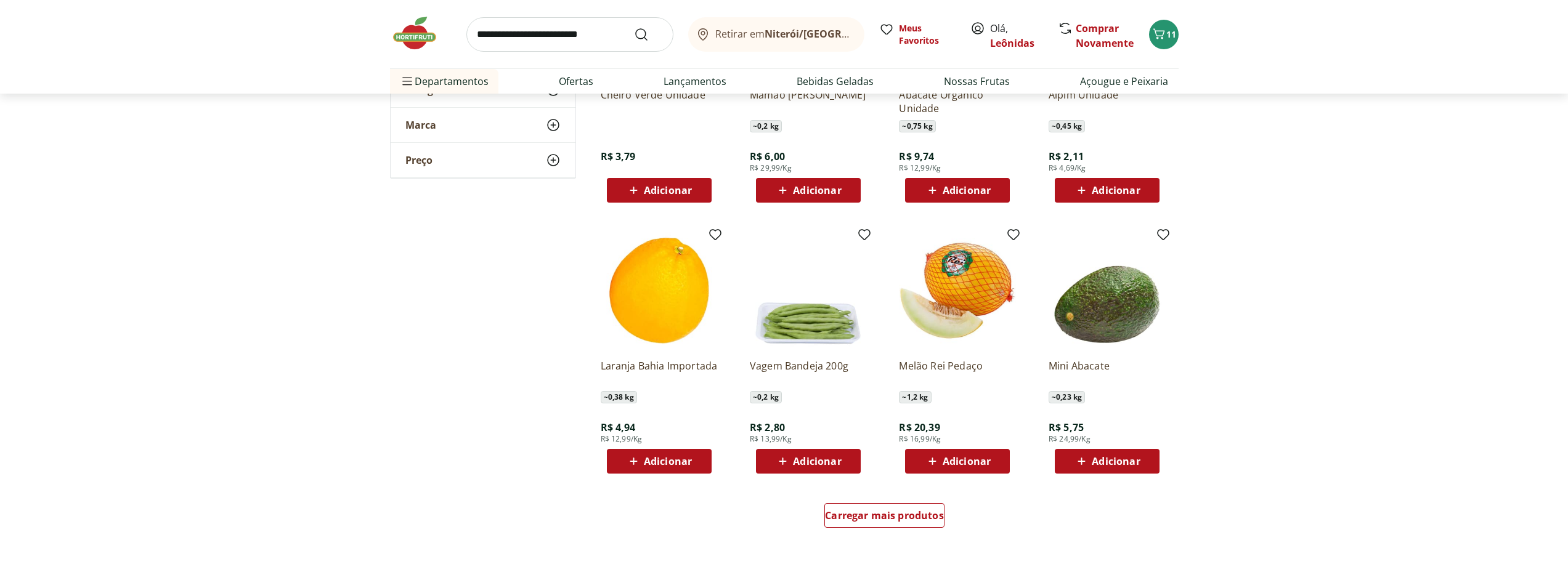
scroll to position [4555, 0]
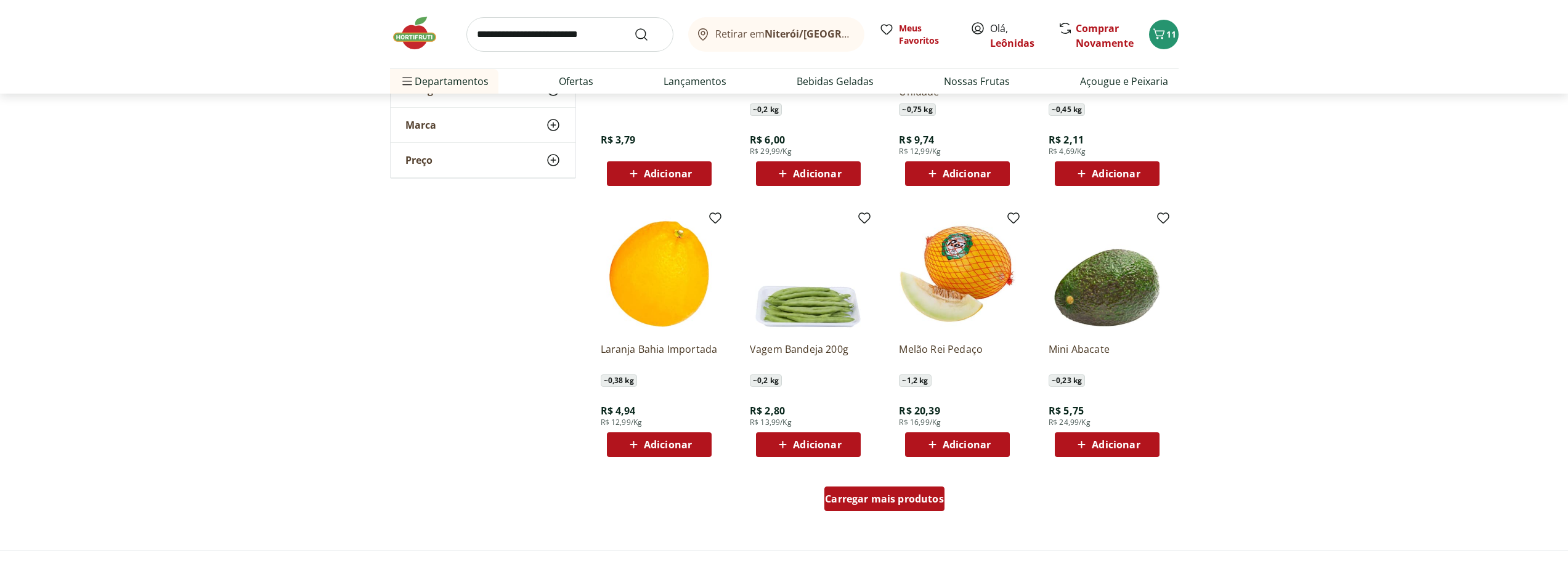
click at [872, 489] on div "Carregar mais produtos" at bounding box center [884, 498] width 120 height 24
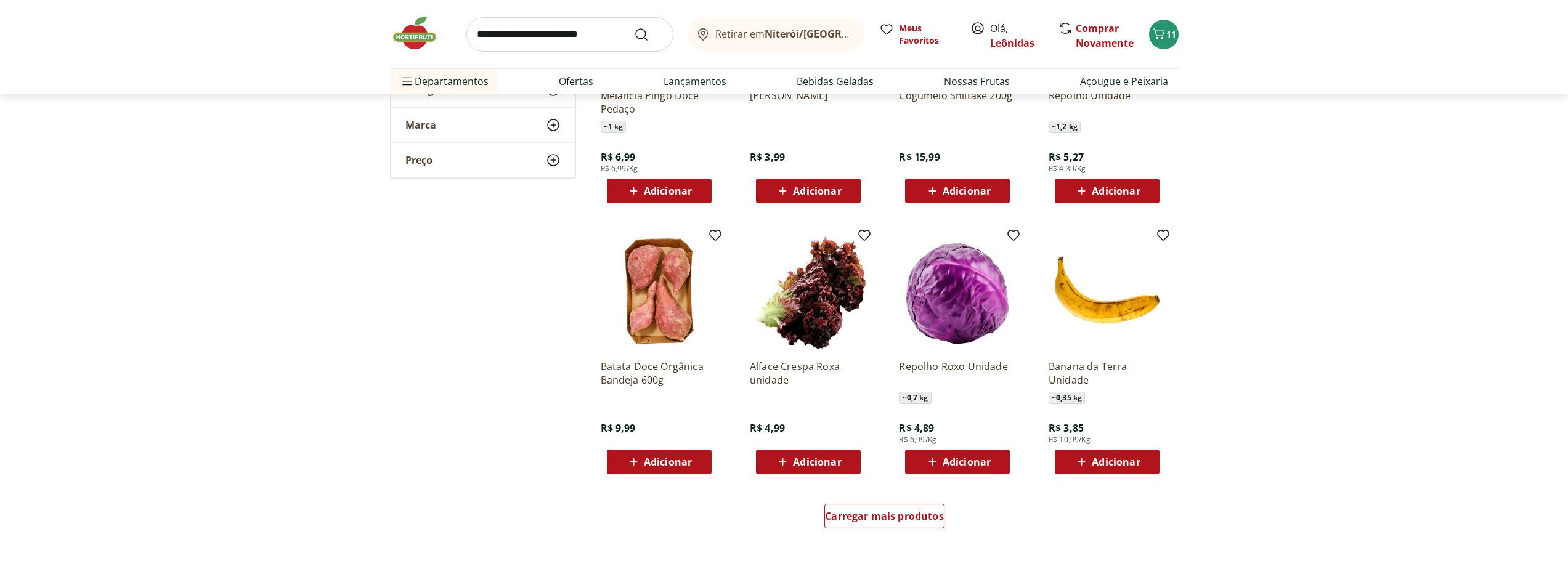
scroll to position [5417, 0]
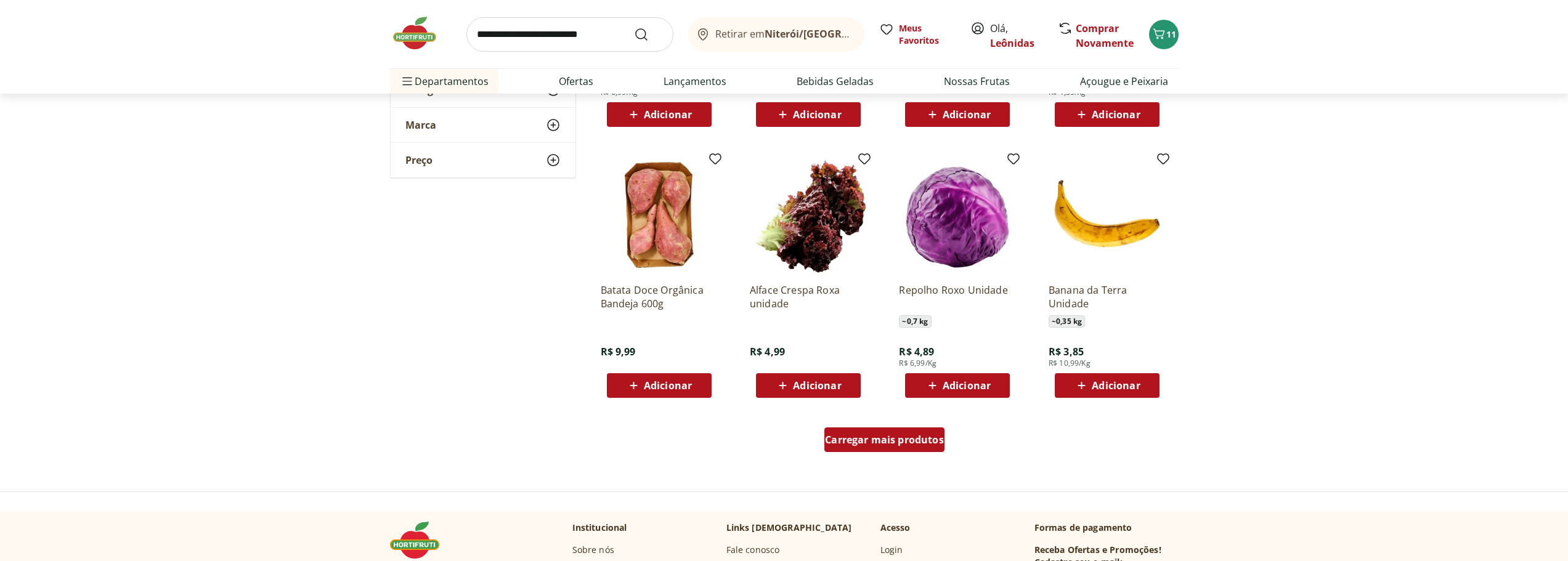
click at [880, 430] on div "Carregar mais produtos" at bounding box center [884, 439] width 120 height 24
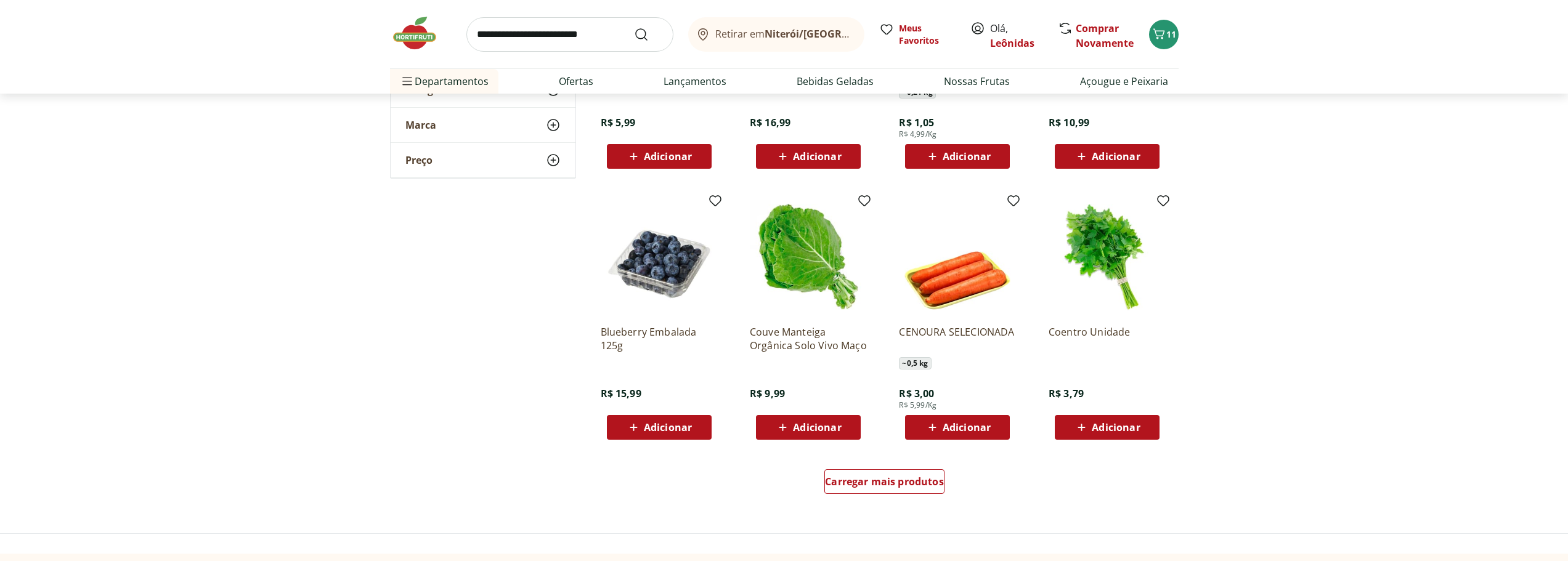
scroll to position [6218, 0]
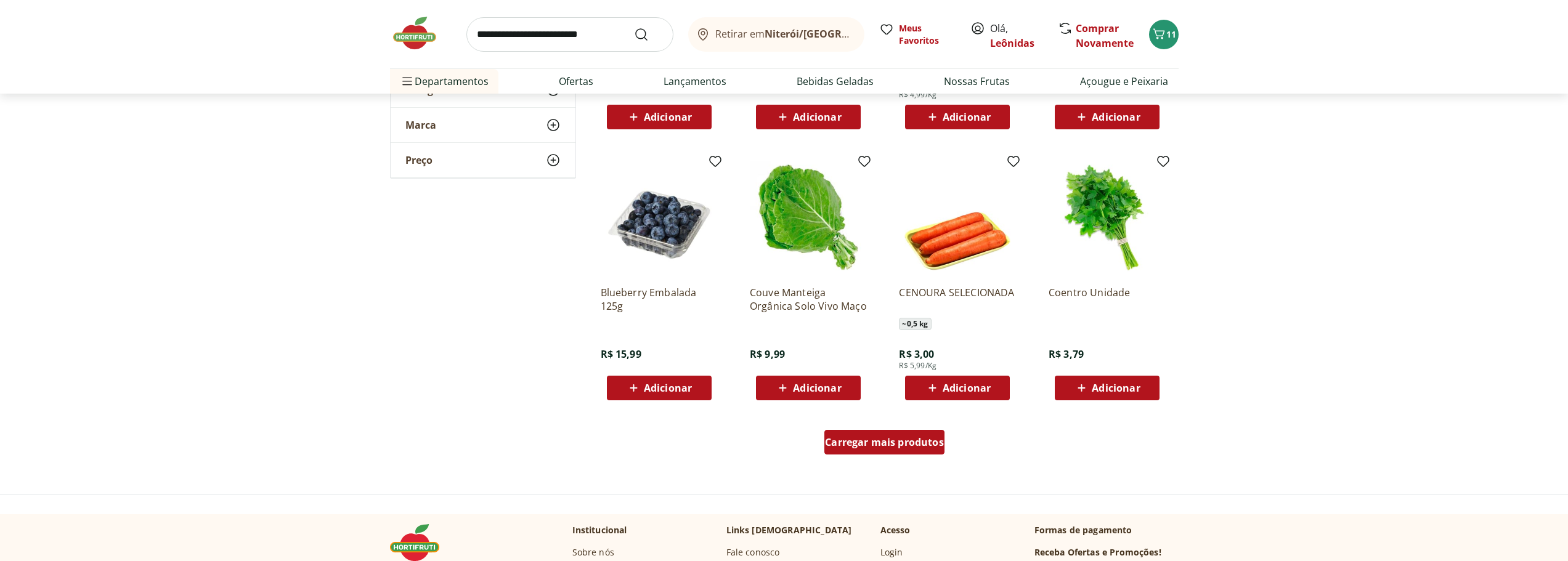
click at [846, 440] on span "Carregar mais produtos" at bounding box center [884, 442] width 119 height 9
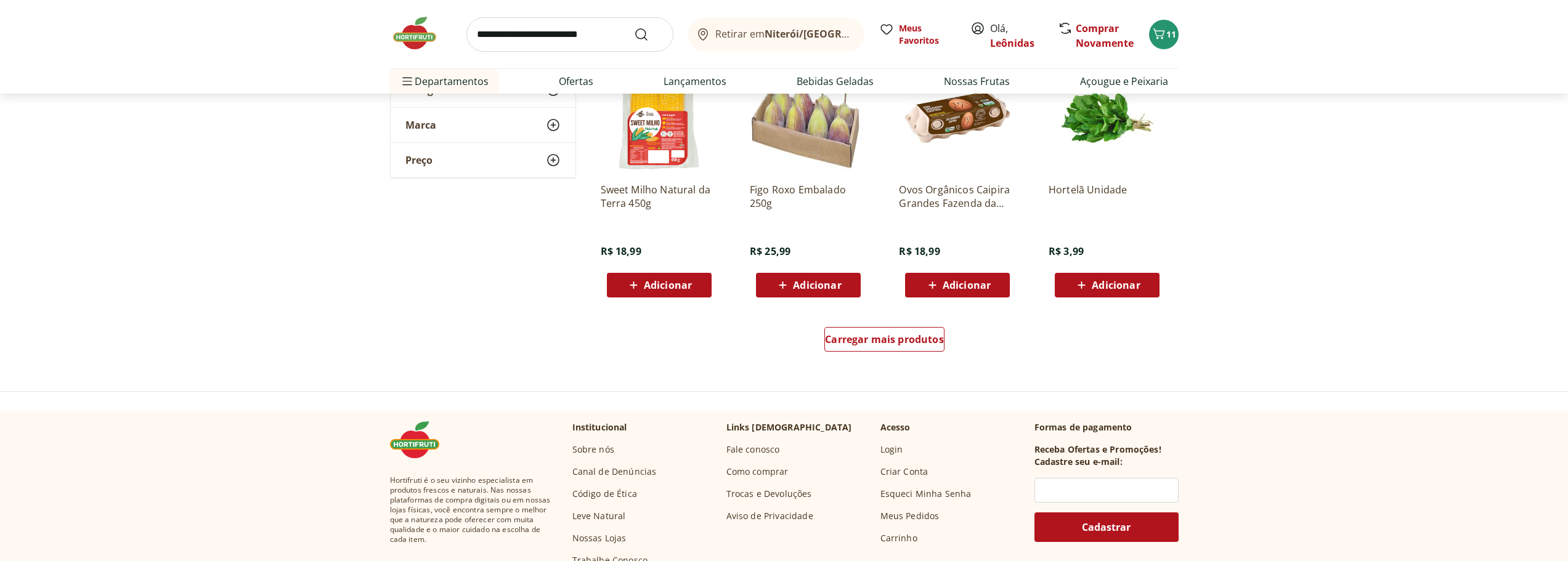
scroll to position [7141, 0]
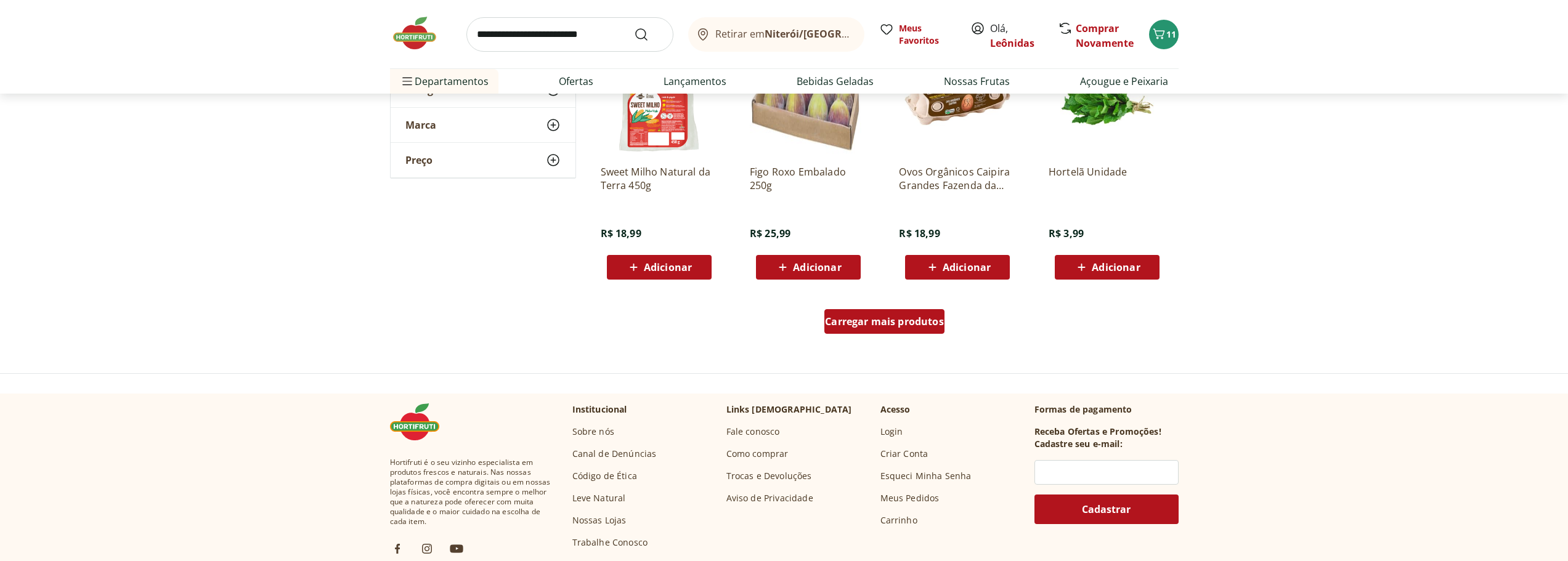
click at [906, 318] on span "Carregar mais produtos" at bounding box center [884, 321] width 119 height 9
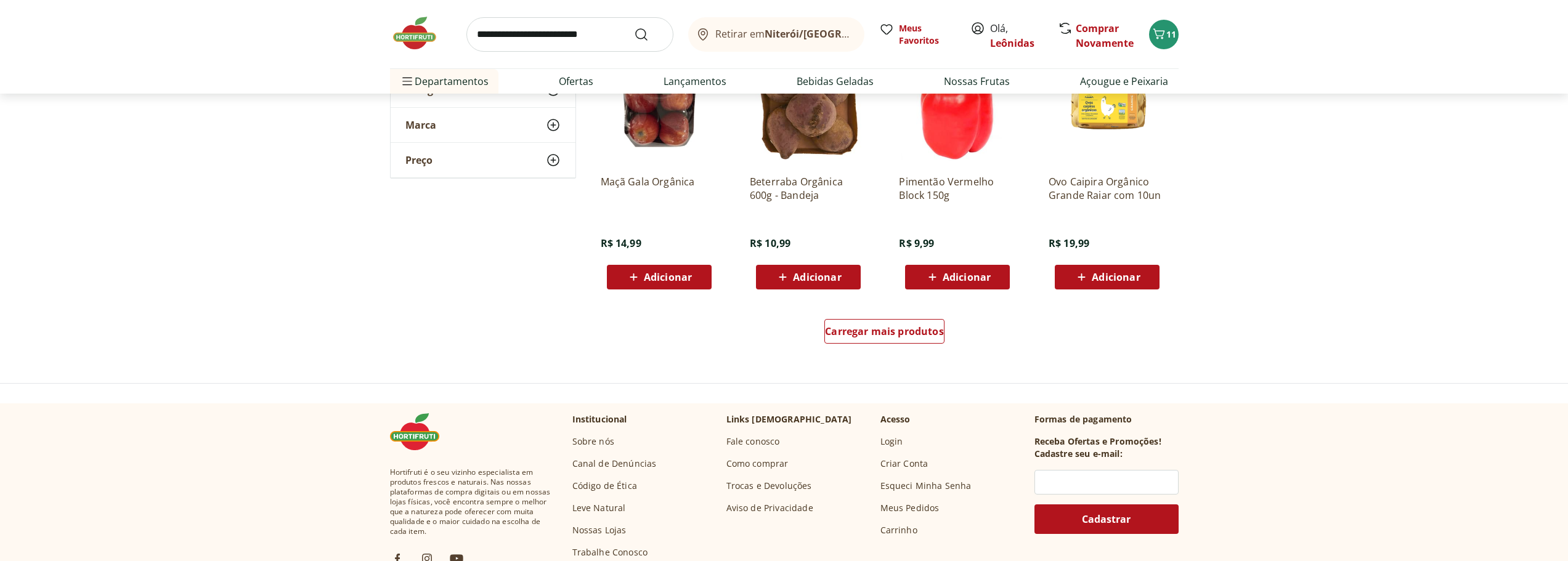
scroll to position [7941, 0]
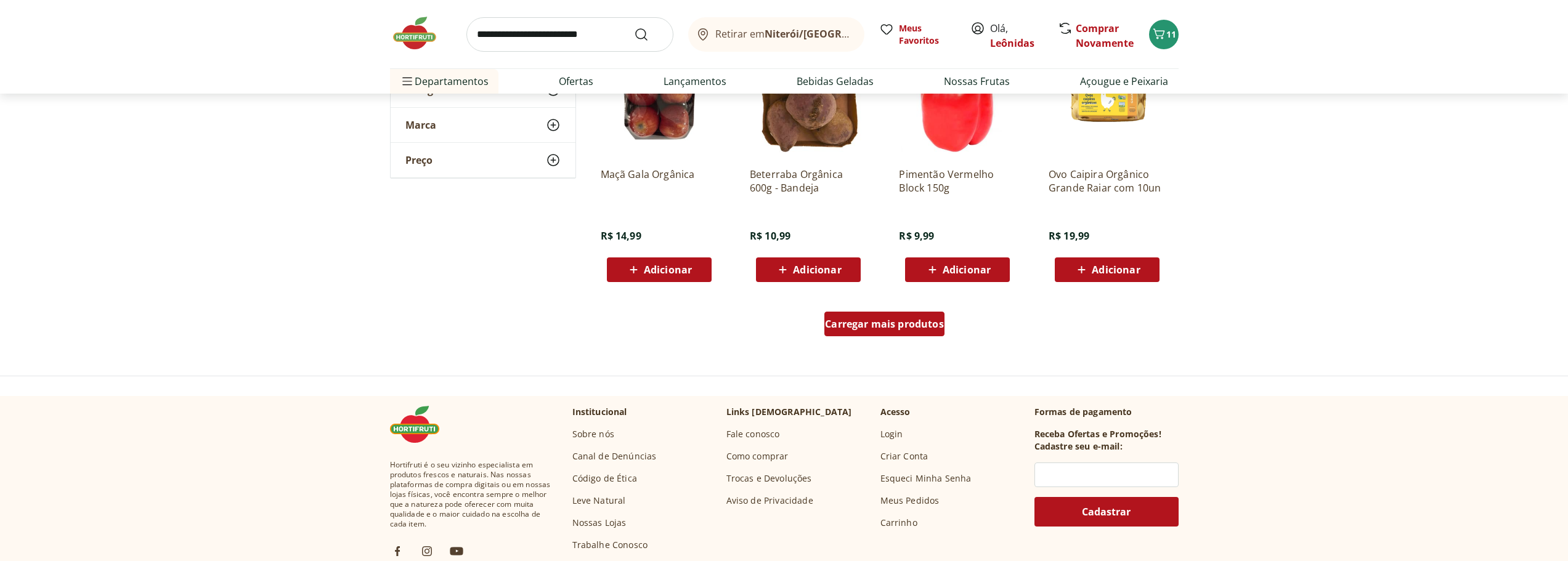
click at [929, 328] on span "Carregar mais produtos" at bounding box center [884, 324] width 119 height 9
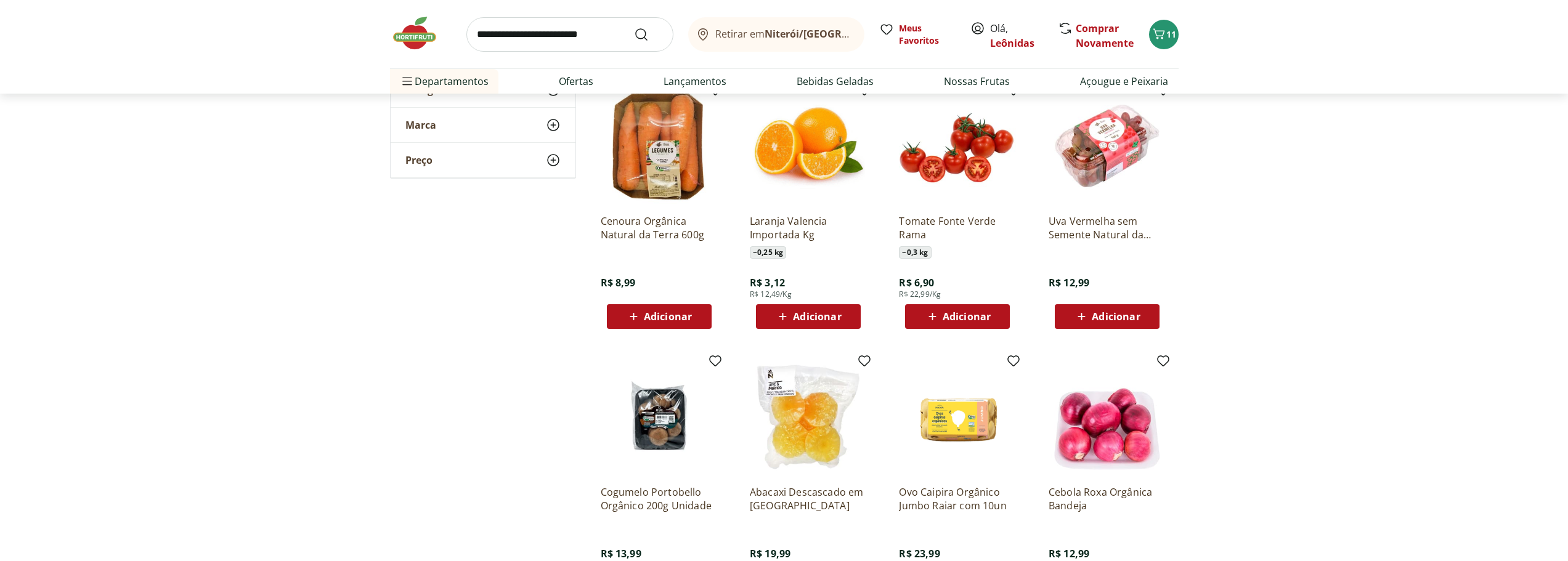
scroll to position [8187, 0]
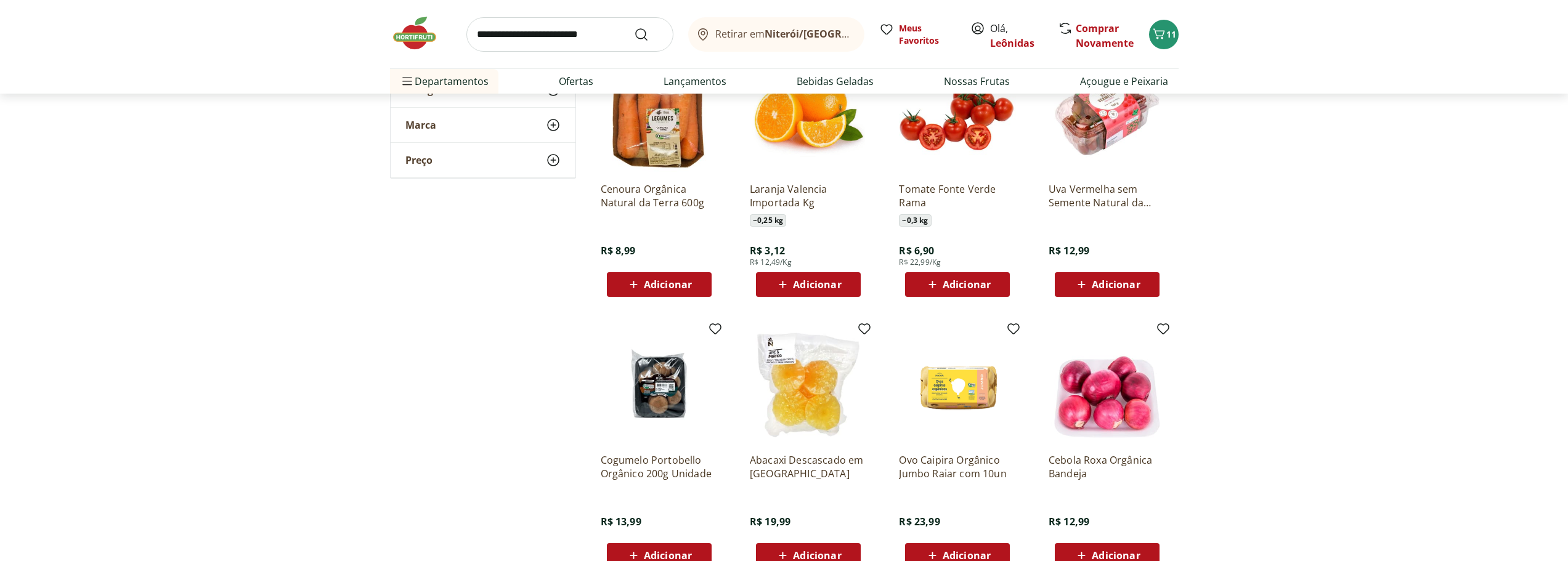
drag, startPoint x: 553, startPoint y: 350, endPoint x: 471, endPoint y: 365, distance: 83.4
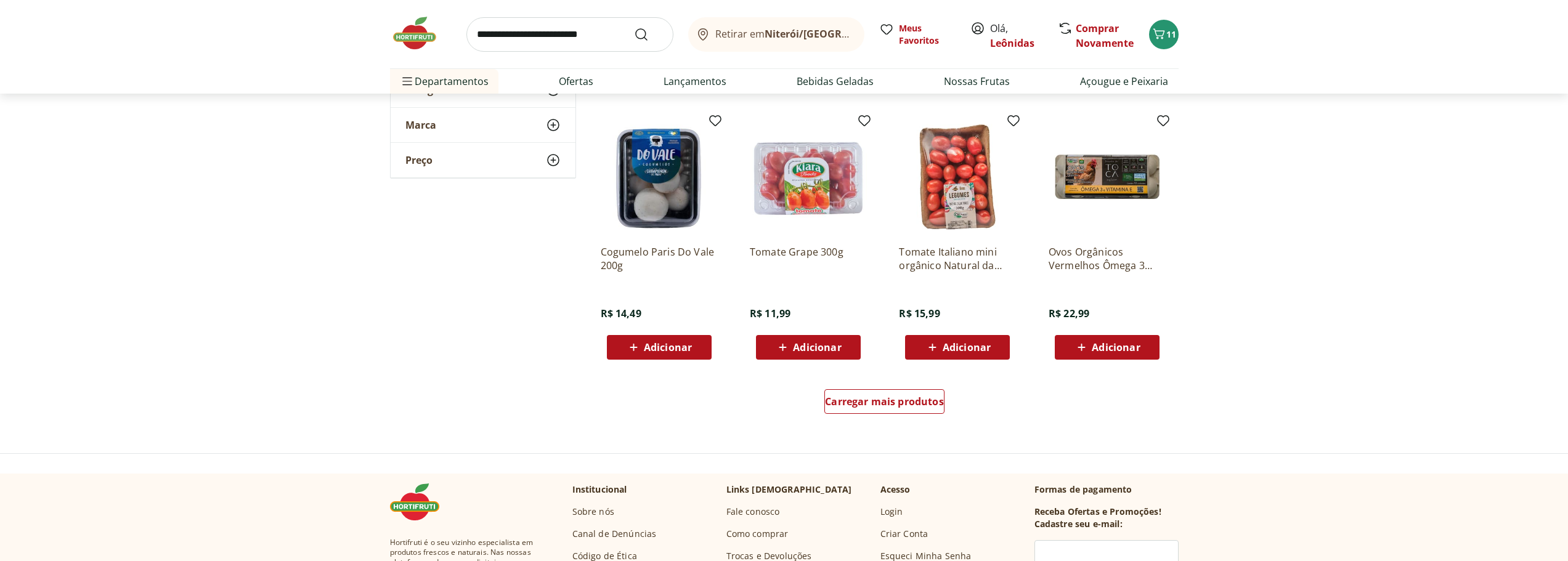
scroll to position [8680, 0]
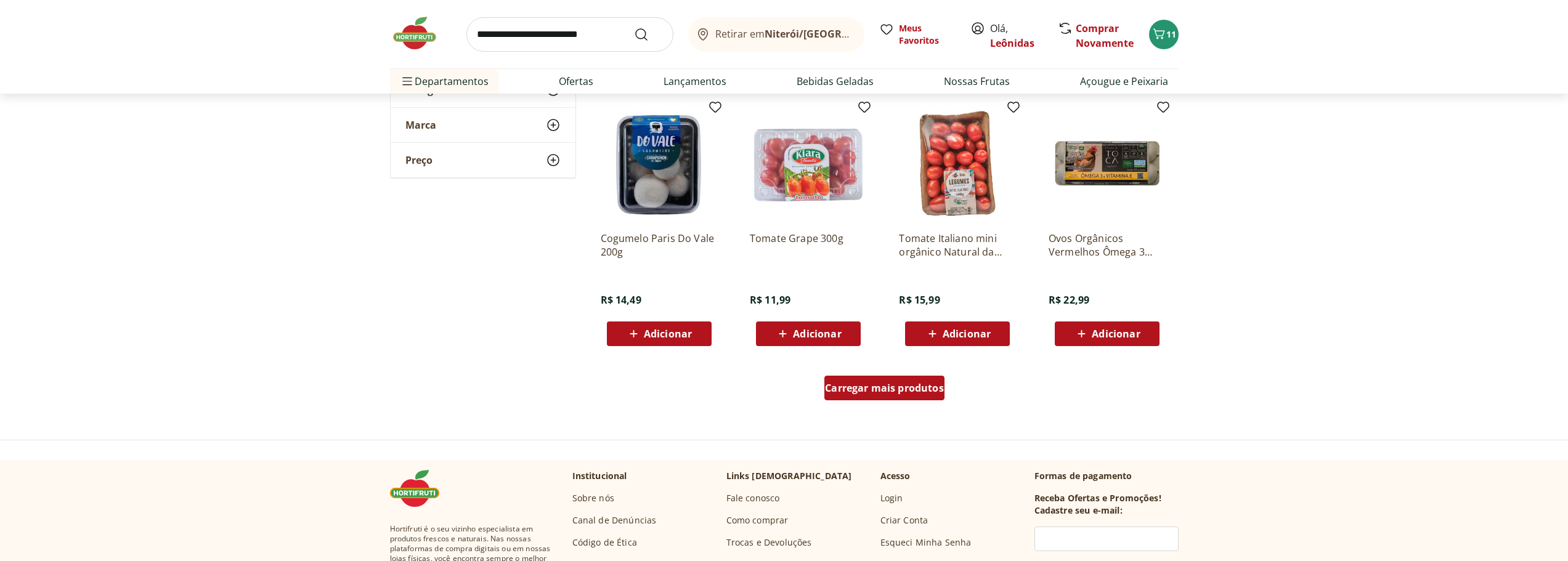
click at [890, 398] on div "Carregar mais produtos" at bounding box center [884, 387] width 120 height 24
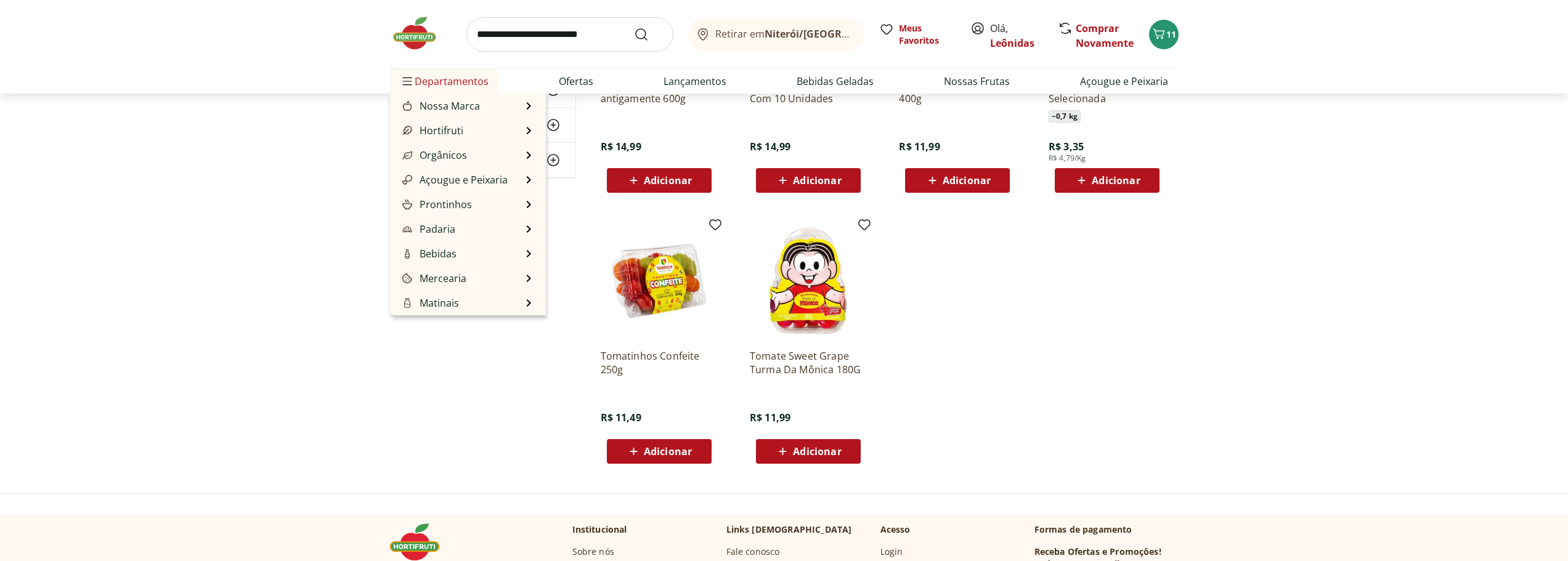
scroll to position [9296, 0]
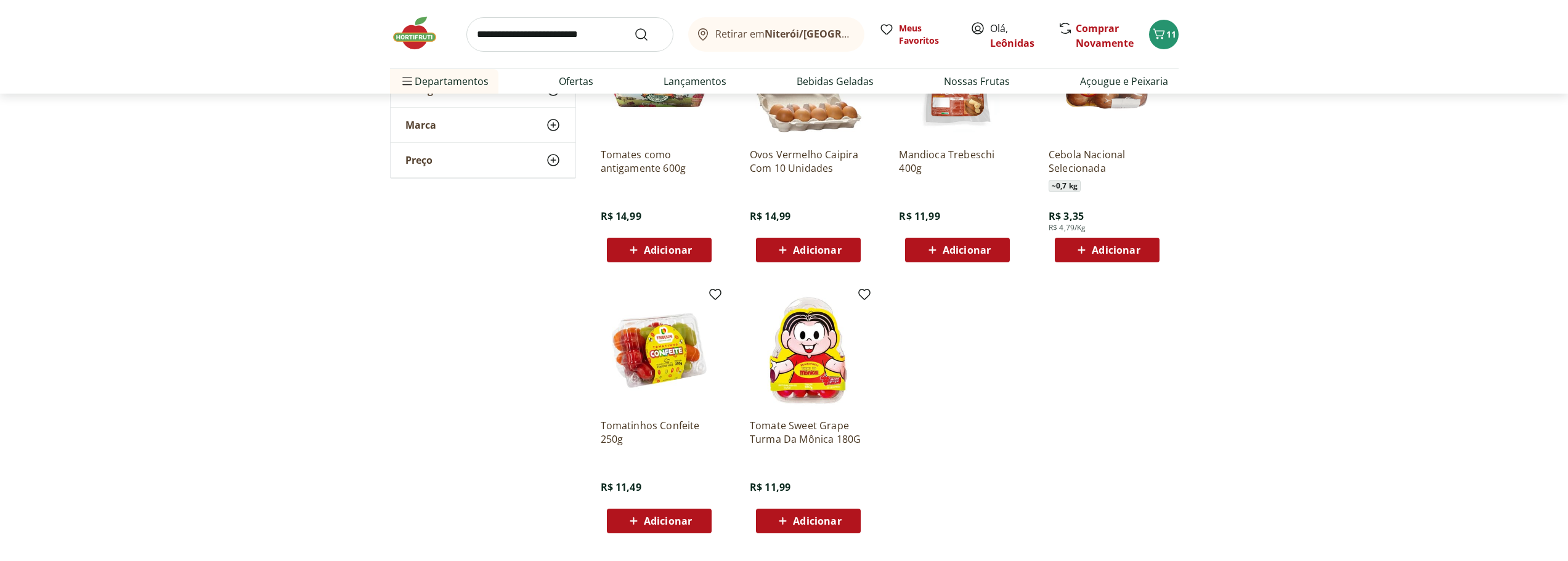
click at [418, 39] on img at bounding box center [421, 33] width 62 height 37
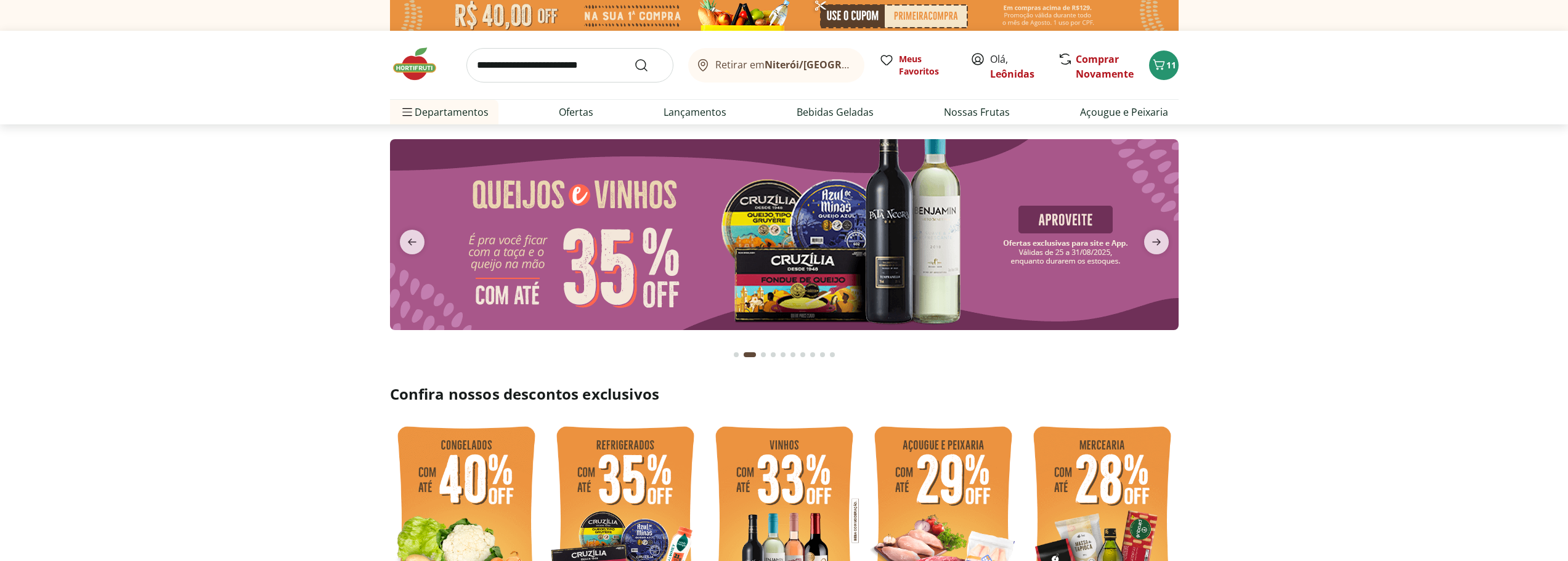
type input "*"
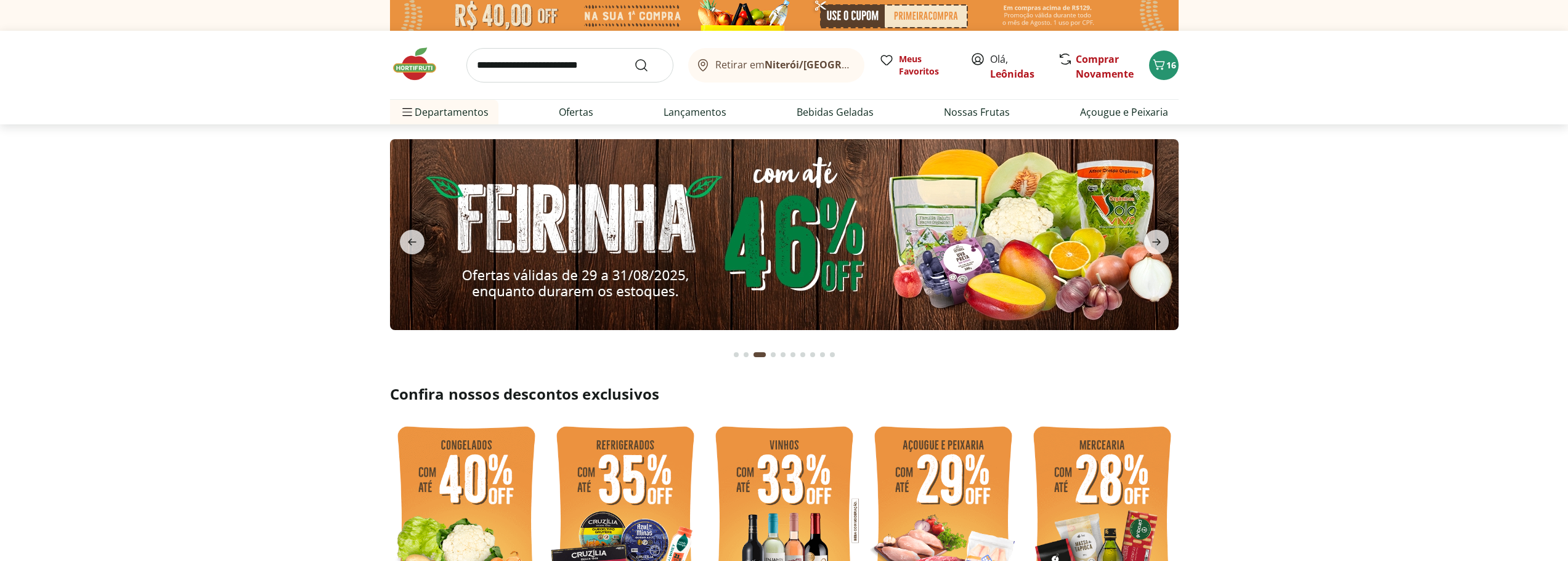
click at [737, 353] on div "Go to page 1 from fs-carousel" at bounding box center [736, 354] width 5 height 5
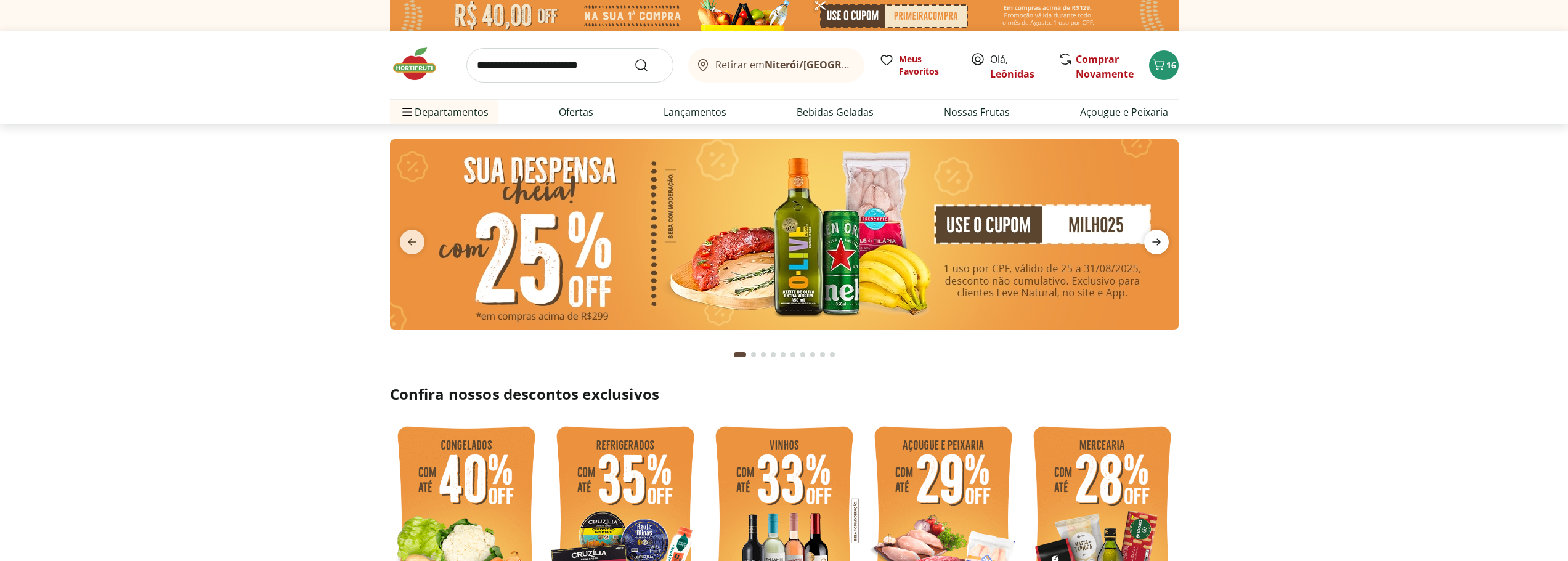
click at [1156, 239] on icon "next" at bounding box center [1156, 241] width 15 height 15
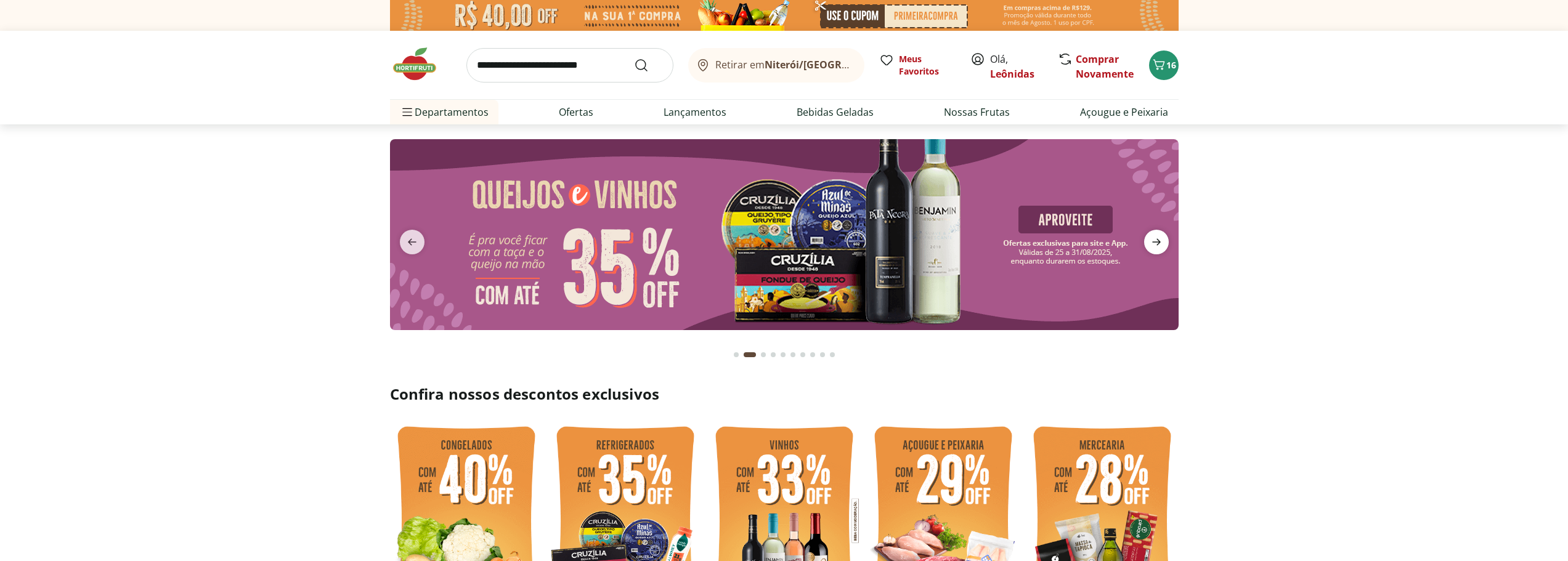
click at [1156, 239] on icon "next" at bounding box center [1156, 241] width 15 height 15
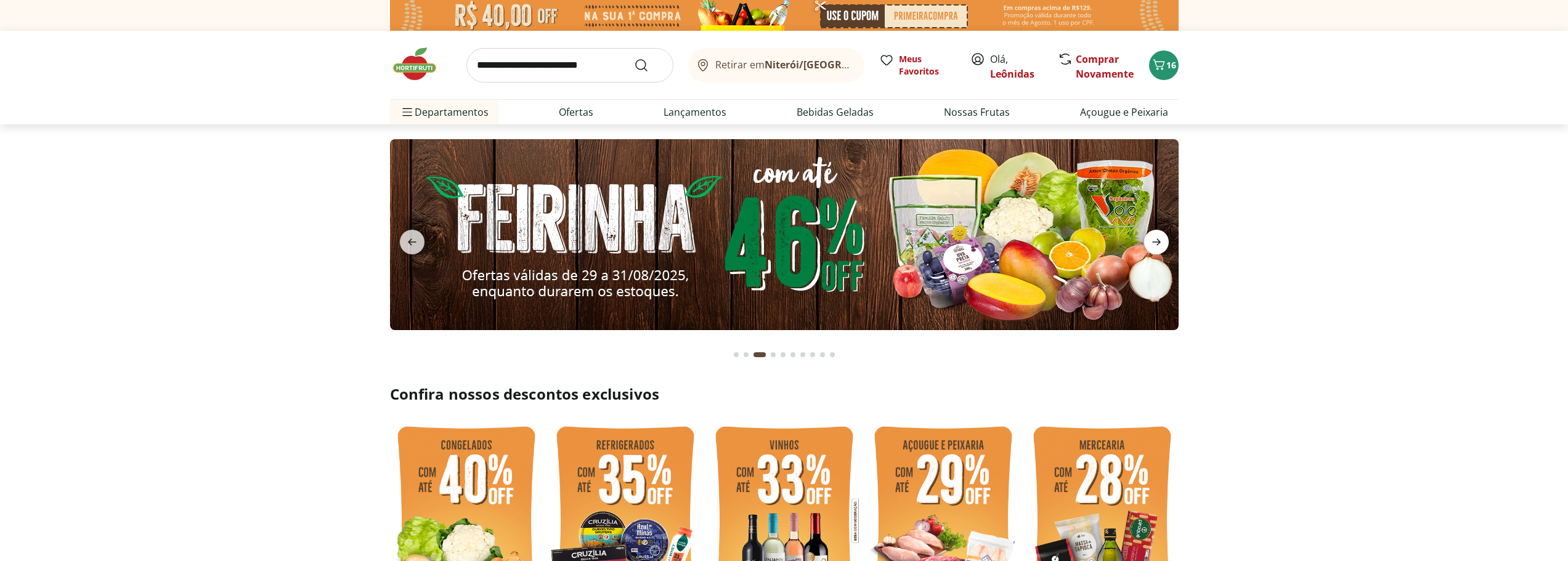
click at [1156, 239] on icon "next" at bounding box center [1156, 241] width 15 height 15
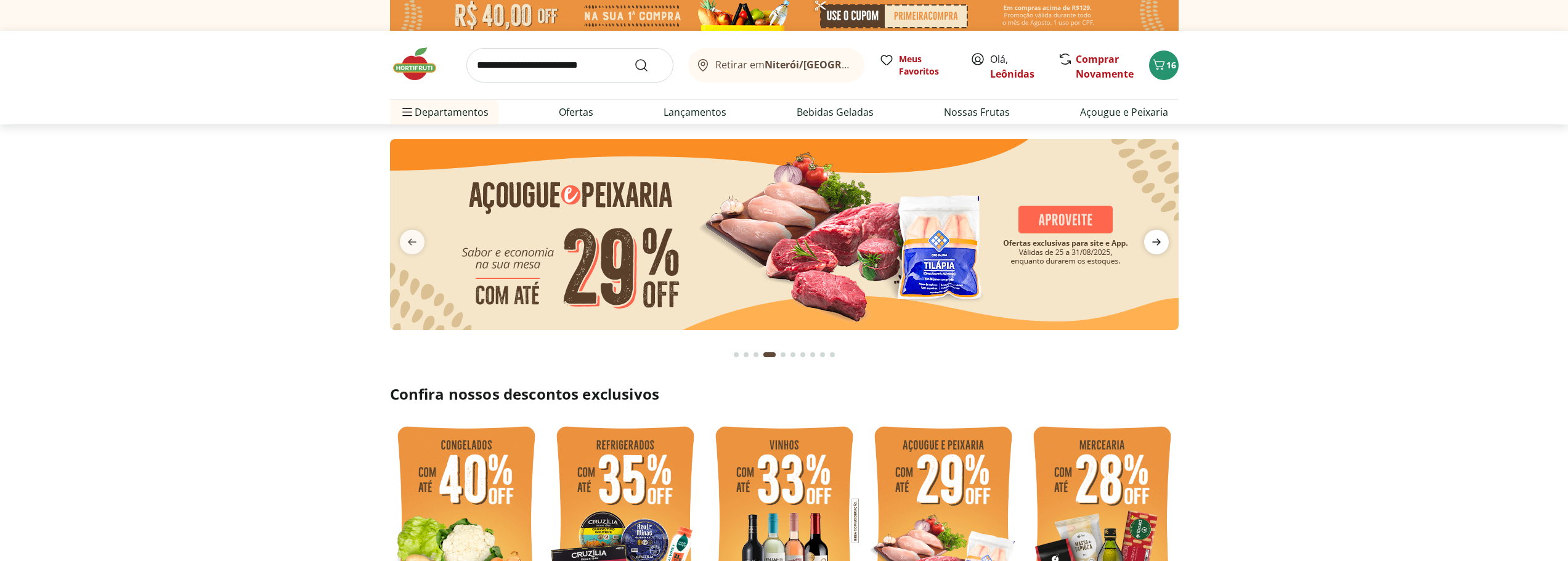
click at [1156, 239] on icon "next" at bounding box center [1156, 241] width 15 height 15
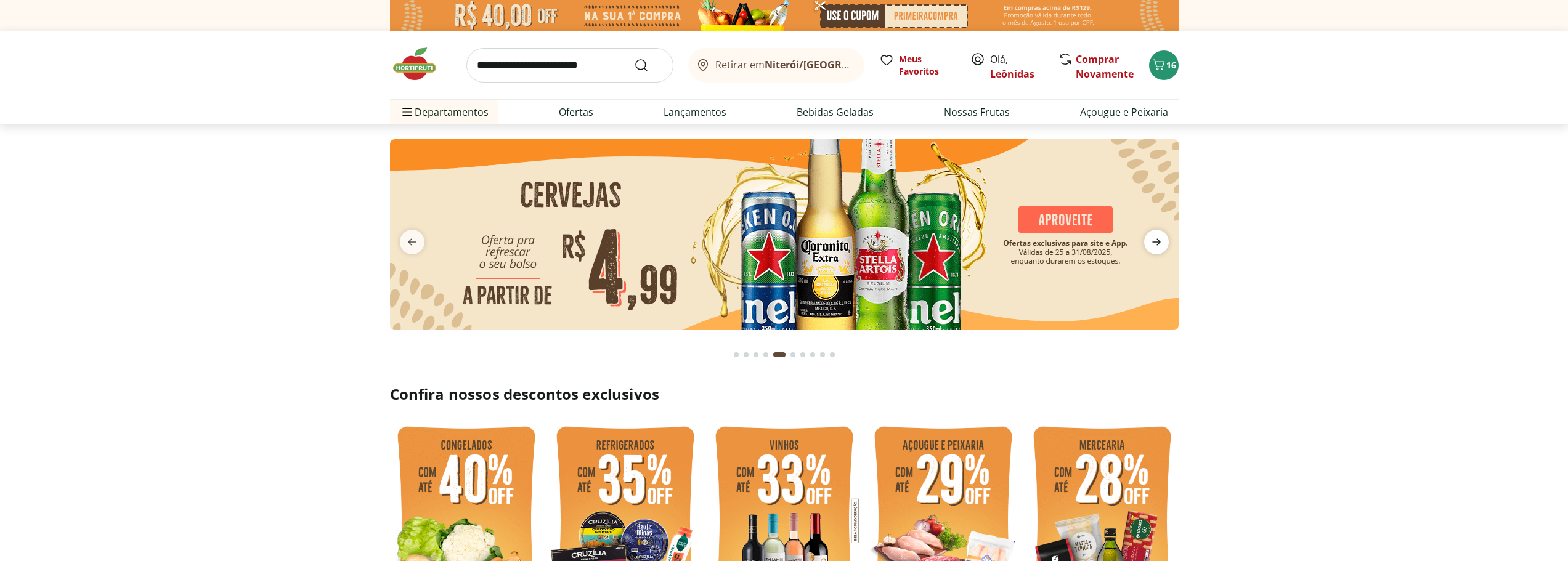
click at [1156, 239] on icon "next" at bounding box center [1156, 241] width 15 height 15
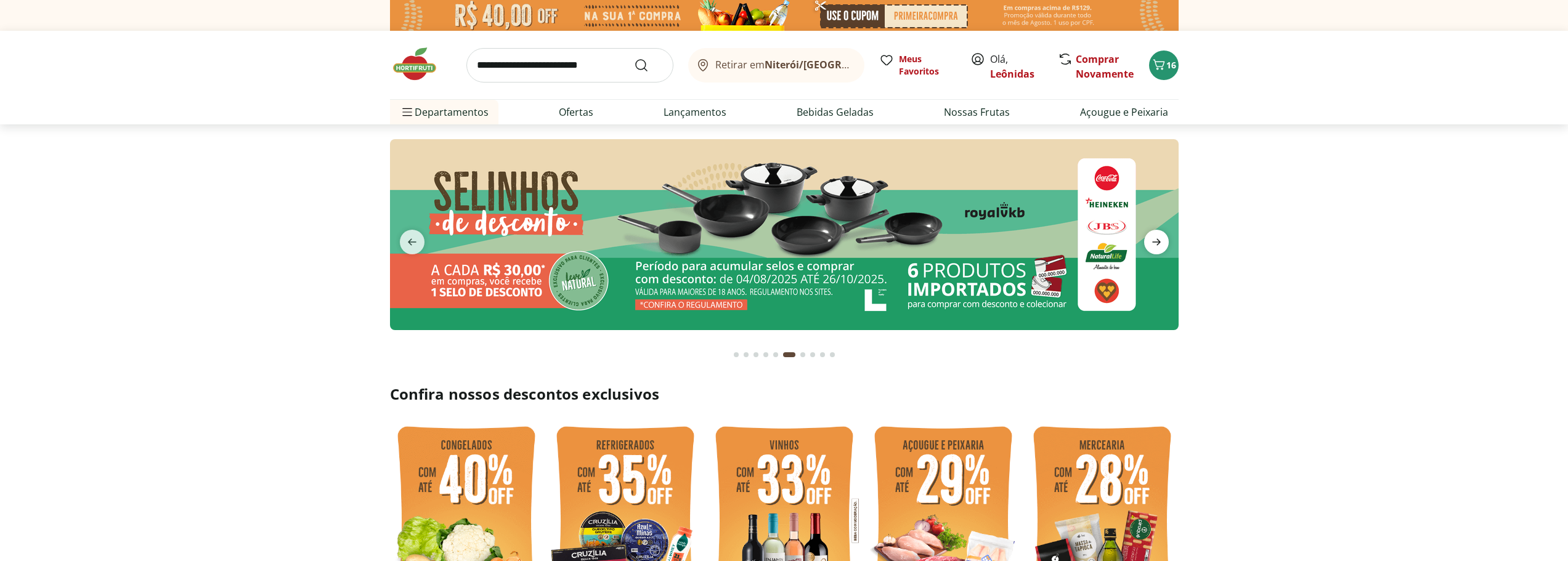
click at [1156, 239] on icon "next" at bounding box center [1156, 241] width 15 height 15
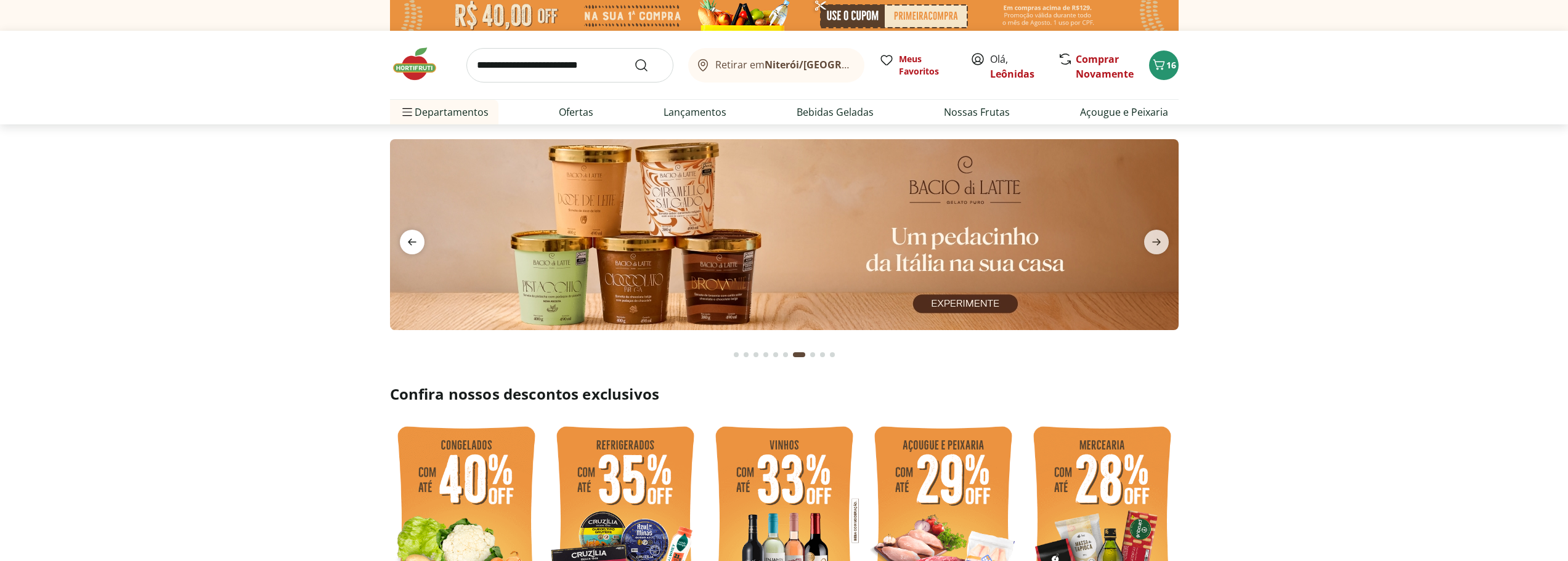
click at [419, 236] on span "previous" at bounding box center [411, 241] width 24 height 24
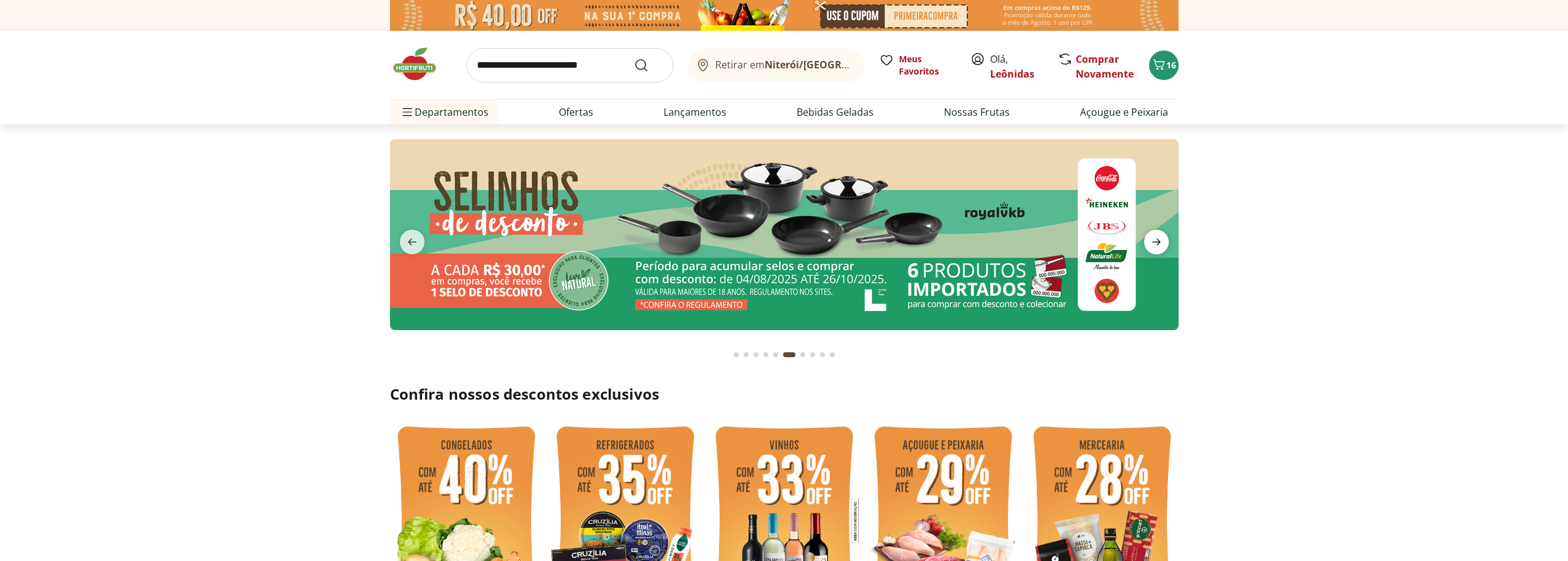
click at [1163, 241] on icon "next" at bounding box center [1156, 241] width 15 height 15
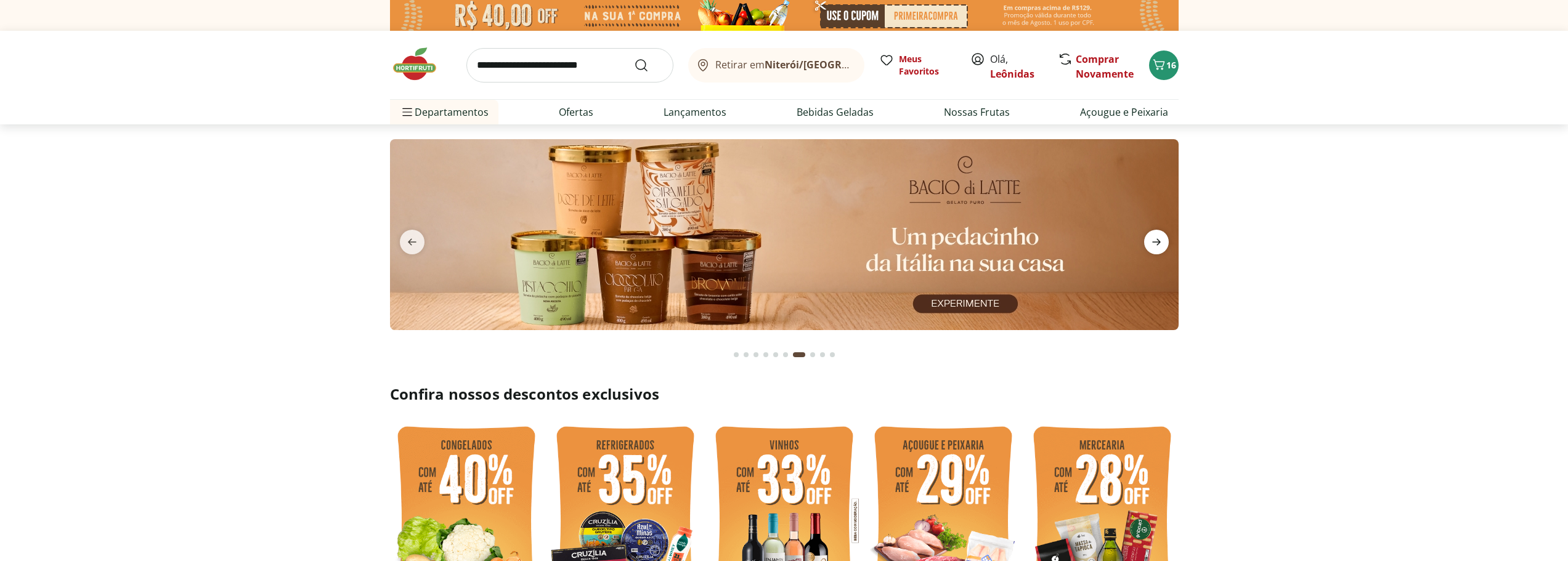
click at [1163, 241] on icon "next" at bounding box center [1156, 241] width 15 height 15
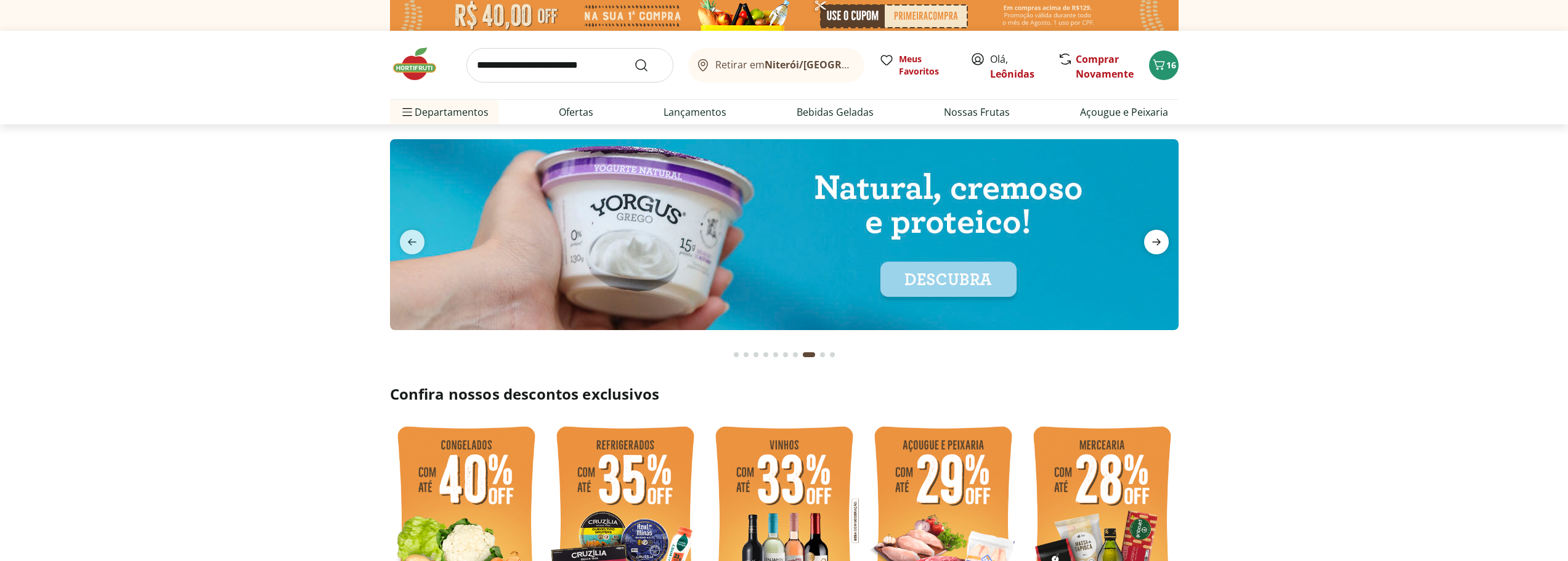
click at [1163, 241] on icon "next" at bounding box center [1156, 241] width 15 height 15
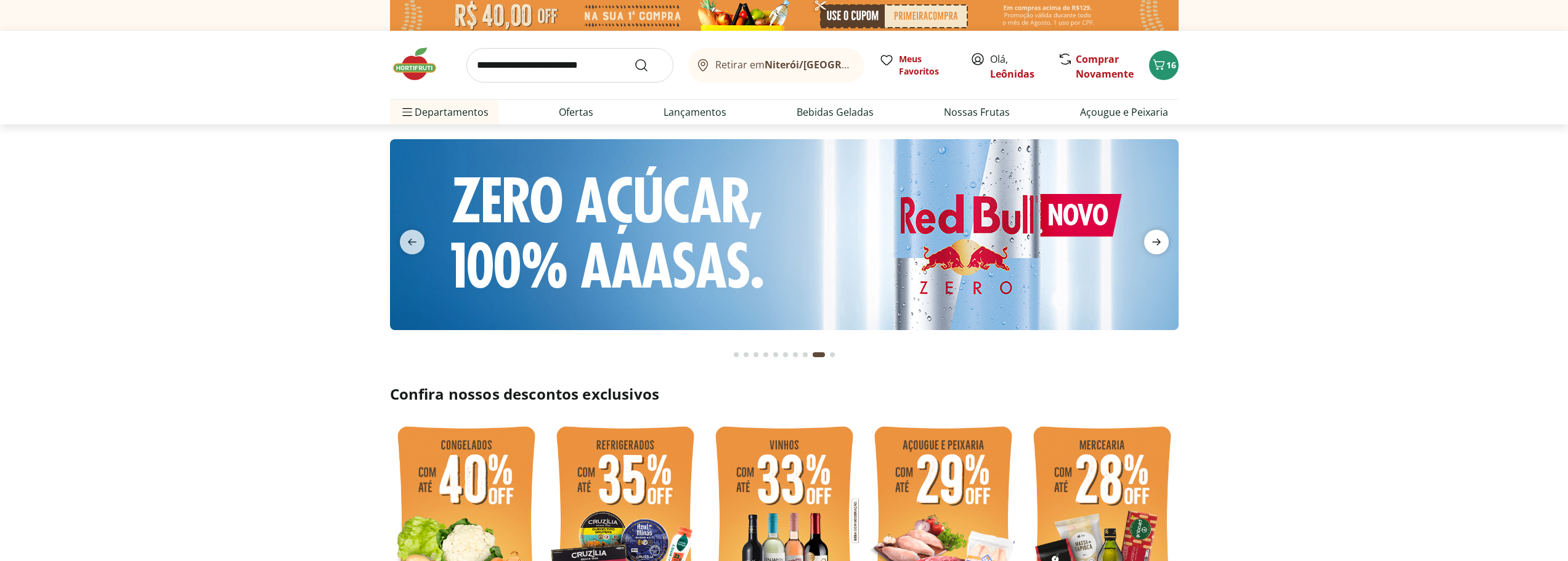
click at [1163, 241] on icon "next" at bounding box center [1156, 241] width 15 height 15
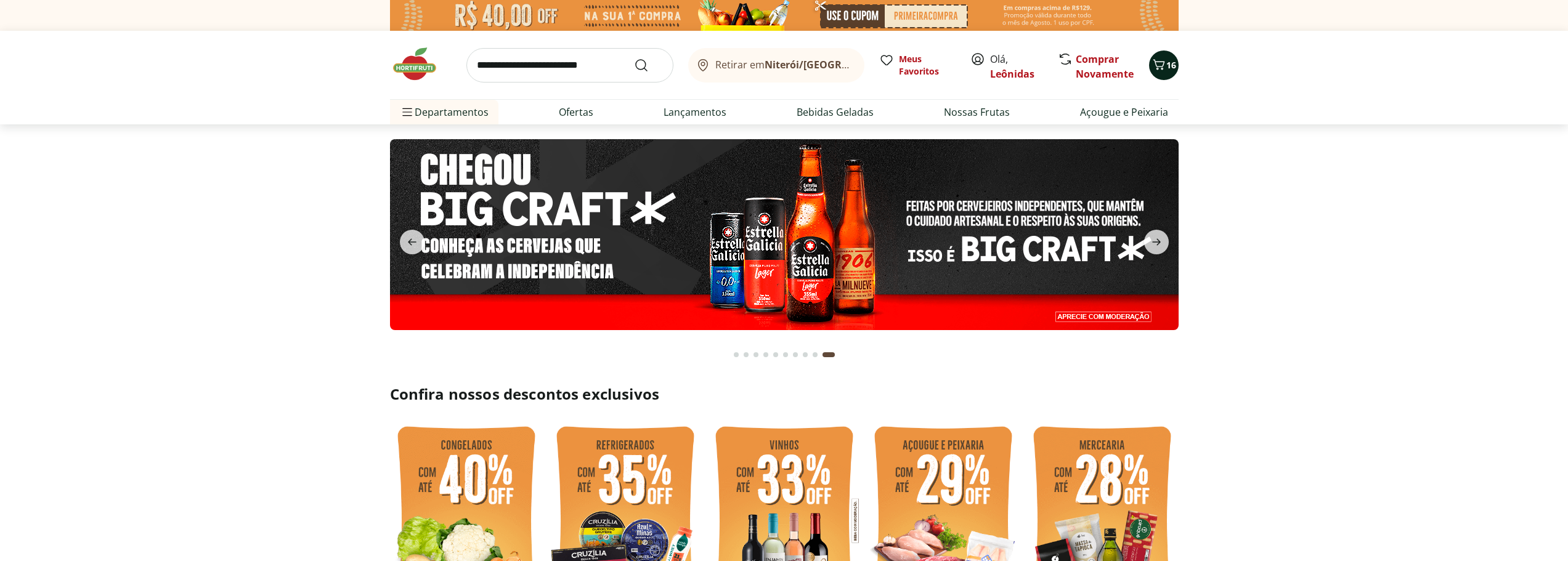
click at [1159, 63] on icon "Carrinho" at bounding box center [1158, 65] width 15 height 15
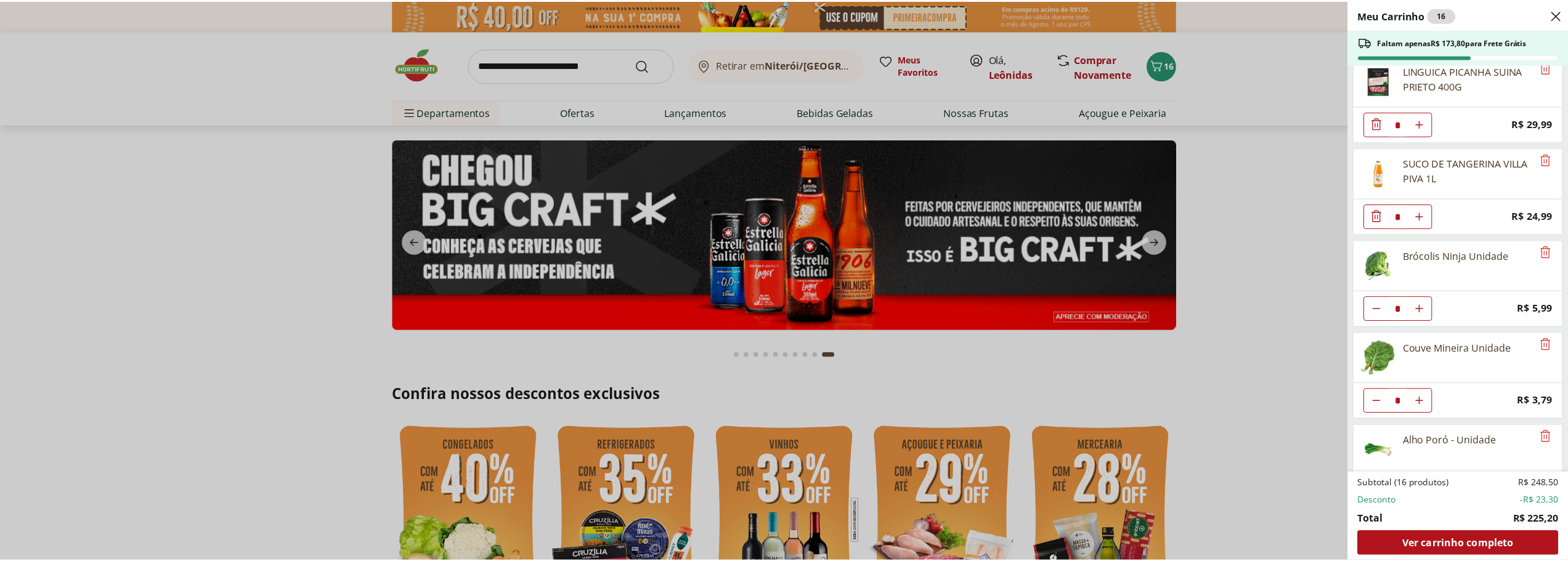
scroll to position [705, 0]
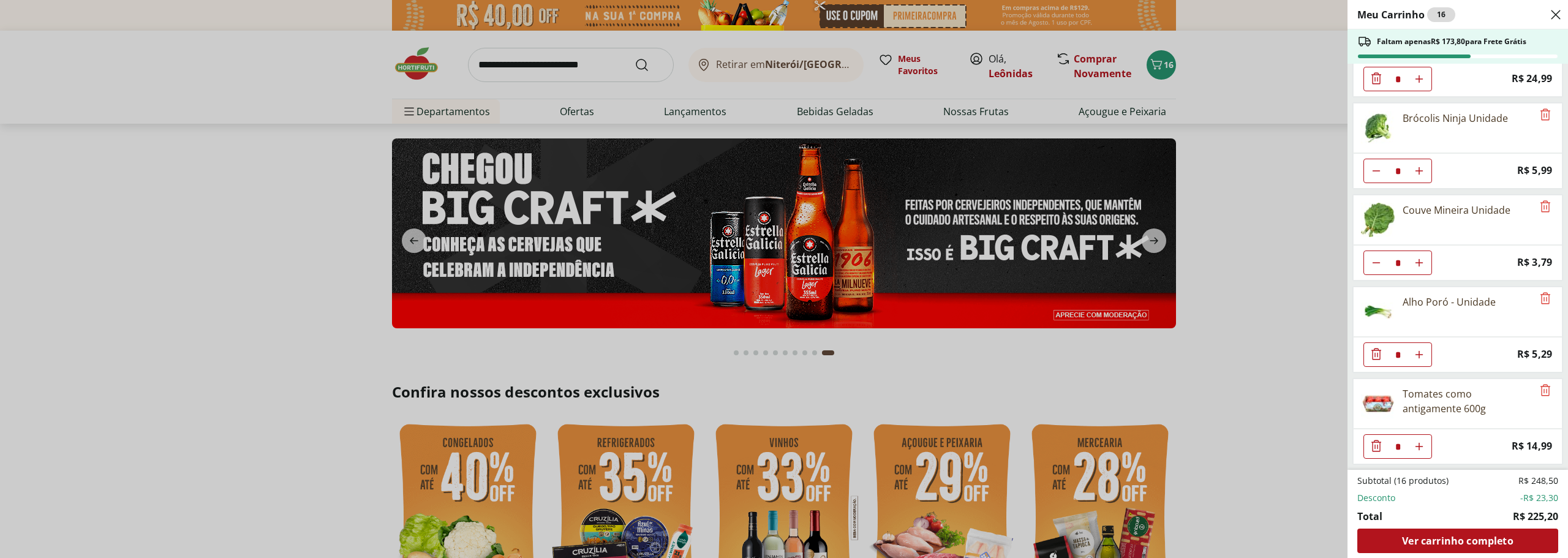
click at [1248, 275] on div "Meu Carrinho 16 Faltam apenas R$ 173,80 para Frete Grátis Couve-Flor Unidade * …" at bounding box center [784, 279] width 1568 height 558
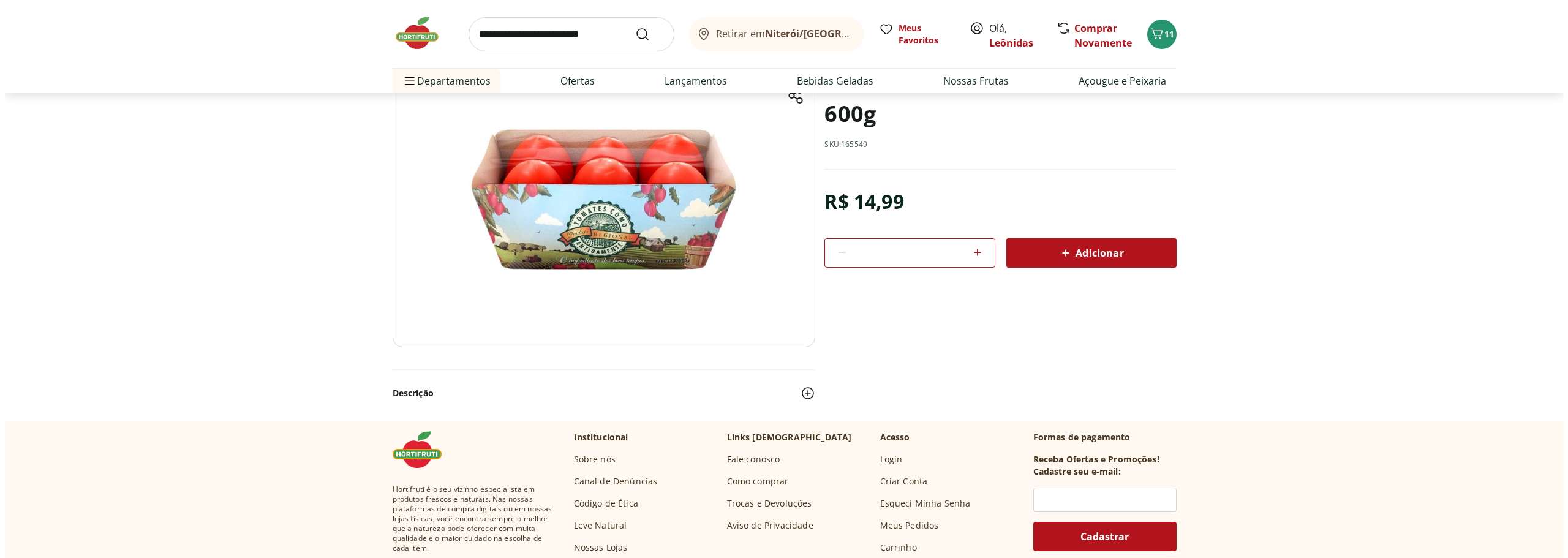
scroll to position [61, 0]
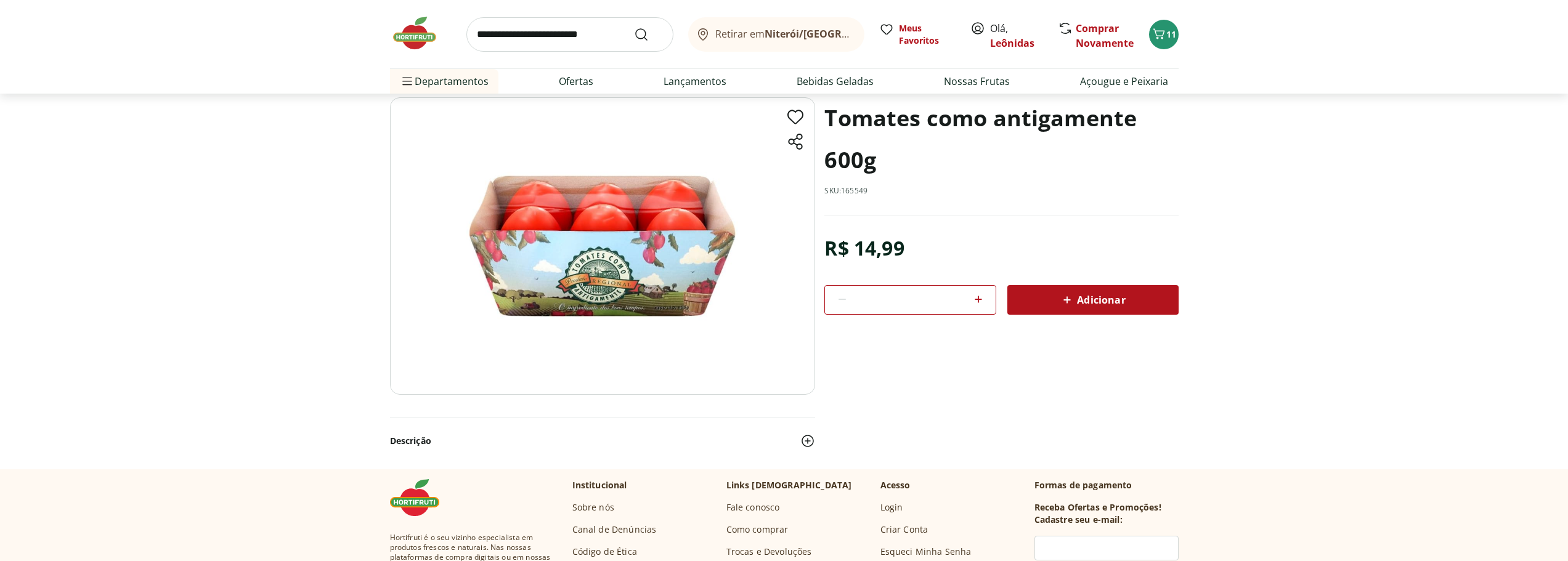
click at [1136, 307] on div "Adicionar" at bounding box center [1093, 300] width 152 height 22
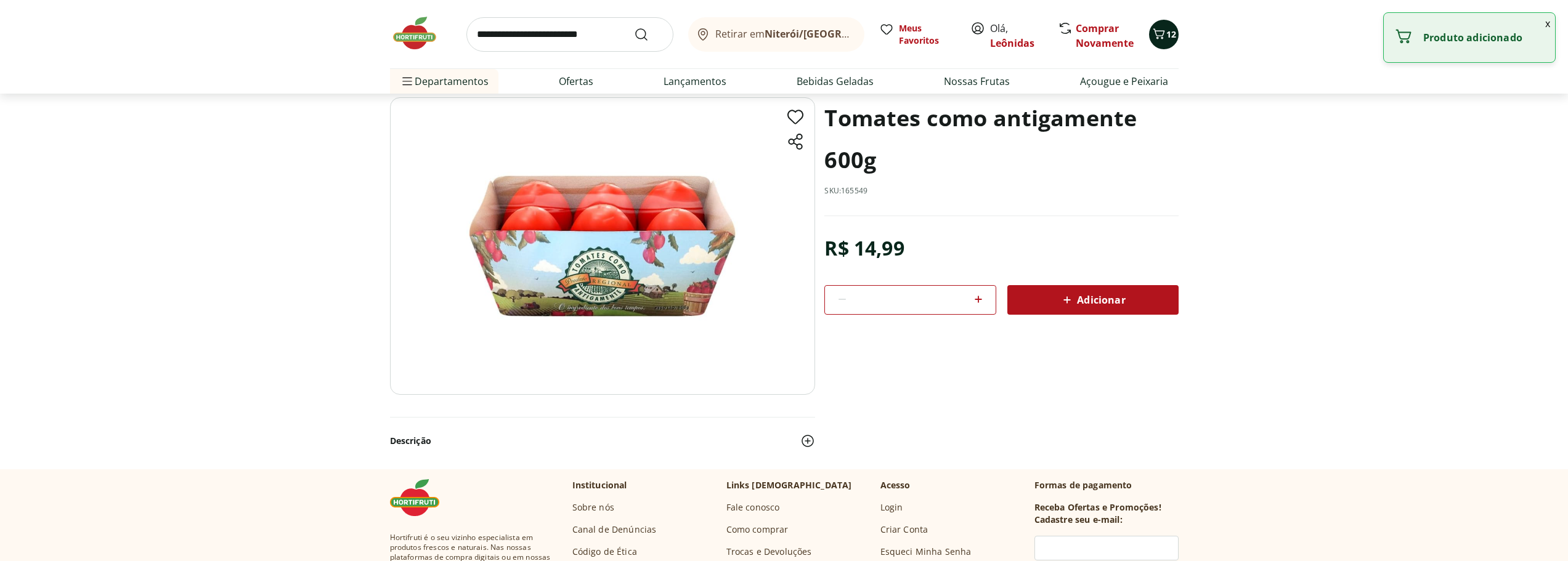
click at [1172, 43] on button "12" at bounding box center [1163, 34] width 29 height 29
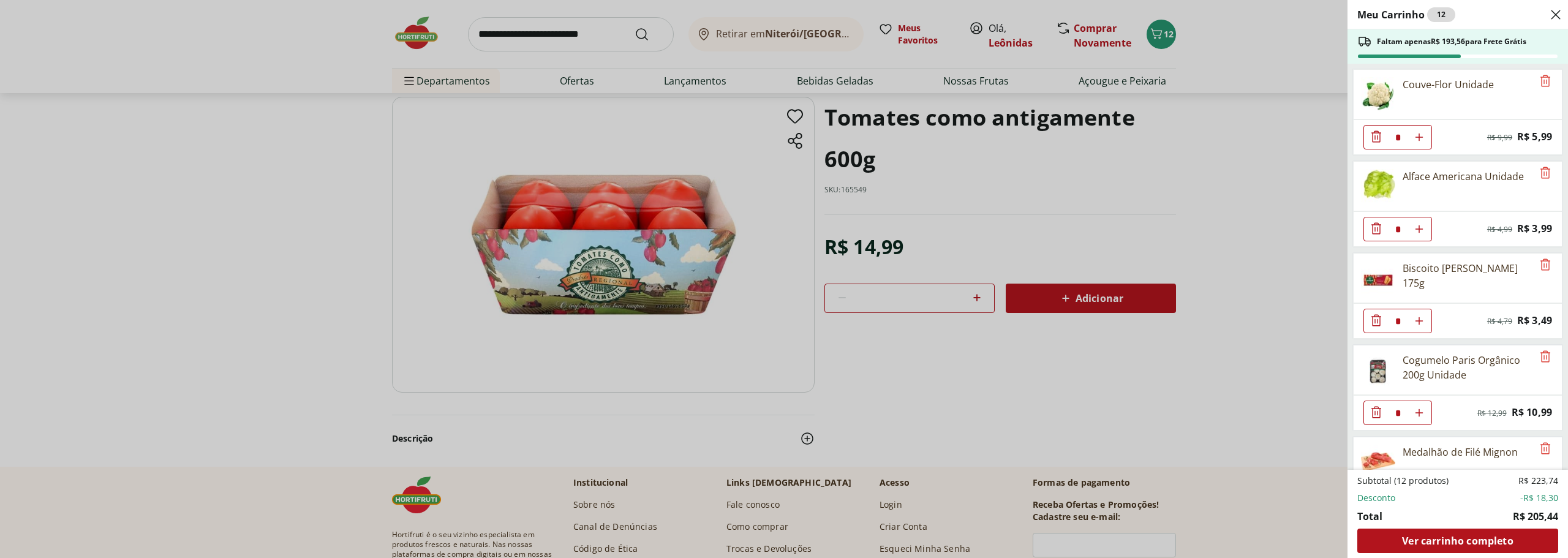
click at [1420, 134] on icon "Aumentar Quantidade" at bounding box center [1419, 137] width 9 height 9
type input "*"
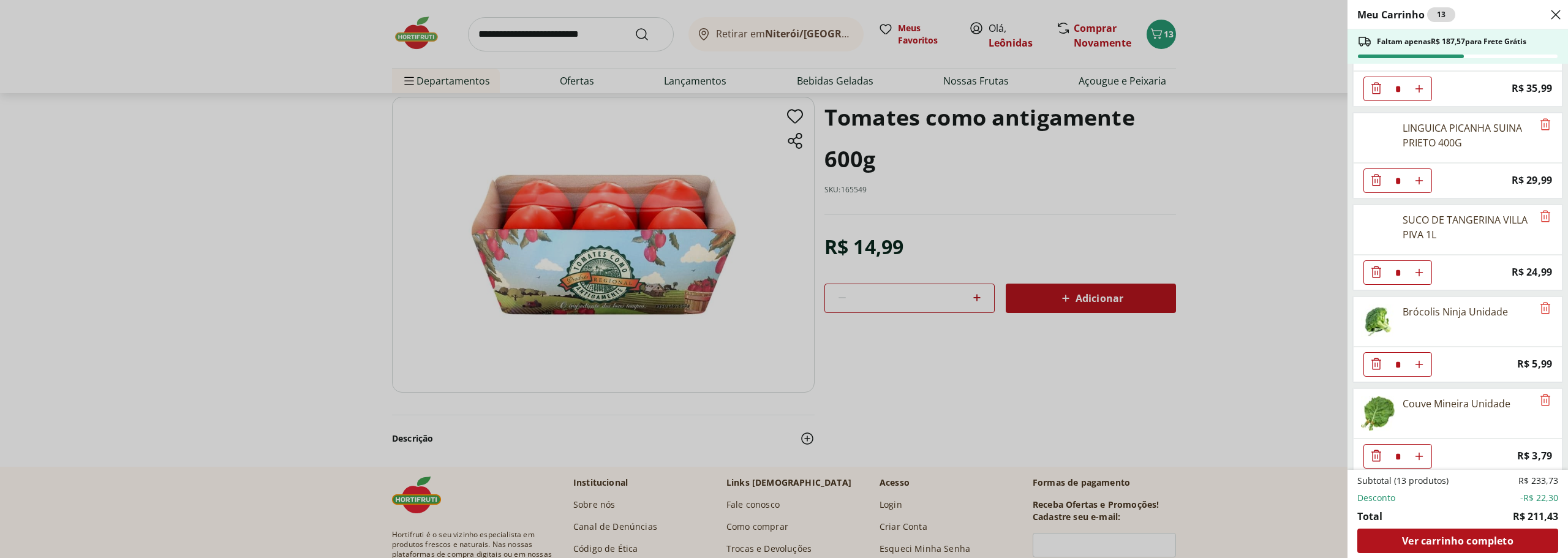
scroll to position [551, 0]
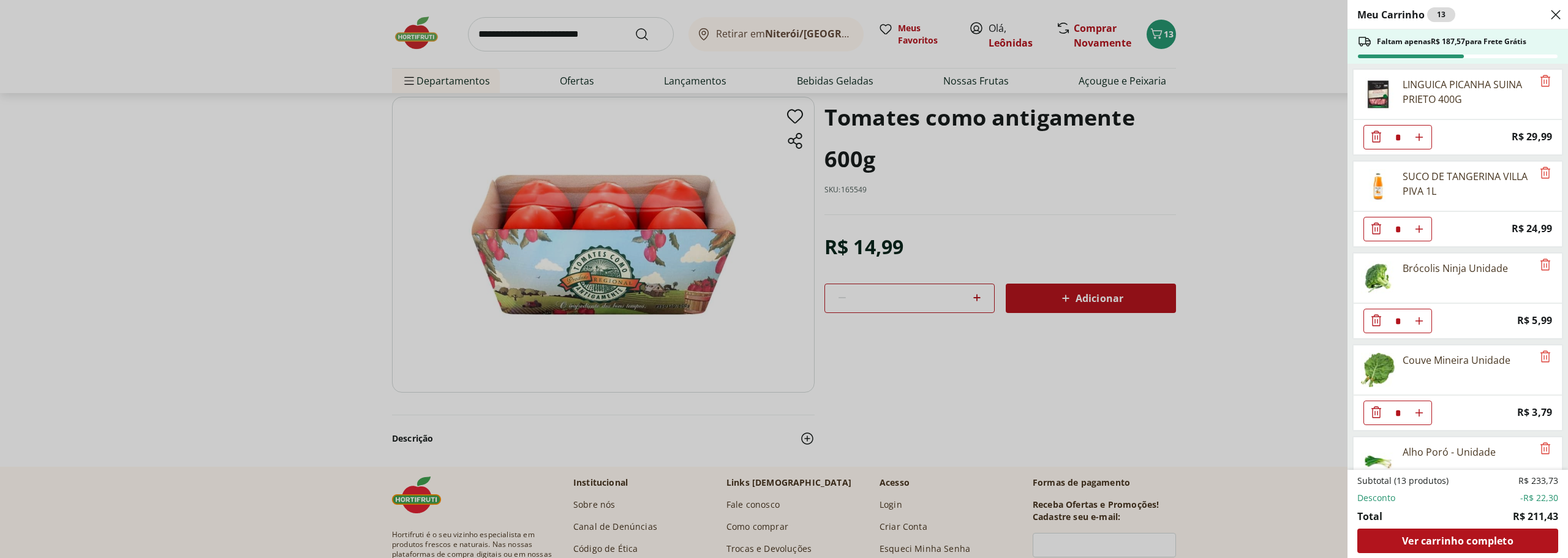
type input "*"
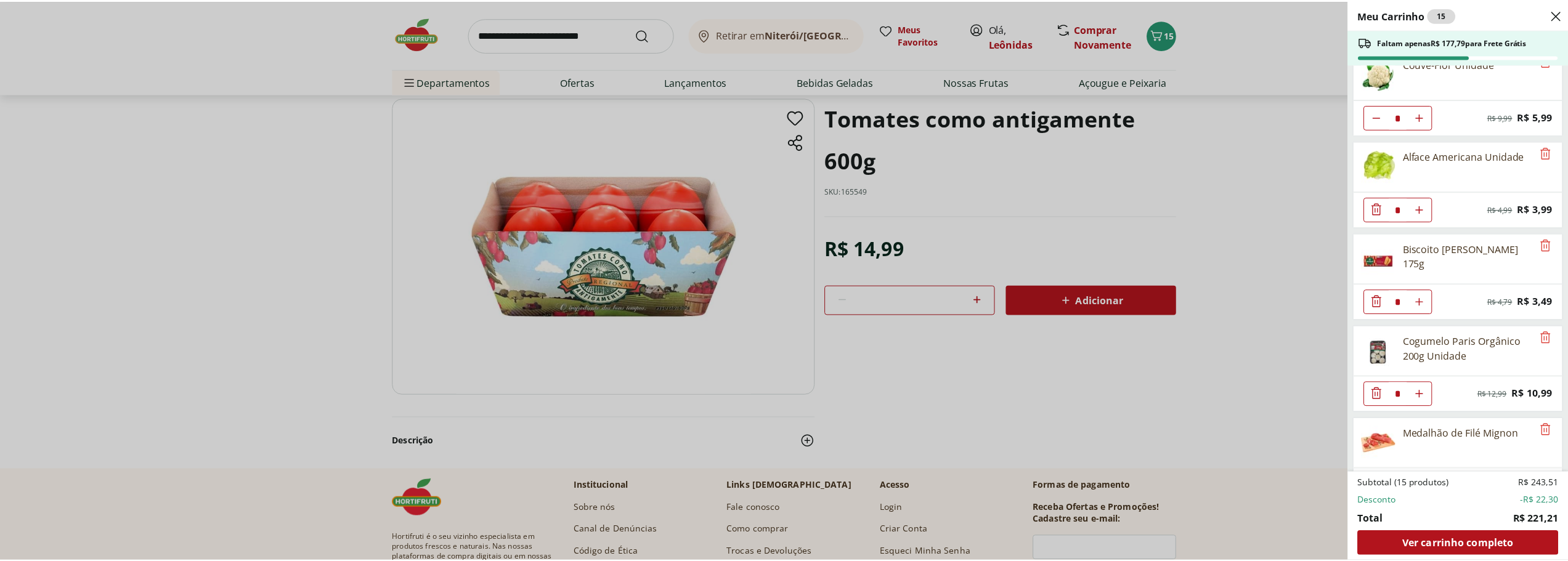
scroll to position [0, 0]
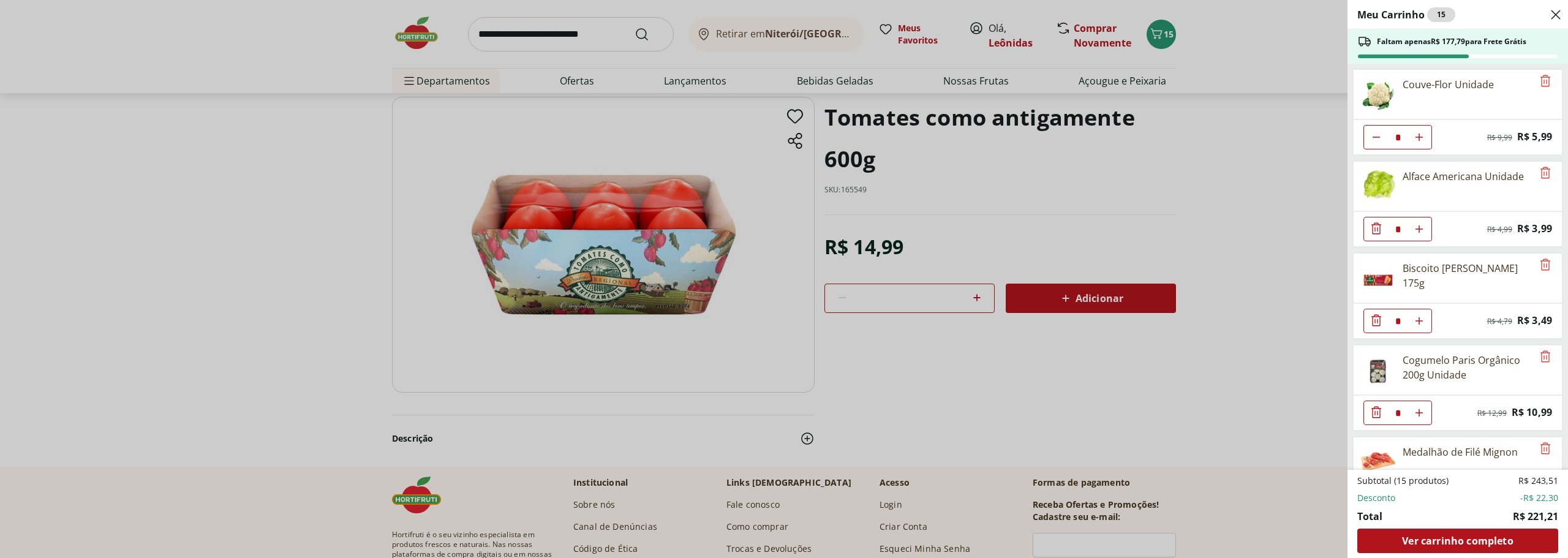
click at [1424, 142] on icon "Aumentar Quantidade" at bounding box center [1419, 137] width 9 height 9
type input "*"
click at [1099, 196] on div "Meu Carrinho 16 Faltam apenas R$ 173,80 para Frete Grátis Couve-Flor Unidade * …" at bounding box center [784, 279] width 1568 height 558
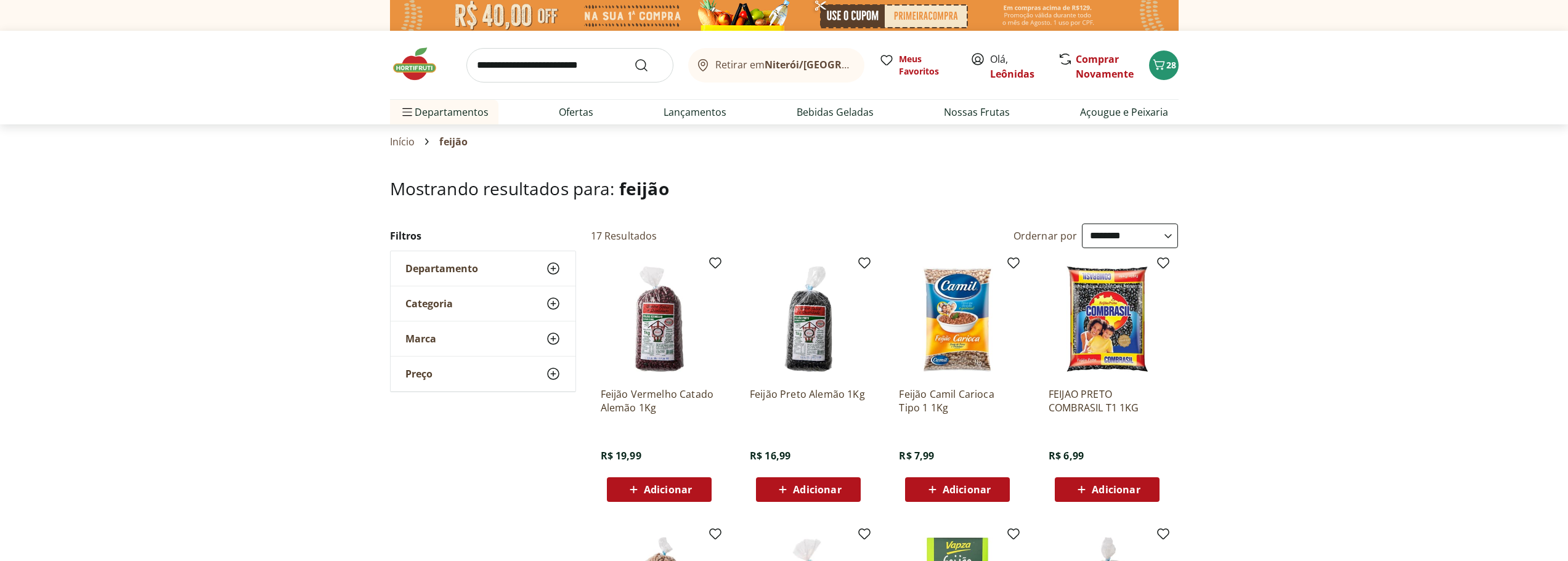
select select "**********"
